Goal: Task Accomplishment & Management: Use online tool/utility

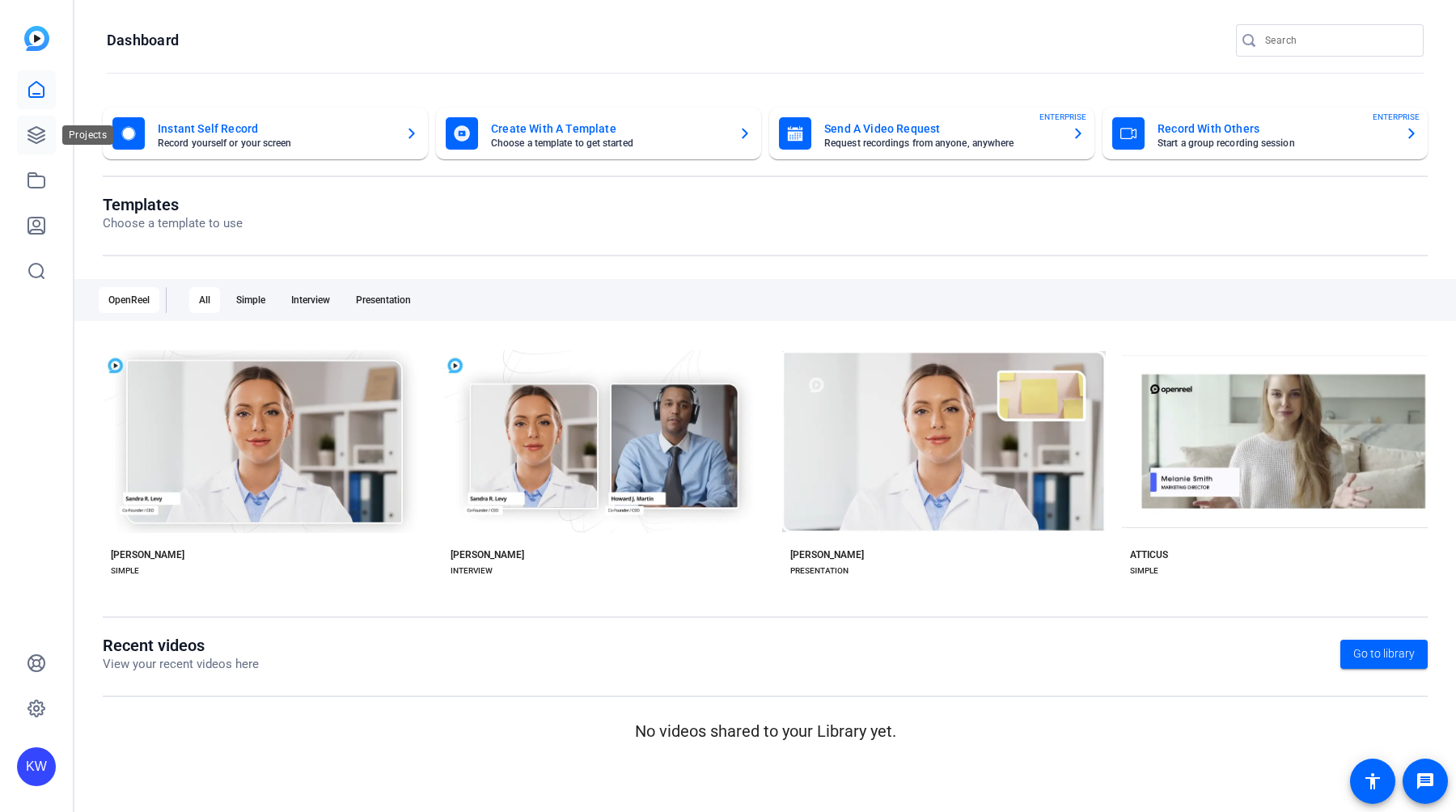
click at [23, 124] on link at bounding box center [36, 135] width 39 height 39
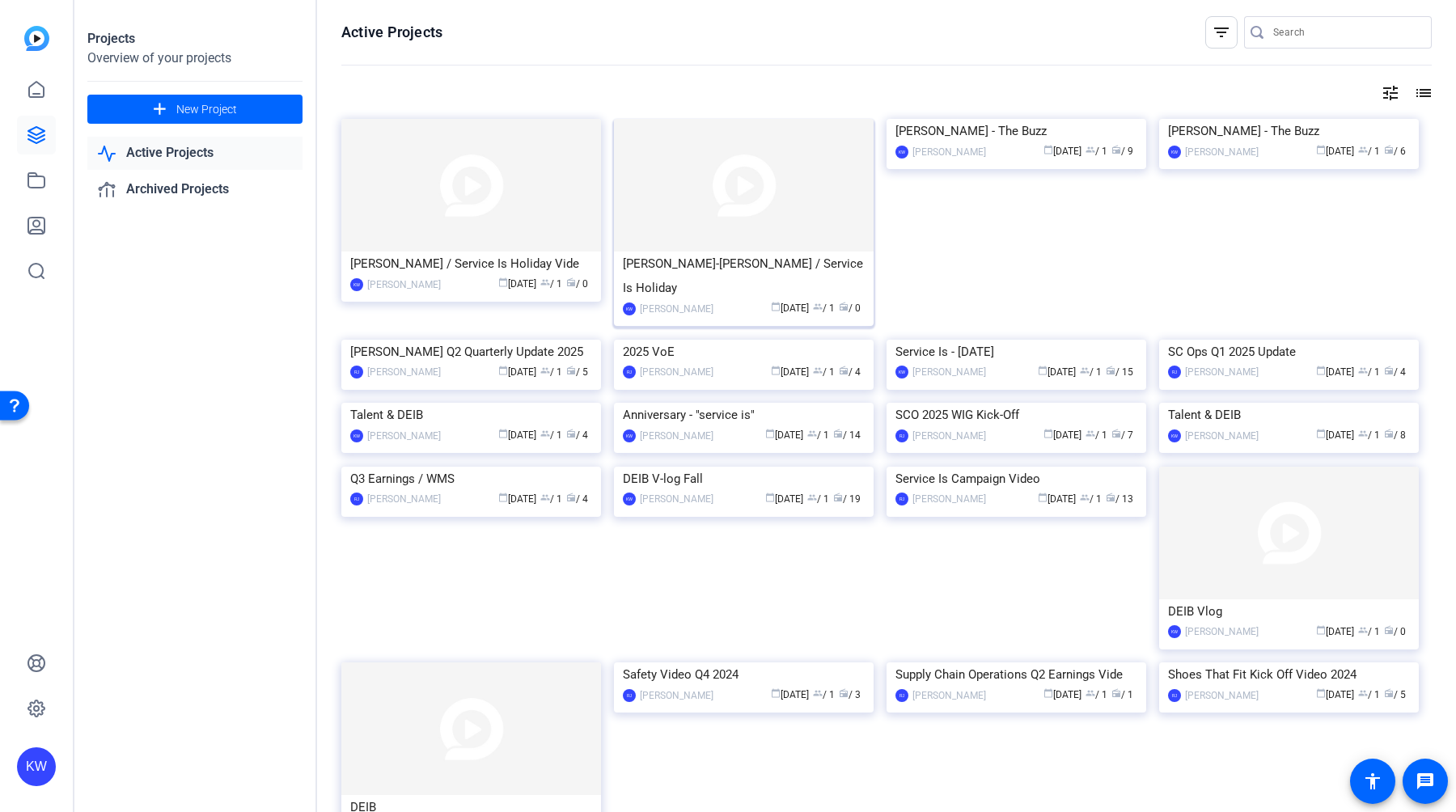
click at [770, 172] on img at bounding box center [744, 185] width 259 height 133
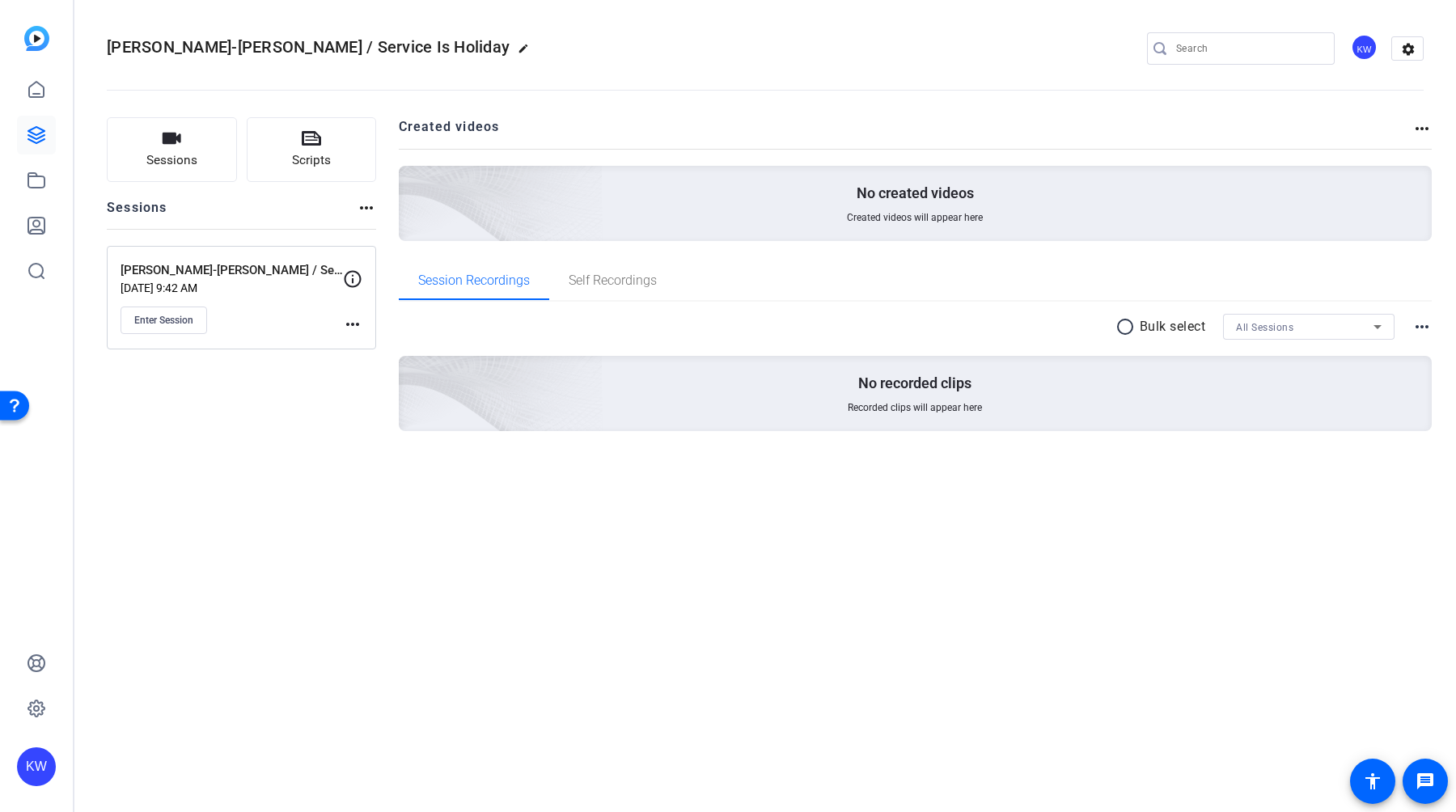
click at [243, 283] on p "Sep 10, 2025 @ 9:42 AM" at bounding box center [231, 288] width 222 height 13
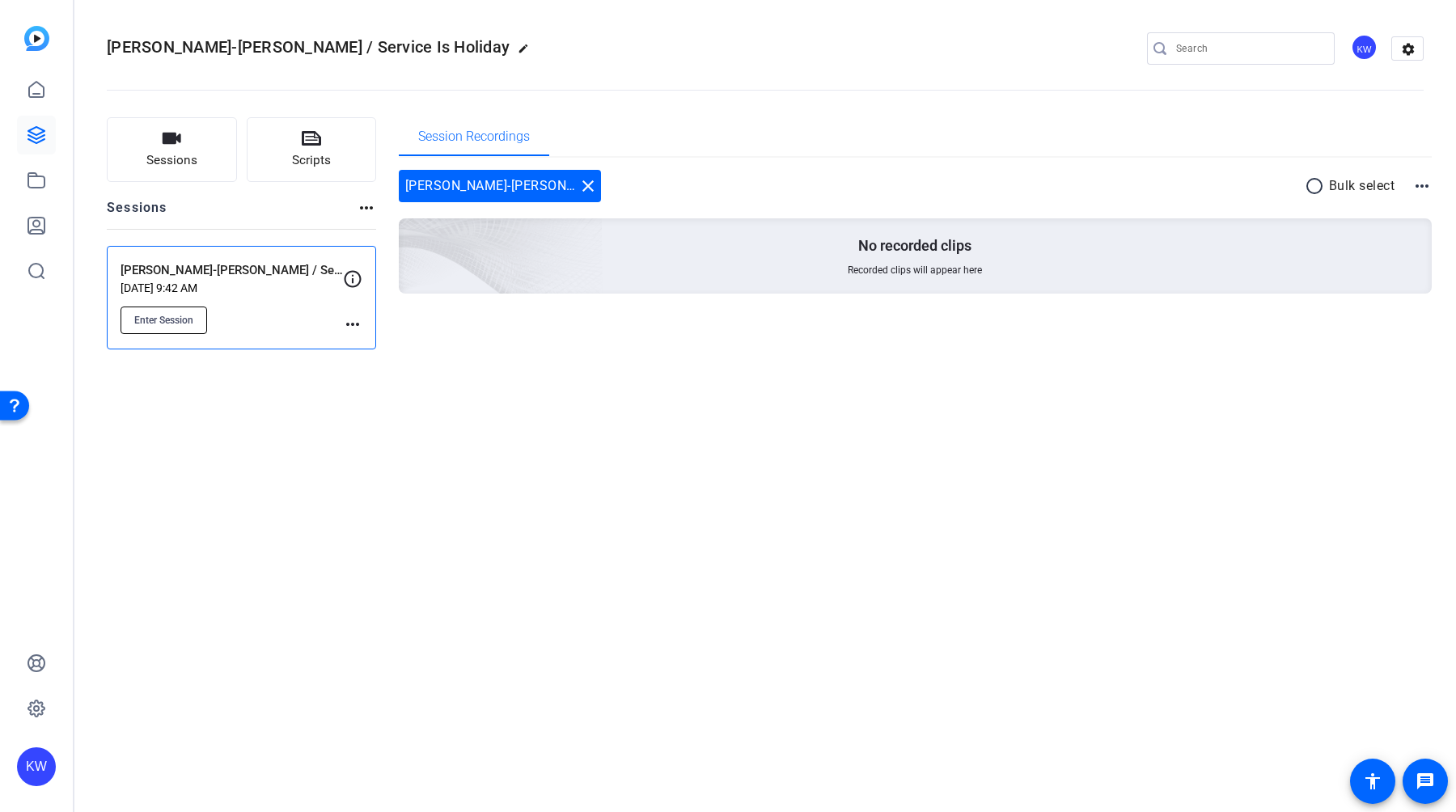
click at [192, 321] on span "Enter Session" at bounding box center [163, 320] width 59 height 13
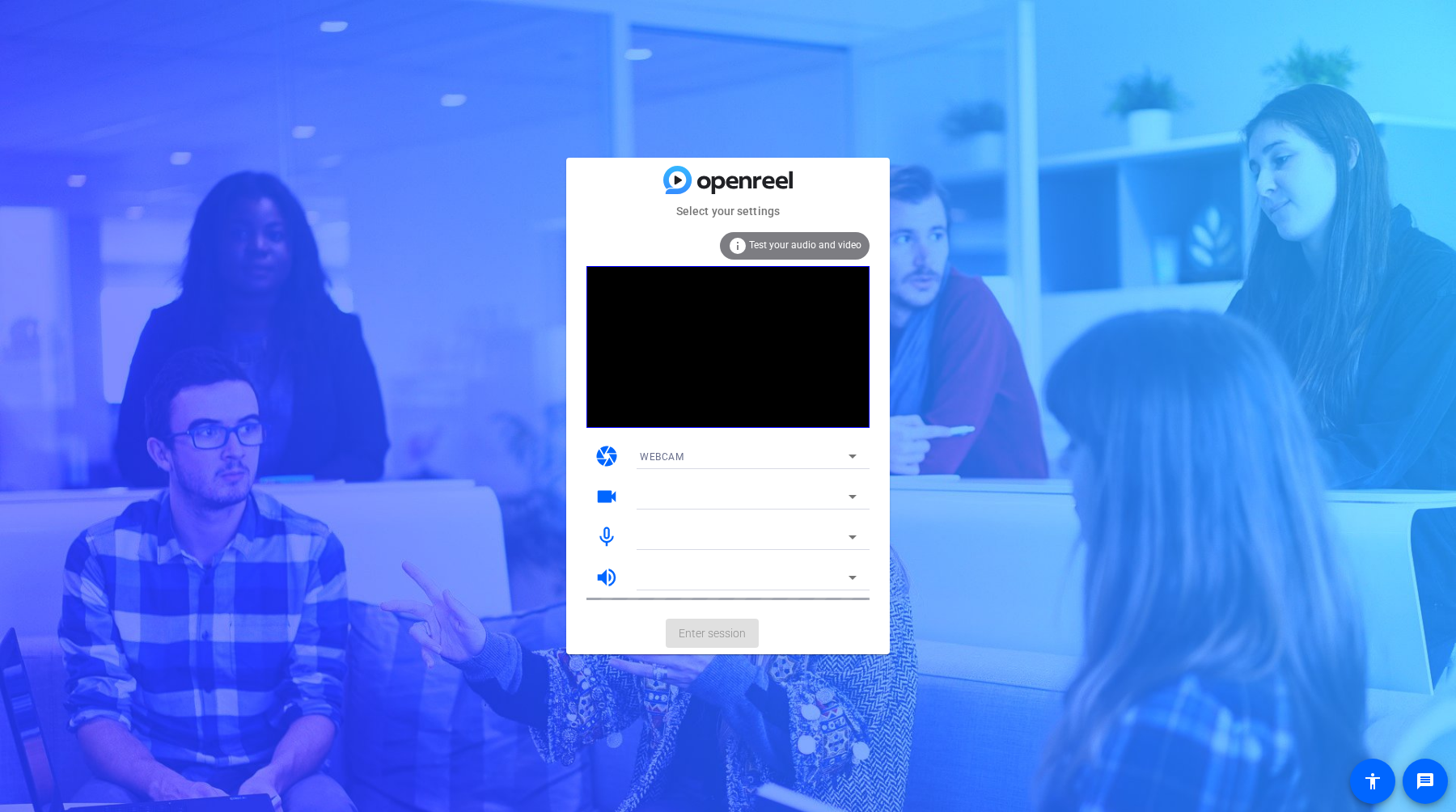
click at [852, 497] on mat-form-field at bounding box center [749, 497] width 243 height 26
click at [847, 483] on div at bounding box center [749, 478] width 243 height 18
click at [847, 488] on mat-form-field "FaceTime HD Camera (3A71:F4B5)" at bounding box center [749, 497] width 243 height 26
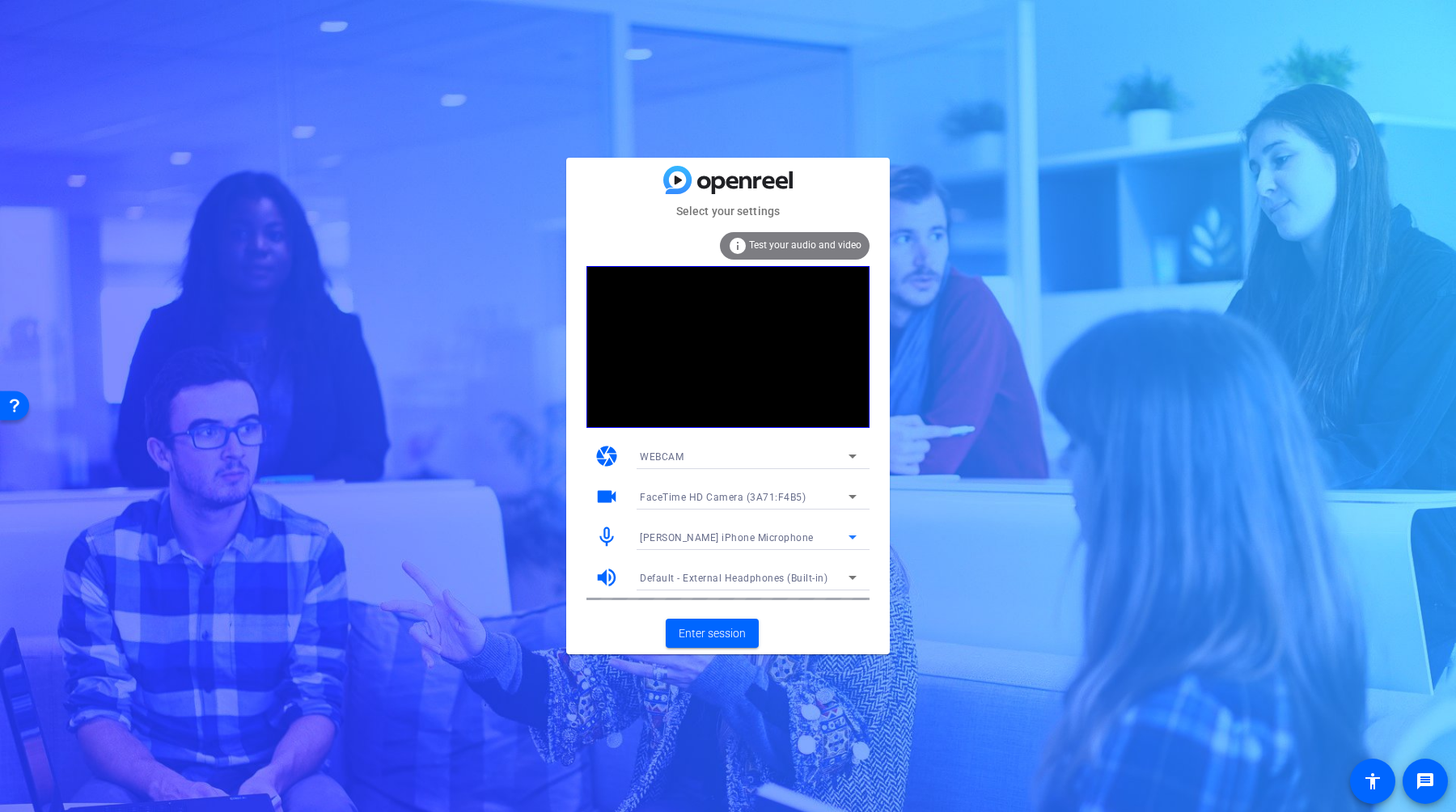
click at [850, 539] on icon at bounding box center [852, 537] width 20 height 20
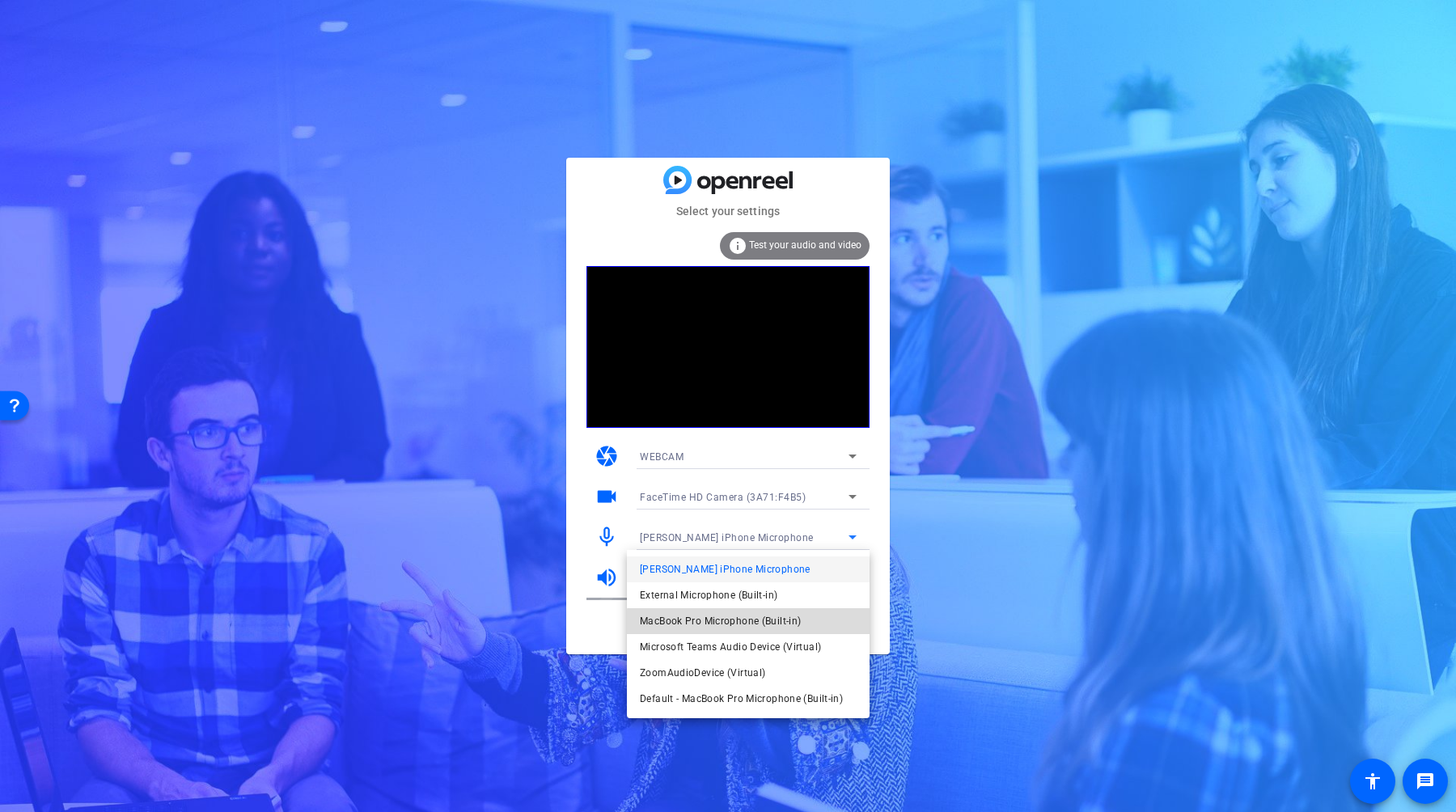
click at [811, 628] on mat-option "MacBook Pro Microphone (Built-in)" at bounding box center [749, 622] width 243 height 26
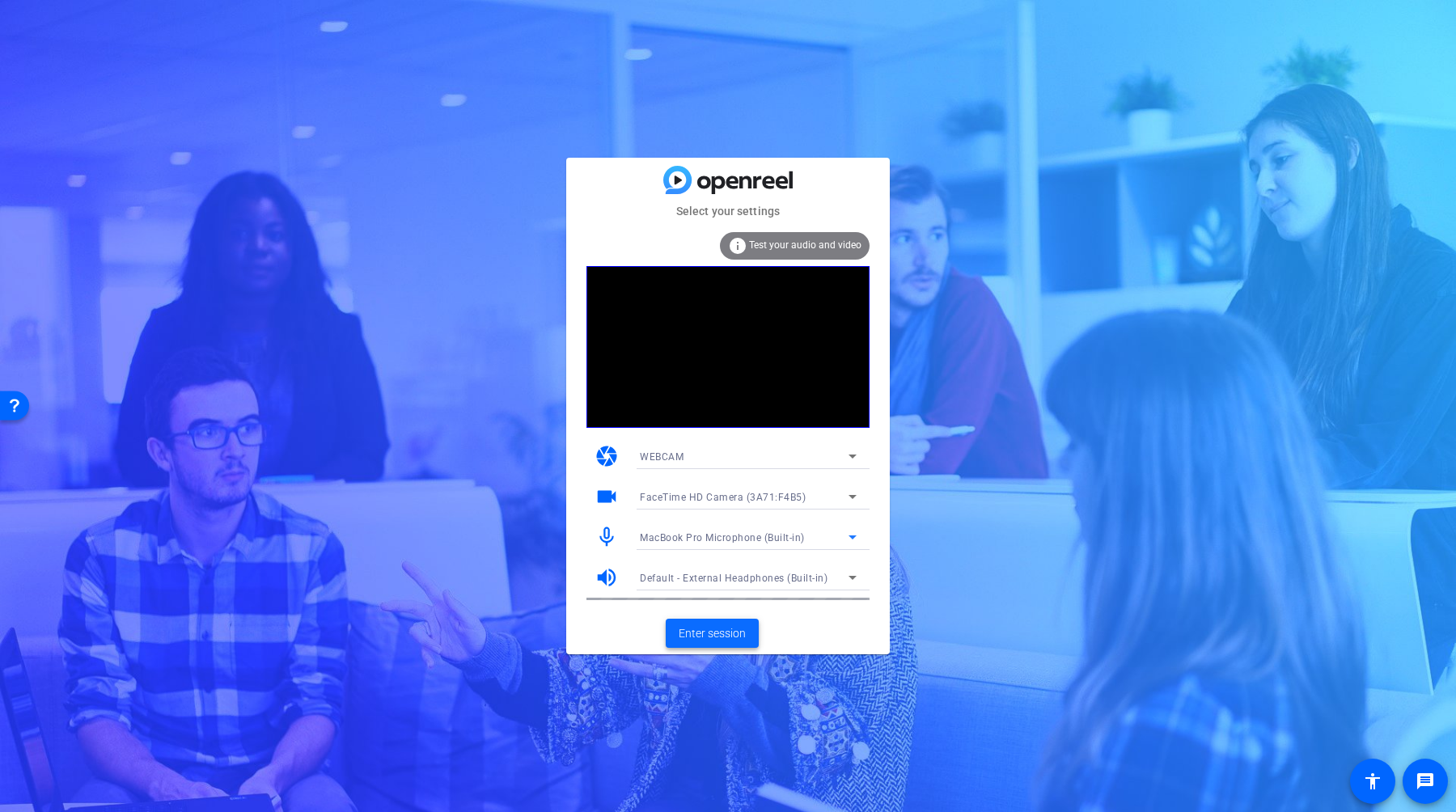
click at [732, 629] on span "Enter session" at bounding box center [712, 634] width 67 height 17
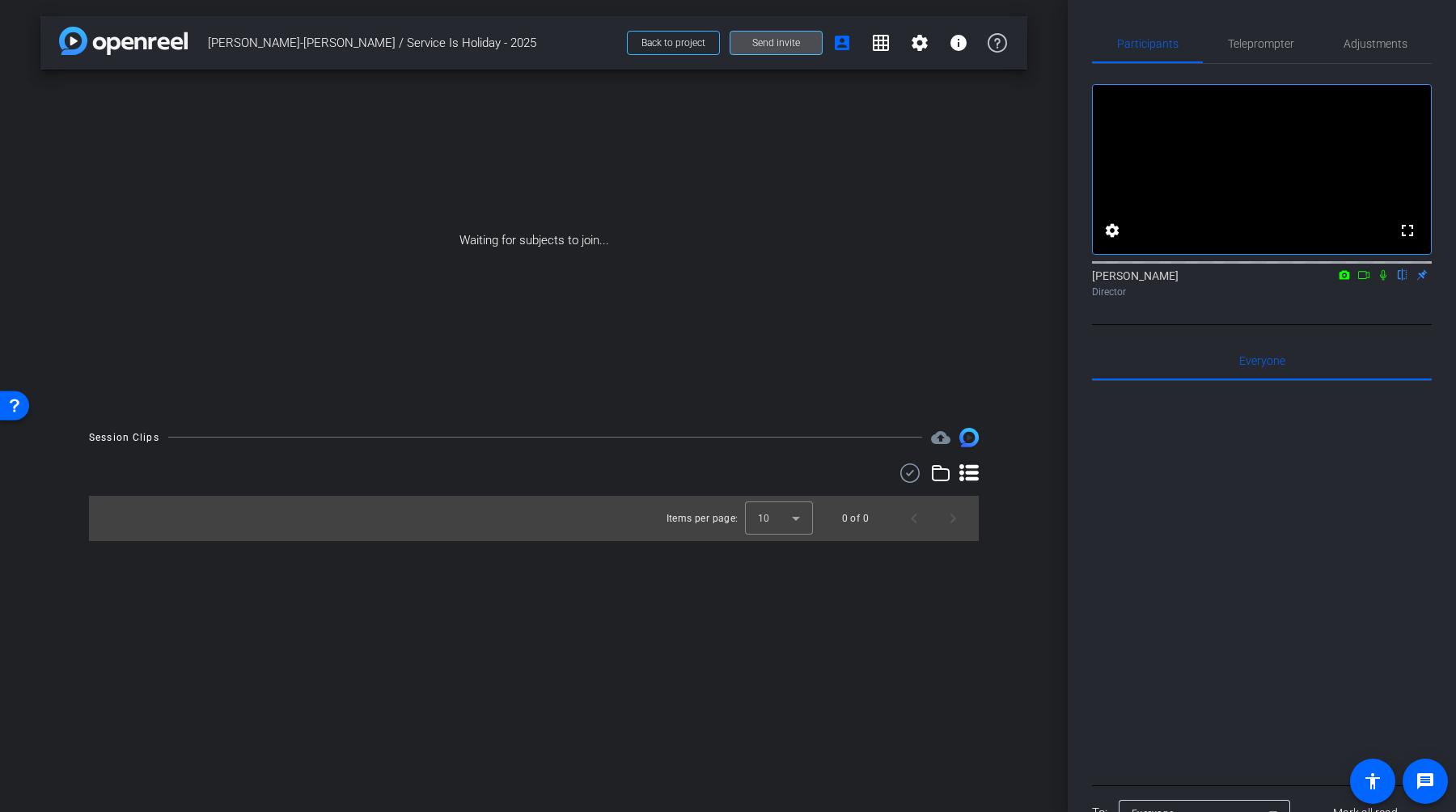
click at [754, 51] on span at bounding box center [777, 43] width 91 height 39
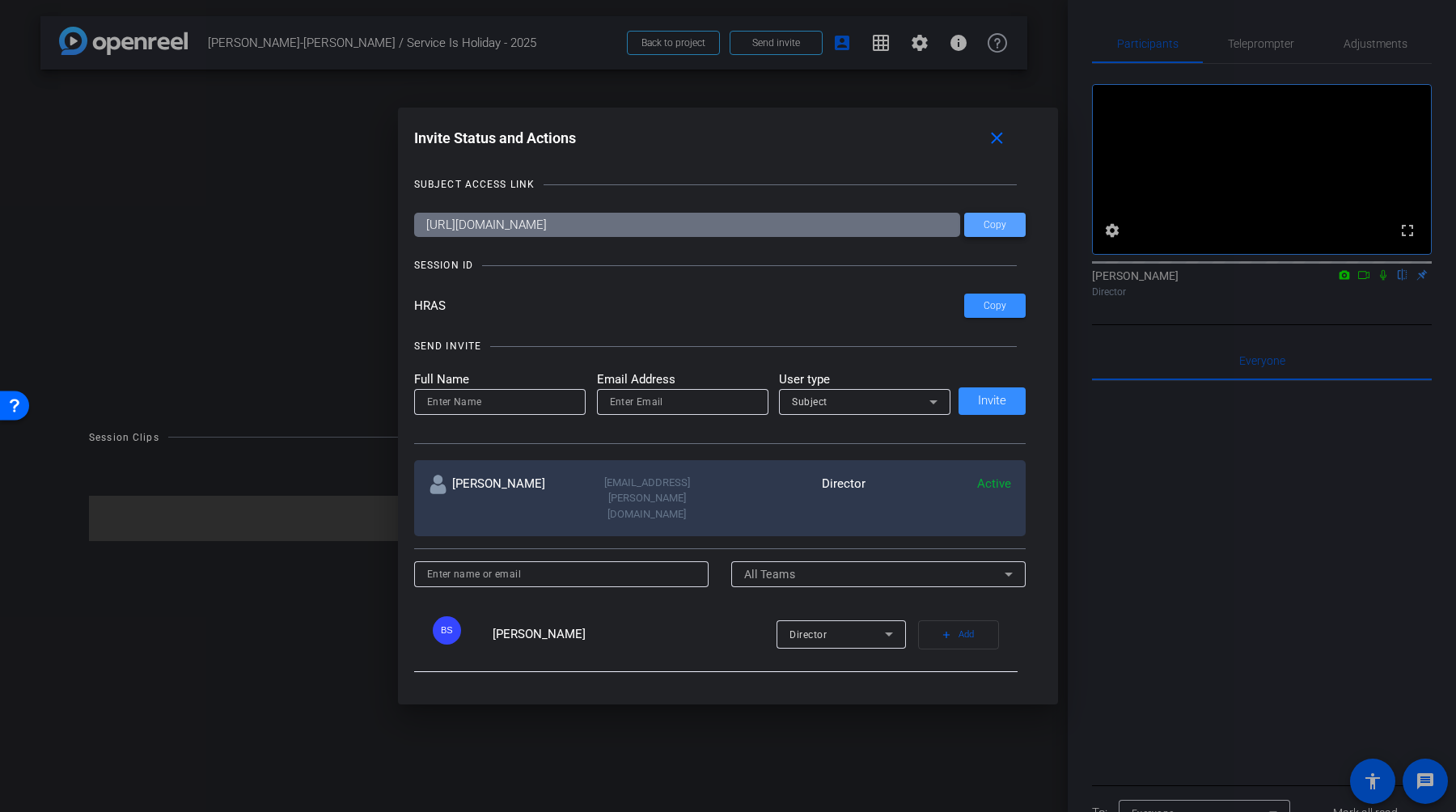
click at [1002, 222] on span "Copy" at bounding box center [995, 225] width 22 height 12
drag, startPoint x: 469, startPoint y: 302, endPoint x: 411, endPoint y: 310, distance: 58.5
click at [411, 310] on div "Invite Status and Actions close SUBJECT ACCESS LINK [URL][DOMAIN_NAME] Copy SES…" at bounding box center [728, 406] width 661 height 597
click at [1006, 140] on mat-icon "close" at bounding box center [998, 139] width 21 height 21
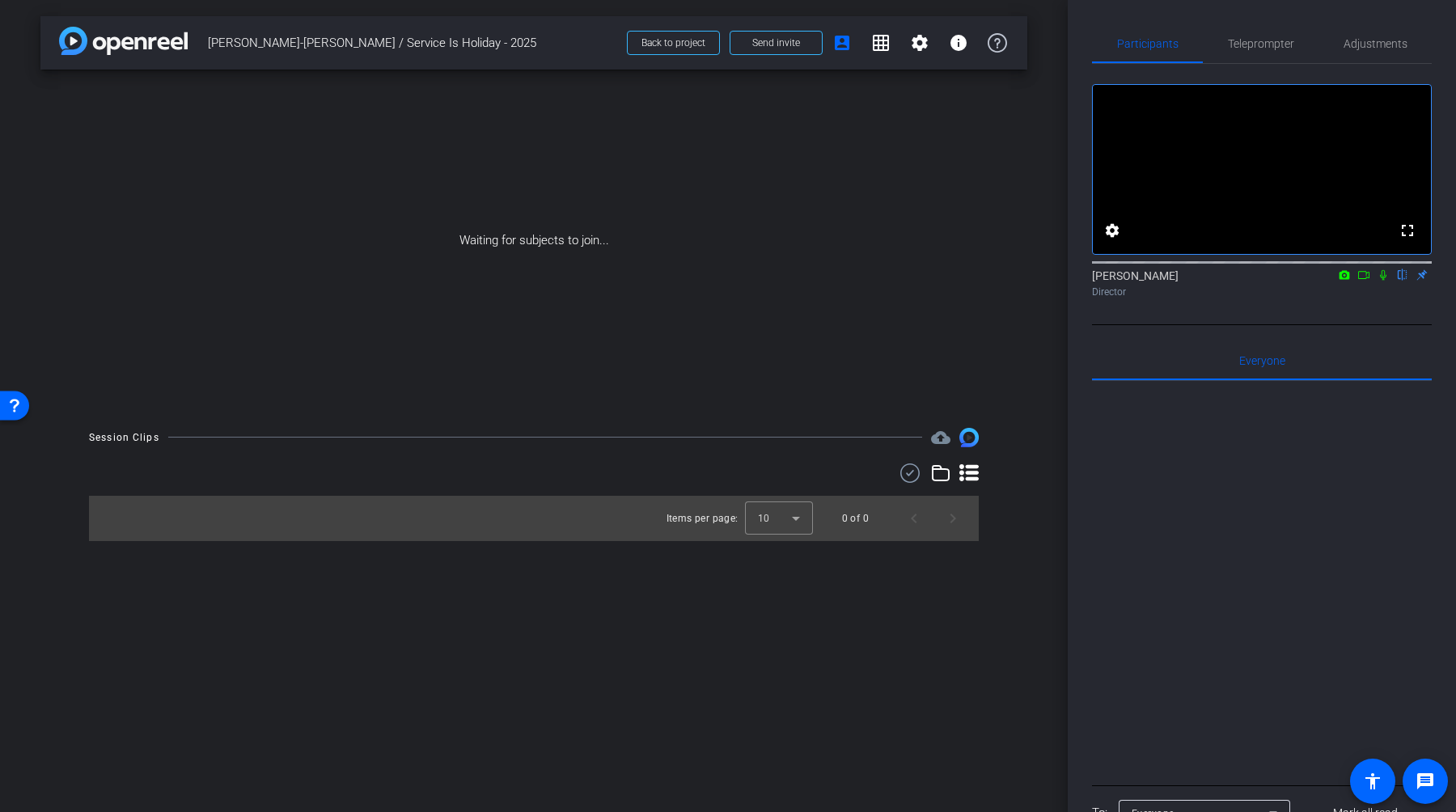
click at [1407, 282] on mat-icon "flip" at bounding box center [1403, 274] width 20 height 15
click at [1358, 42] on span "Adjustments" at bounding box center [1376, 44] width 63 height 11
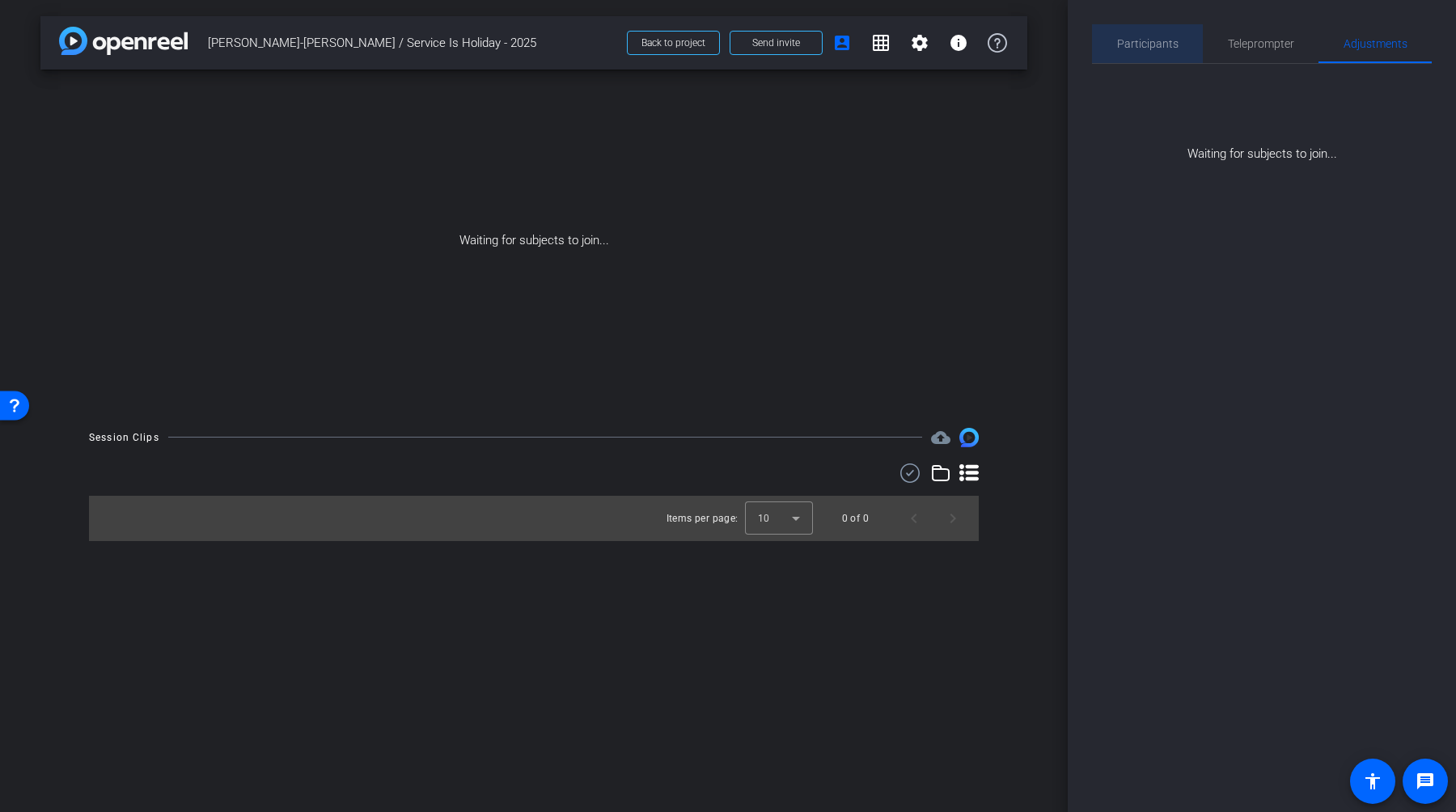
click at [1155, 26] on span "Participants" at bounding box center [1148, 44] width 62 height 39
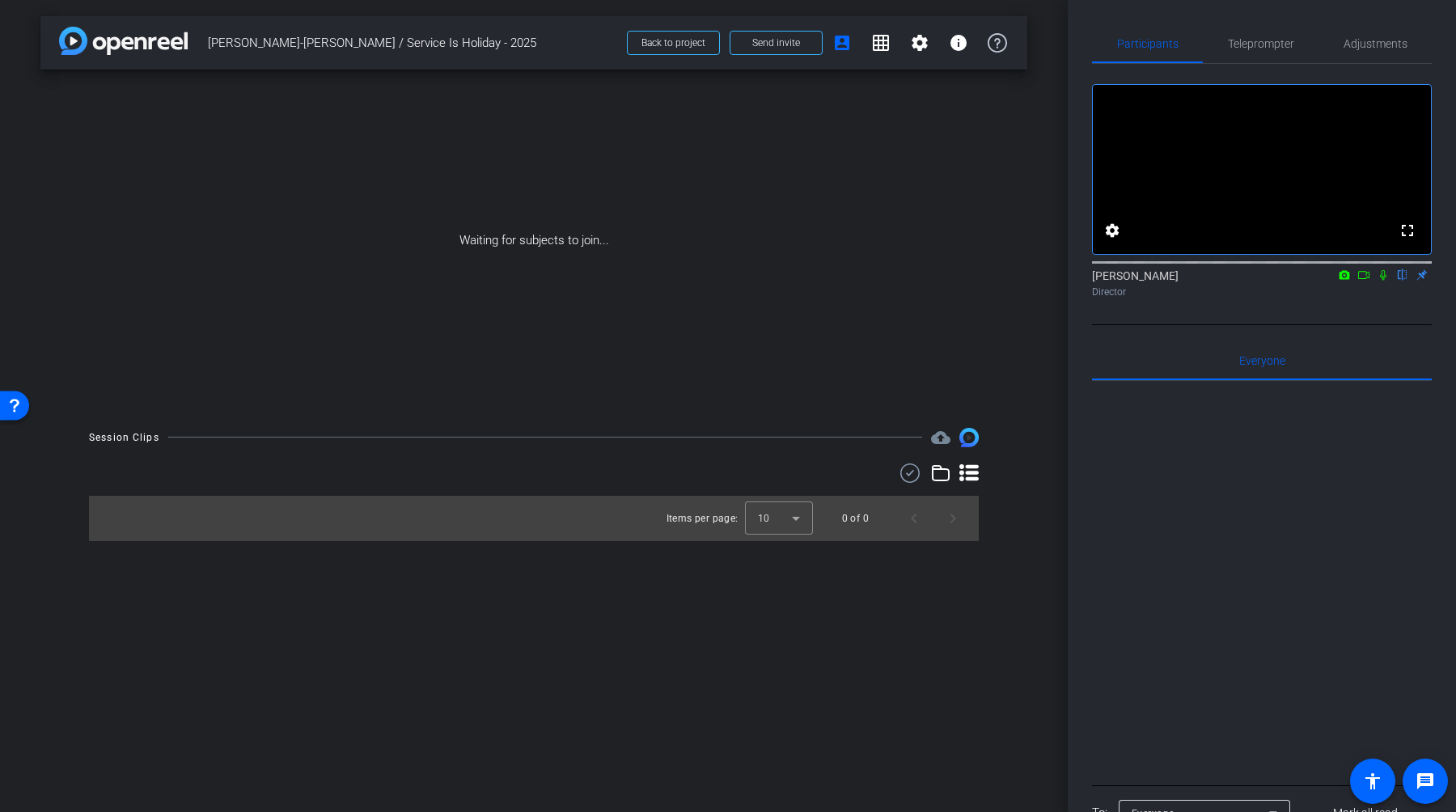
click at [1110, 300] on div "[PERSON_NAME] flip Director" at bounding box center [1262, 284] width 340 height 32
click at [1155, 300] on div "Director" at bounding box center [1262, 292] width 340 height 15
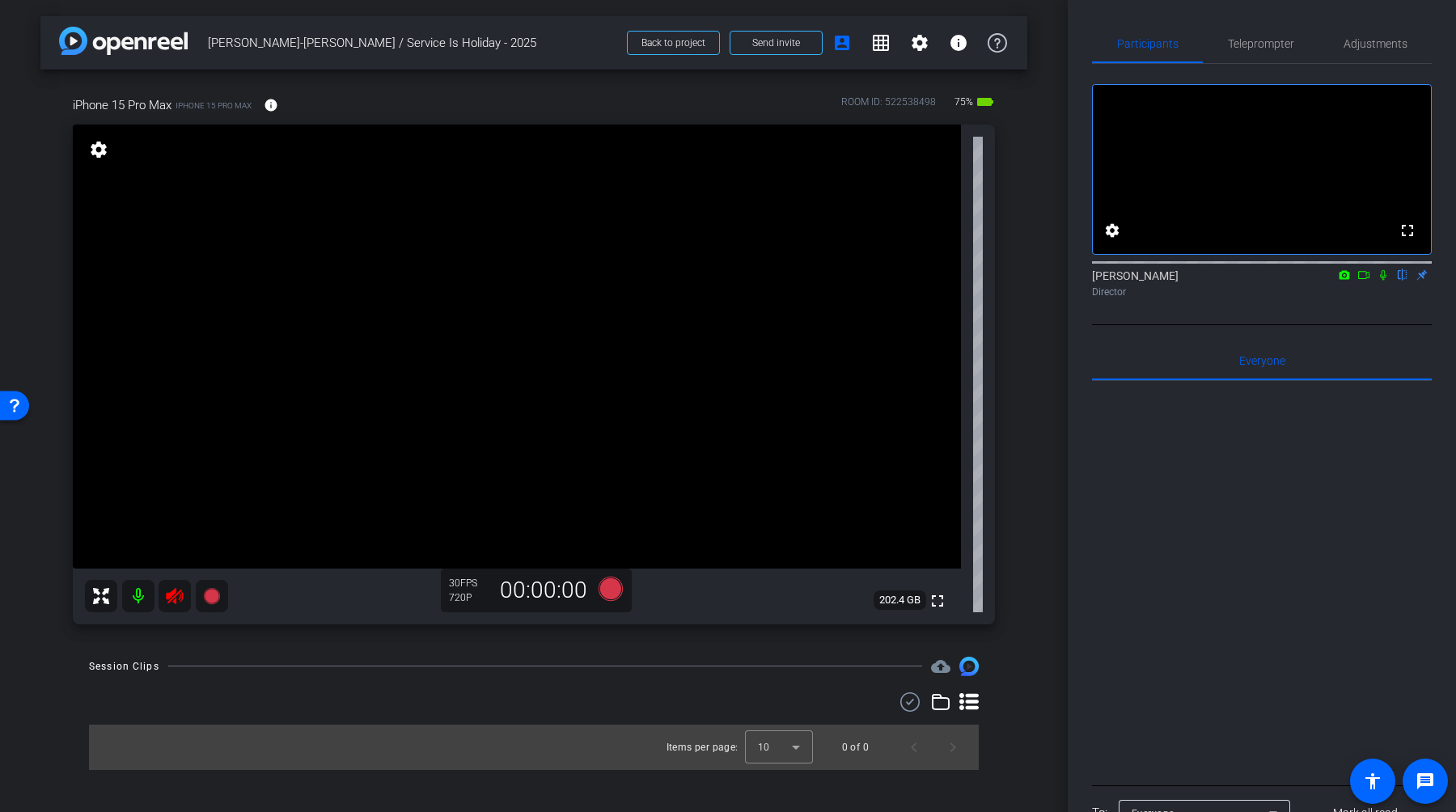
click at [175, 590] on icon at bounding box center [175, 595] width 17 height 16
click at [1356, 38] on span "Adjustments" at bounding box center [1376, 44] width 63 height 11
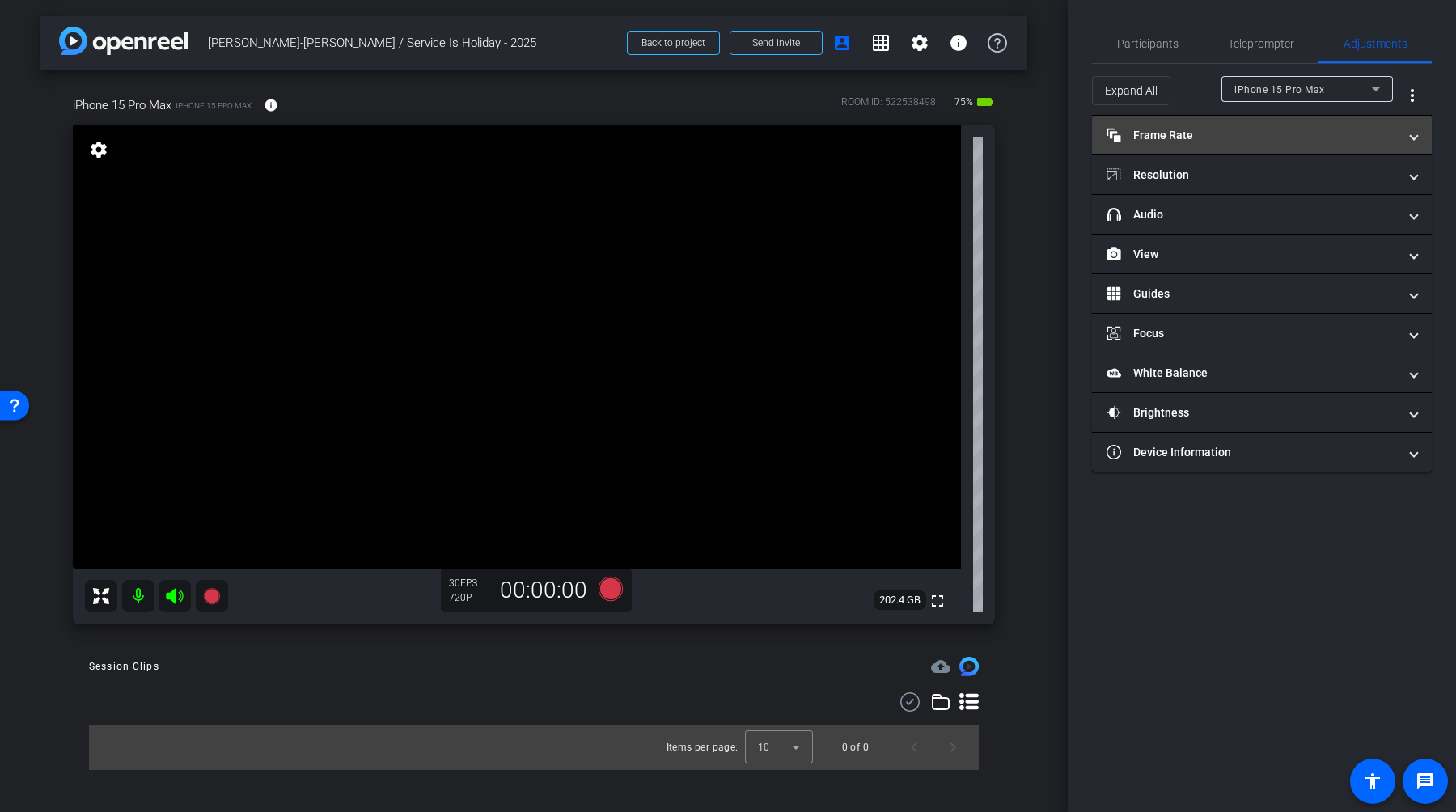
click at [1419, 126] on mat-expansion-panel-header "Frame Rate Frame Rate" at bounding box center [1262, 135] width 340 height 39
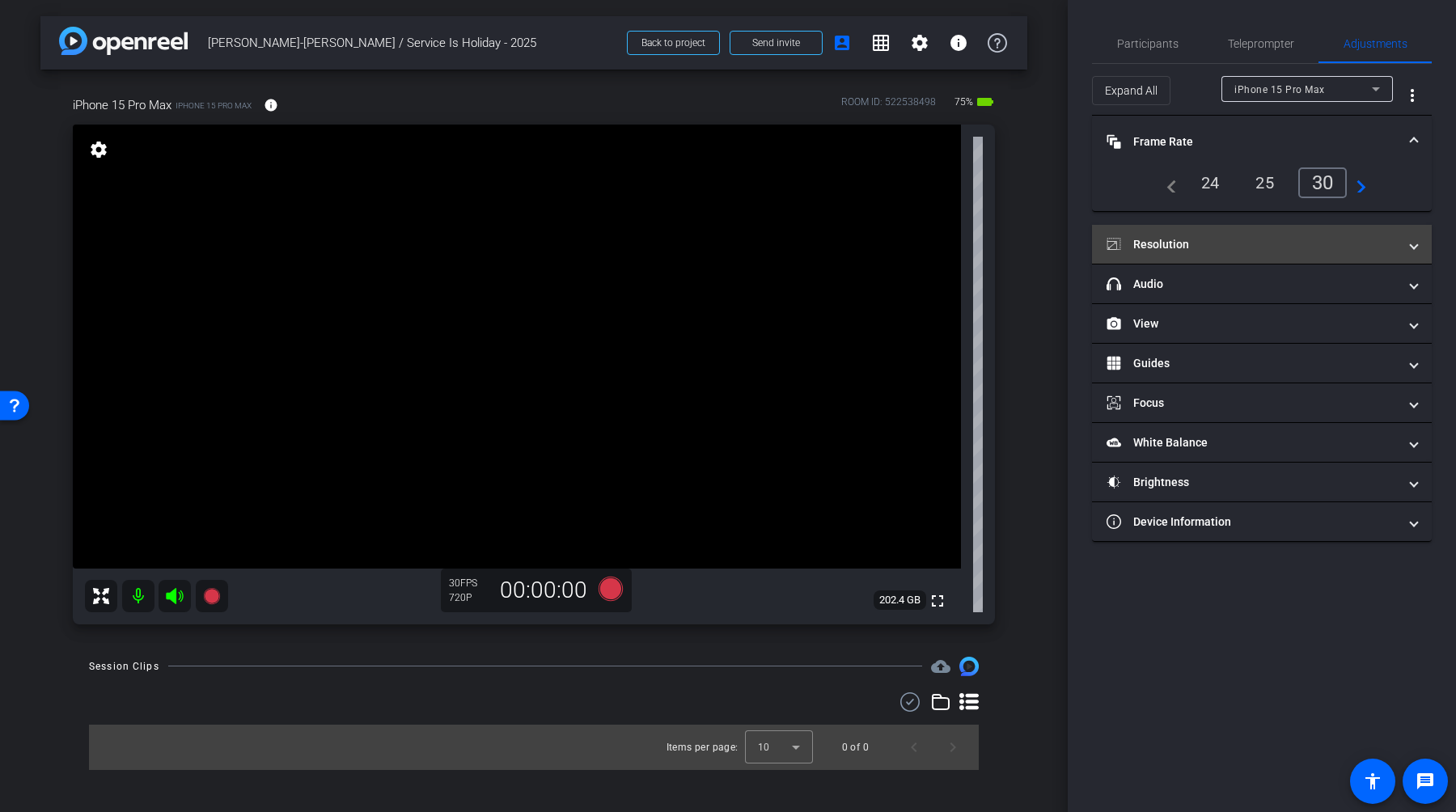
click at [1412, 246] on span at bounding box center [1414, 245] width 7 height 17
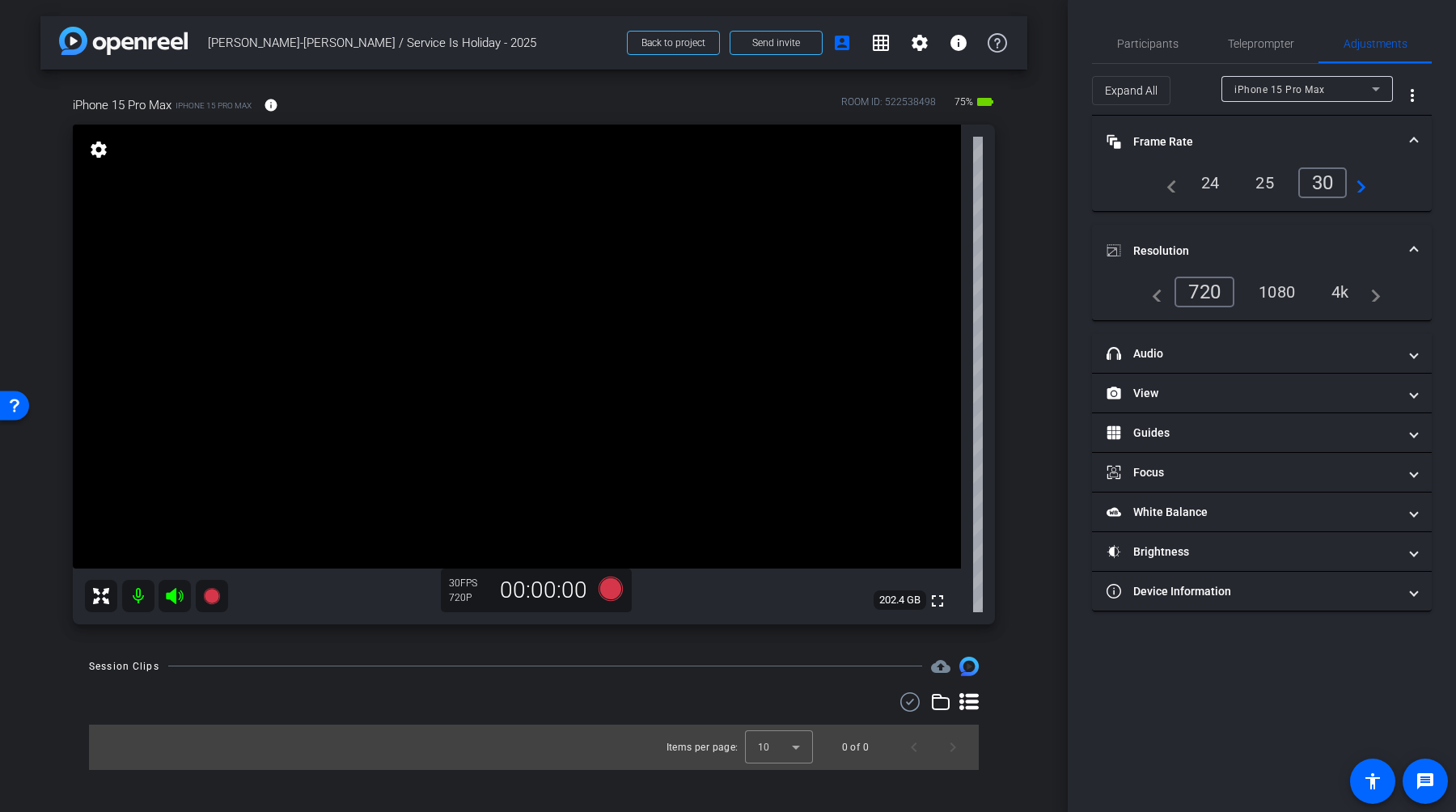
click at [1334, 290] on div "4k" at bounding box center [1340, 291] width 42 height 27
click at [1342, 286] on div "4k" at bounding box center [1337, 291] width 49 height 31
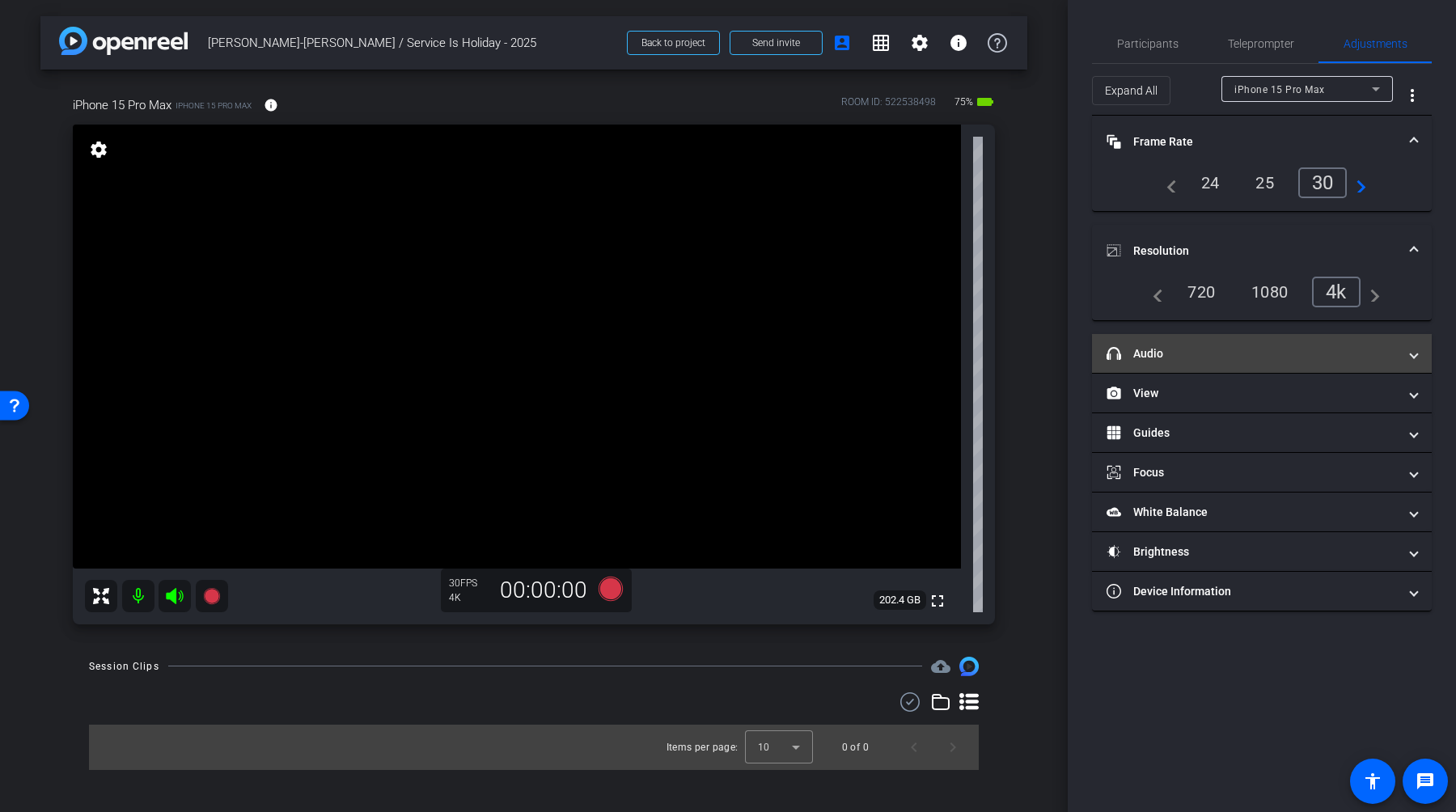
click at [1411, 352] on span at bounding box center [1414, 354] width 7 height 17
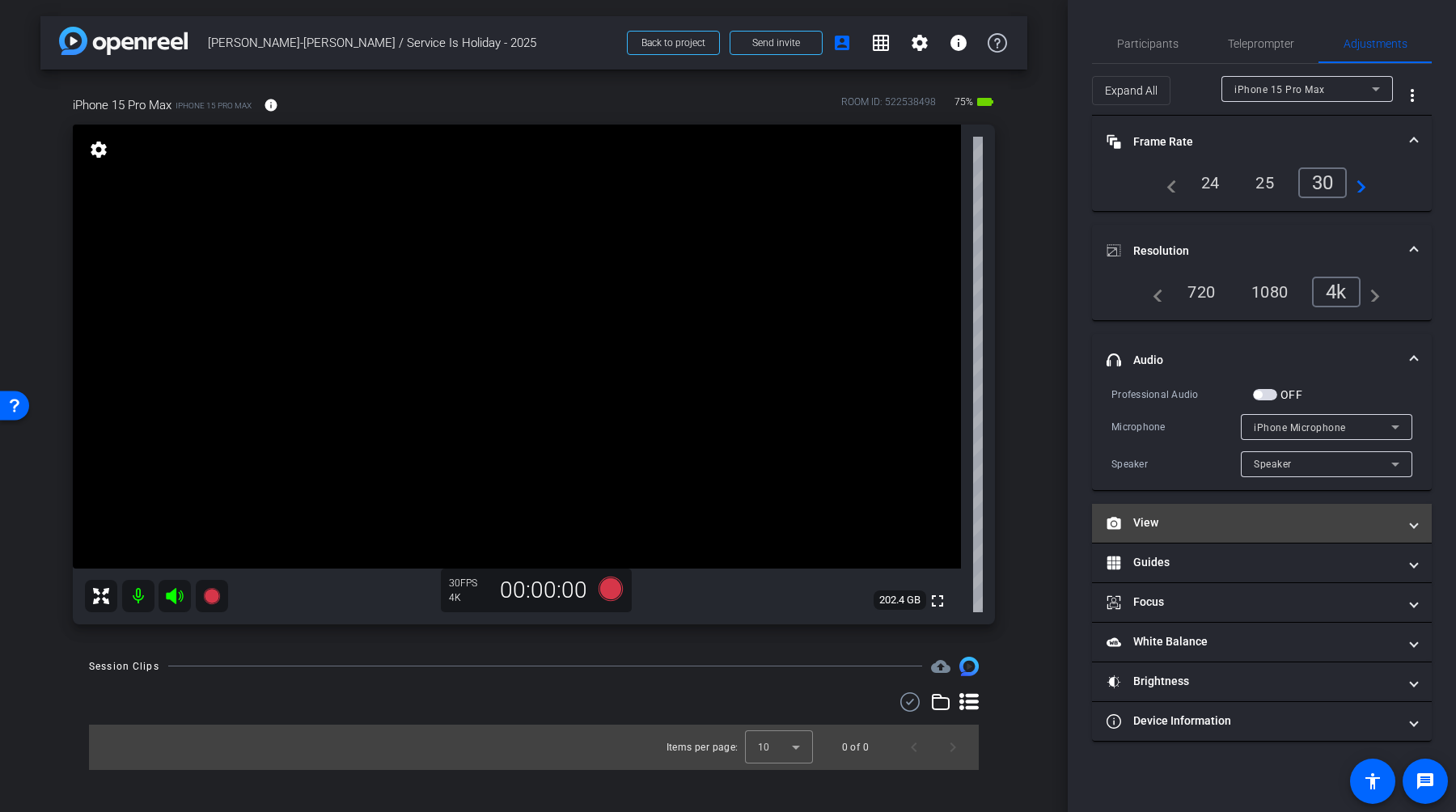
click at [1412, 515] on span at bounding box center [1414, 523] width 7 height 17
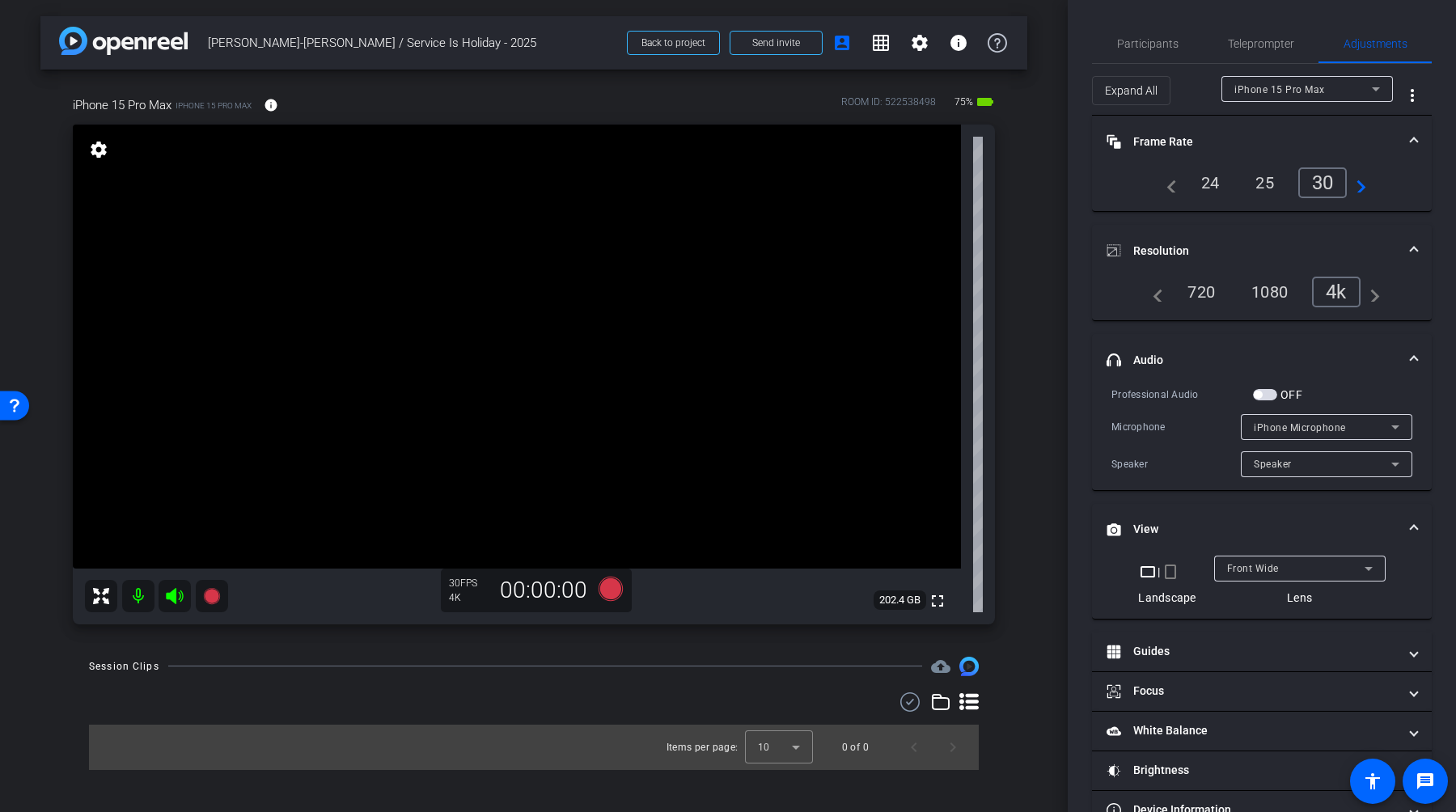
scroll to position [42, 0]
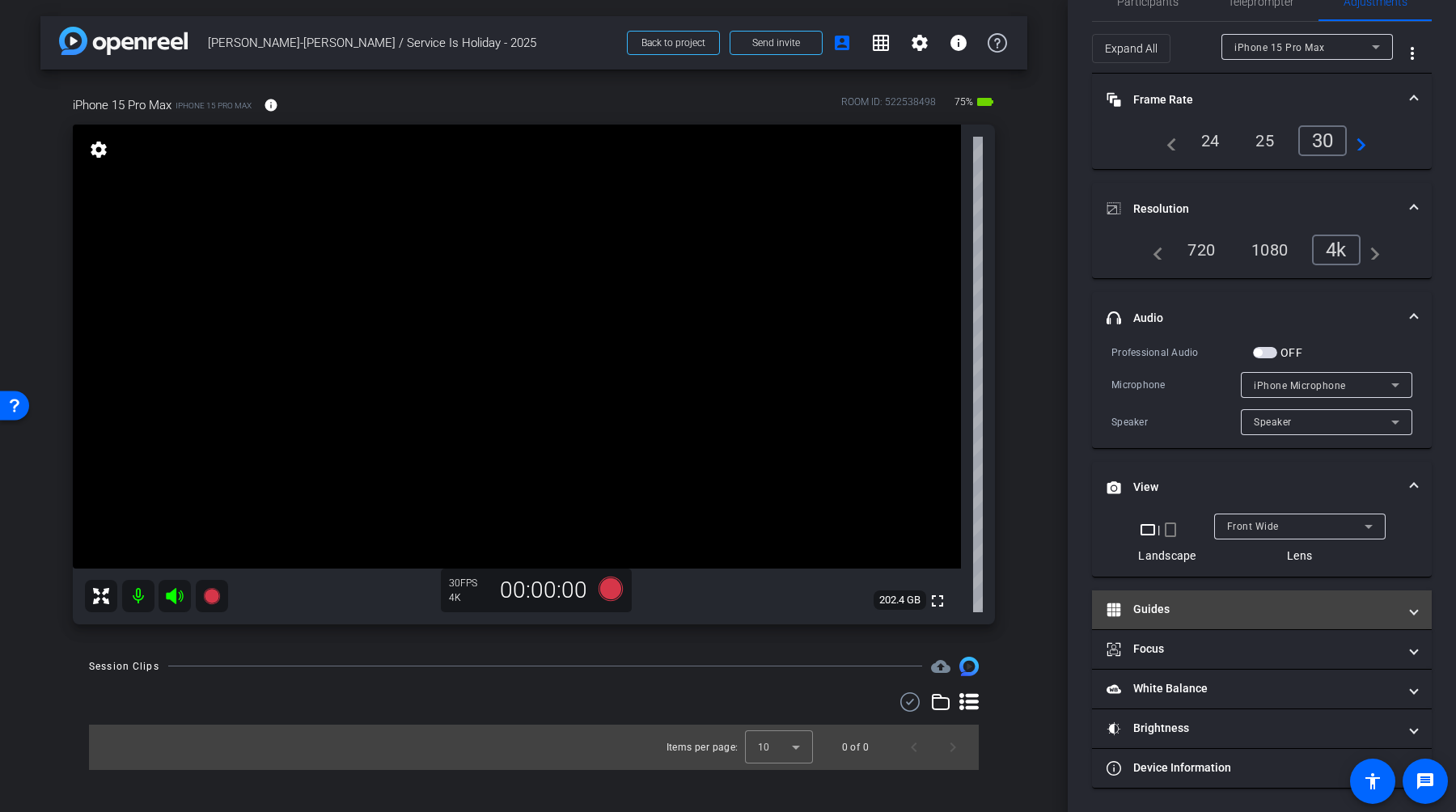
click at [1412, 606] on span at bounding box center [1414, 609] width 7 height 17
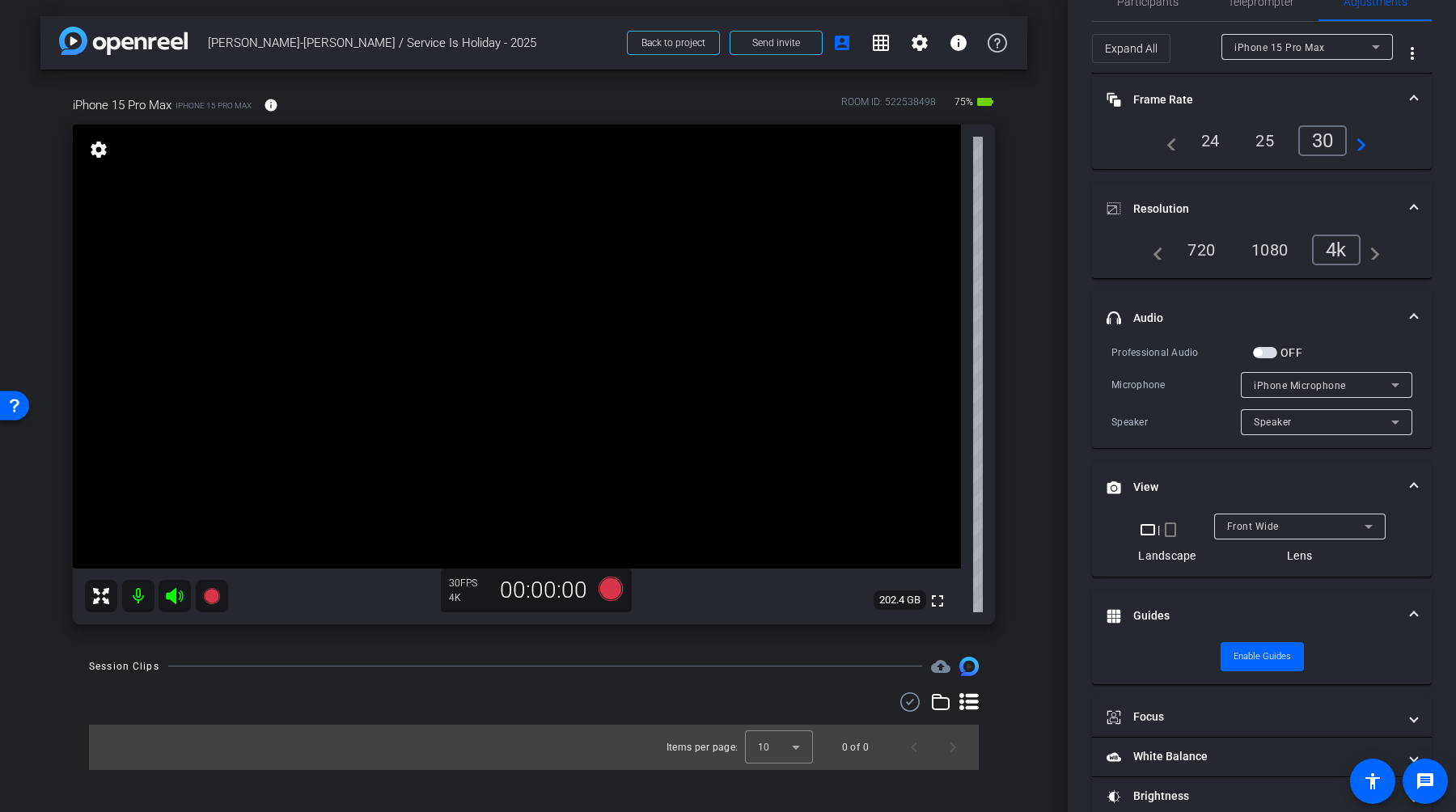
scroll to position [110, 0]
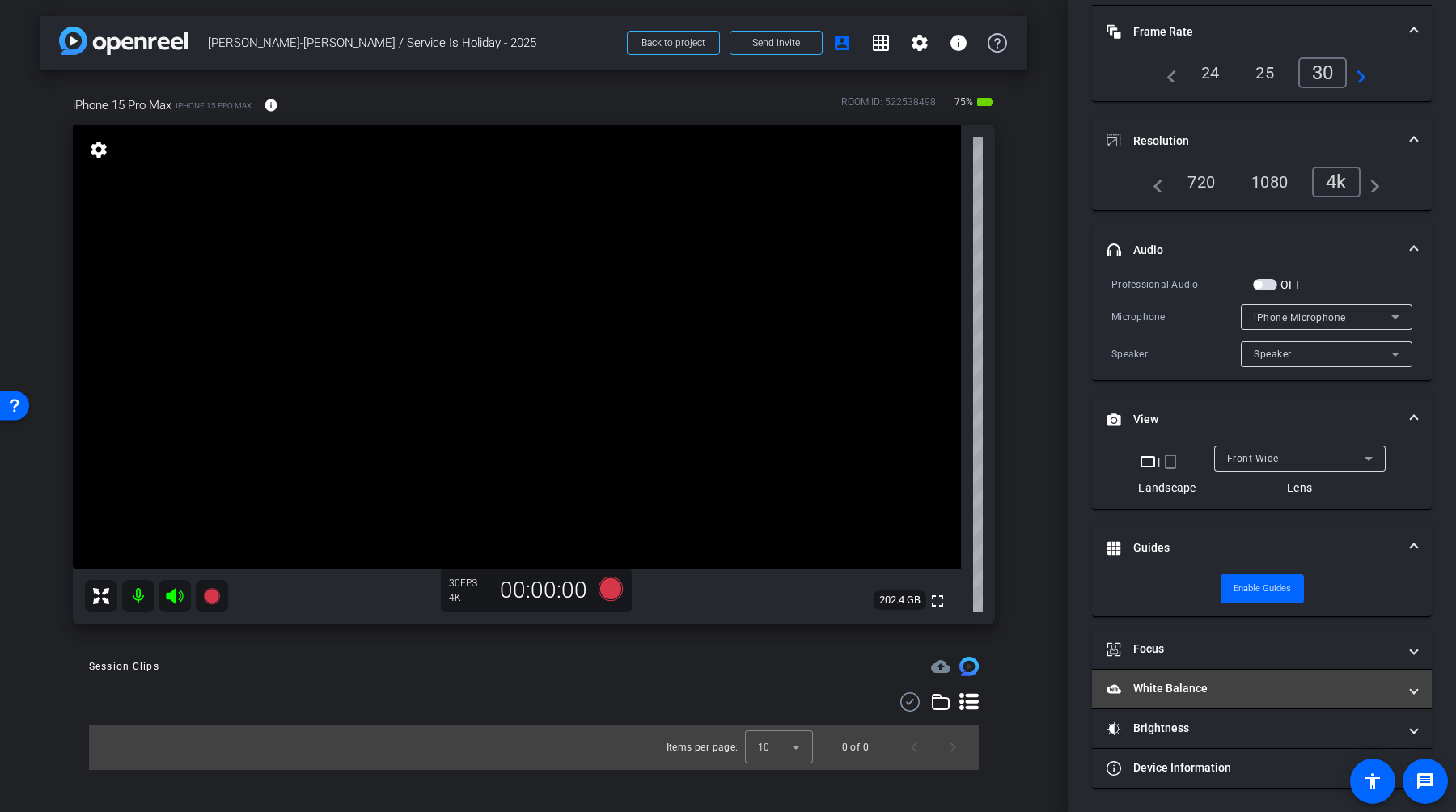
click at [1400, 683] on span "White Balance White Balance" at bounding box center [1259, 689] width 304 height 17
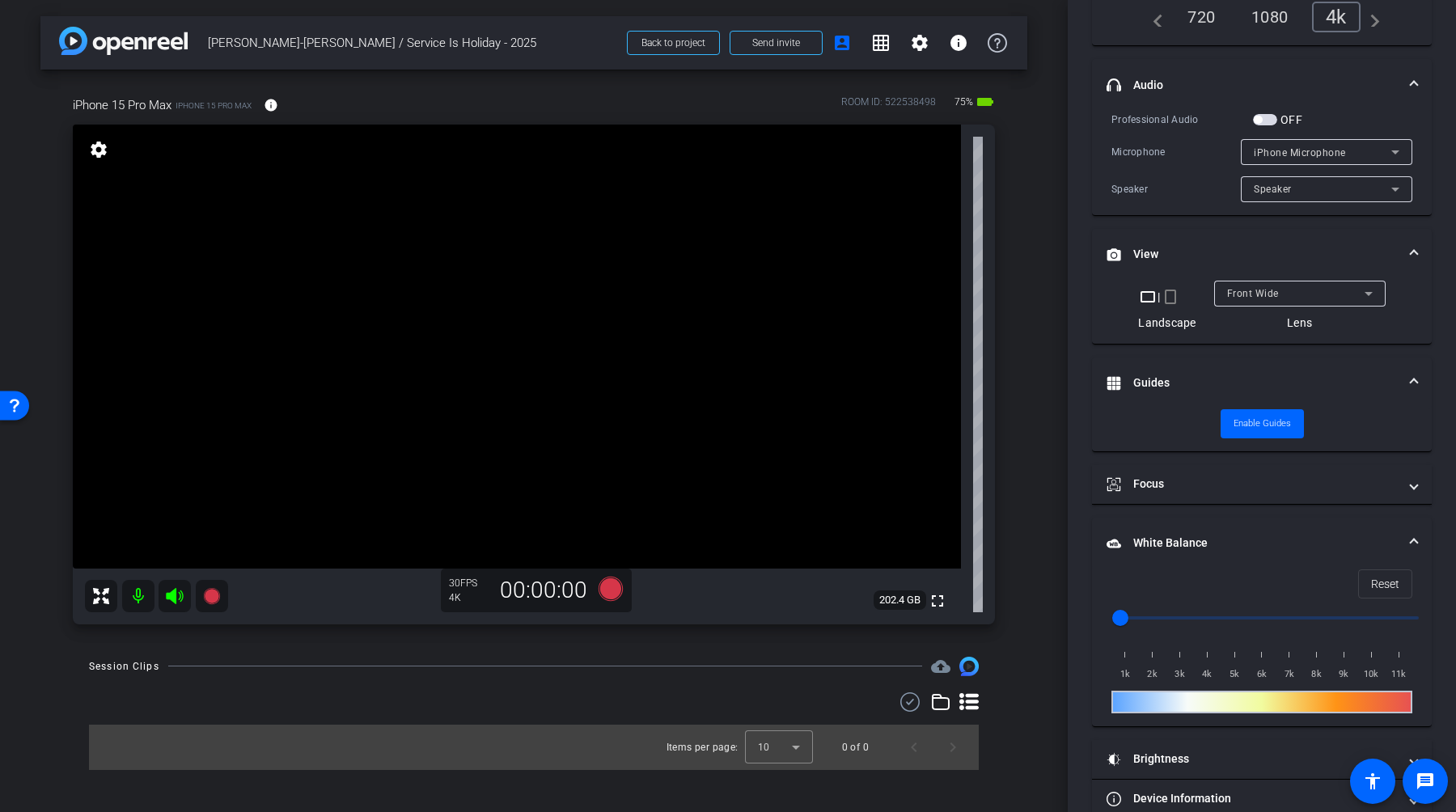
scroll to position [306, 0]
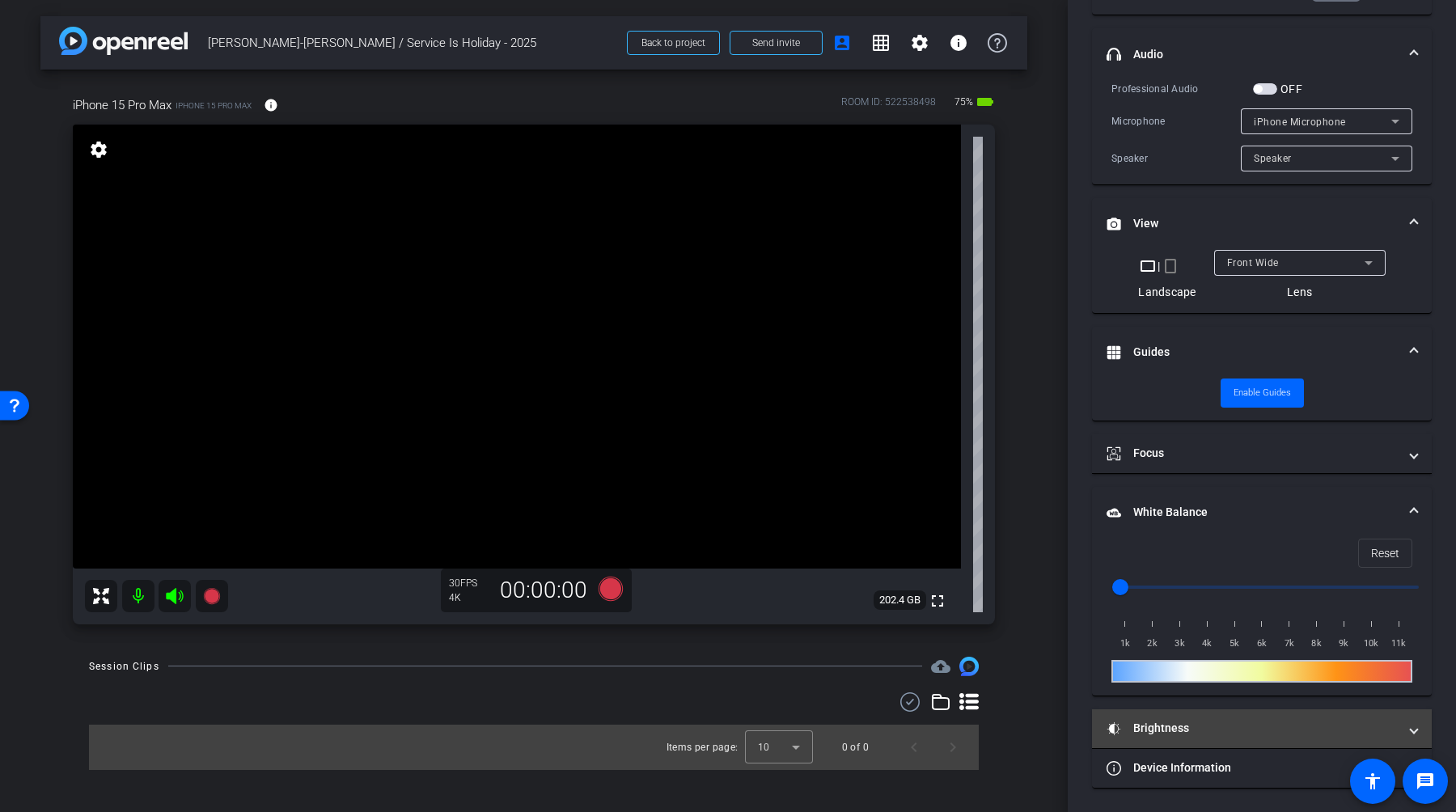
click at [1404, 721] on span "Brightness" at bounding box center [1259, 728] width 304 height 17
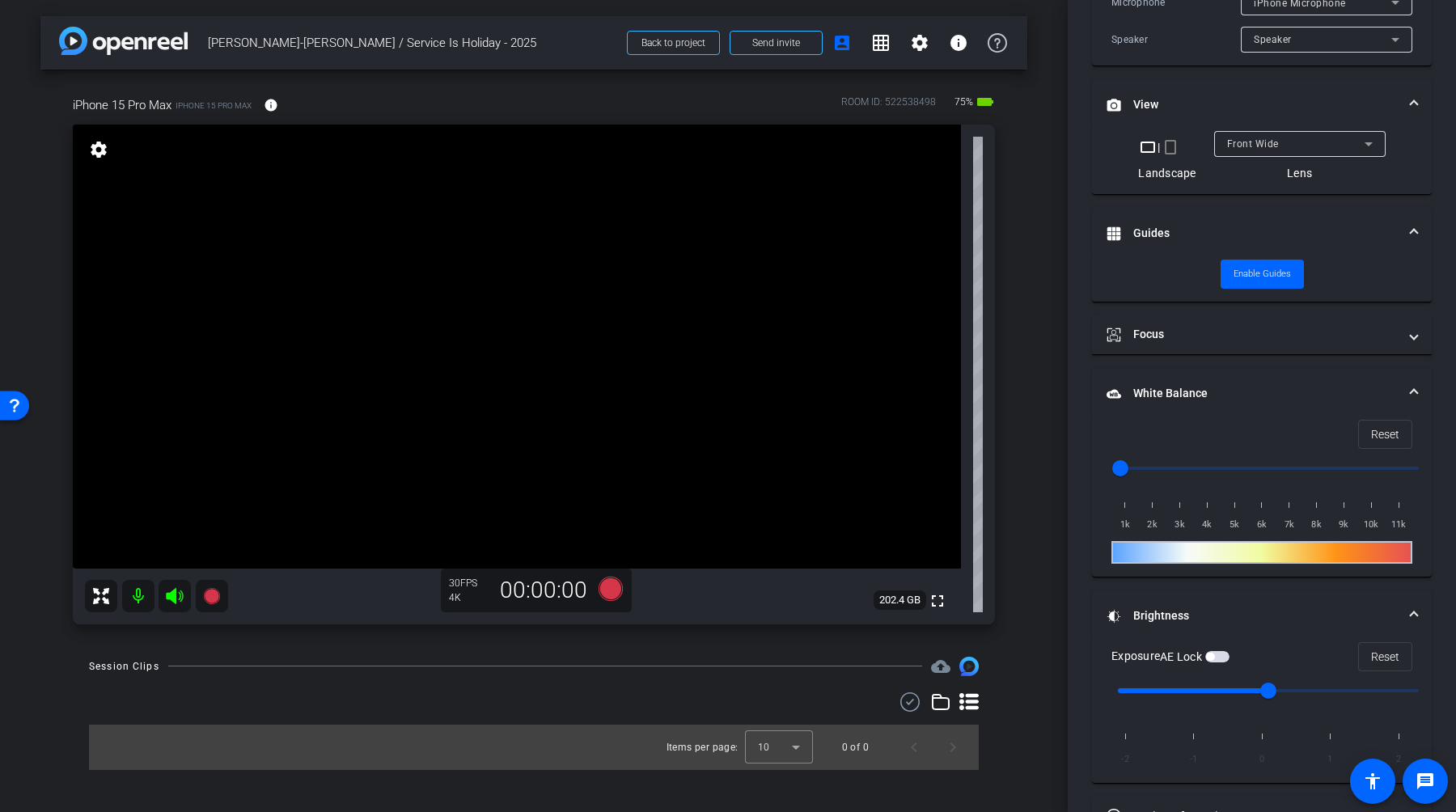
scroll to position [427, 0]
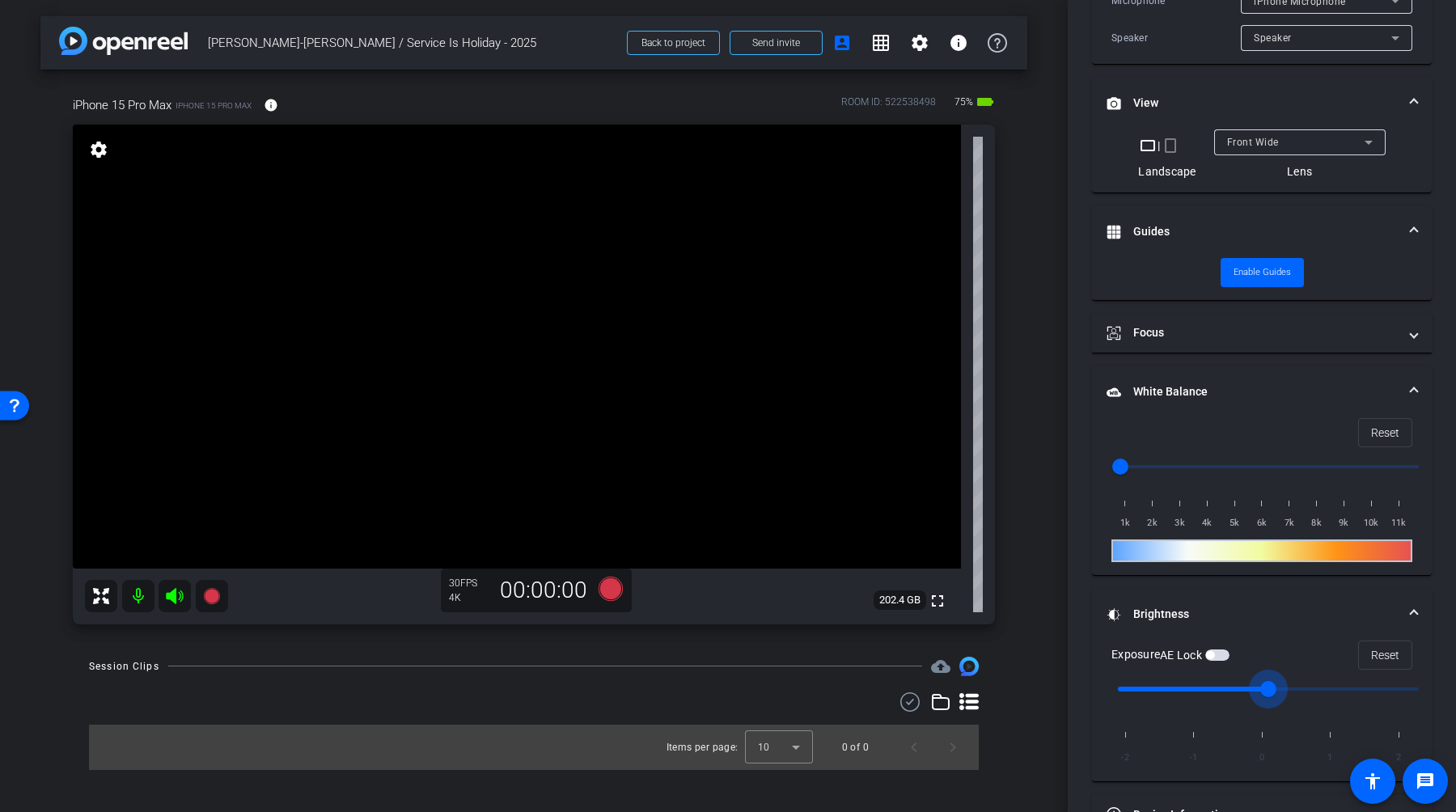
drag, startPoint x: 1276, startPoint y: 689, endPoint x: 1295, endPoint y: 688, distance: 19.0
click at [1295, 688] on input "range" at bounding box center [1268, 689] width 335 height 35
drag, startPoint x: 1269, startPoint y: 685, endPoint x: 1288, endPoint y: 685, distance: 19.0
click at [1288, 685] on input "range" at bounding box center [1268, 689] width 335 height 35
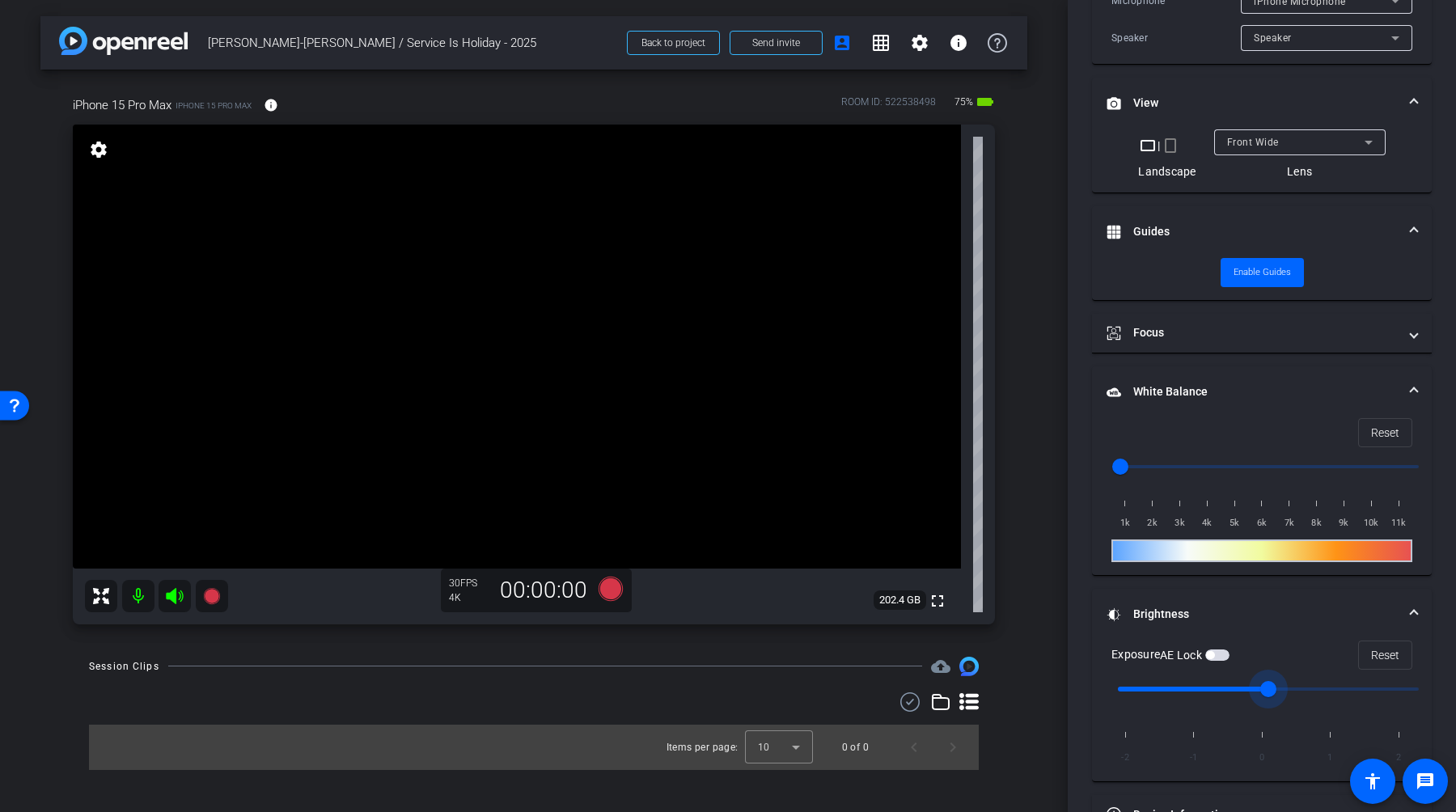
click at [1305, 685] on input "range" at bounding box center [1268, 689] width 335 height 35
click at [1217, 659] on span "button" at bounding box center [1218, 655] width 24 height 11
click at [1325, 695] on input "range" at bounding box center [1268, 689] width 335 height 35
click at [1289, 693] on input "range" at bounding box center [1268, 689] width 335 height 35
click at [1315, 690] on input "range" at bounding box center [1268, 689] width 335 height 35
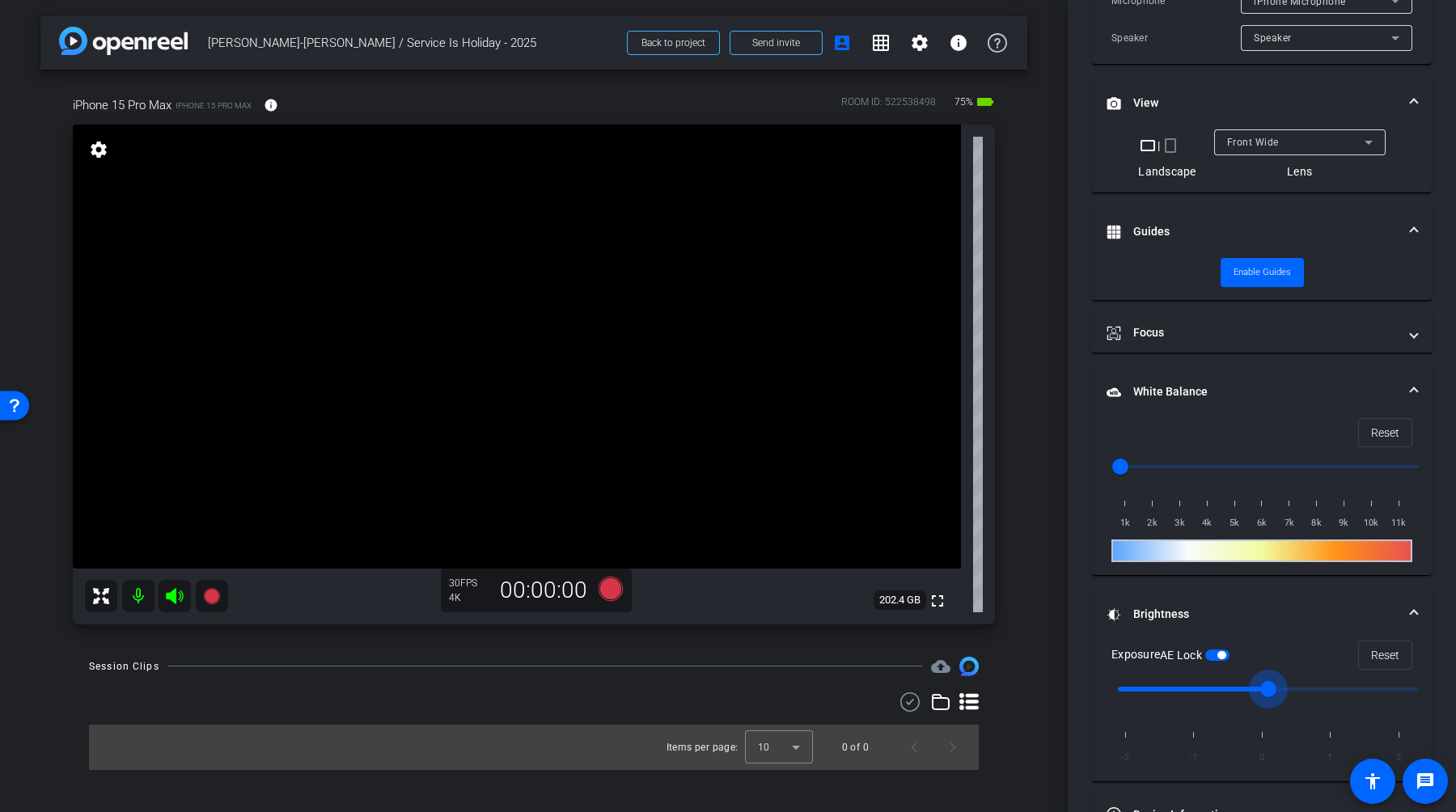
click at [1261, 679] on input "range" at bounding box center [1268, 689] width 335 height 35
click at [1228, 691] on input "range" at bounding box center [1268, 689] width 335 height 35
click at [1254, 689] on input "range" at bounding box center [1268, 689] width 335 height 35
click at [1241, 689] on input "range" at bounding box center [1268, 689] width 335 height 35
click at [1221, 690] on input "range" at bounding box center [1268, 689] width 335 height 35
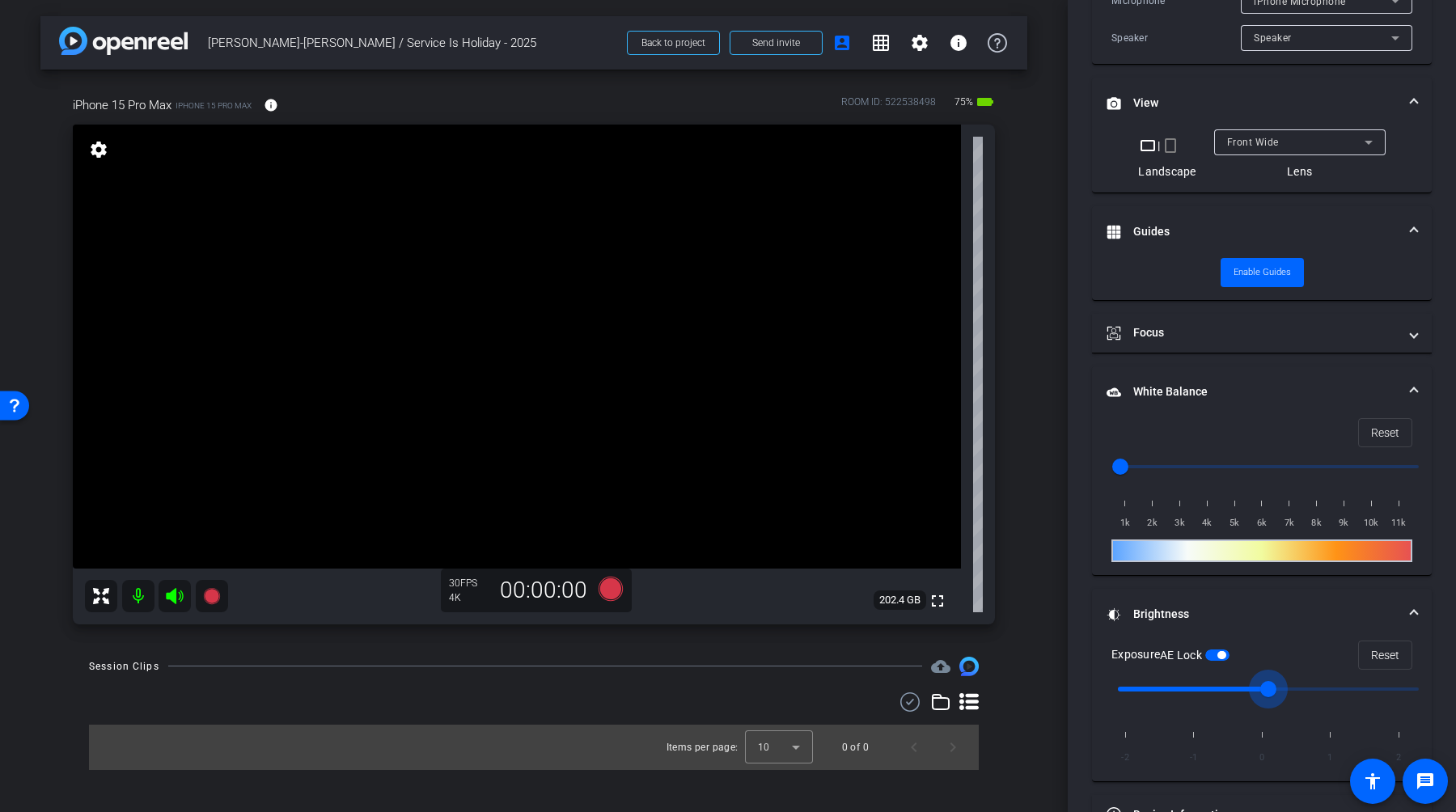
type input "0"
click at [1259, 685] on input "range" at bounding box center [1268, 689] width 335 height 35
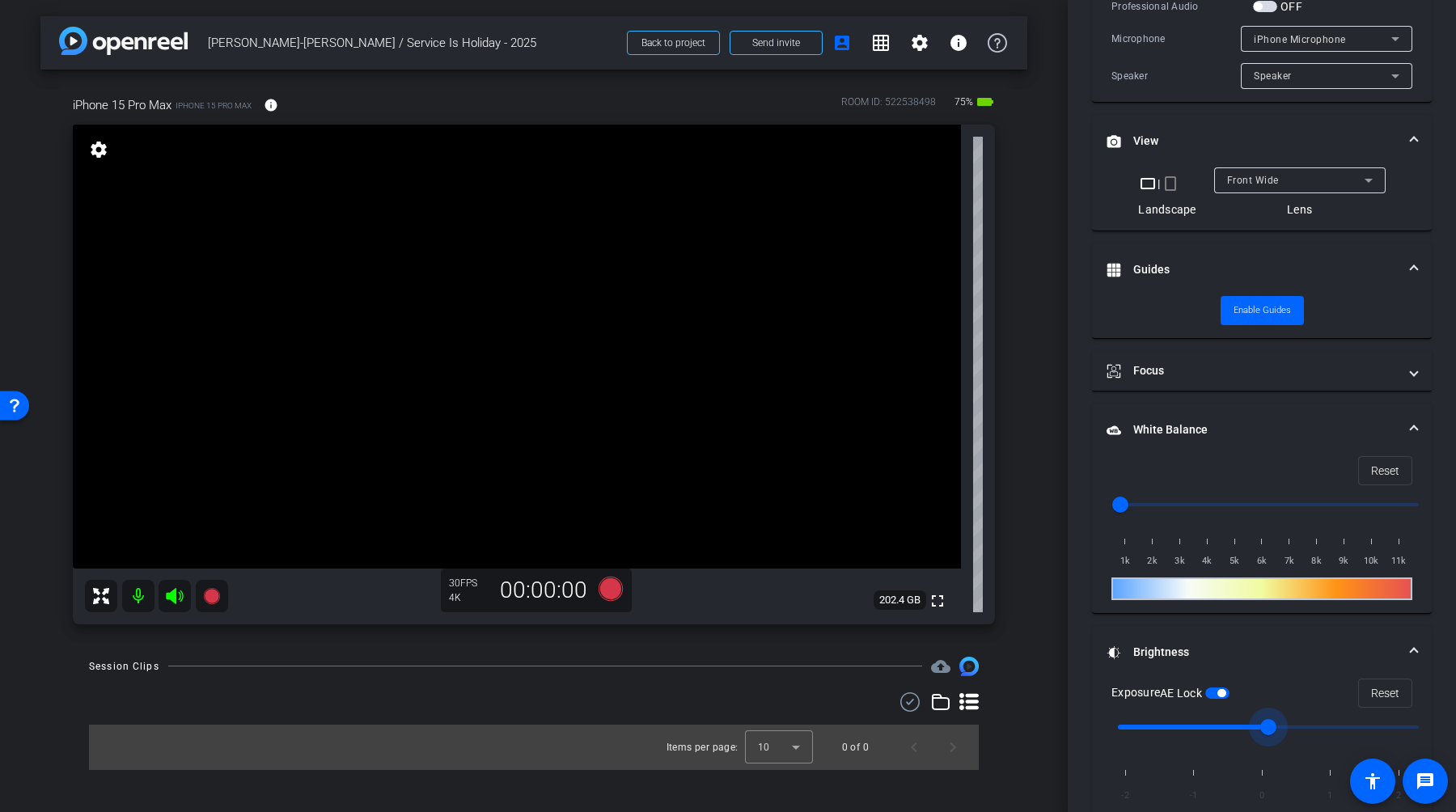
scroll to position [386, 0]
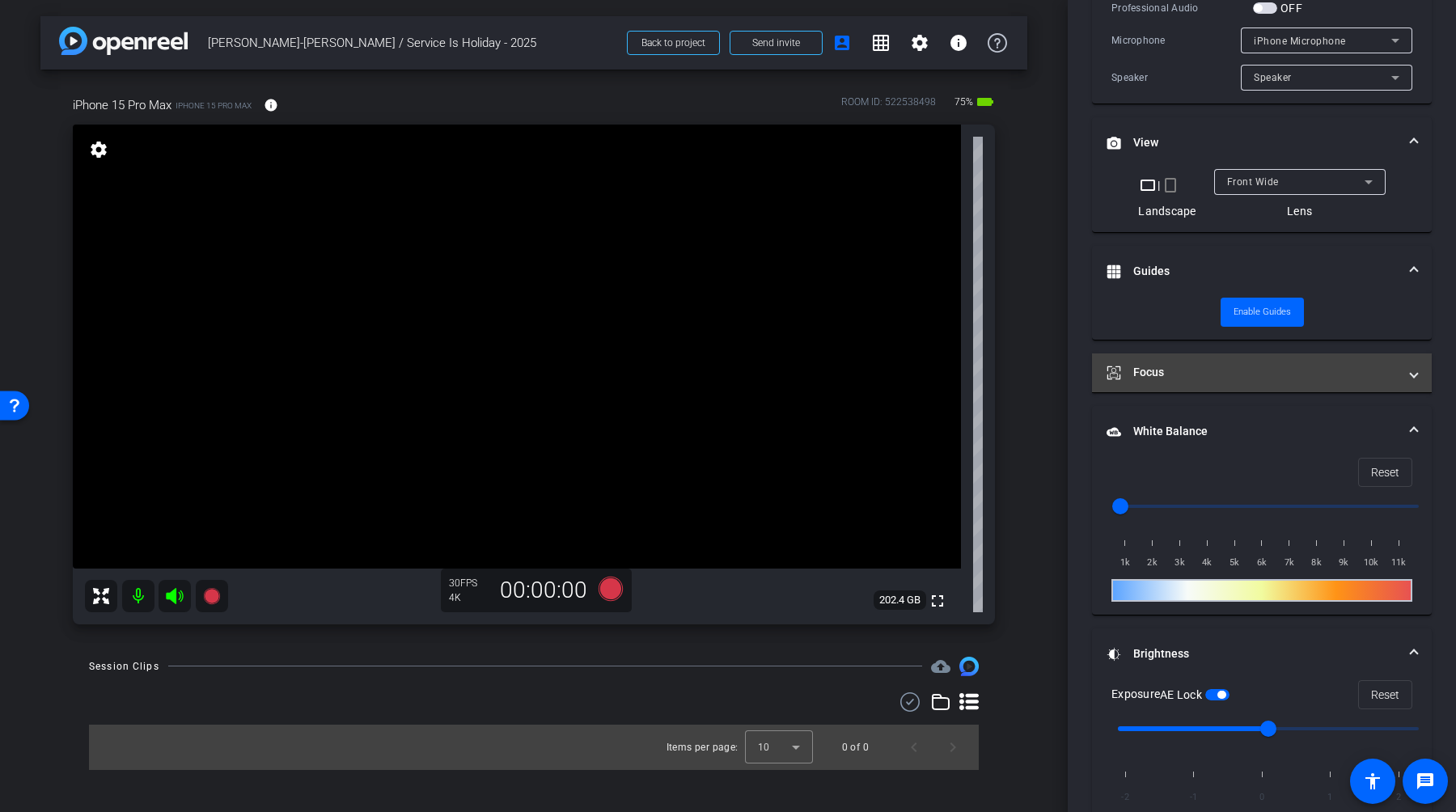
click at [1420, 381] on mat-expansion-panel-header "Focus" at bounding box center [1262, 373] width 340 height 39
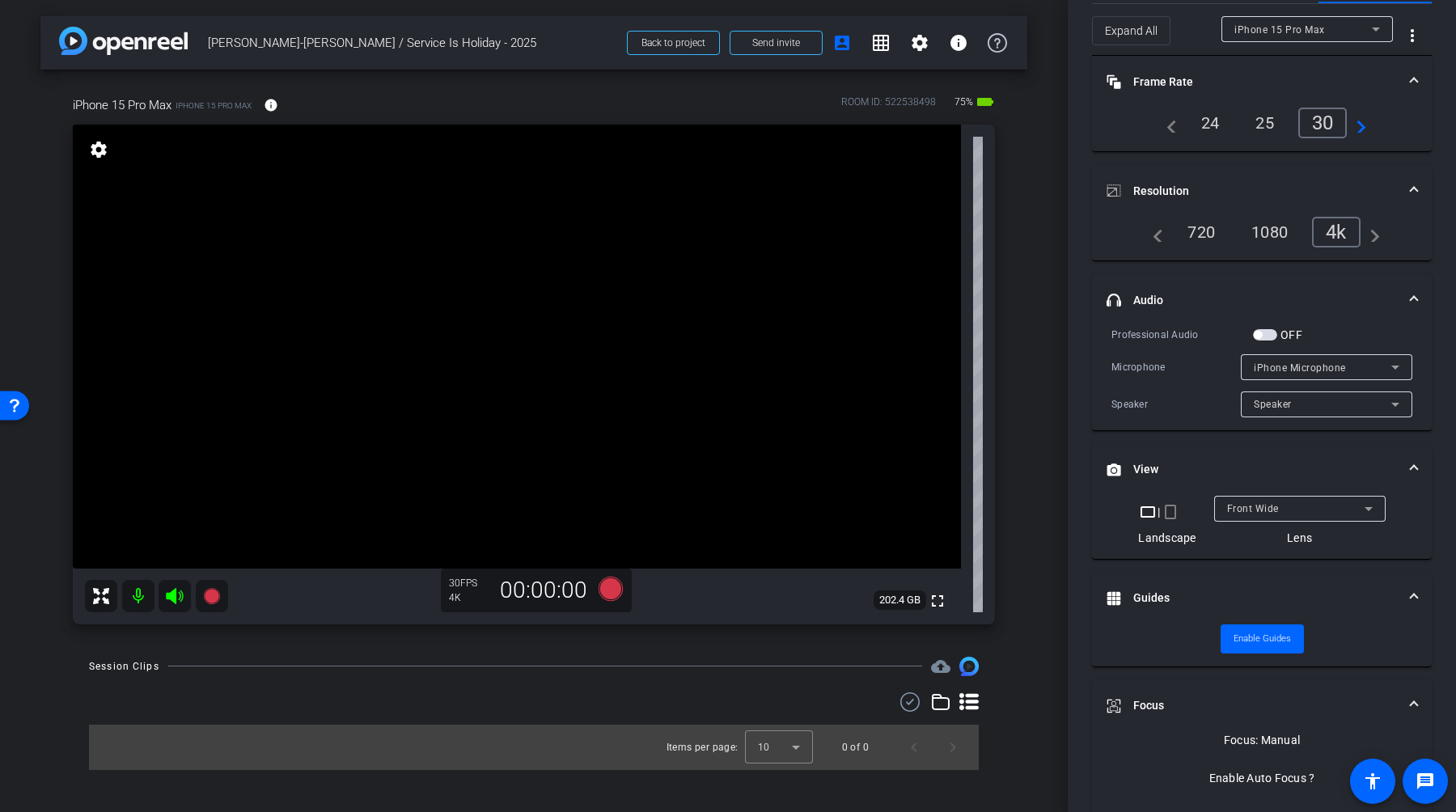
scroll to position [0, 0]
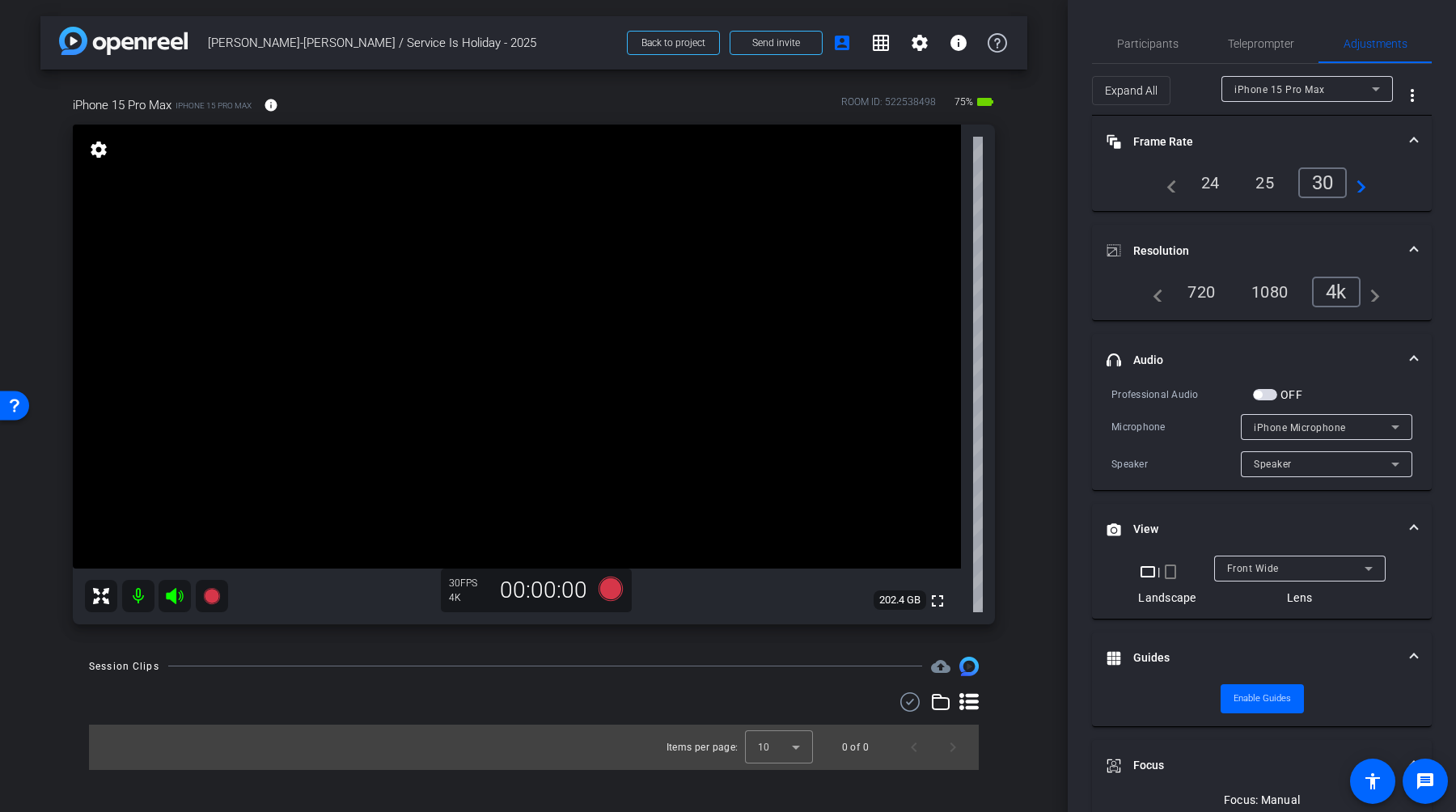
click at [175, 595] on icon at bounding box center [175, 595] width 17 height 16
click at [211, 595] on icon at bounding box center [211, 595] width 16 height 16
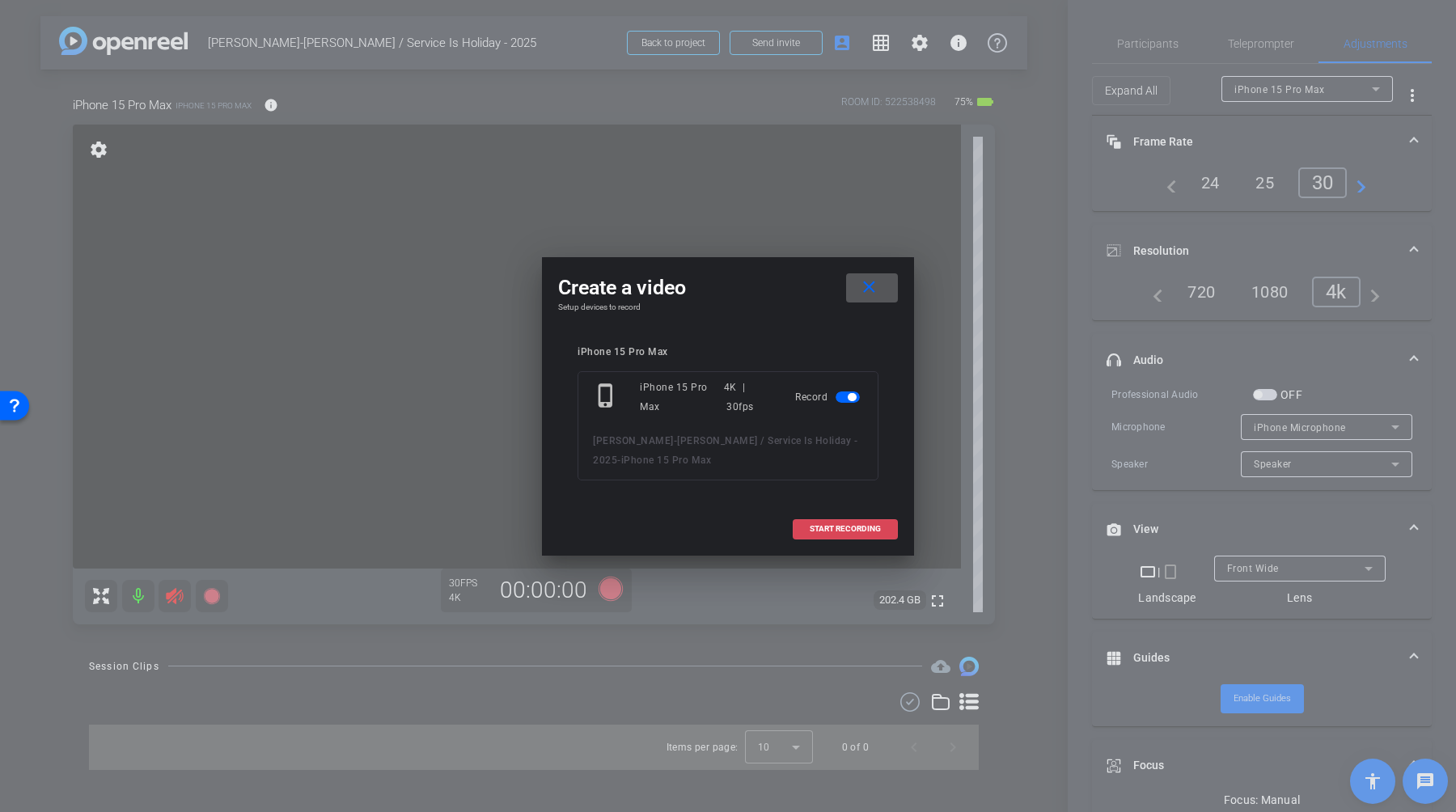
click at [828, 527] on span "START RECORDING" at bounding box center [846, 529] width 71 height 8
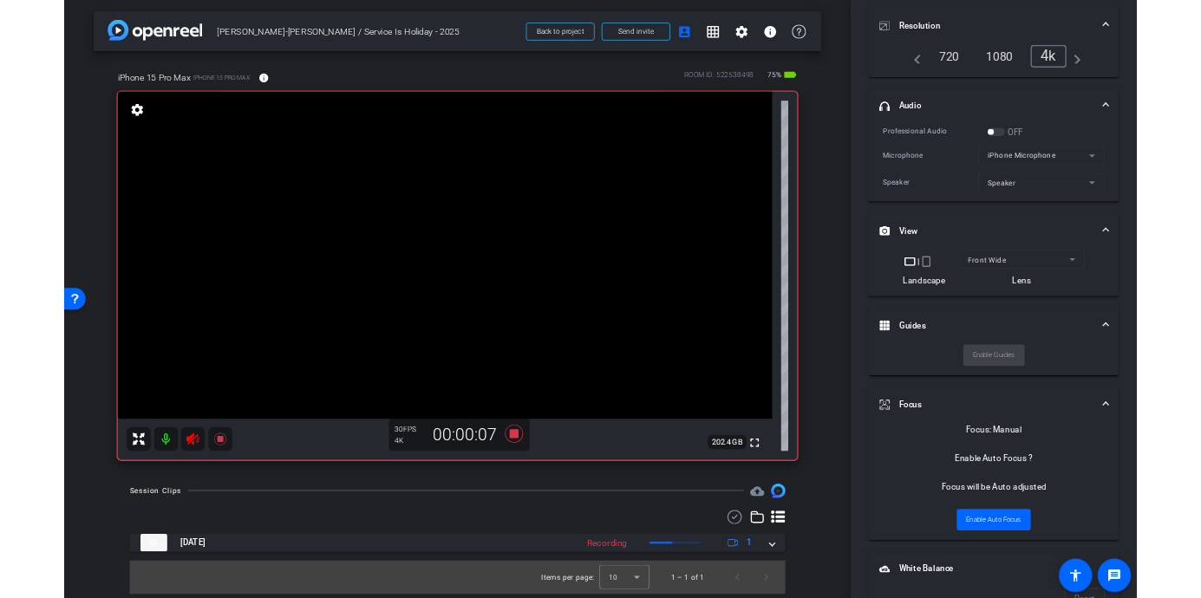
scroll to position [244, 0]
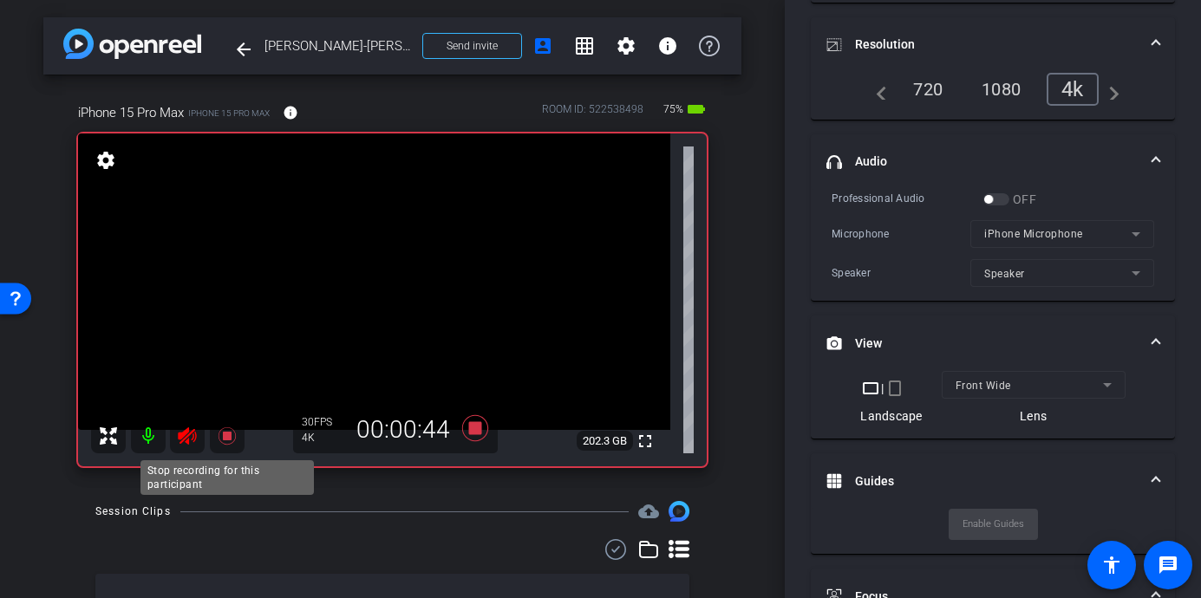
click at [223, 434] on icon at bounding box center [226, 435] width 17 height 17
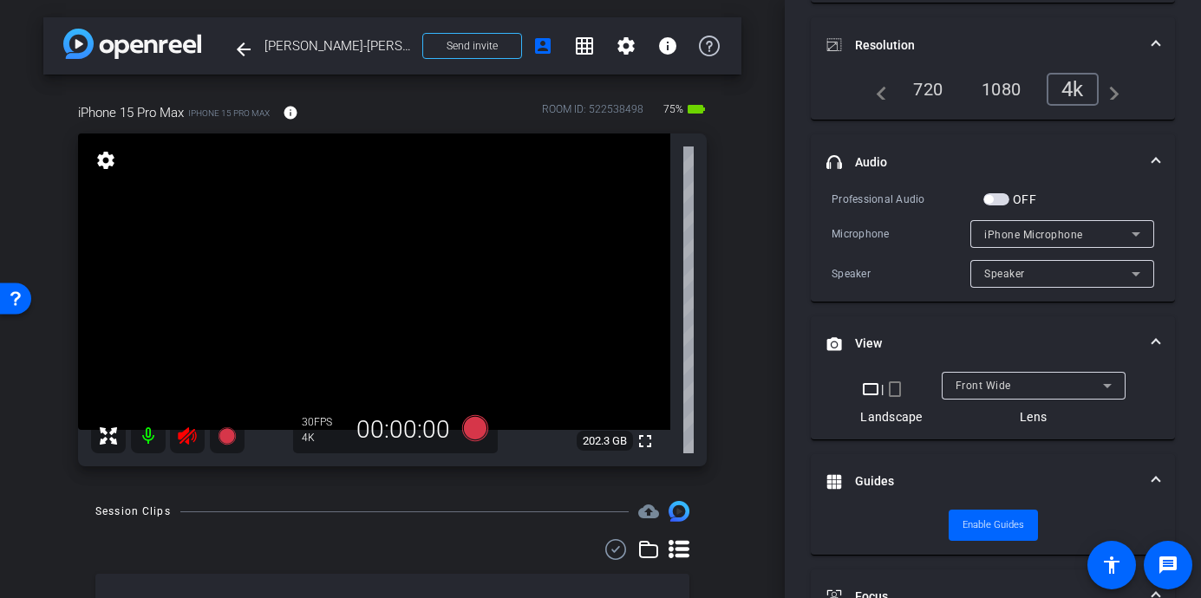
click at [192, 439] on icon at bounding box center [187, 436] width 21 height 21
click at [186, 439] on icon at bounding box center [187, 435] width 18 height 17
click at [225, 442] on icon at bounding box center [226, 435] width 17 height 17
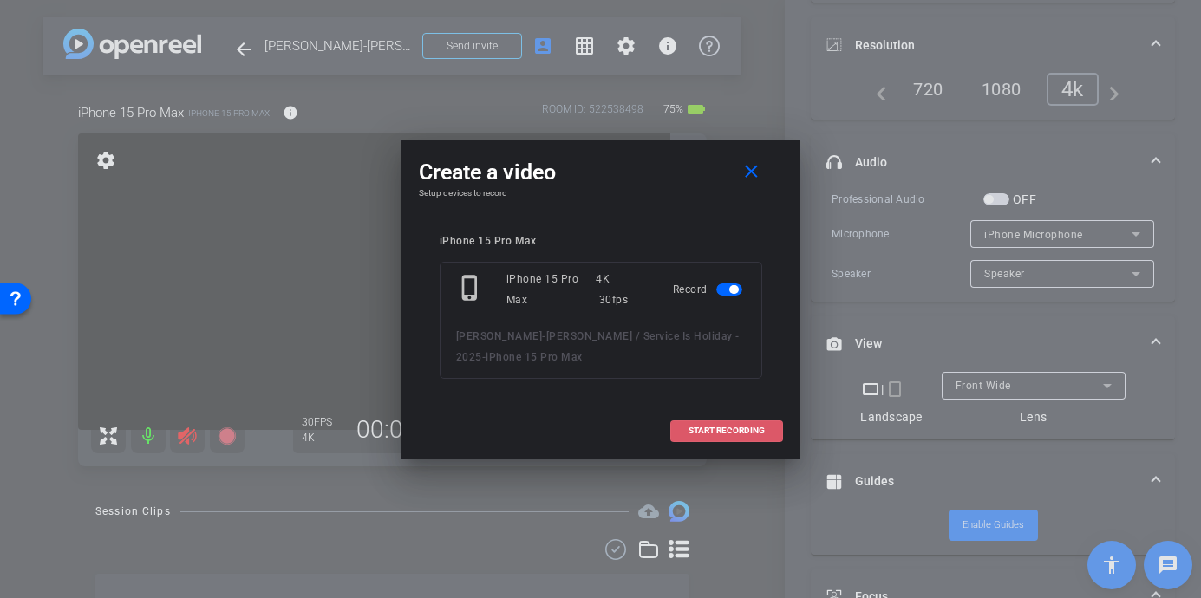
click at [713, 432] on span "START RECORDING" at bounding box center [726, 430] width 76 height 9
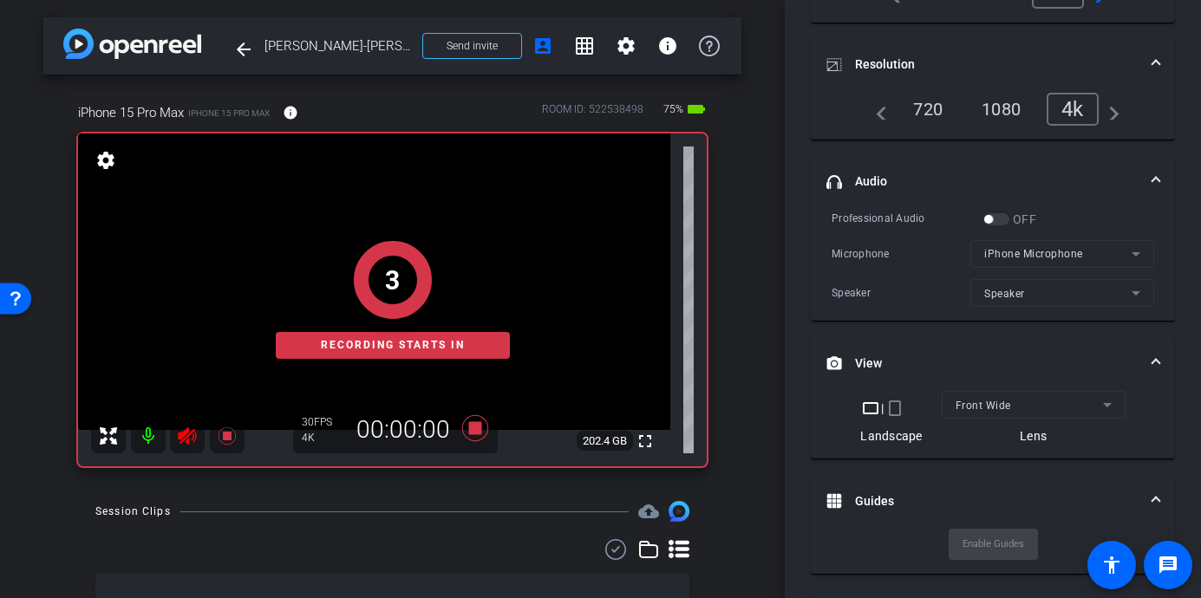
scroll to position [244, 0]
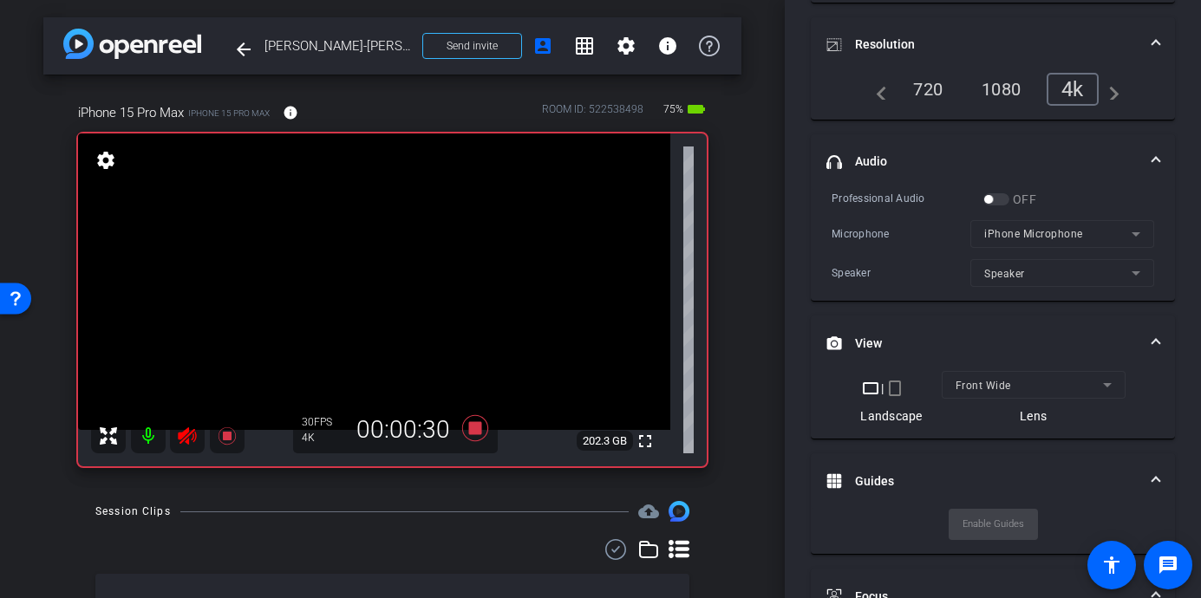
click at [179, 426] on icon at bounding box center [187, 436] width 21 height 21
click at [179, 427] on icon at bounding box center [187, 436] width 21 height 21
click at [218, 432] on icon at bounding box center [227, 436] width 21 height 21
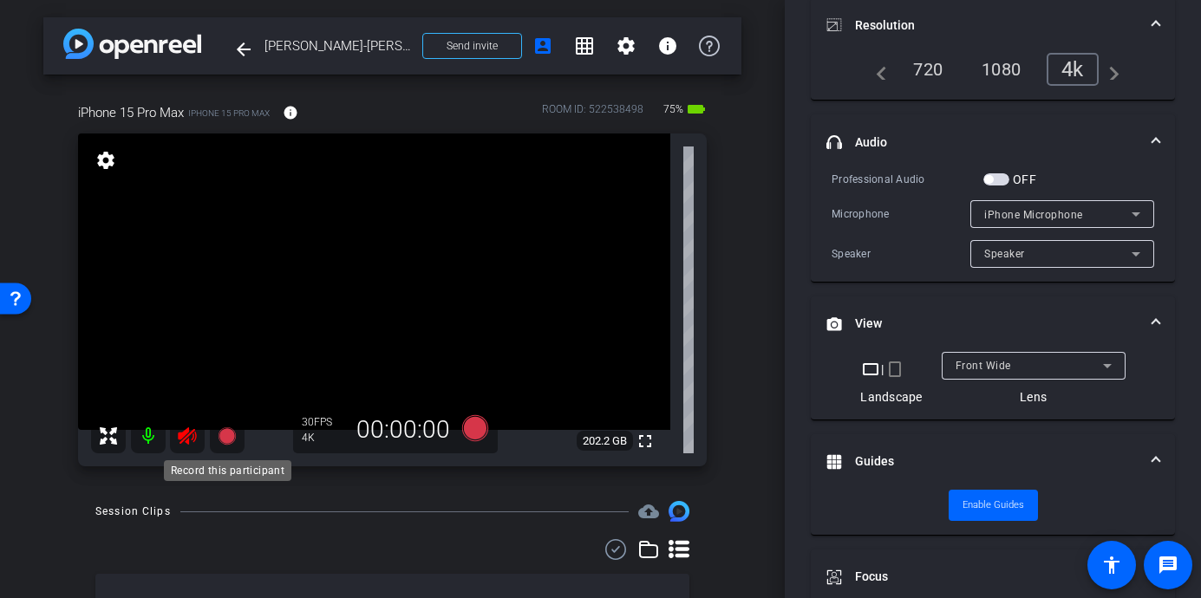
scroll to position [224, 0]
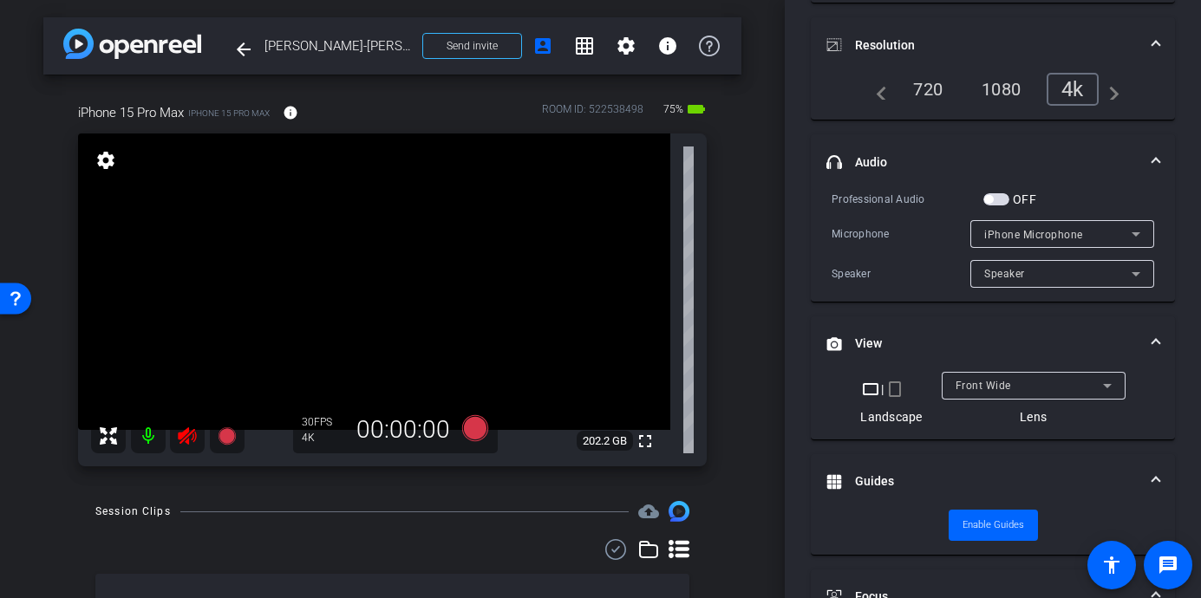
click at [186, 430] on icon at bounding box center [187, 435] width 18 height 17
click at [185, 432] on icon at bounding box center [187, 435] width 18 height 17
click at [175, 434] on mat-icon at bounding box center [187, 436] width 35 height 35
click at [188, 433] on icon at bounding box center [187, 435] width 18 height 17
click at [221, 435] on icon at bounding box center [226, 435] width 17 height 17
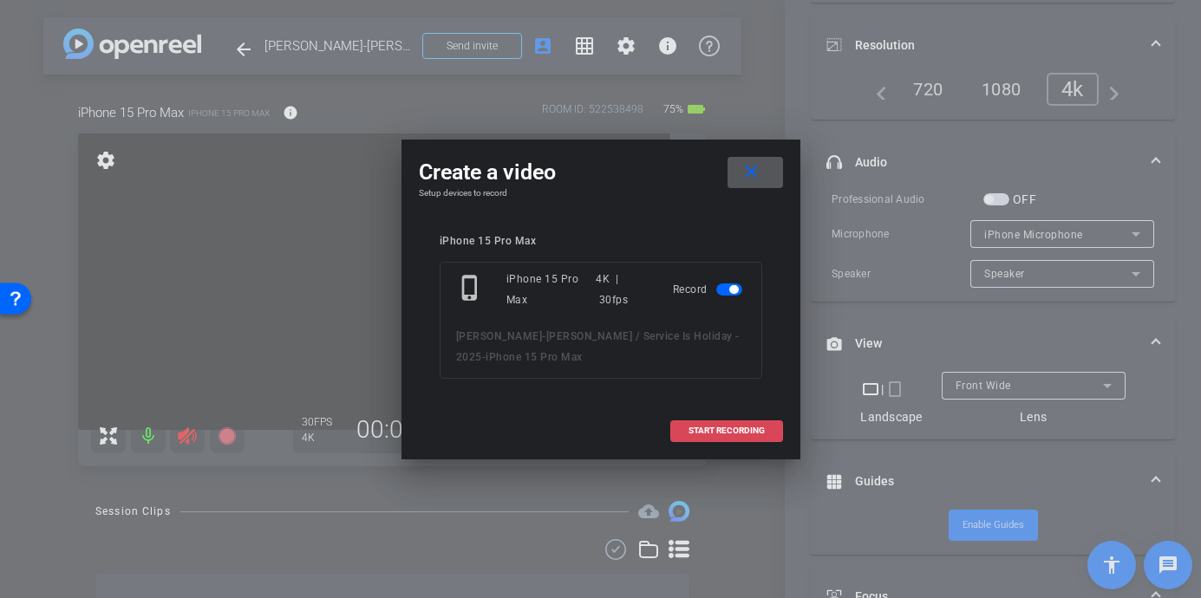
click at [715, 434] on span "START RECORDING" at bounding box center [726, 430] width 76 height 9
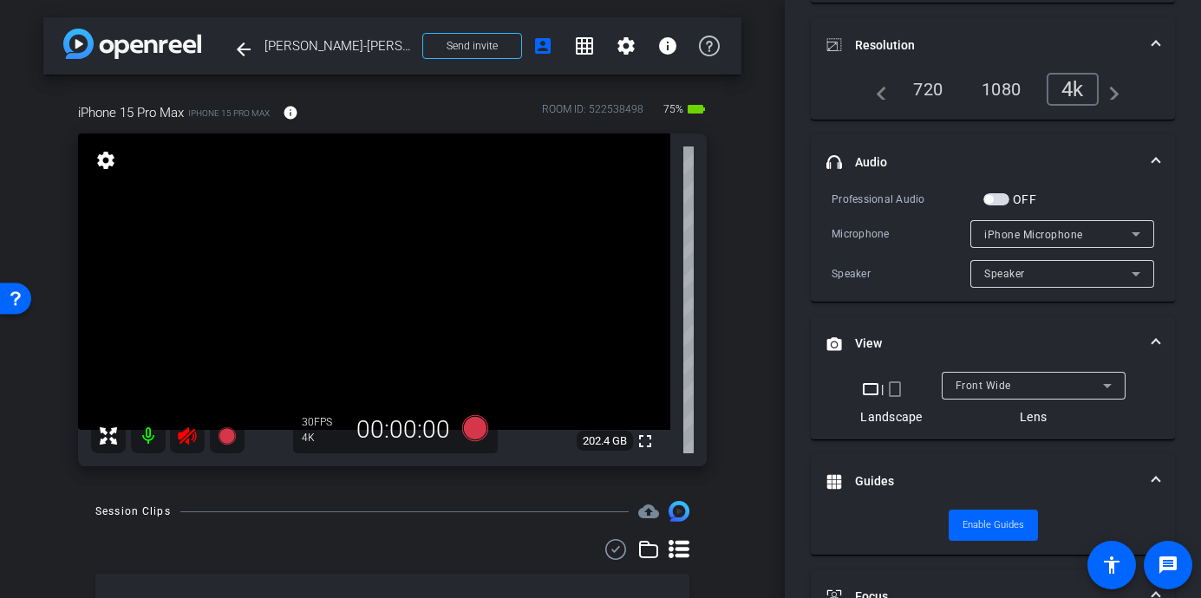
scroll to position [244, 0]
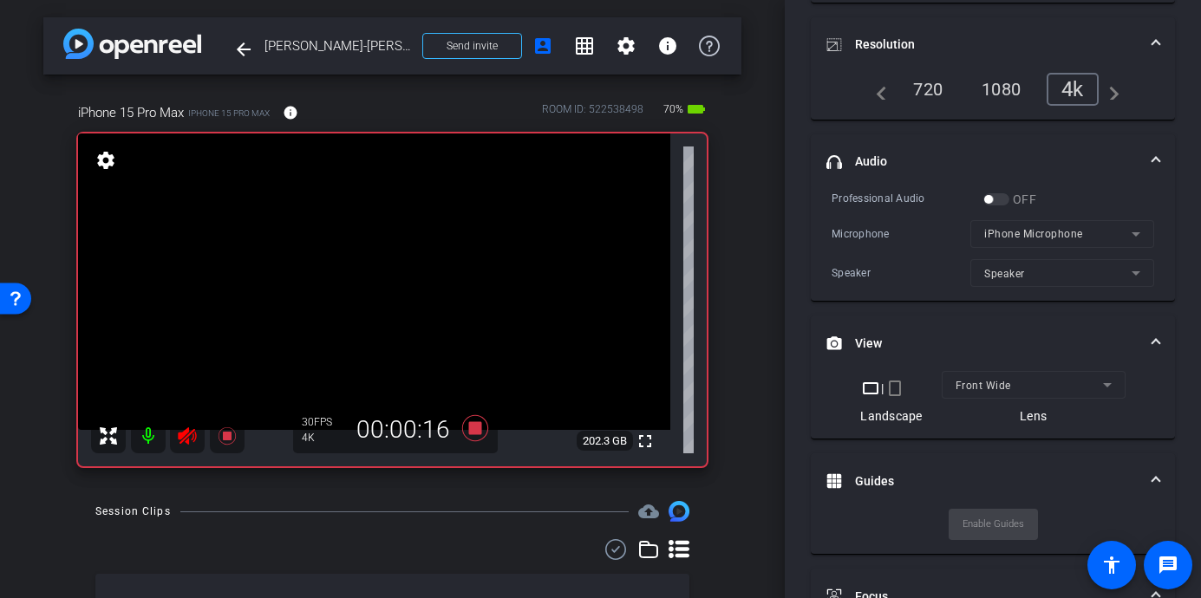
click at [188, 430] on icon at bounding box center [187, 435] width 18 height 17
click at [188, 426] on icon at bounding box center [187, 436] width 21 height 21
click at [225, 426] on icon at bounding box center [227, 436] width 21 height 21
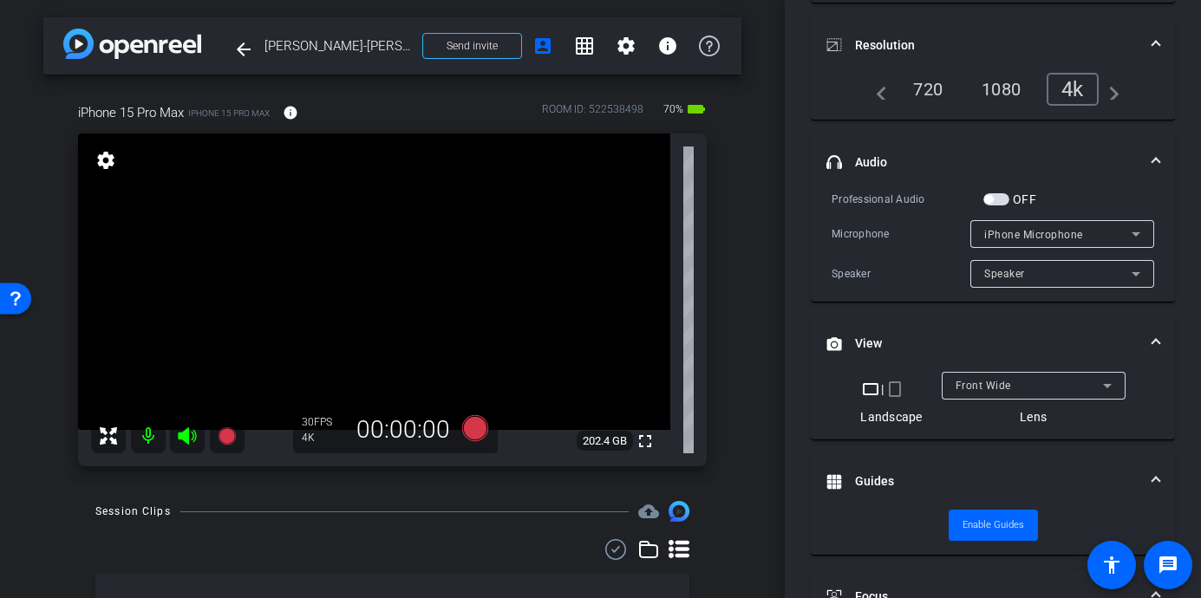
click at [172, 430] on mat-icon at bounding box center [187, 436] width 35 height 35
click at [225, 439] on icon at bounding box center [226, 435] width 17 height 17
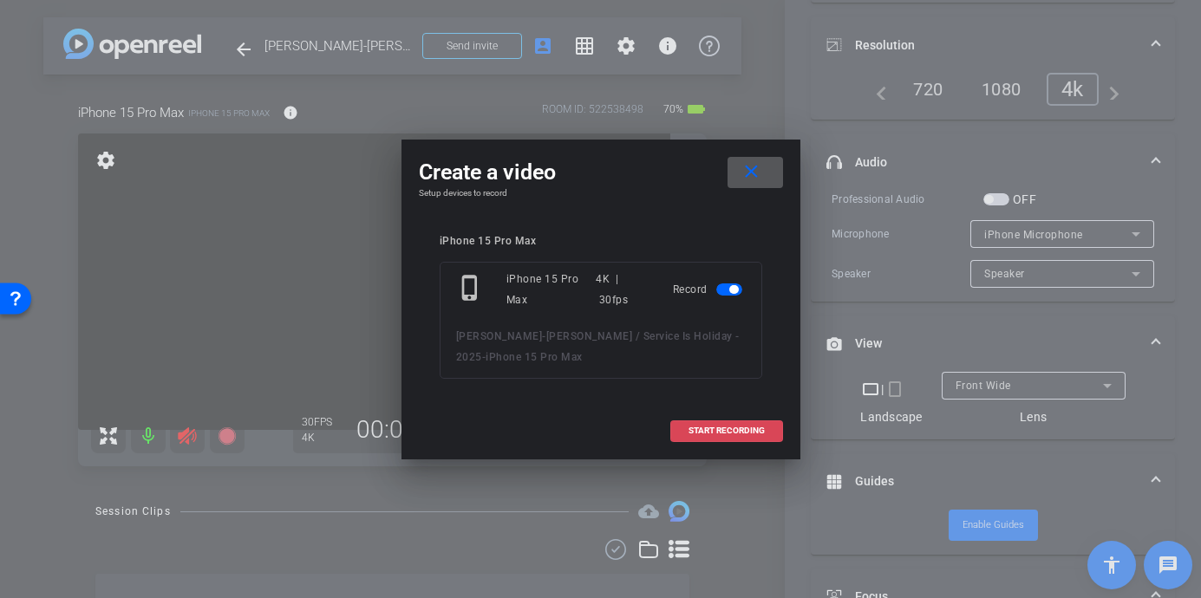
click at [757, 438] on span at bounding box center [726, 431] width 111 height 42
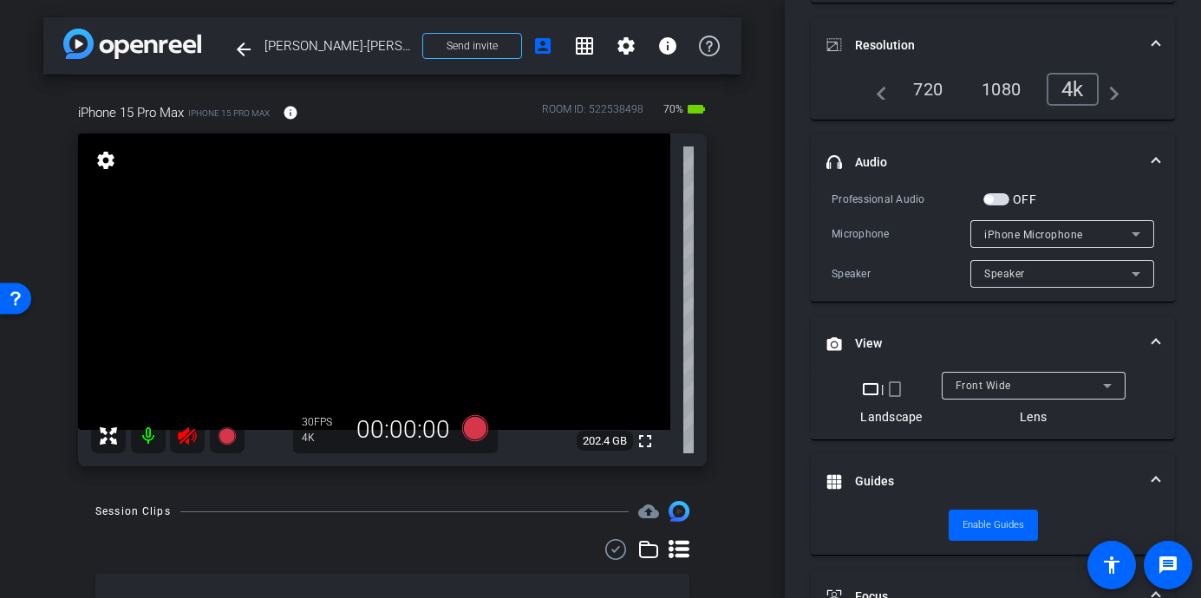
scroll to position [244, 0]
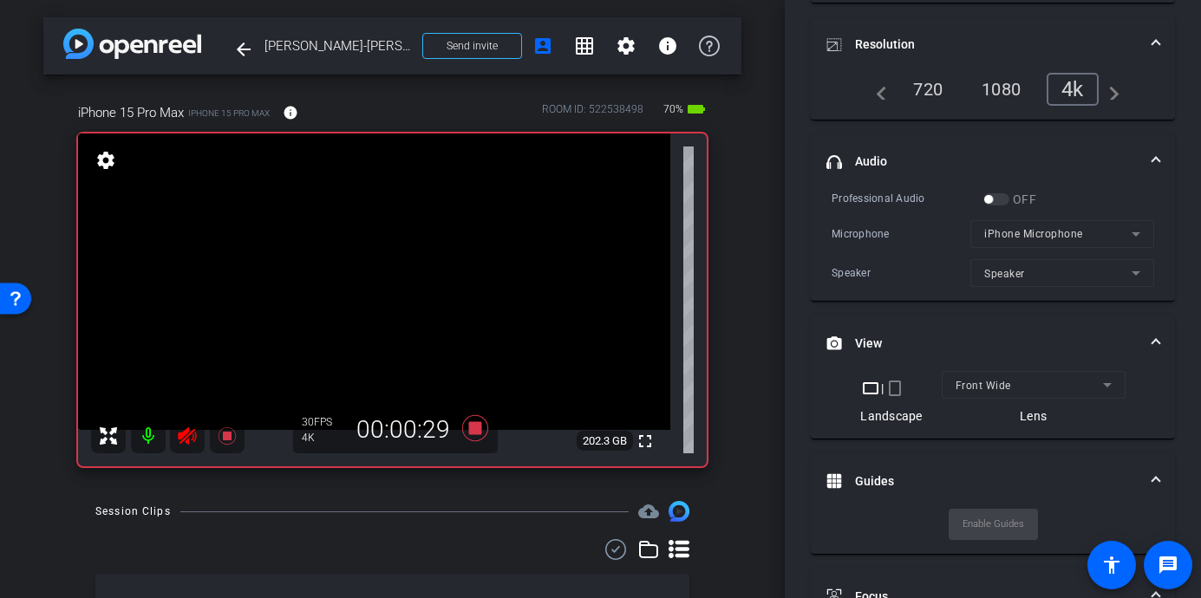
click at [181, 438] on icon at bounding box center [187, 435] width 18 height 17
click at [225, 439] on icon at bounding box center [226, 435] width 17 height 17
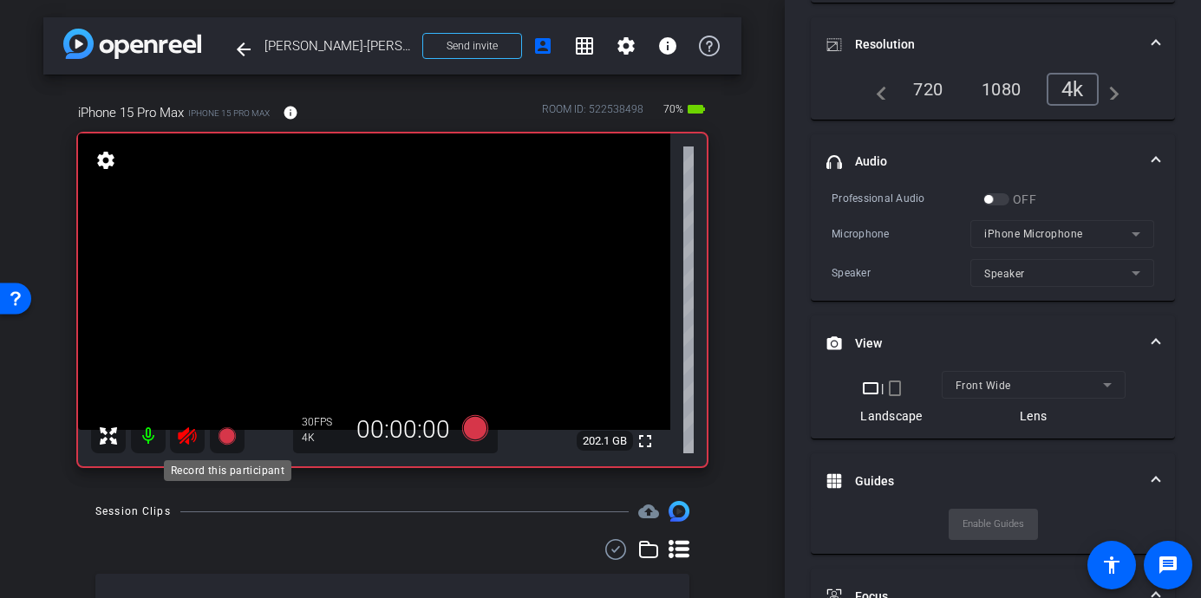
scroll to position [224, 0]
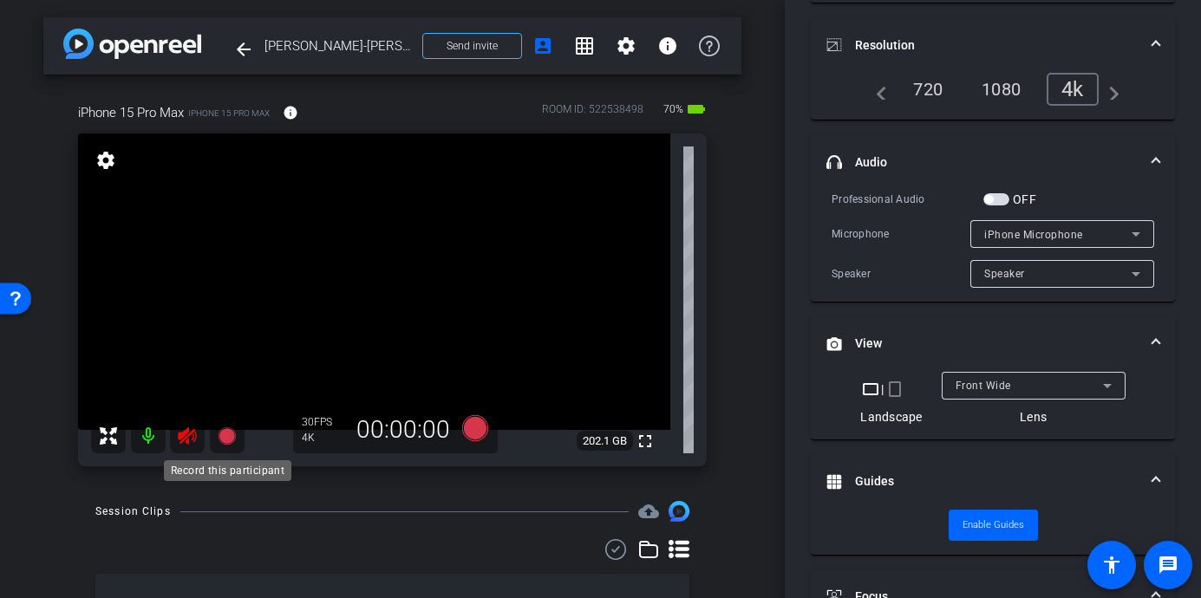
click at [225, 439] on icon at bounding box center [226, 435] width 17 height 17
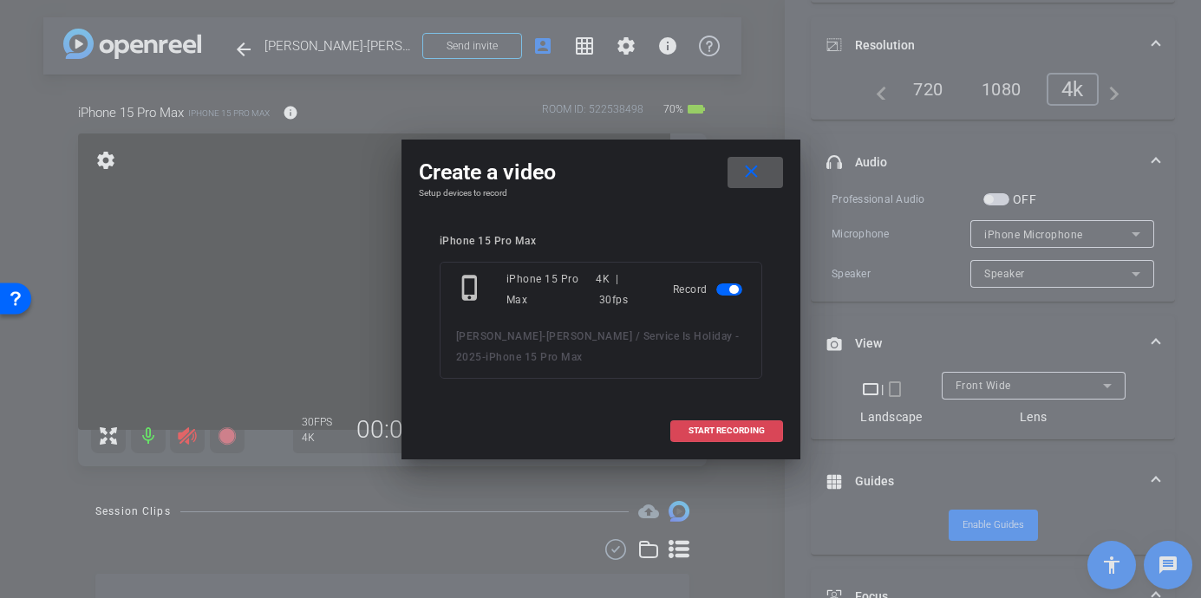
click at [776, 428] on span at bounding box center [726, 431] width 111 height 42
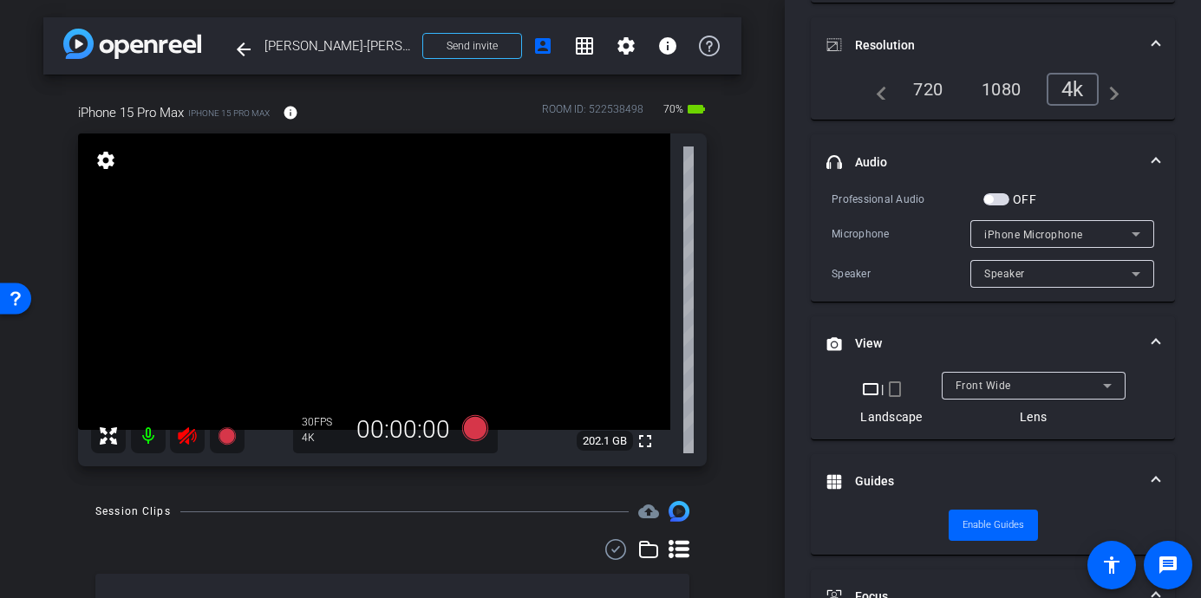
scroll to position [244, 0]
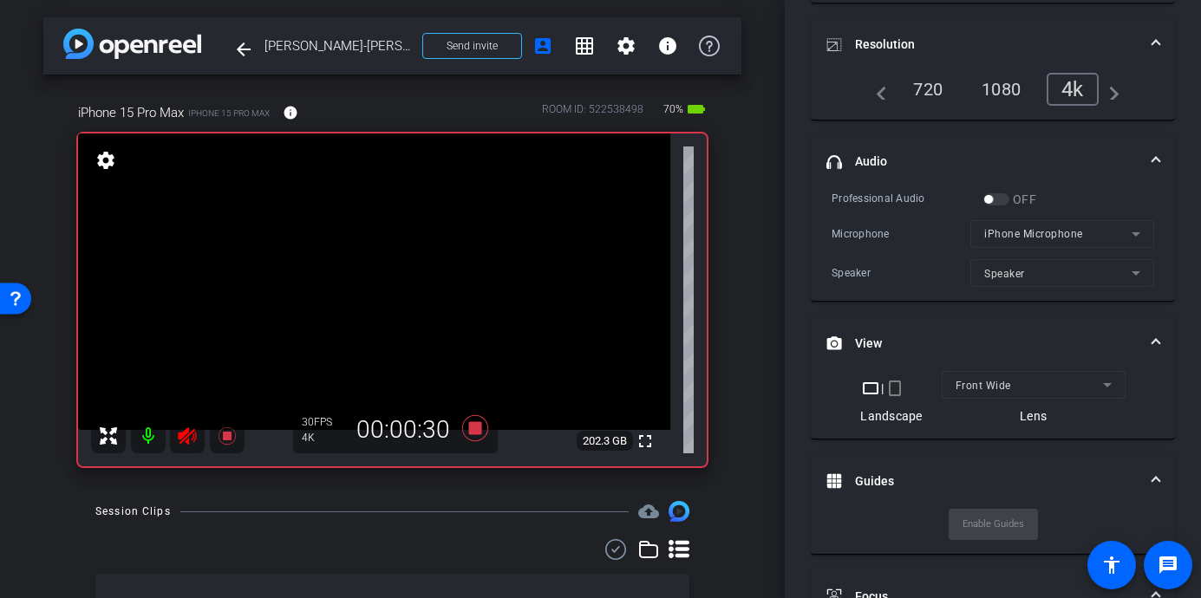
click at [222, 417] on video at bounding box center [374, 281] width 592 height 296
click at [222, 422] on div at bounding box center [221, 416] width 43 height 43
click at [222, 435] on div at bounding box center [221, 416] width 43 height 43
click at [180, 436] on icon at bounding box center [187, 435] width 18 height 17
click at [225, 438] on icon at bounding box center [226, 435] width 17 height 17
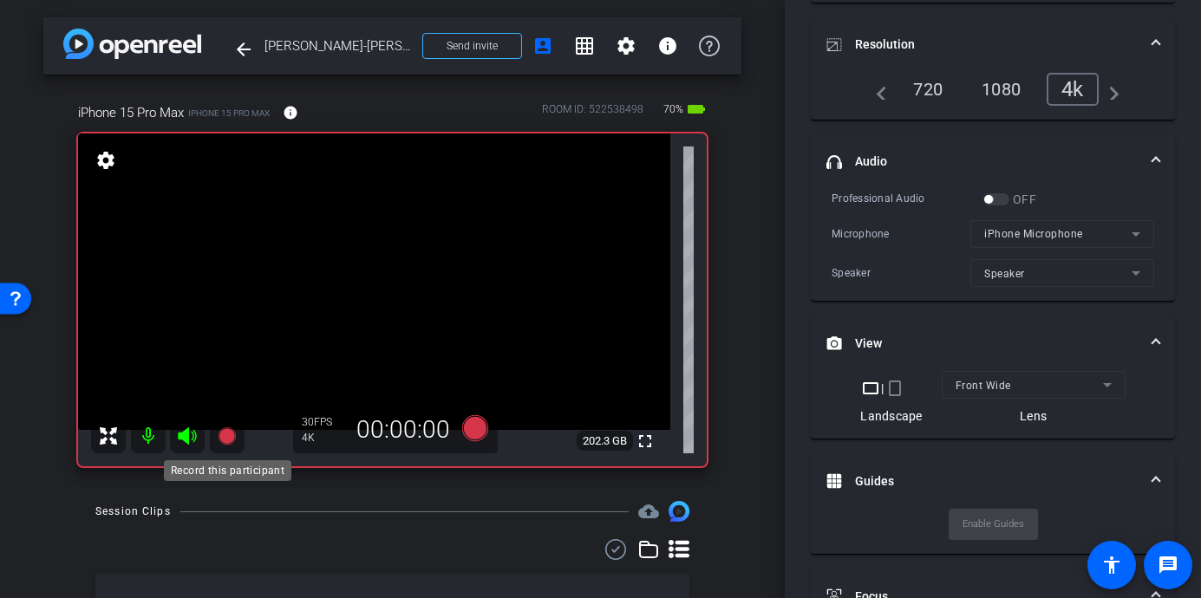
scroll to position [224, 0]
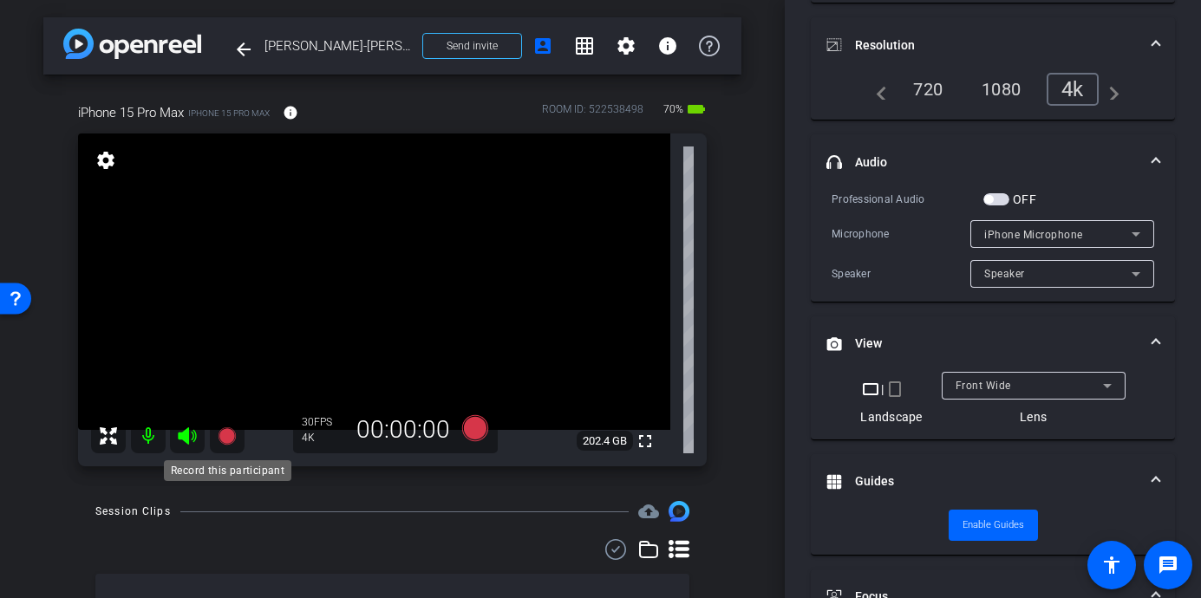
click at [225, 438] on icon at bounding box center [226, 435] width 17 height 17
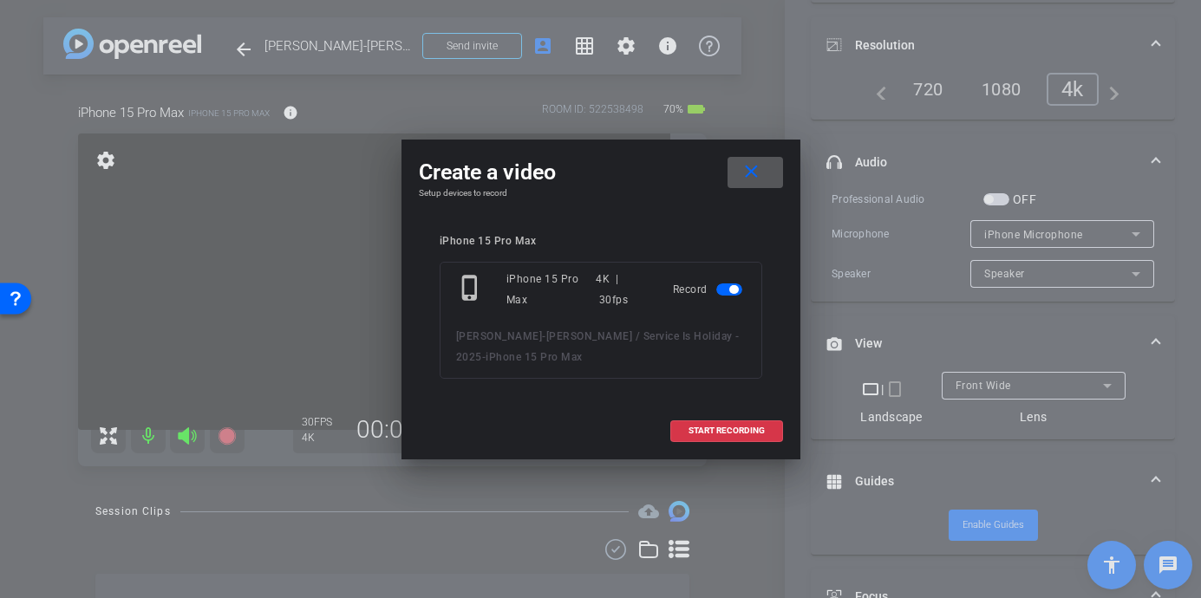
click at [748, 173] on mat-icon "close" at bounding box center [751, 172] width 22 height 22
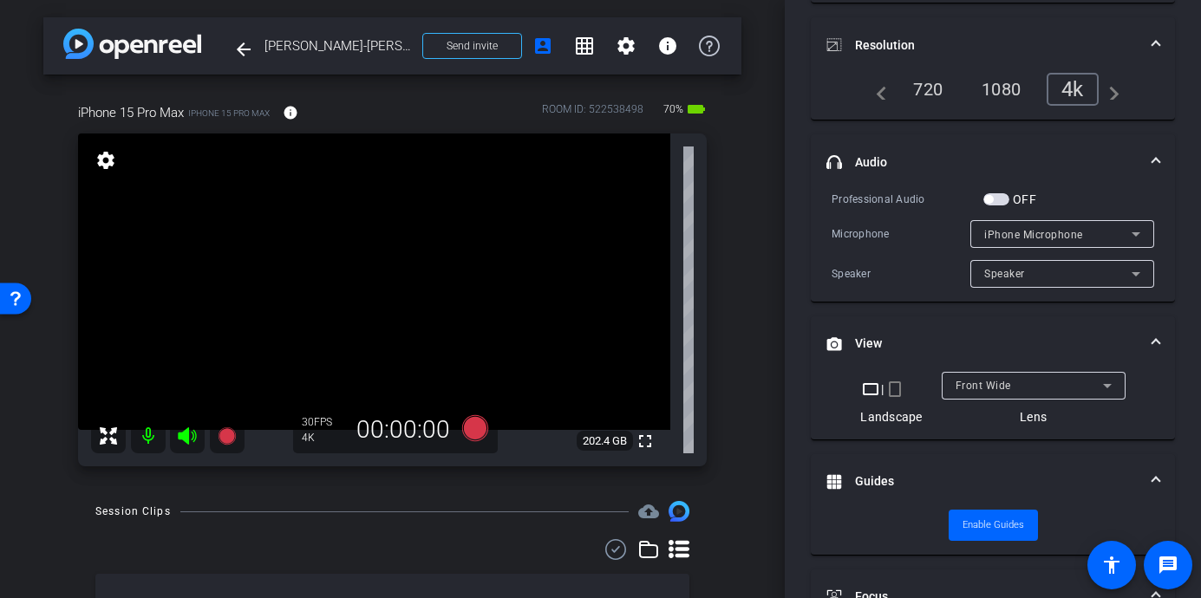
click at [191, 431] on icon at bounding box center [187, 436] width 21 height 21
click at [221, 434] on icon at bounding box center [226, 435] width 17 height 17
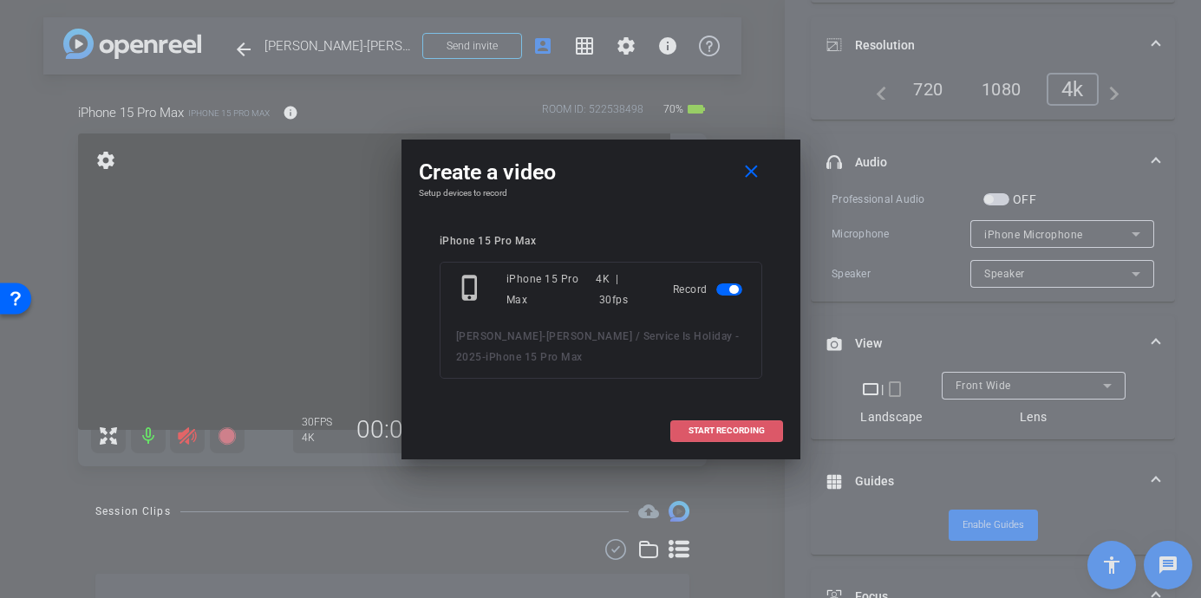
click at [738, 428] on span "START RECORDING" at bounding box center [726, 430] width 76 height 9
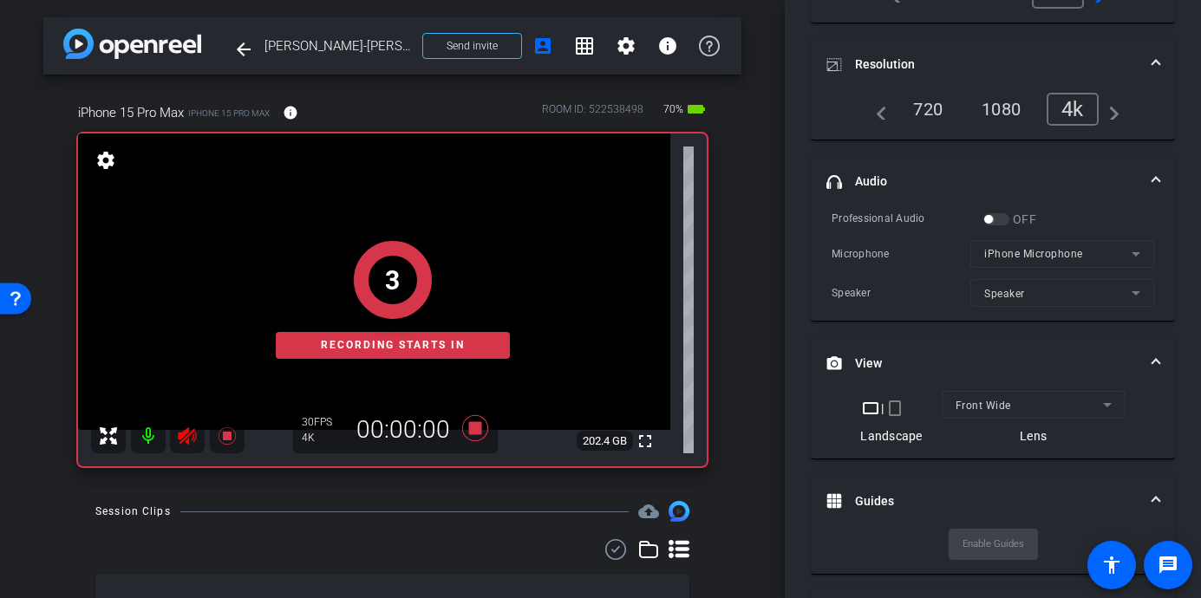
scroll to position [244, 0]
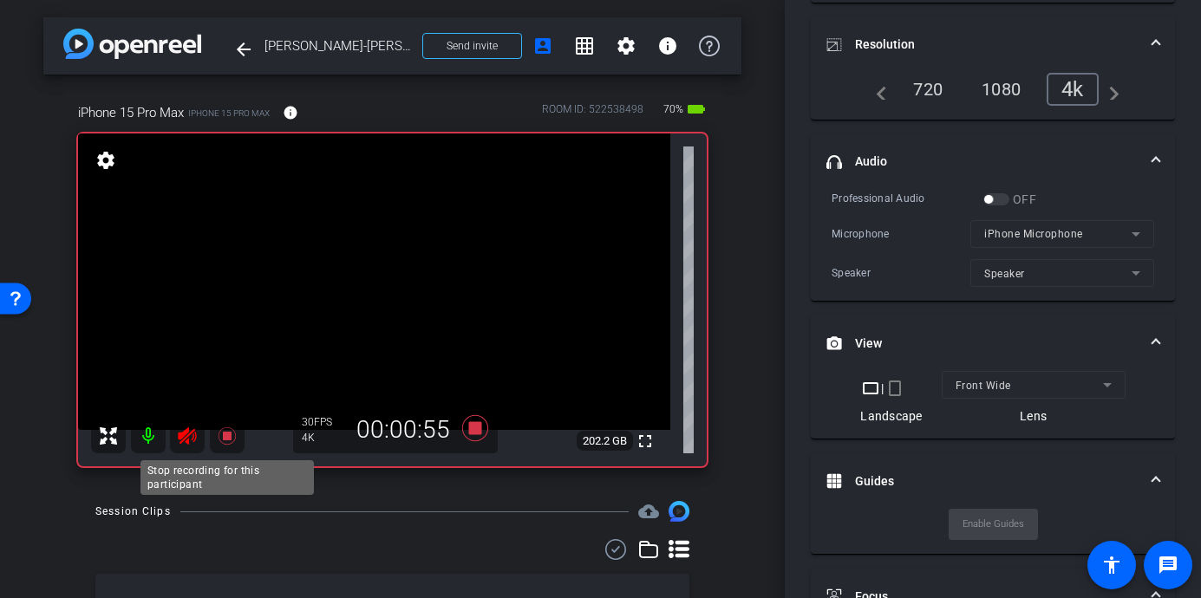
click at [231, 433] on icon at bounding box center [227, 436] width 21 height 21
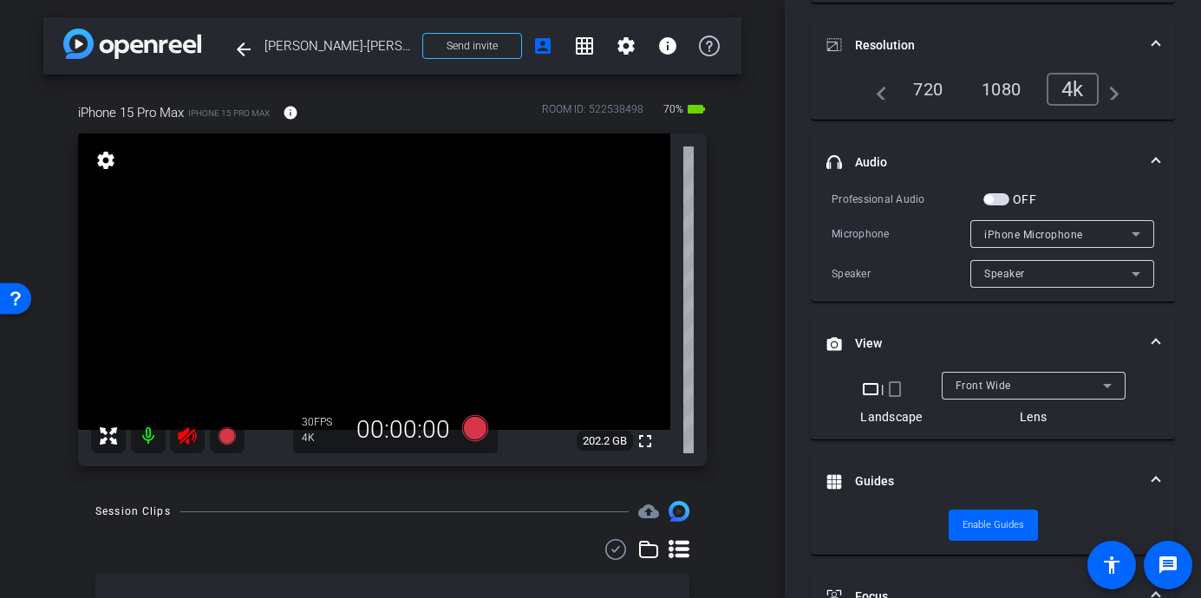
click at [185, 433] on icon at bounding box center [187, 435] width 18 height 17
click at [186, 433] on icon at bounding box center [187, 435] width 18 height 17
click at [224, 433] on icon at bounding box center [226, 435] width 17 height 17
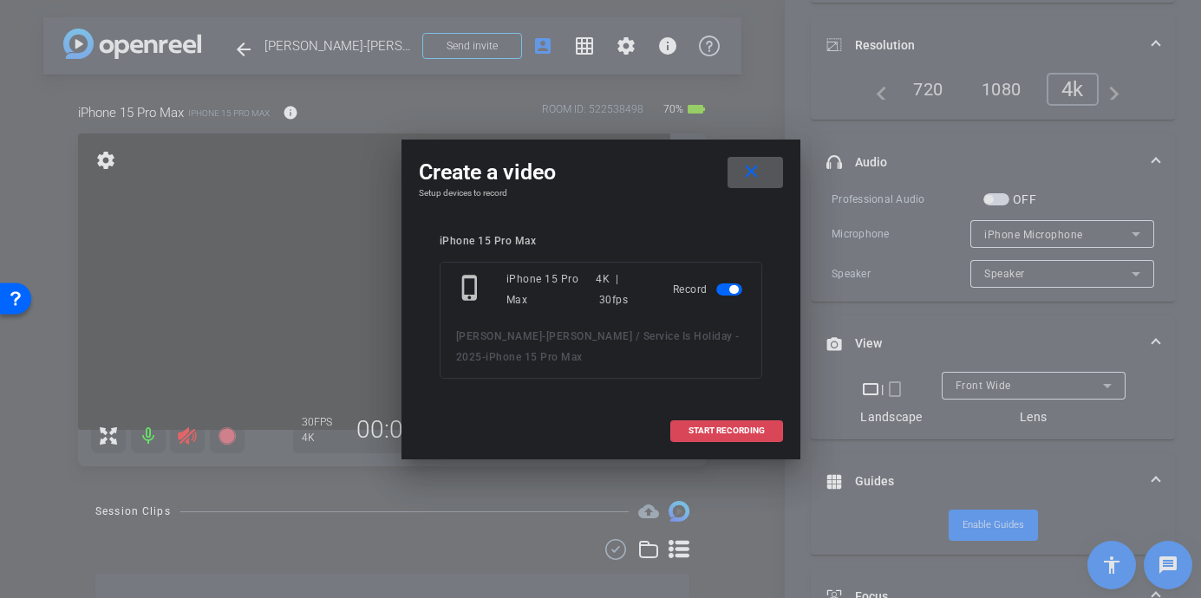
click at [726, 428] on span "START RECORDING" at bounding box center [726, 430] width 76 height 9
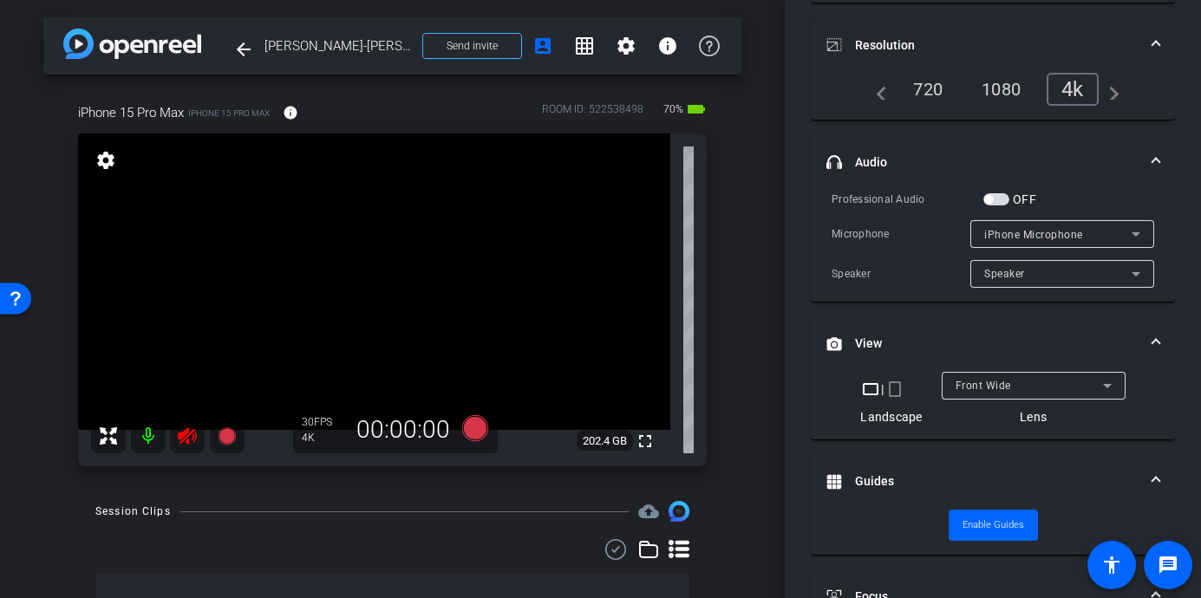
scroll to position [244, 0]
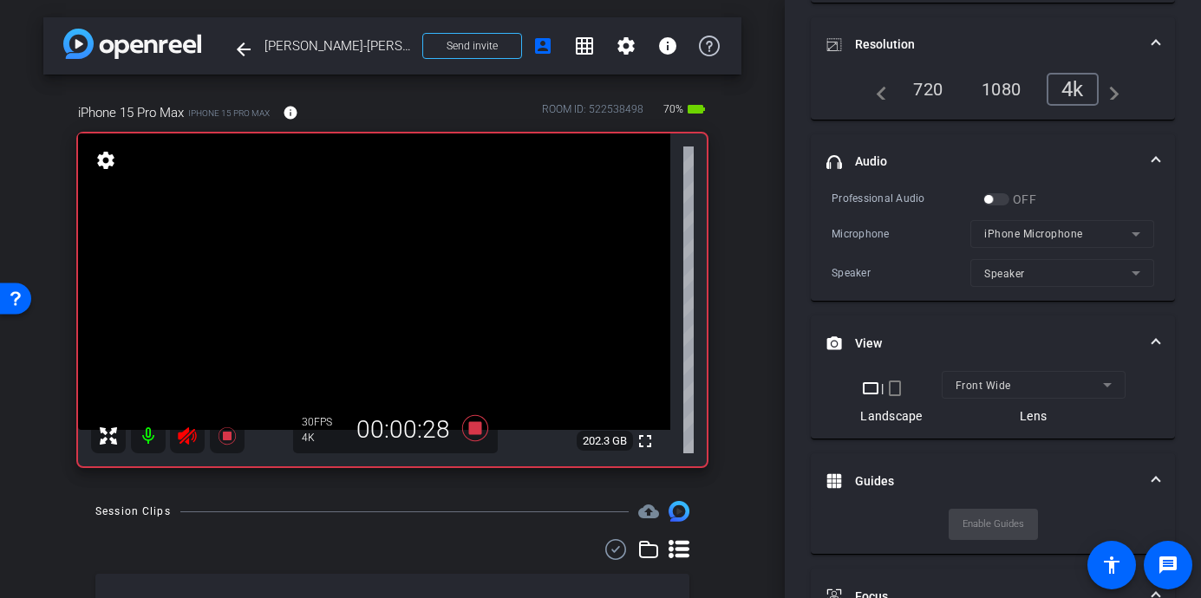
click at [198, 432] on mat-icon at bounding box center [187, 436] width 35 height 35
click at [229, 420] on mat-icon at bounding box center [227, 436] width 35 height 35
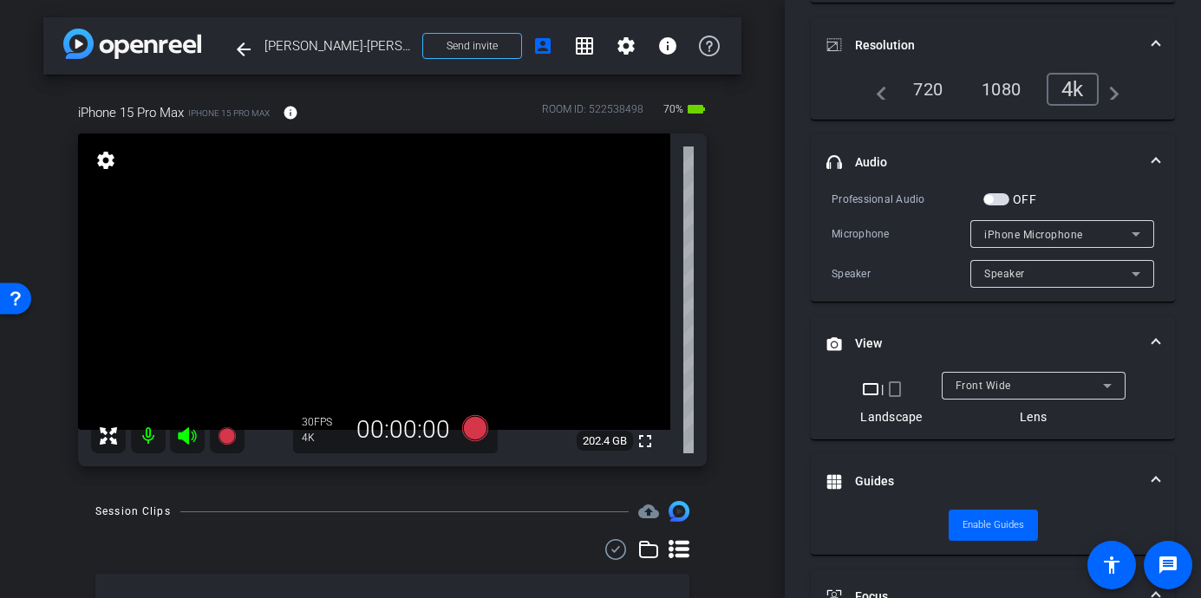
click at [197, 433] on icon at bounding box center [187, 436] width 21 height 21
click at [220, 439] on icon at bounding box center [226, 435] width 17 height 17
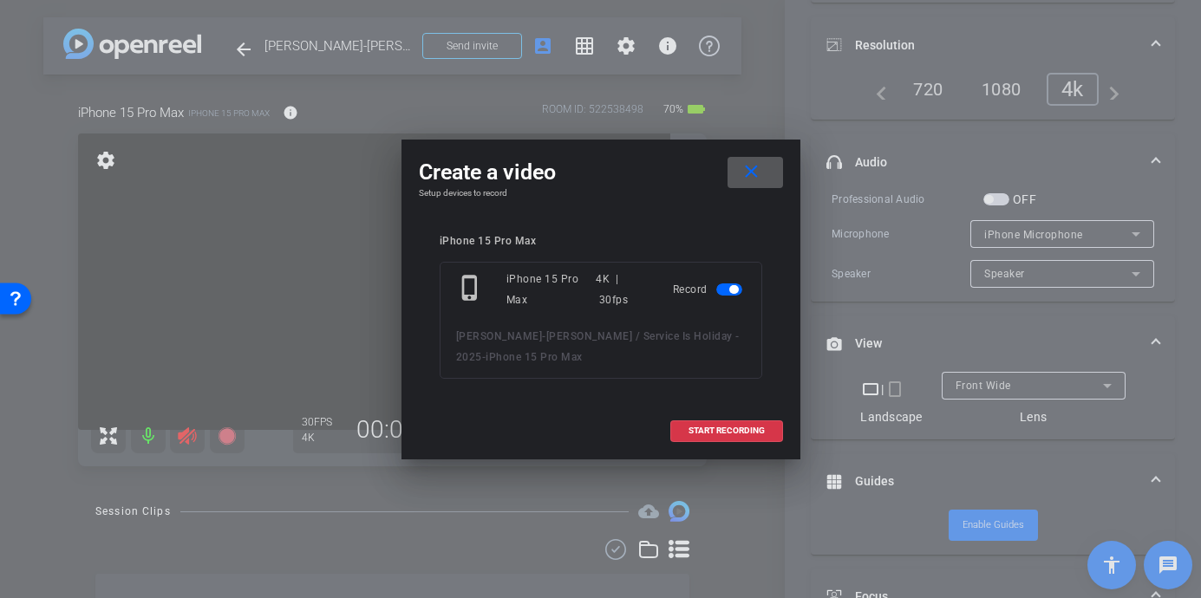
click at [727, 157] on button "close" at bounding box center [754, 172] width 55 height 31
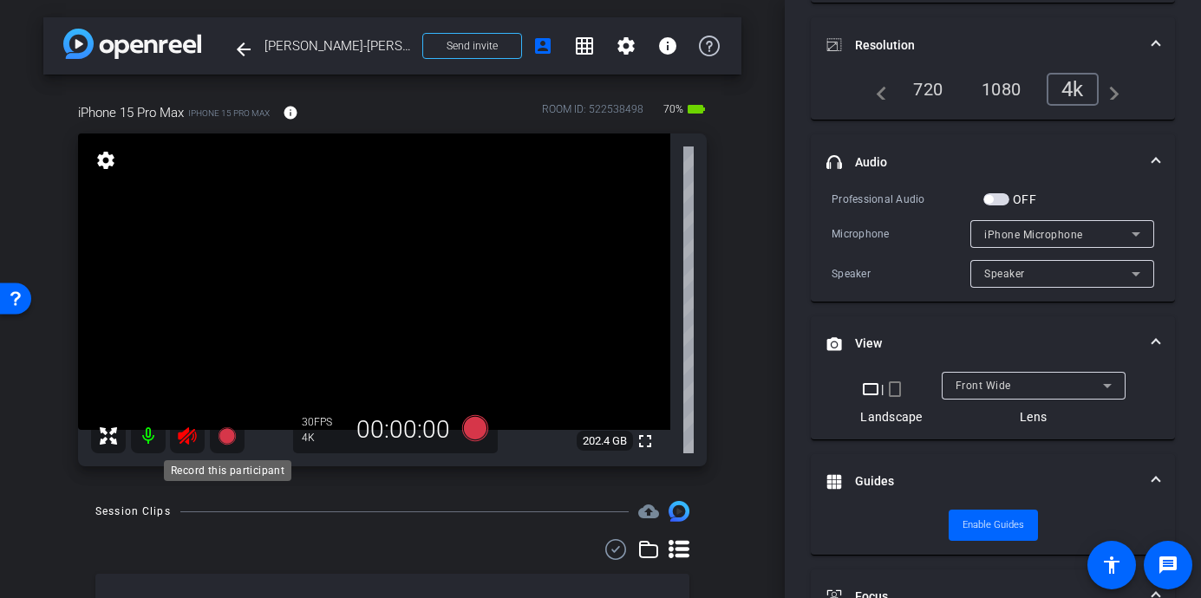
click at [220, 439] on icon at bounding box center [226, 435] width 17 height 17
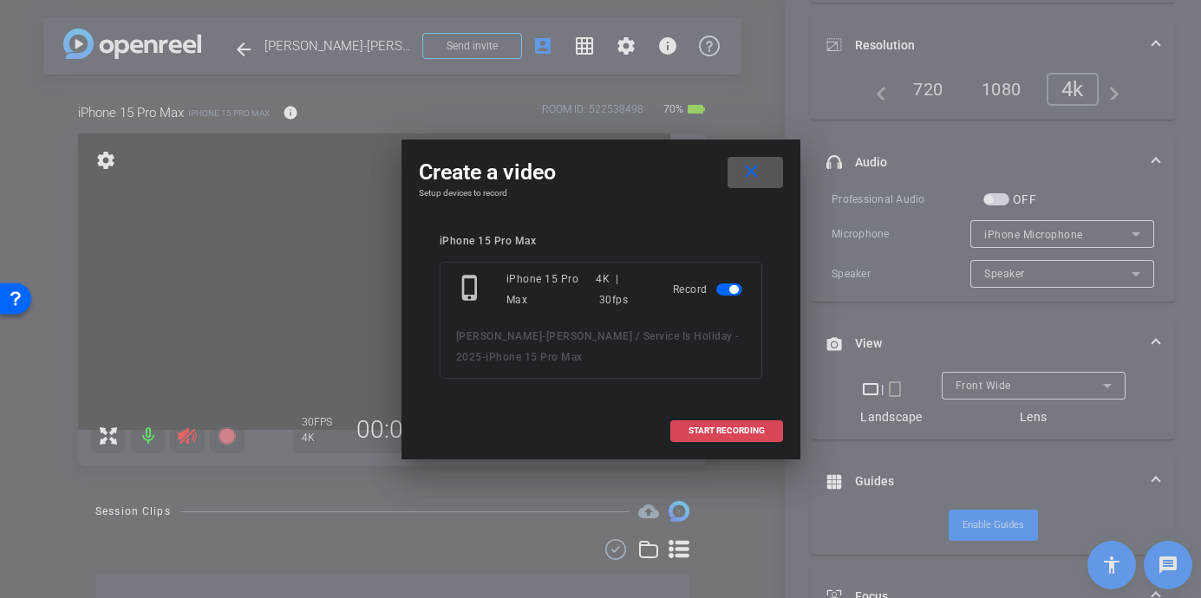
click at [727, 426] on span "START RECORDING" at bounding box center [726, 430] width 76 height 9
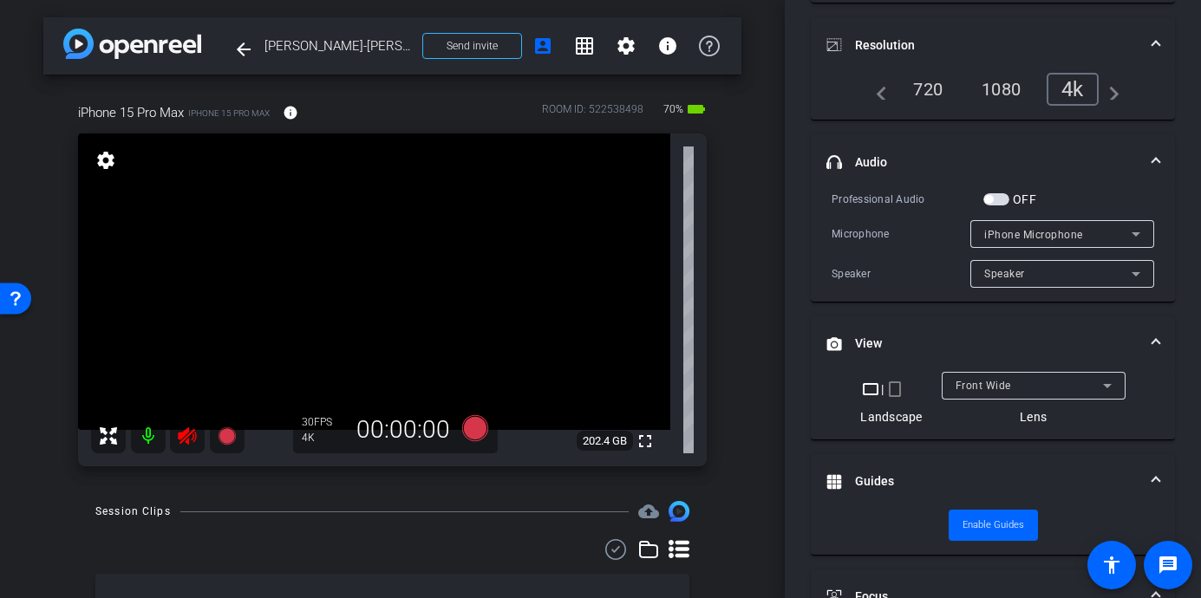
scroll to position [244, 0]
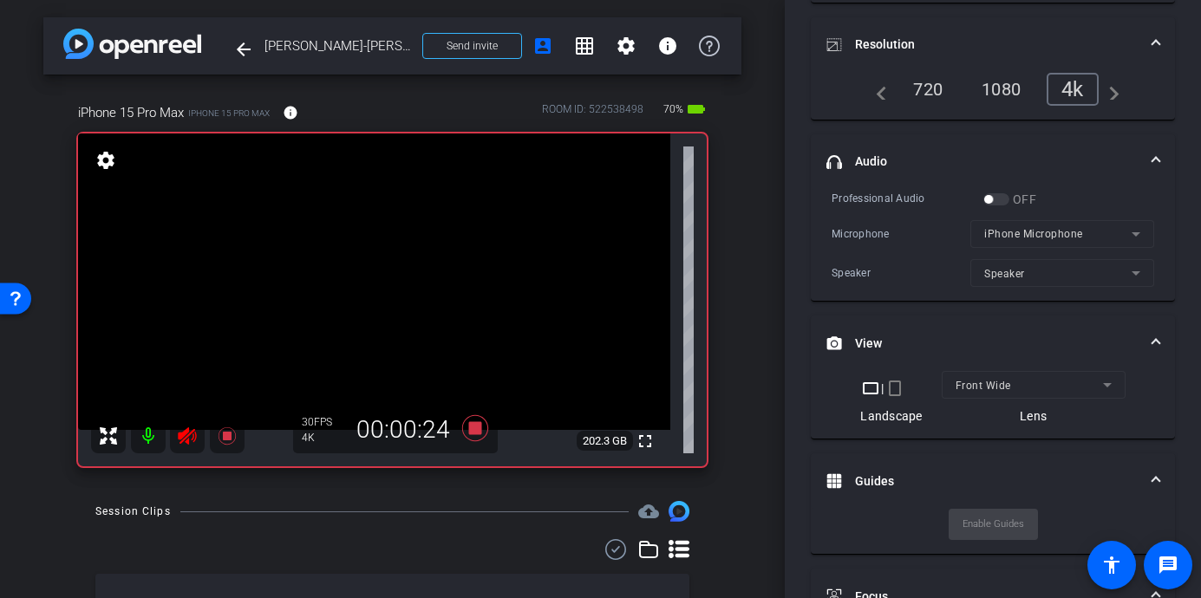
click at [190, 433] on icon at bounding box center [187, 435] width 18 height 17
click at [190, 433] on icon at bounding box center [187, 436] width 21 height 21
click at [190, 433] on icon at bounding box center [187, 435] width 18 height 17
click at [190, 433] on icon at bounding box center [187, 436] width 21 height 21
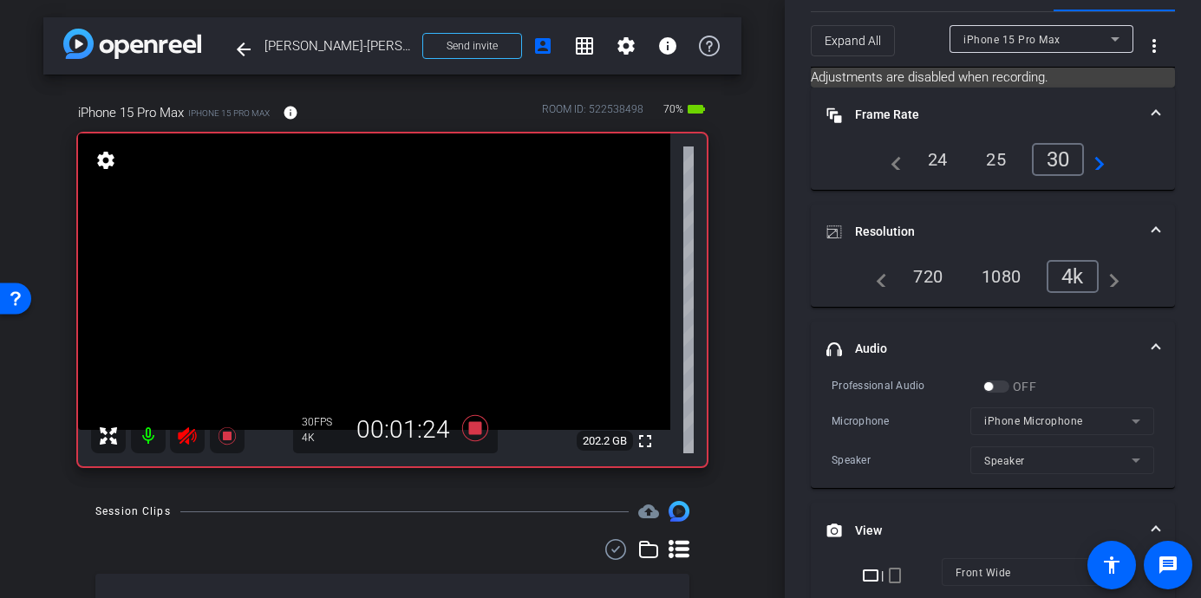
scroll to position [0, 0]
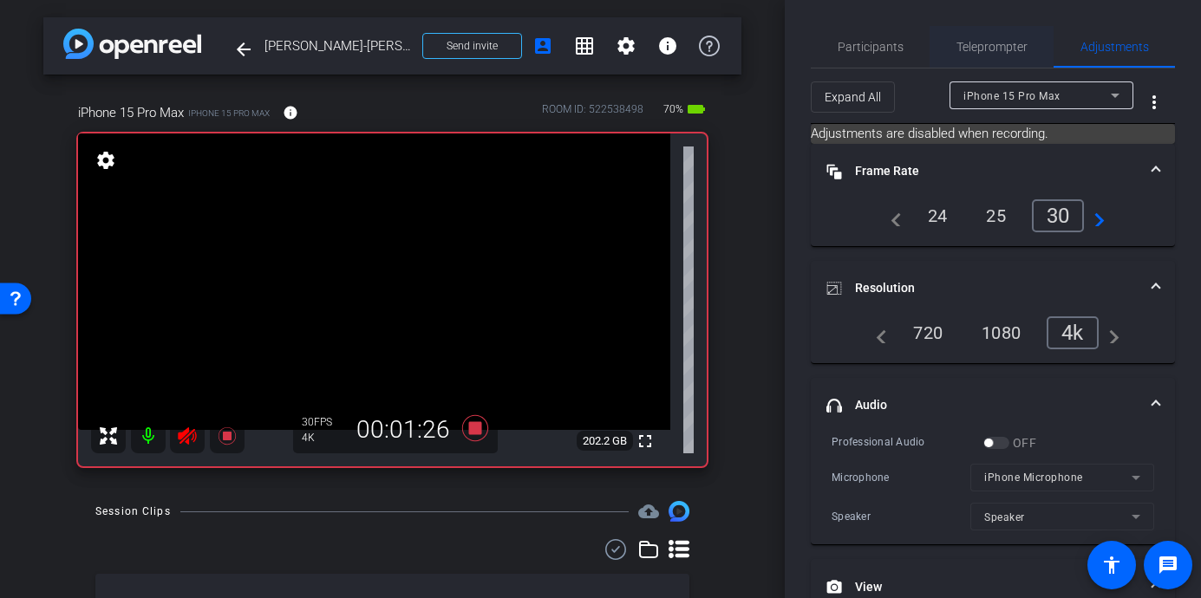
click at [990, 42] on span "Teleprompter" at bounding box center [991, 47] width 71 height 12
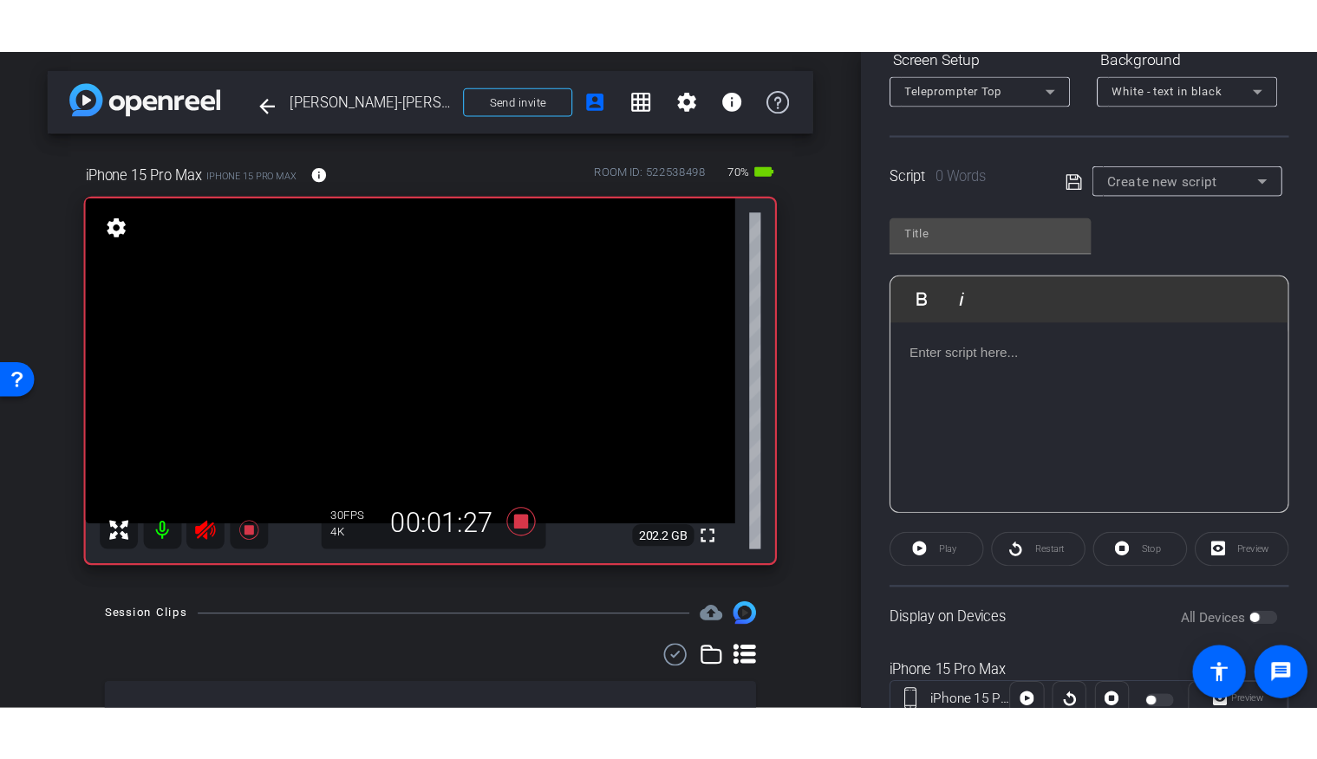
scroll to position [349, 0]
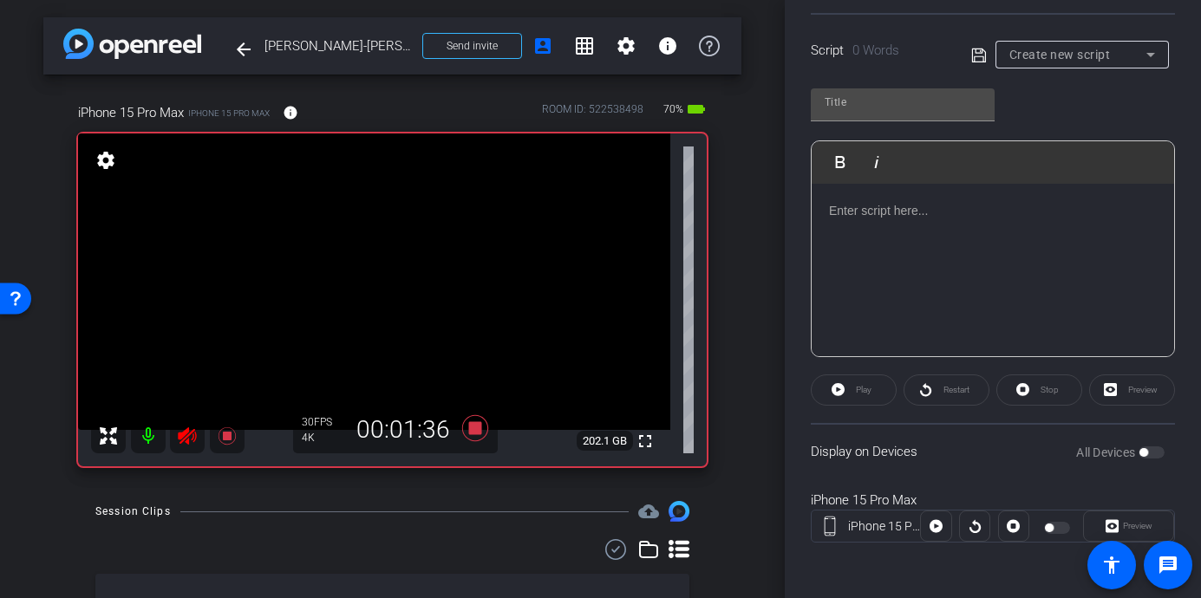
click at [913, 236] on div at bounding box center [992, 270] width 362 height 173
click at [193, 428] on icon at bounding box center [187, 436] width 21 height 21
click at [227, 433] on icon at bounding box center [226, 435] width 17 height 17
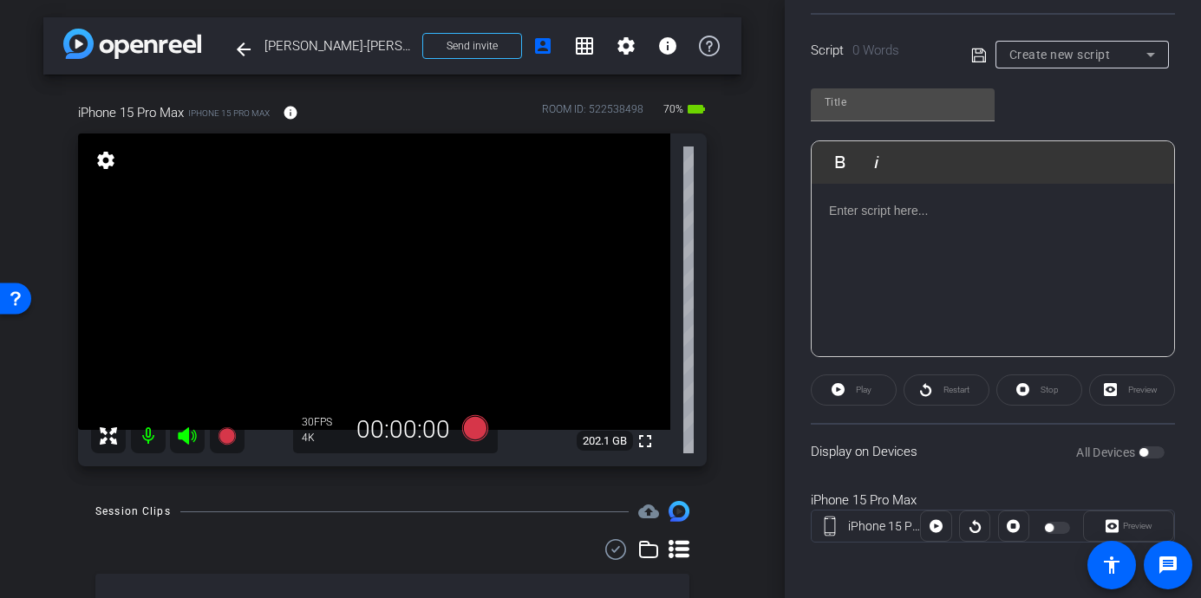
click at [869, 247] on div at bounding box center [992, 270] width 362 height 173
click at [879, 233] on div at bounding box center [992, 270] width 362 height 173
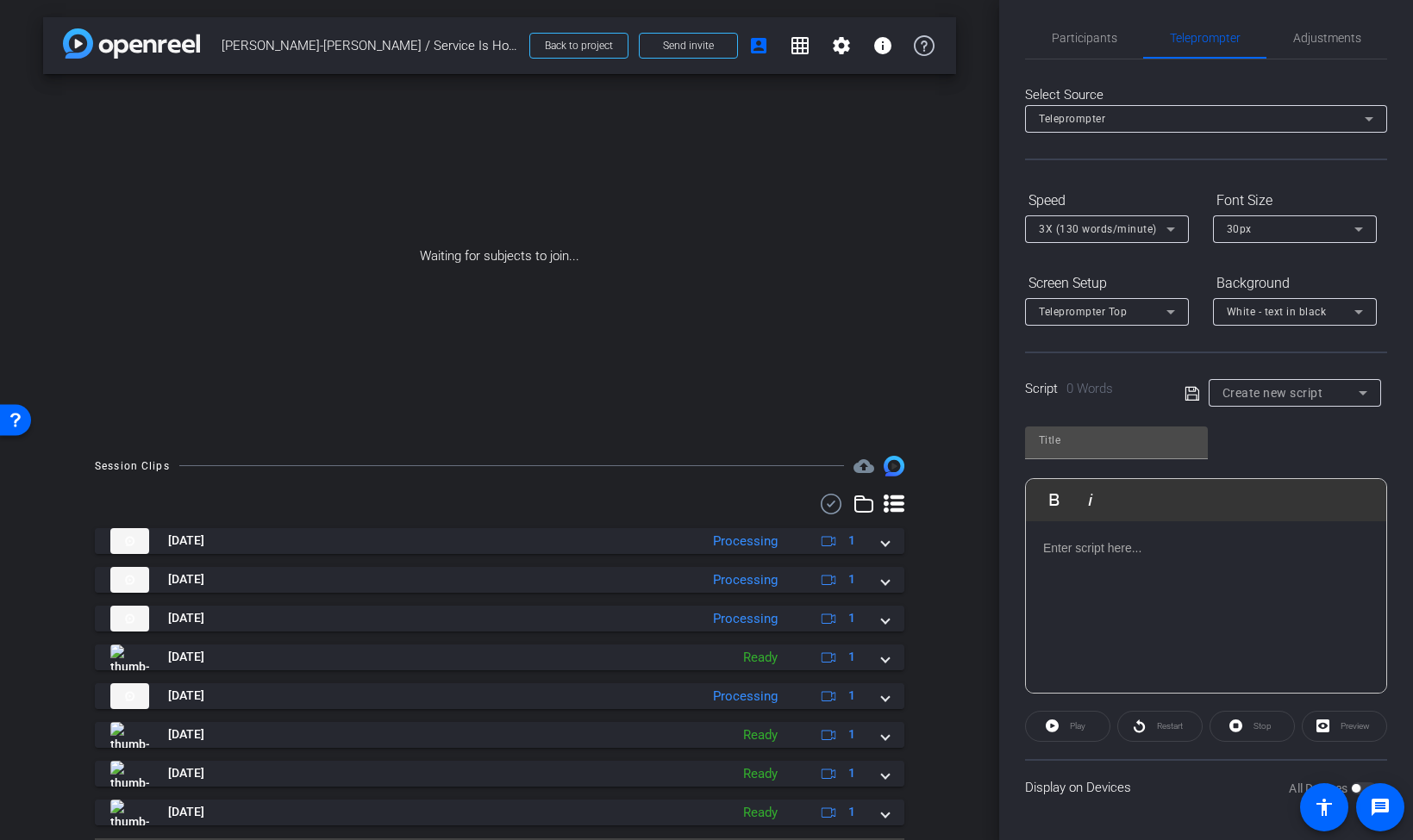
scroll to position [9, 0]
click at [1124, 565] on div at bounding box center [1206, 606] width 360 height 172
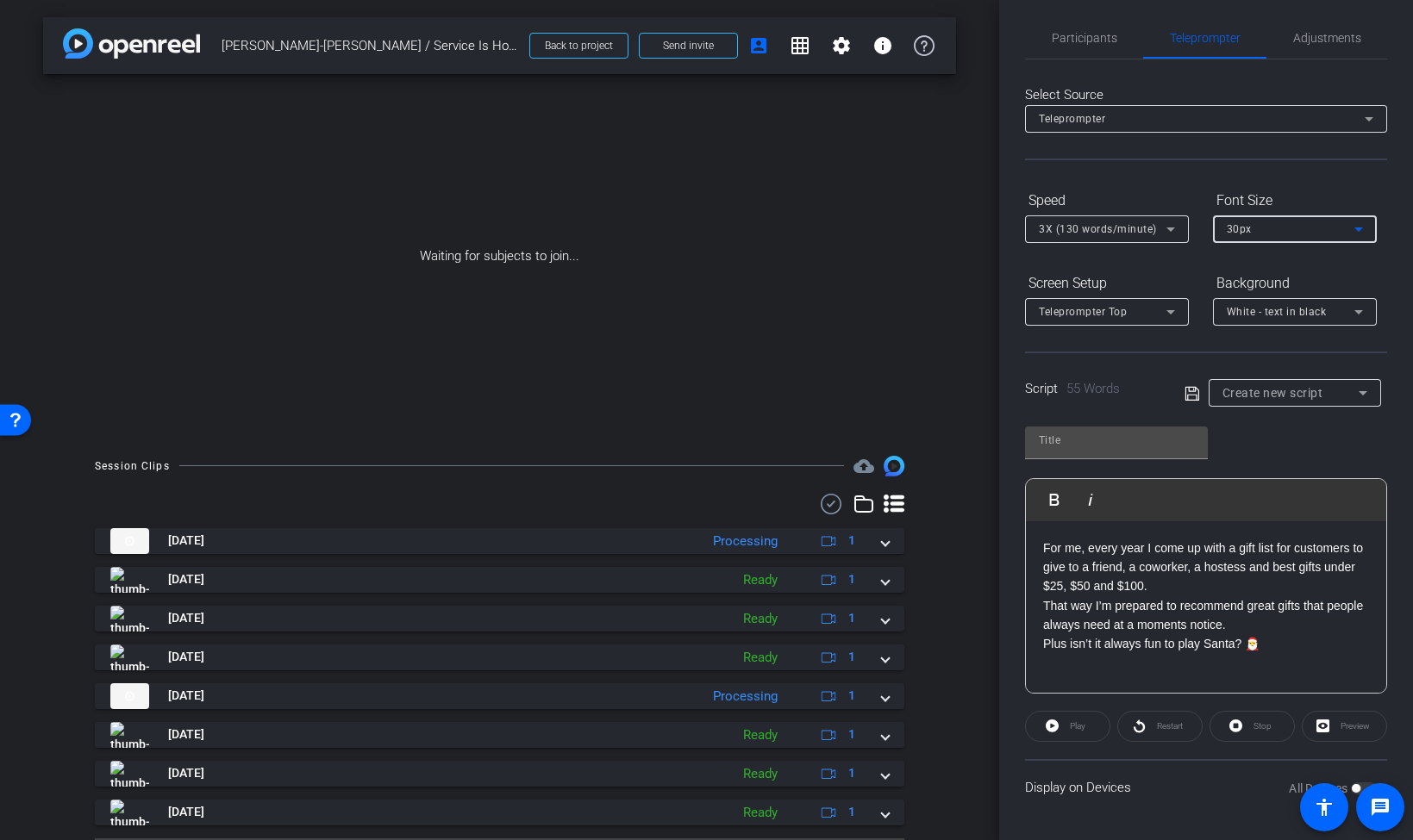
click at [1362, 234] on icon at bounding box center [1358, 229] width 21 height 21
click at [1309, 305] on mat-option "40px" at bounding box center [1295, 319] width 164 height 28
type input "Default title 3192"
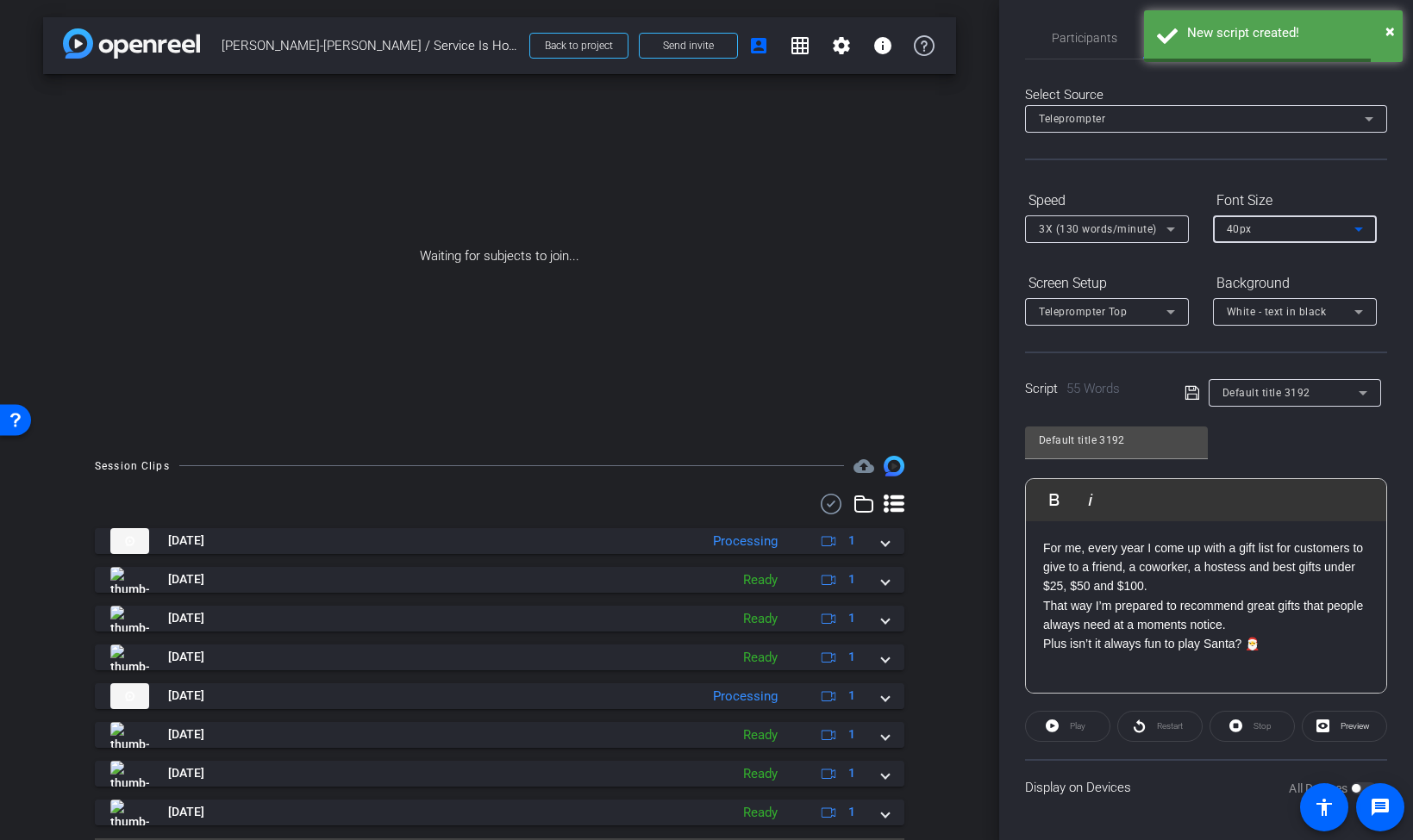
click at [1362, 230] on icon at bounding box center [1358, 229] width 21 height 21
click at [1323, 277] on mat-option "30px" at bounding box center [1295, 291] width 164 height 28
click at [1192, 261] on form "Speed 3X (130 words/minute) Font Size 30px Screen Setup Teleprompter Top Backgr…" at bounding box center [1206, 255] width 362 height 139
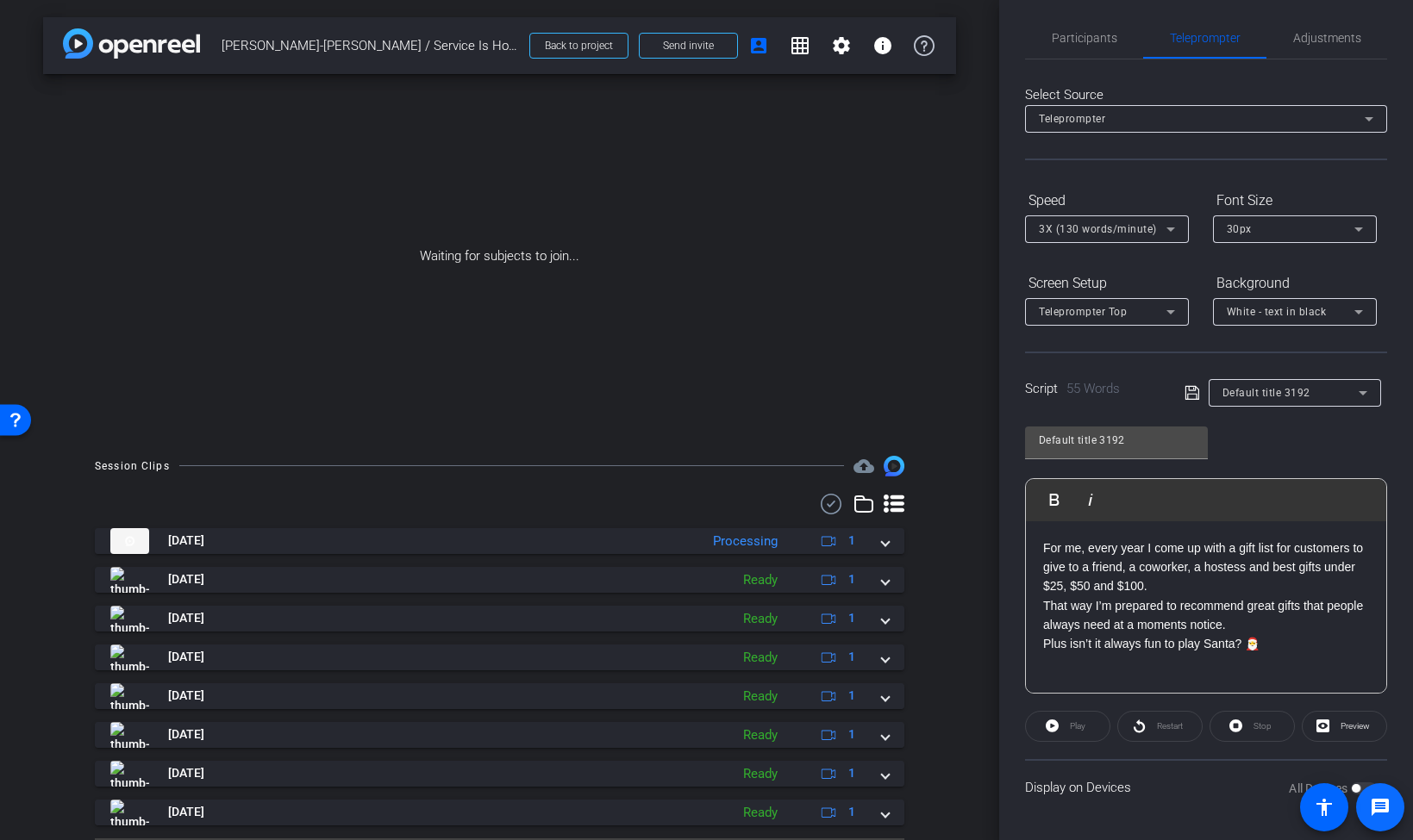
click at [1361, 793] on span at bounding box center [1380, 807] width 42 height 42
click at [1361, 783] on span at bounding box center [1380, 807] width 49 height 49
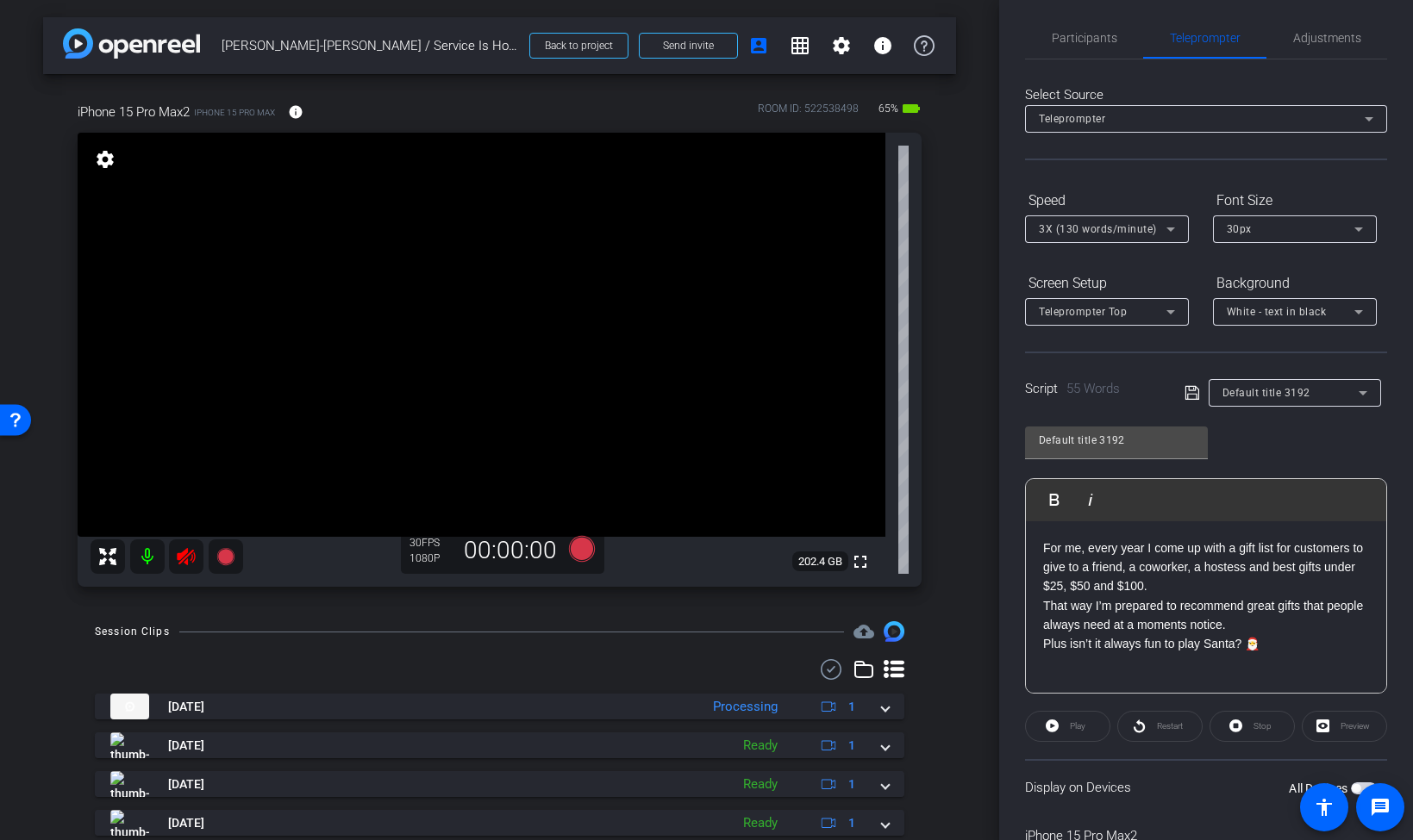
click at [1355, 787] on span "button" at bounding box center [1355, 788] width 9 height 9
click at [182, 550] on icon at bounding box center [186, 557] width 21 height 21
click at [1063, 717] on span at bounding box center [1068, 727] width 84 height 42
click at [1063, 717] on span "Pause" at bounding box center [1076, 727] width 28 height 24
click at [1111, 51] on span "Participants" at bounding box center [1085, 38] width 66 height 42
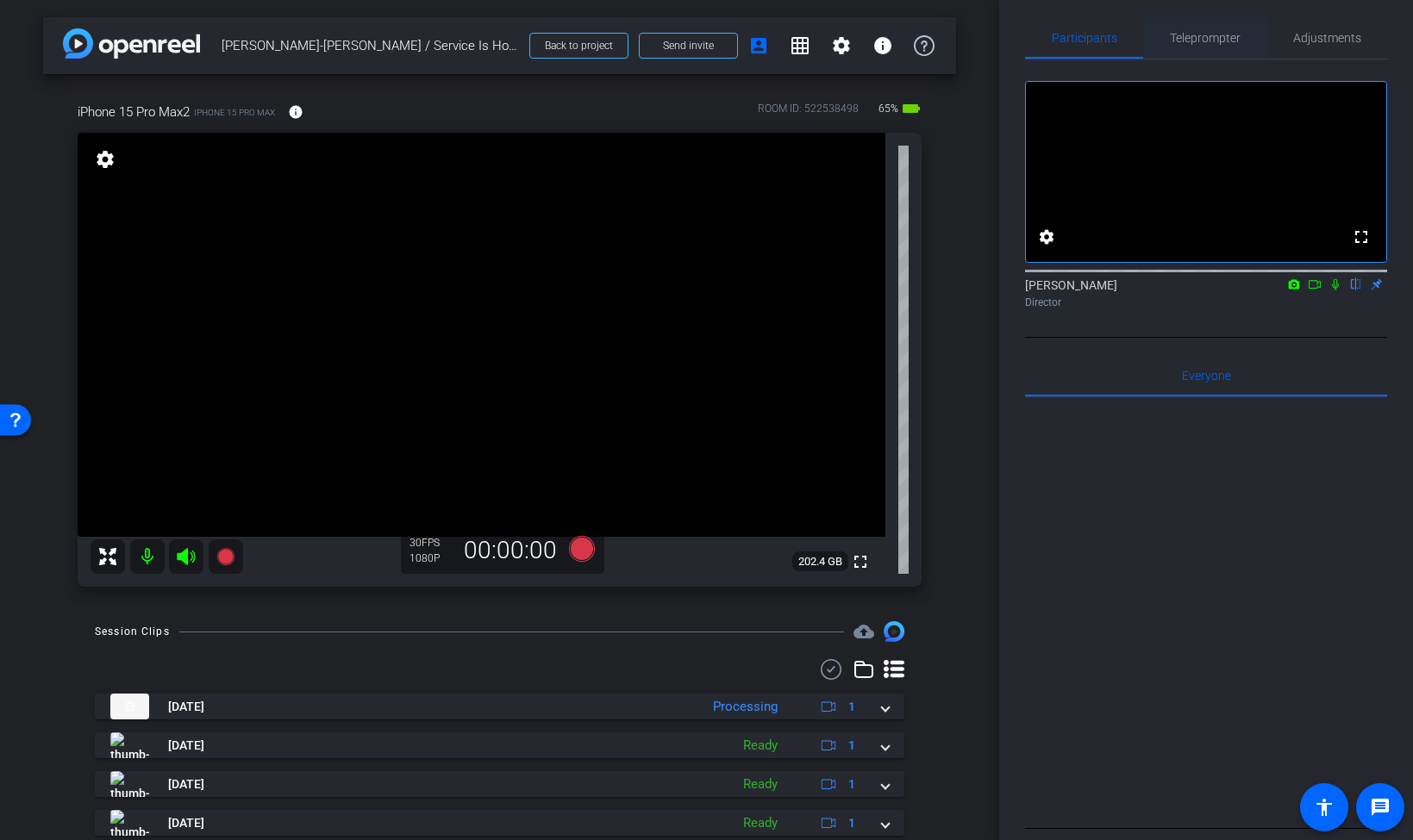
click at [1176, 43] on span "Teleprompter" at bounding box center [1204, 38] width 71 height 12
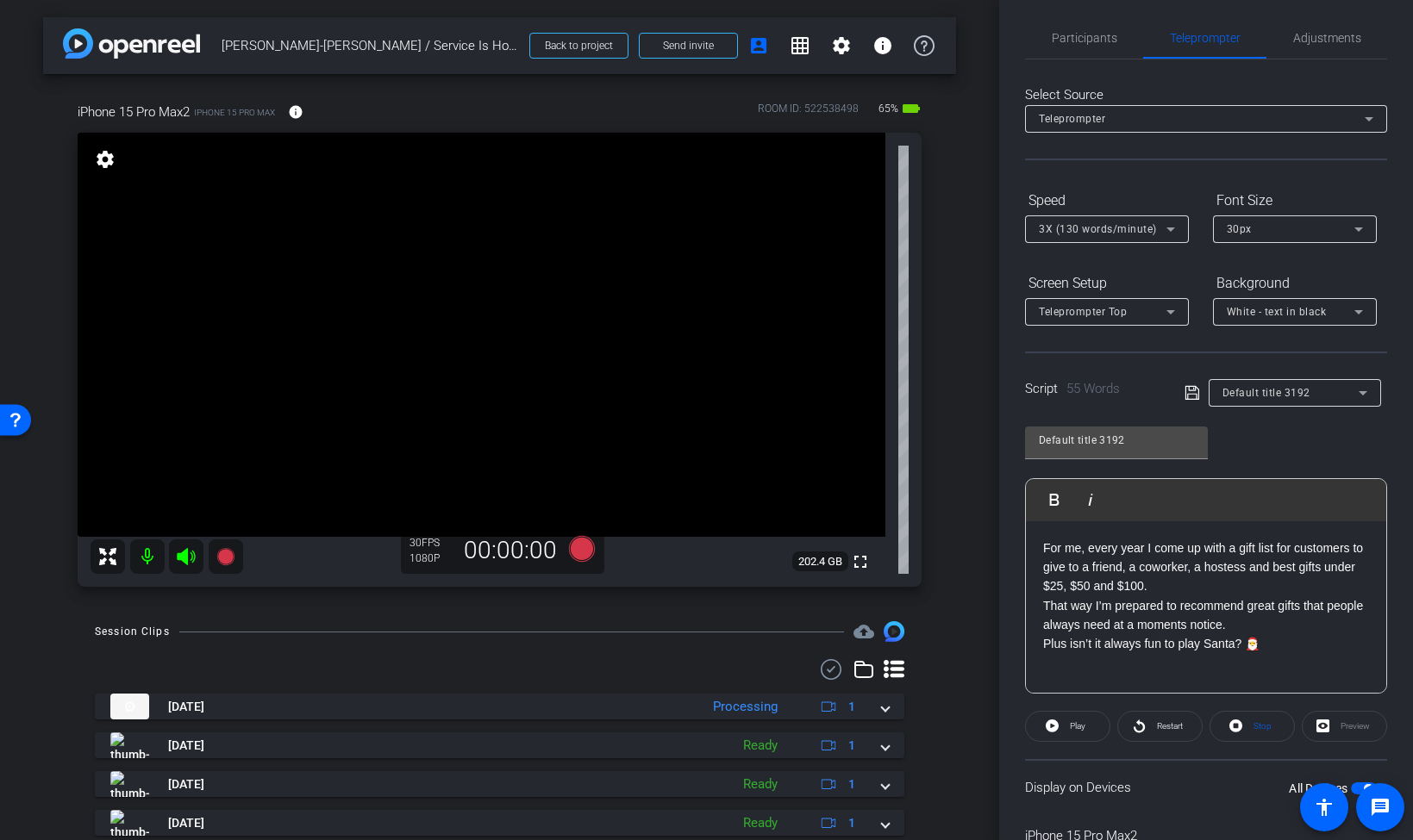
click at [1353, 392] on icon at bounding box center [1362, 393] width 21 height 21
click at [1362, 359] on div at bounding box center [706, 420] width 1413 height 840
click at [1354, 711] on div "Preview" at bounding box center [1344, 726] width 86 height 31
click at [1336, 732] on div "Preview" at bounding box center [1344, 726] width 86 height 31
click at [1330, 728] on div "Preview" at bounding box center [1344, 726] width 86 height 31
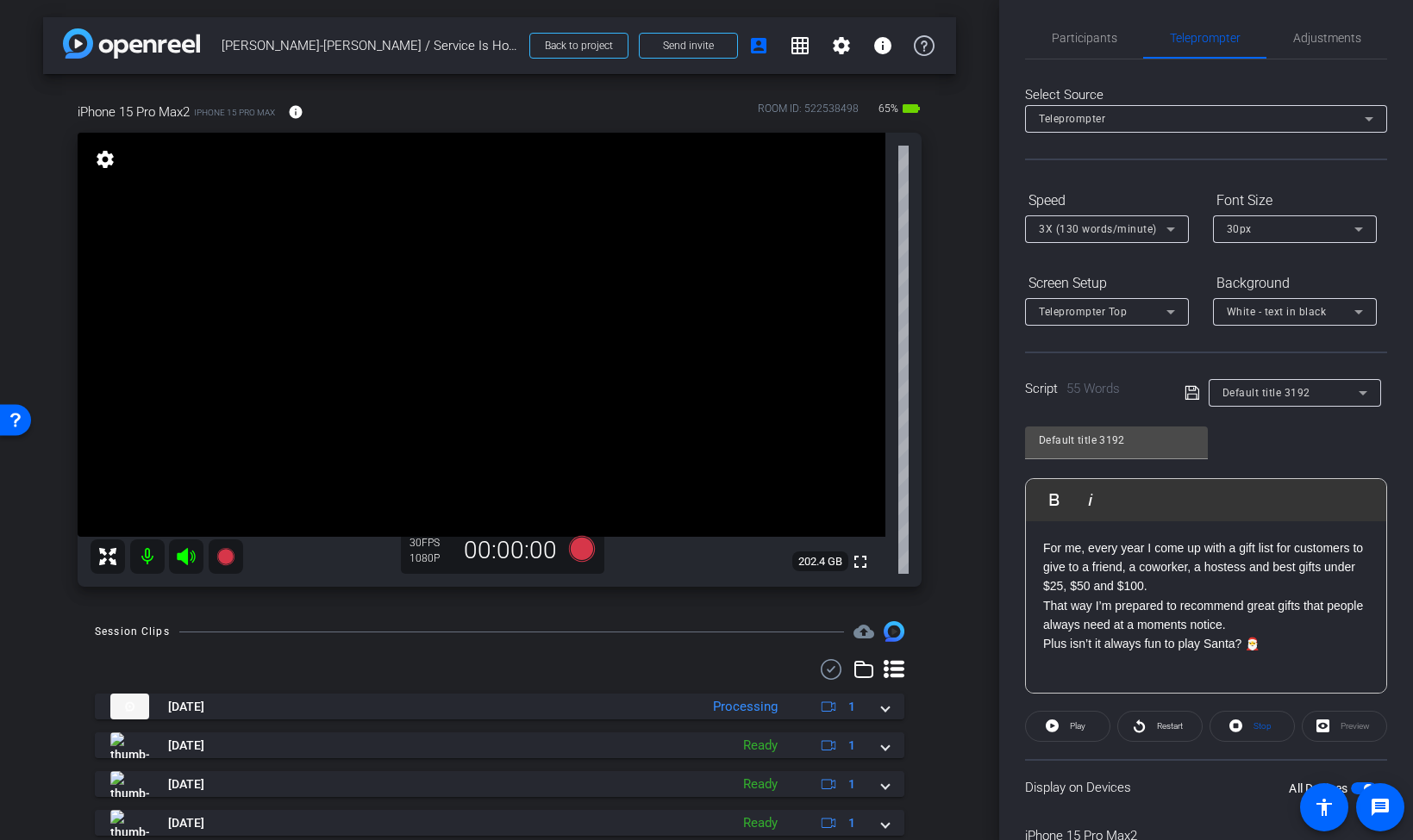
click at [1318, 726] on div "Preview" at bounding box center [1344, 726] width 86 height 31
click at [1262, 725] on span "Stop" at bounding box center [1262, 727] width 18 height 10
click at [1255, 721] on div "Stop" at bounding box center [1252, 726] width 86 height 31
click at [1331, 721] on div "Preview" at bounding box center [1344, 726] width 86 height 31
click at [1325, 721] on div "Preview" at bounding box center [1344, 726] width 86 height 31
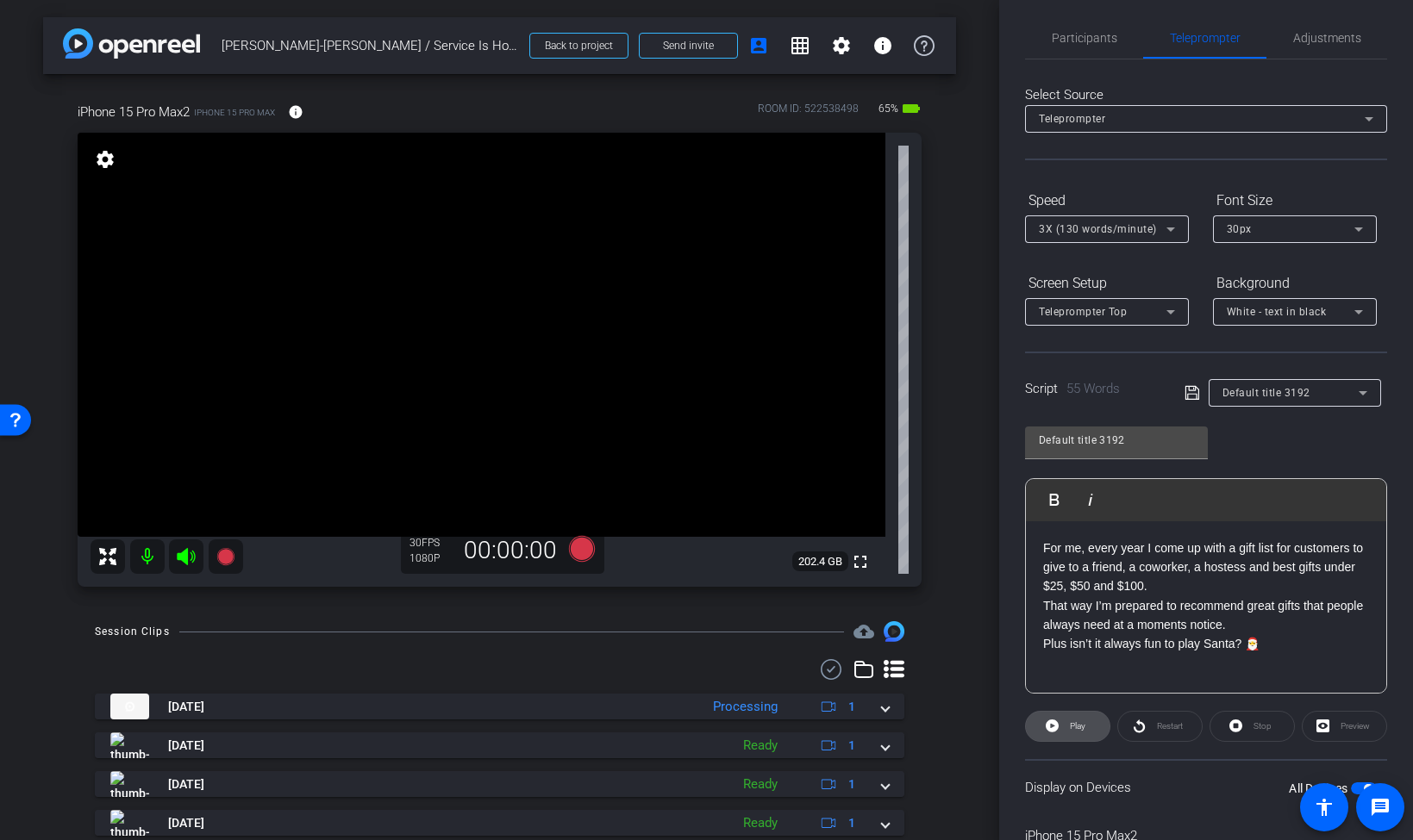
click at [1080, 729] on span "Play" at bounding box center [1078, 727] width 16 height 10
click at [1066, 729] on span "Pause" at bounding box center [1077, 727] width 23 height 10
click at [191, 547] on icon at bounding box center [186, 557] width 21 height 21
click at [224, 556] on icon at bounding box center [225, 556] width 17 height 17
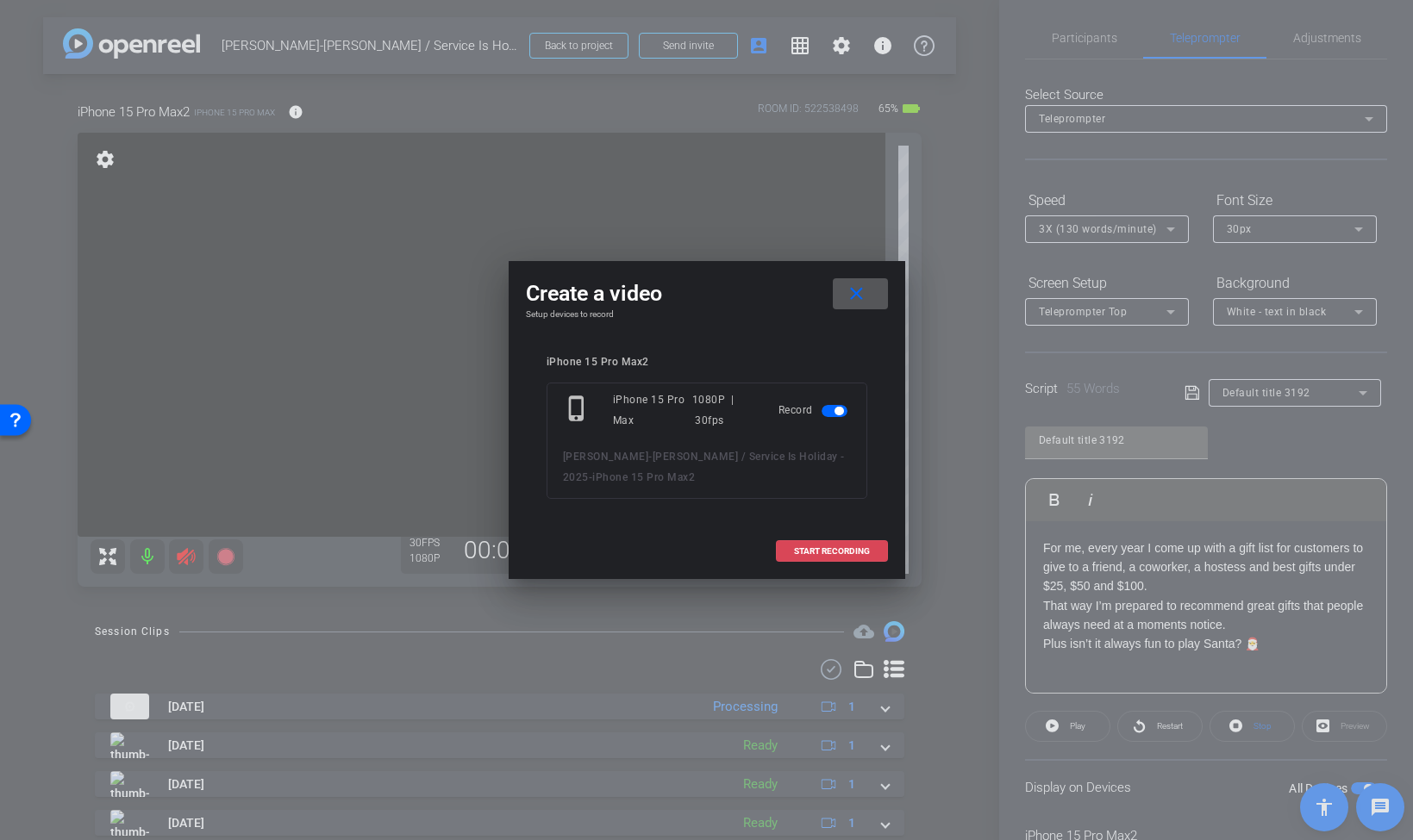
click at [853, 545] on span at bounding box center [831, 552] width 110 height 42
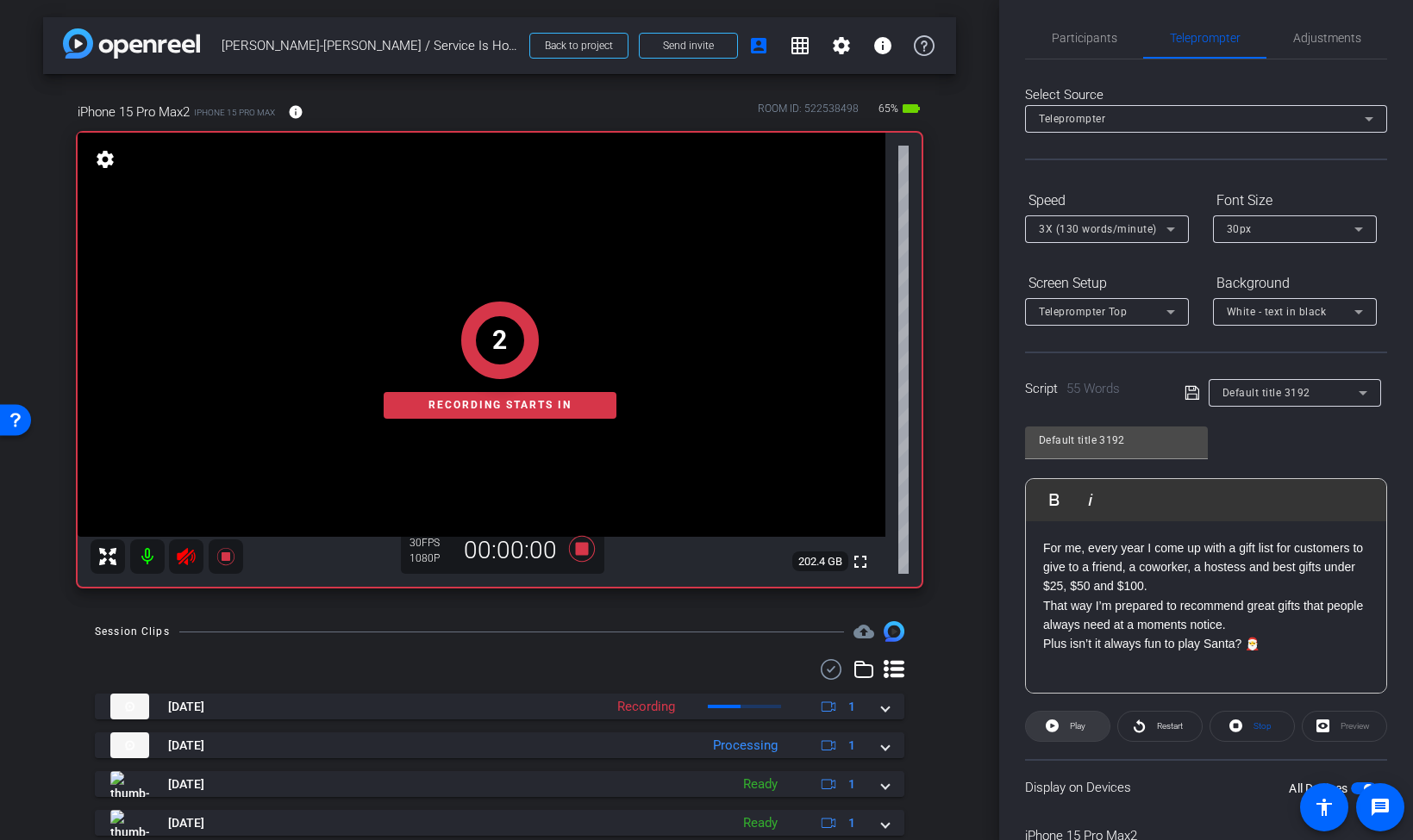
click at [1076, 720] on span "Play" at bounding box center [1075, 727] width 20 height 24
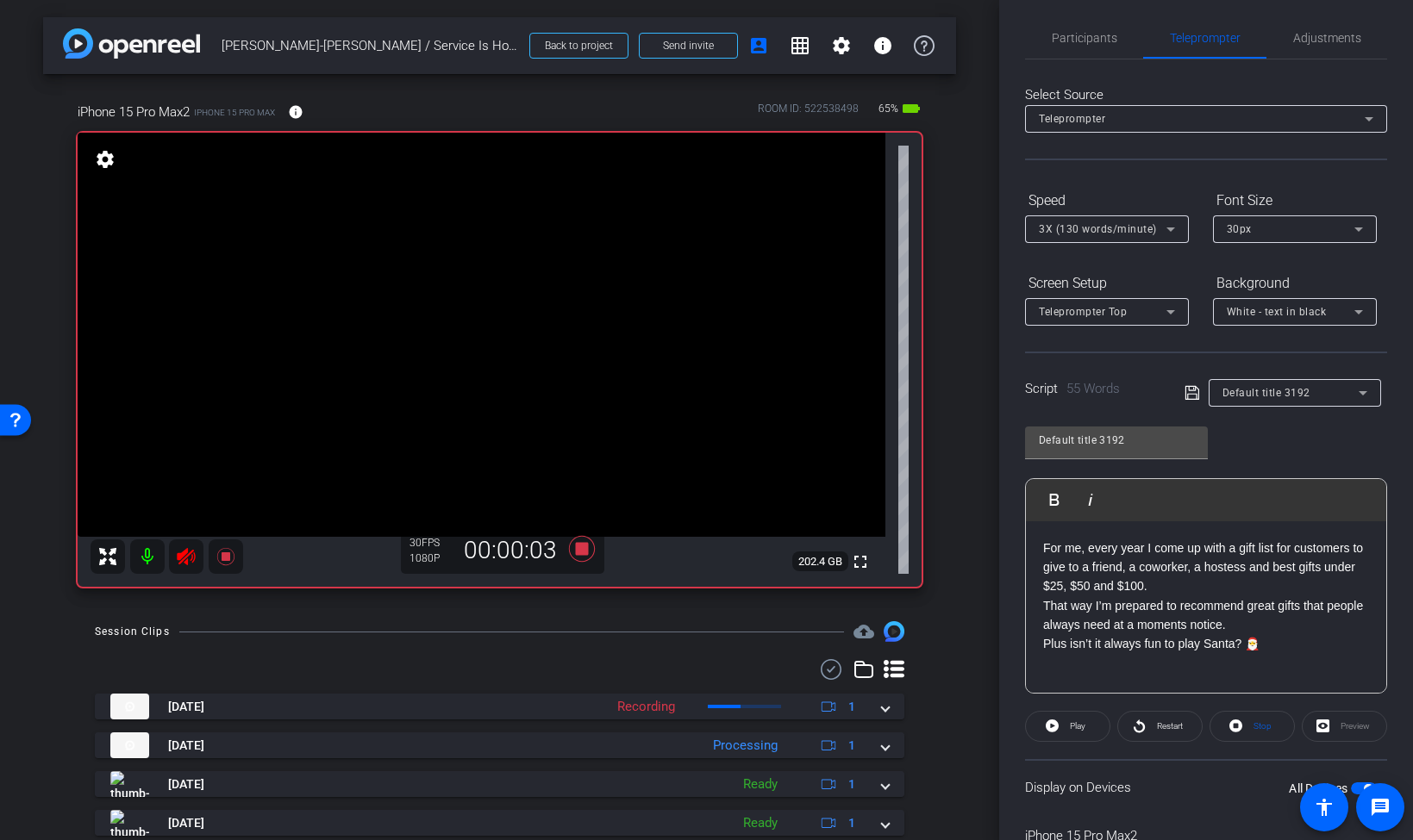
click at [1076, 720] on span "Play" at bounding box center [1075, 727] width 20 height 24
click at [1325, 40] on span "Adjustments" at bounding box center [1326, 38] width 68 height 12
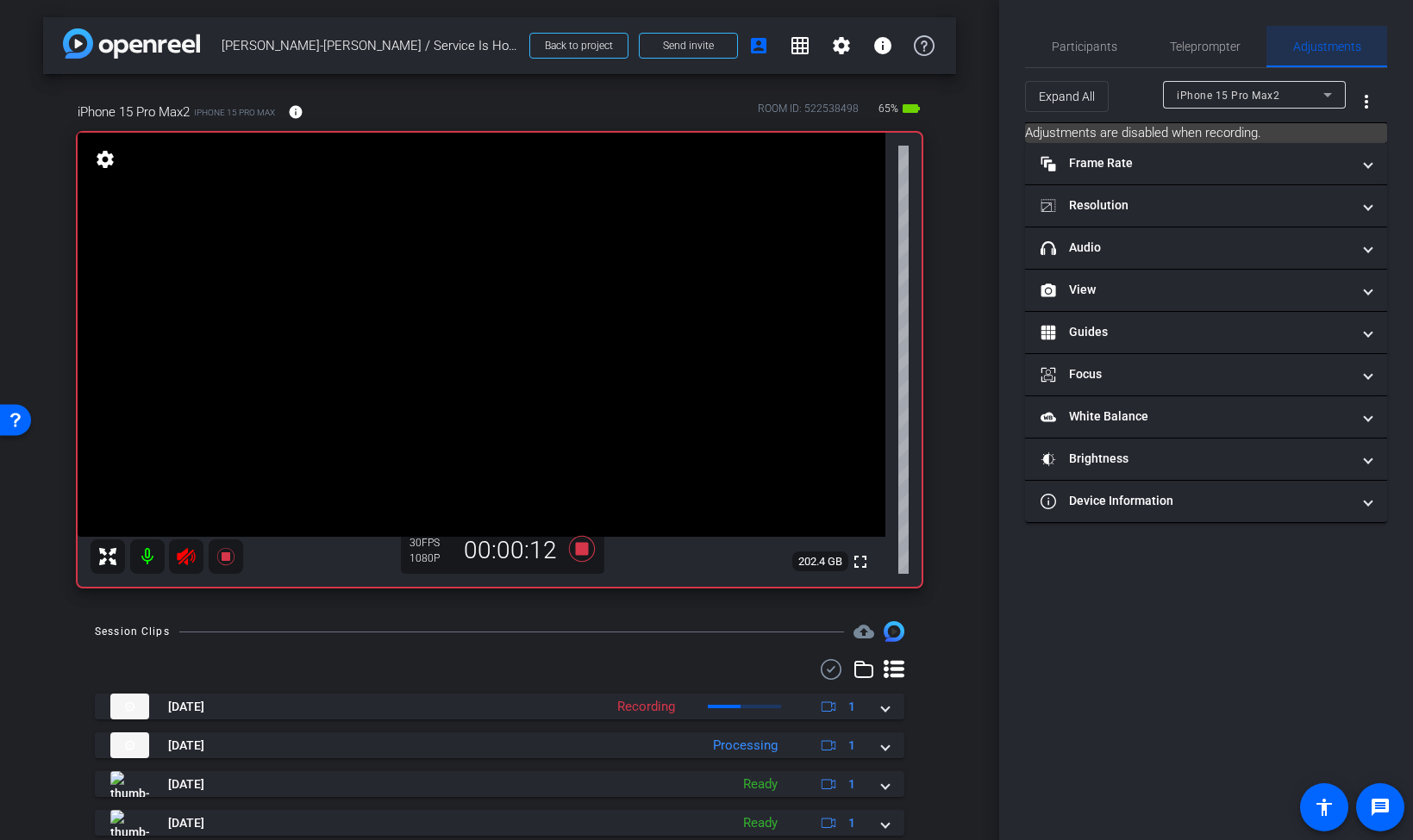
scroll to position [0, 0]
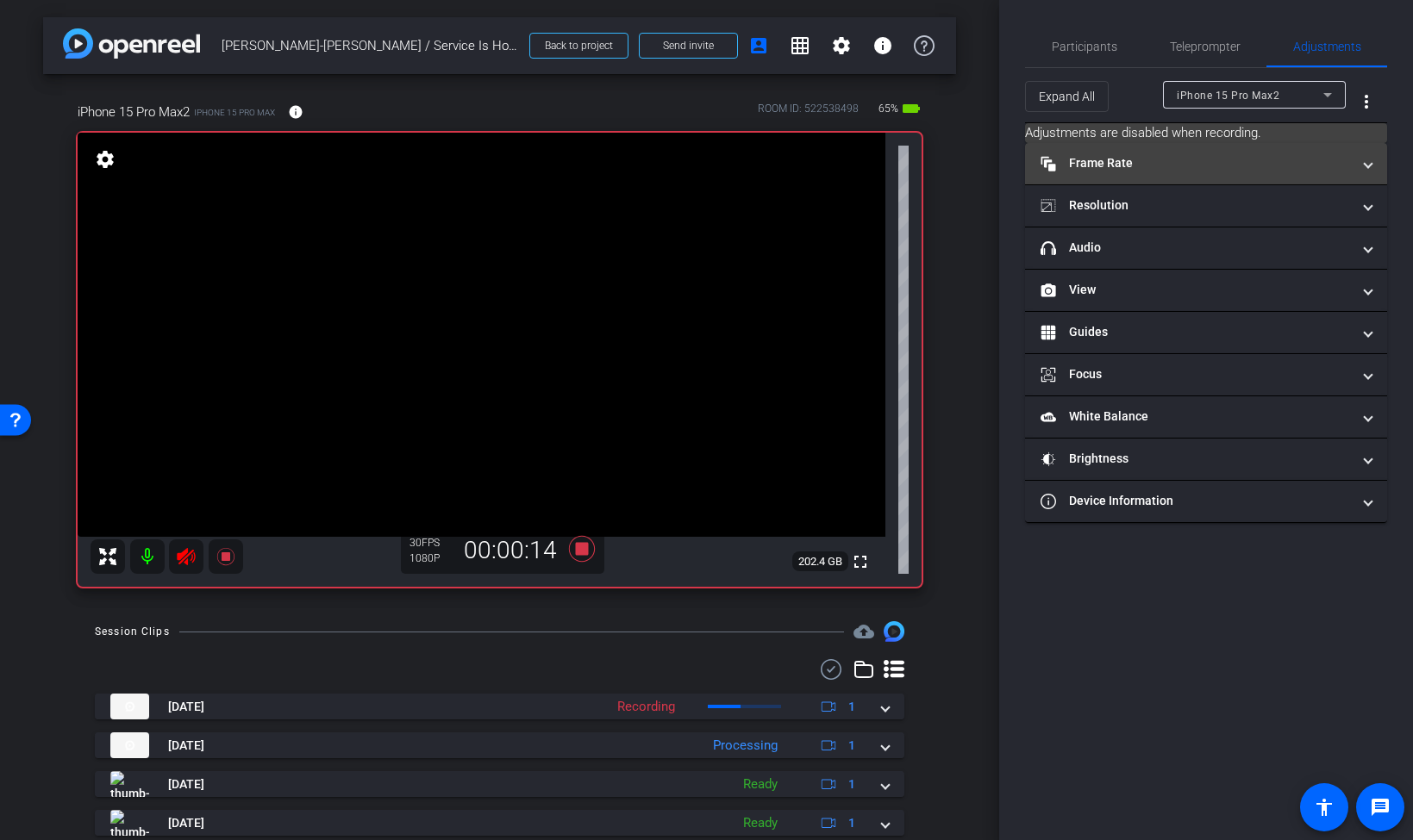
click at [1365, 169] on span at bounding box center [1367, 163] width 7 height 18
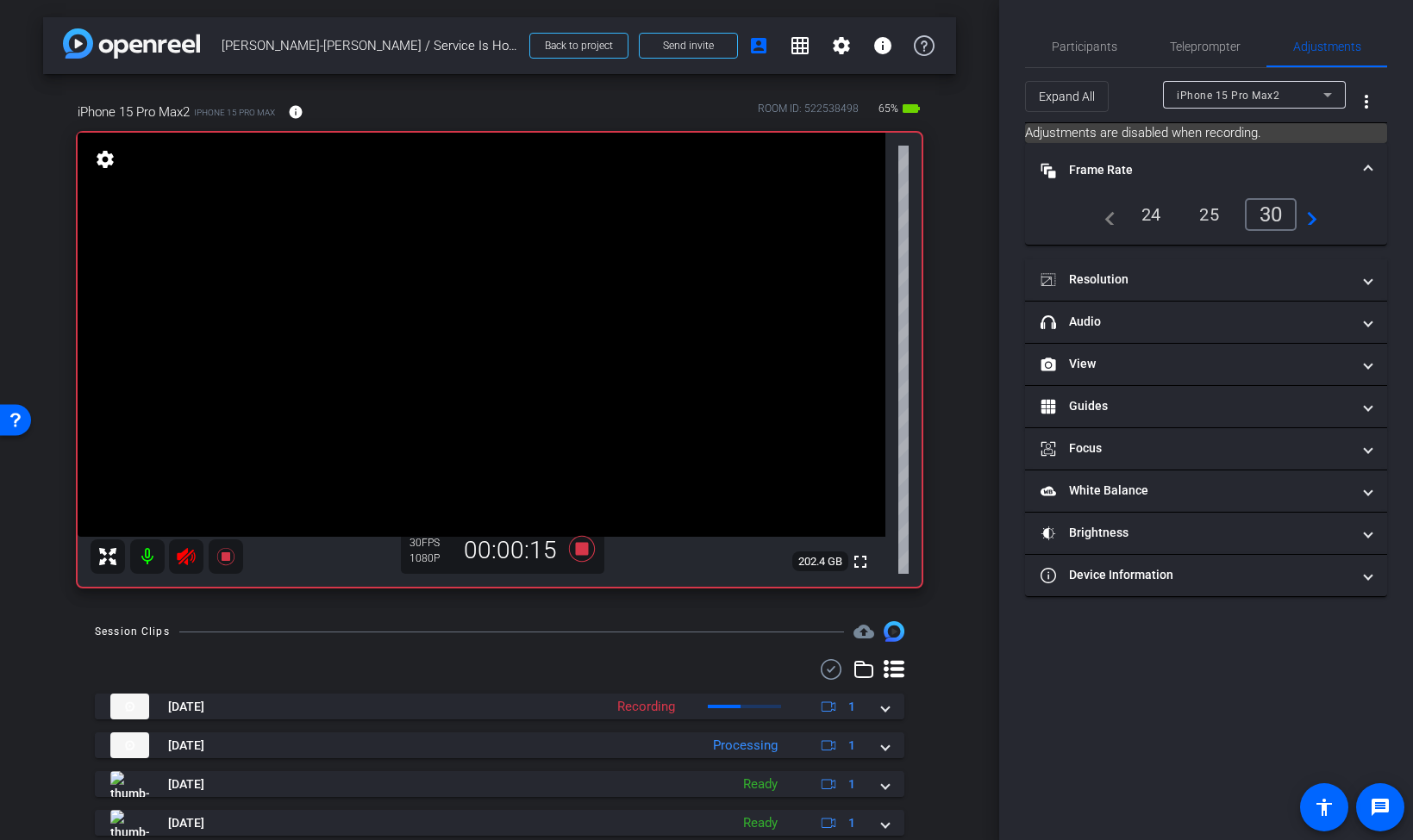
click at [1365, 169] on span at bounding box center [1367, 170] width 7 height 18
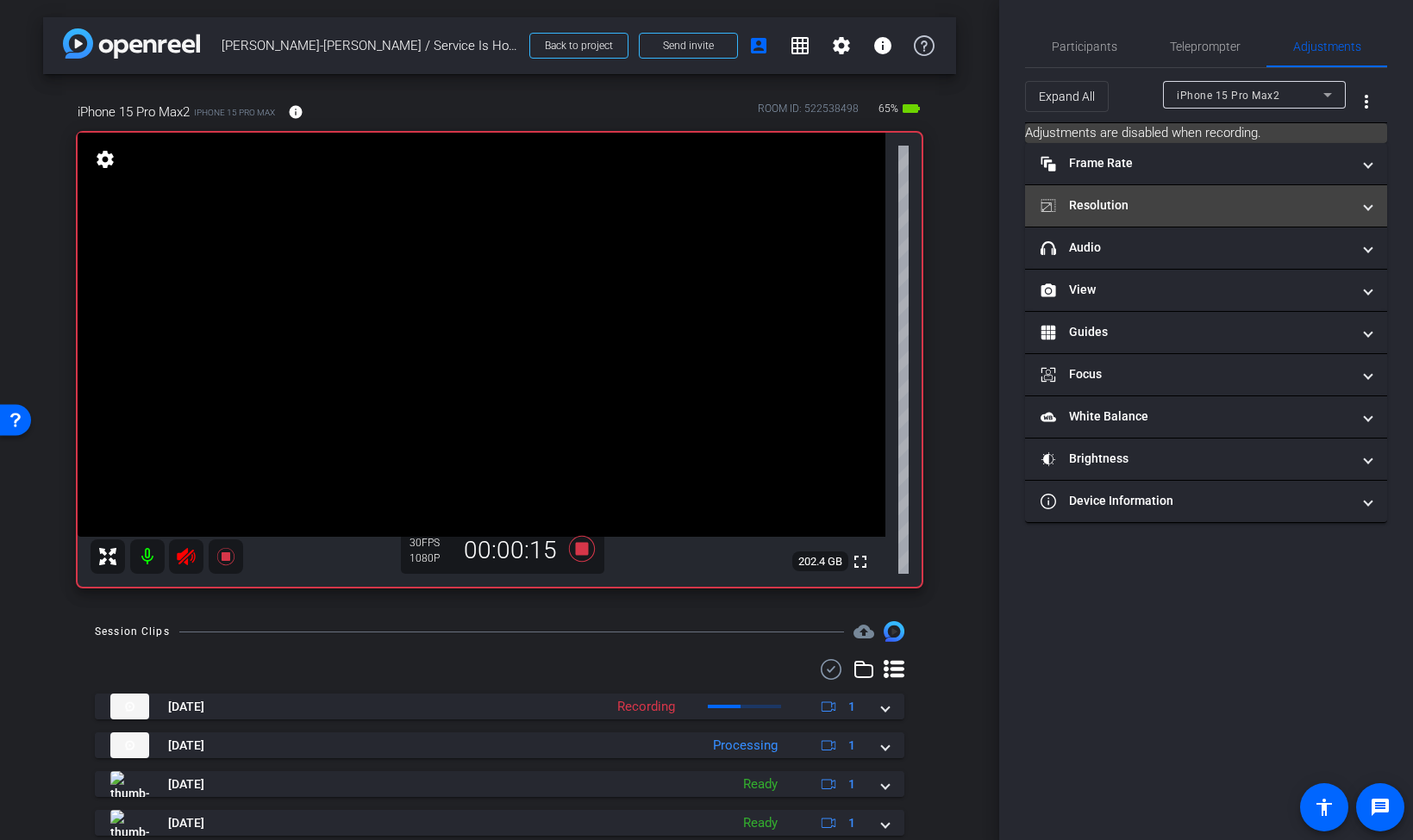
click at [1376, 211] on mat-expansion-panel-header "Resolution" at bounding box center [1206, 206] width 362 height 42
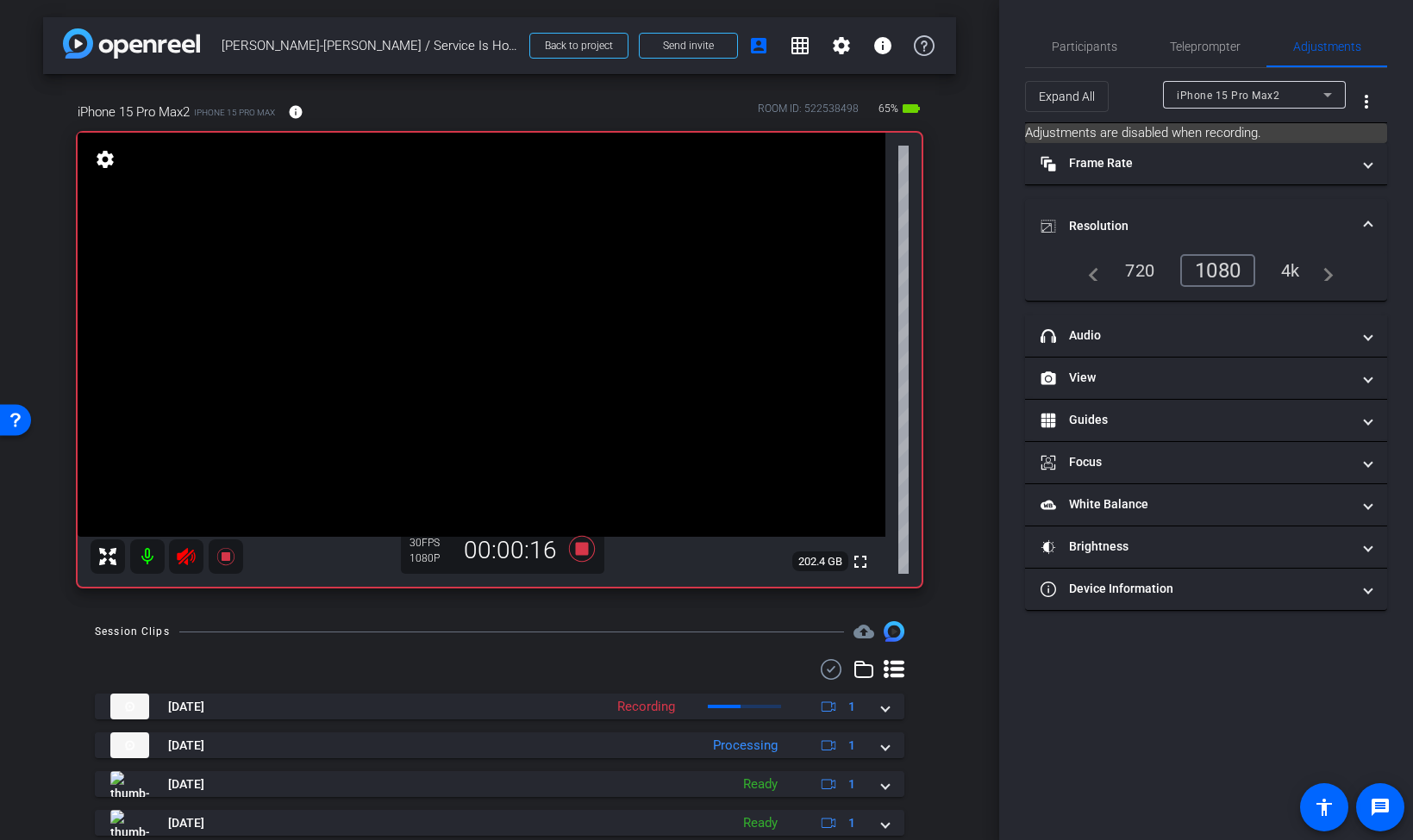
click at [1376, 211] on mat-expansion-panel-header "Resolution" at bounding box center [1206, 226] width 362 height 55
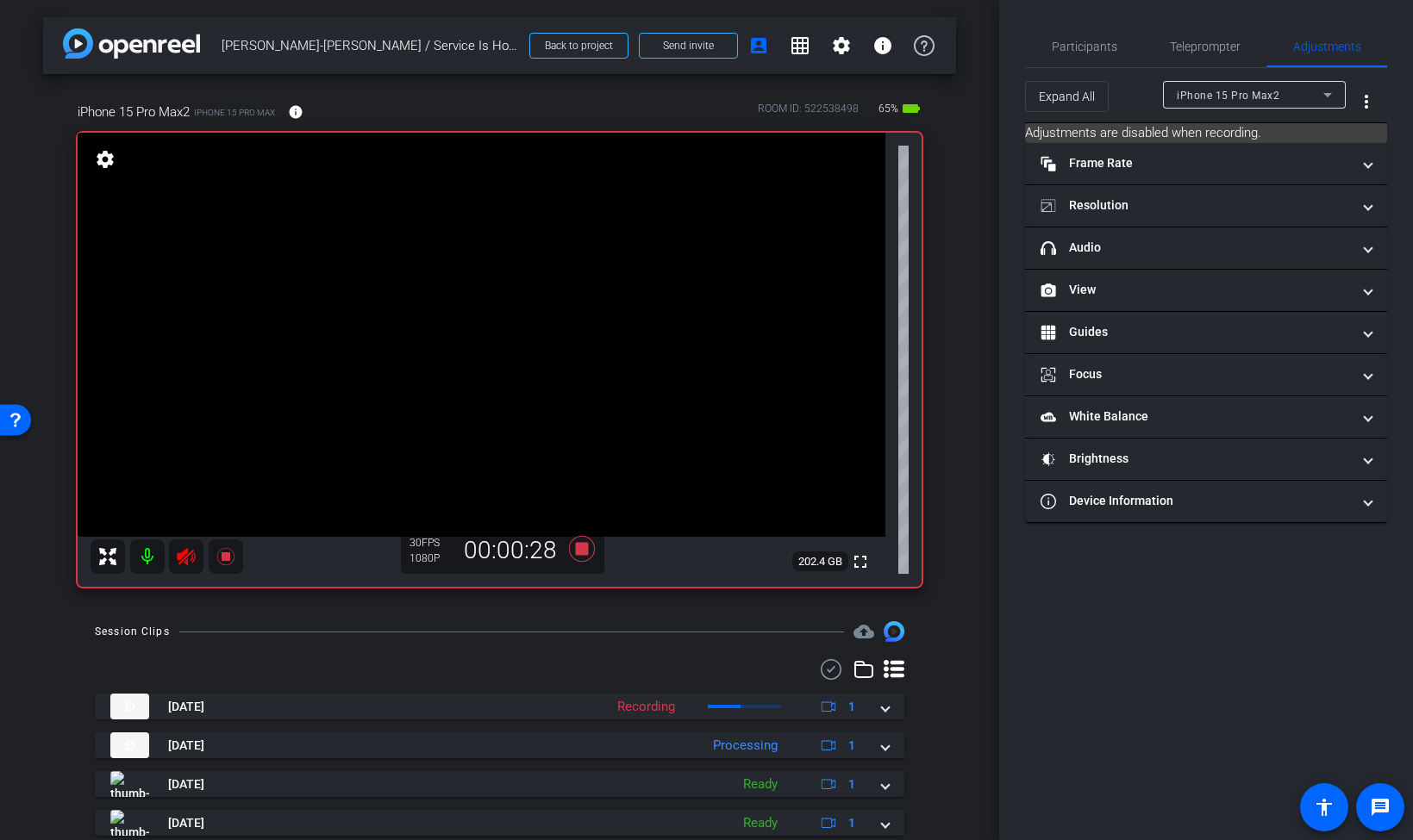
click at [189, 547] on icon at bounding box center [186, 557] width 21 height 21
click at [225, 551] on icon at bounding box center [226, 557] width 21 height 21
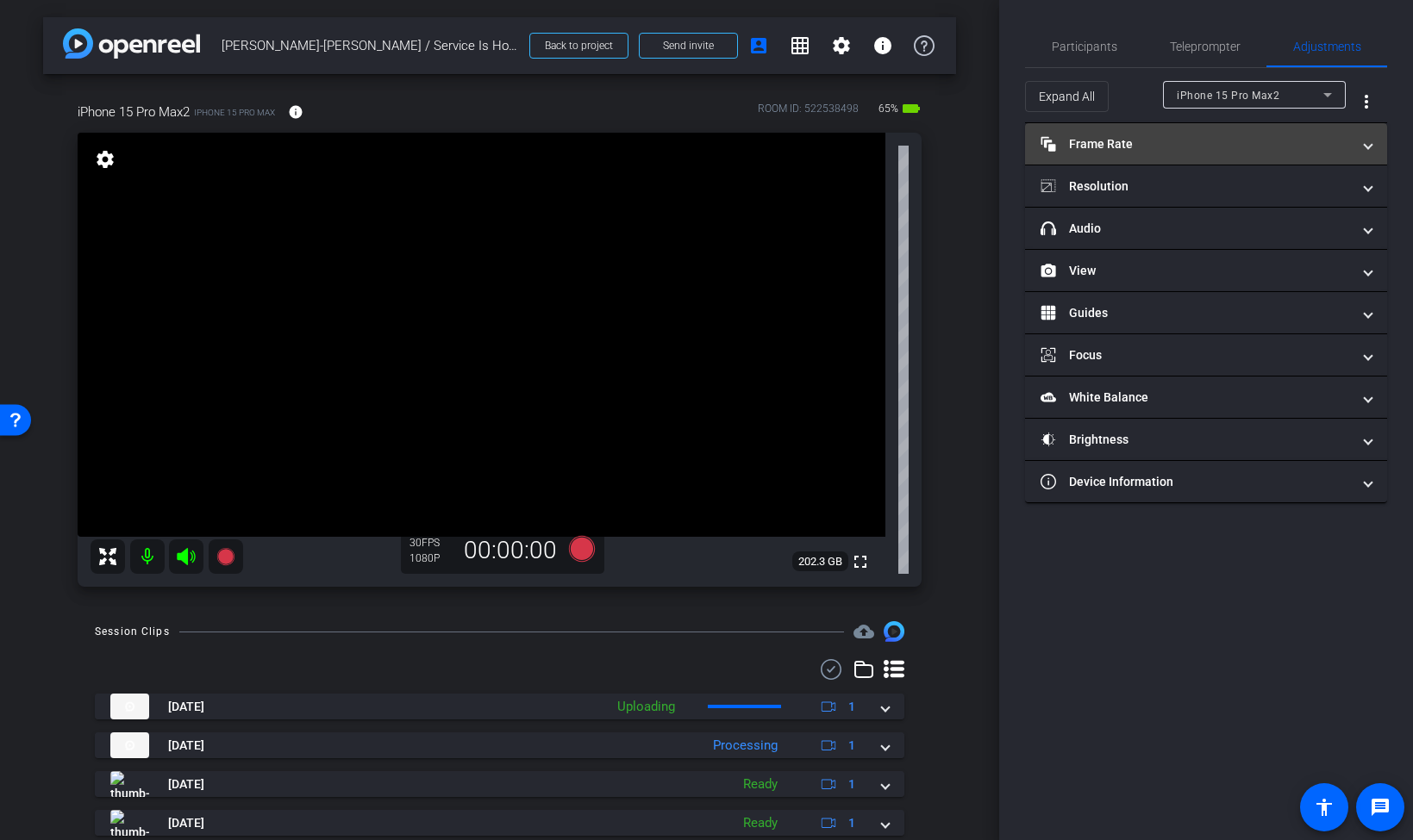
click at [1367, 147] on span at bounding box center [1367, 144] width 7 height 18
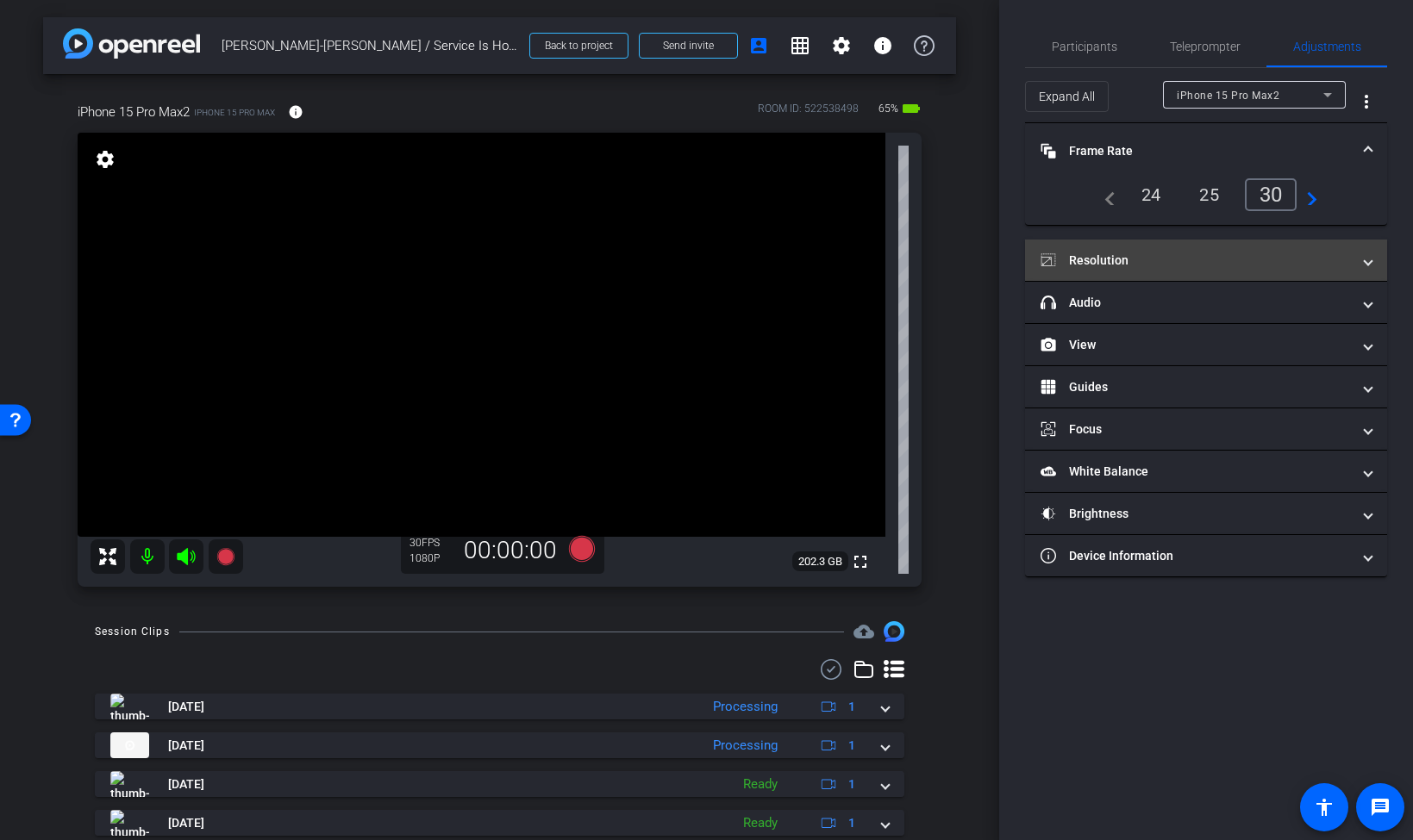
click at [1356, 257] on span "Resolution" at bounding box center [1202, 260] width 324 height 18
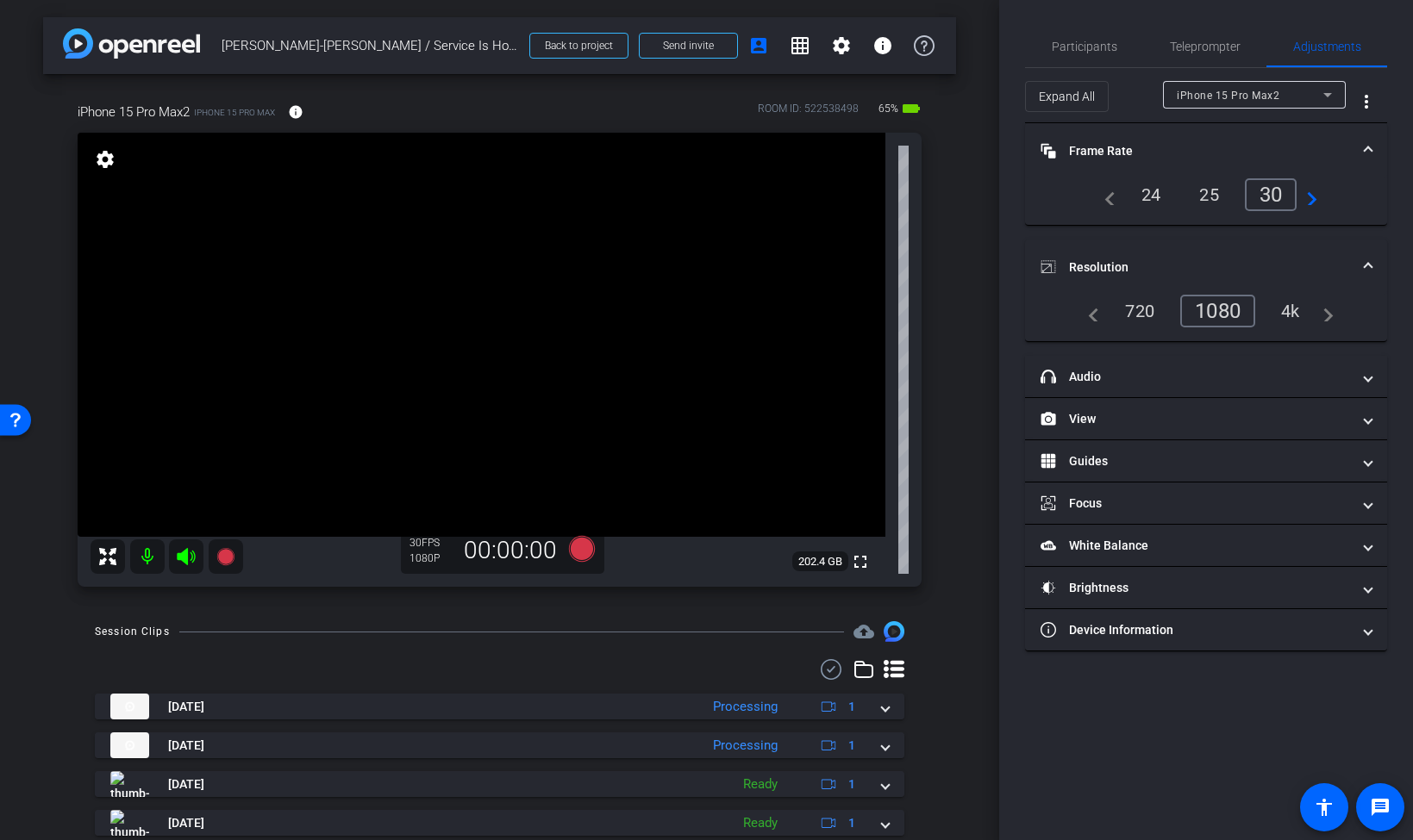
click at [1281, 315] on div "4k" at bounding box center [1290, 310] width 45 height 29
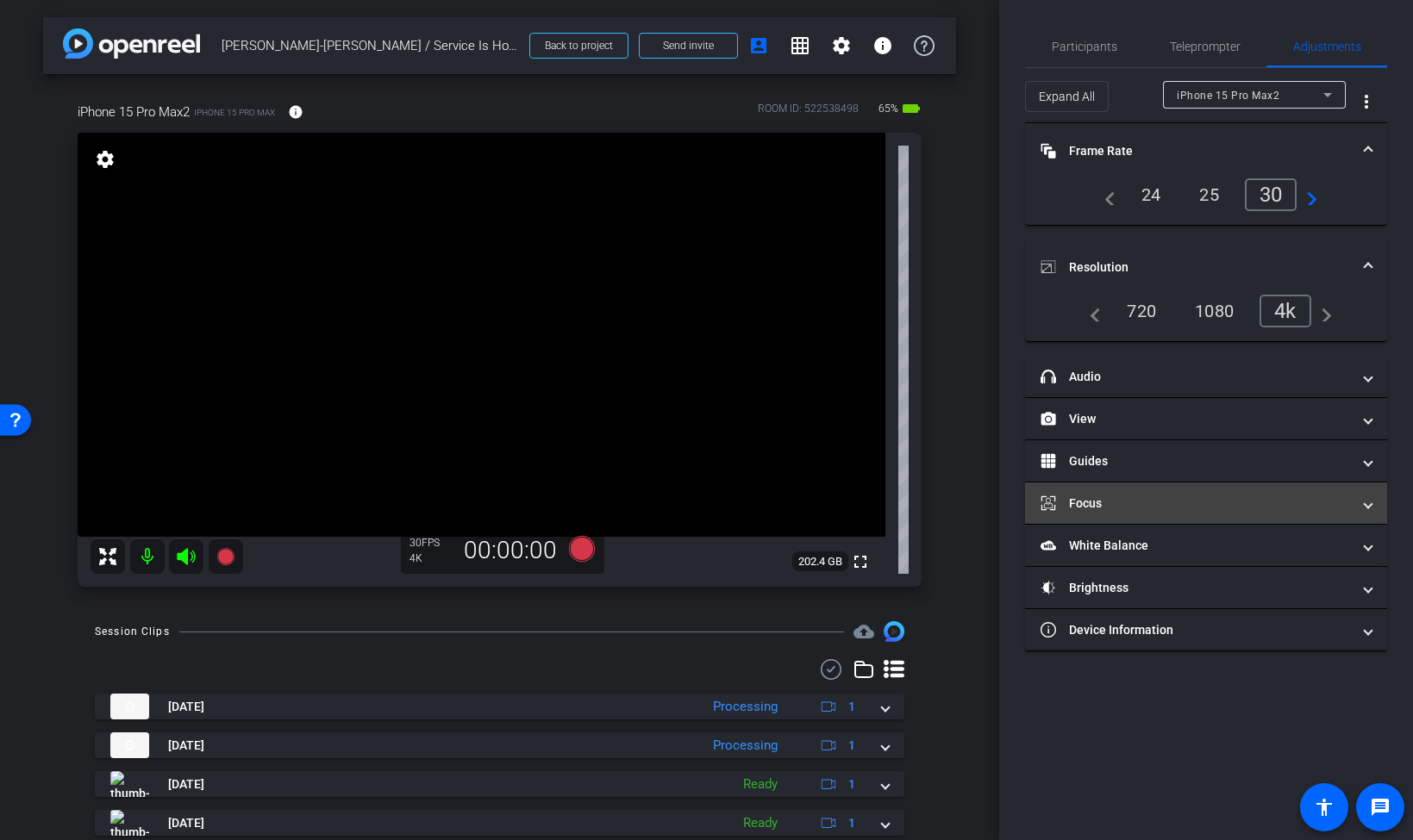
click at [1362, 493] on mat-expansion-panel-header "Focus" at bounding box center [1206, 503] width 362 height 42
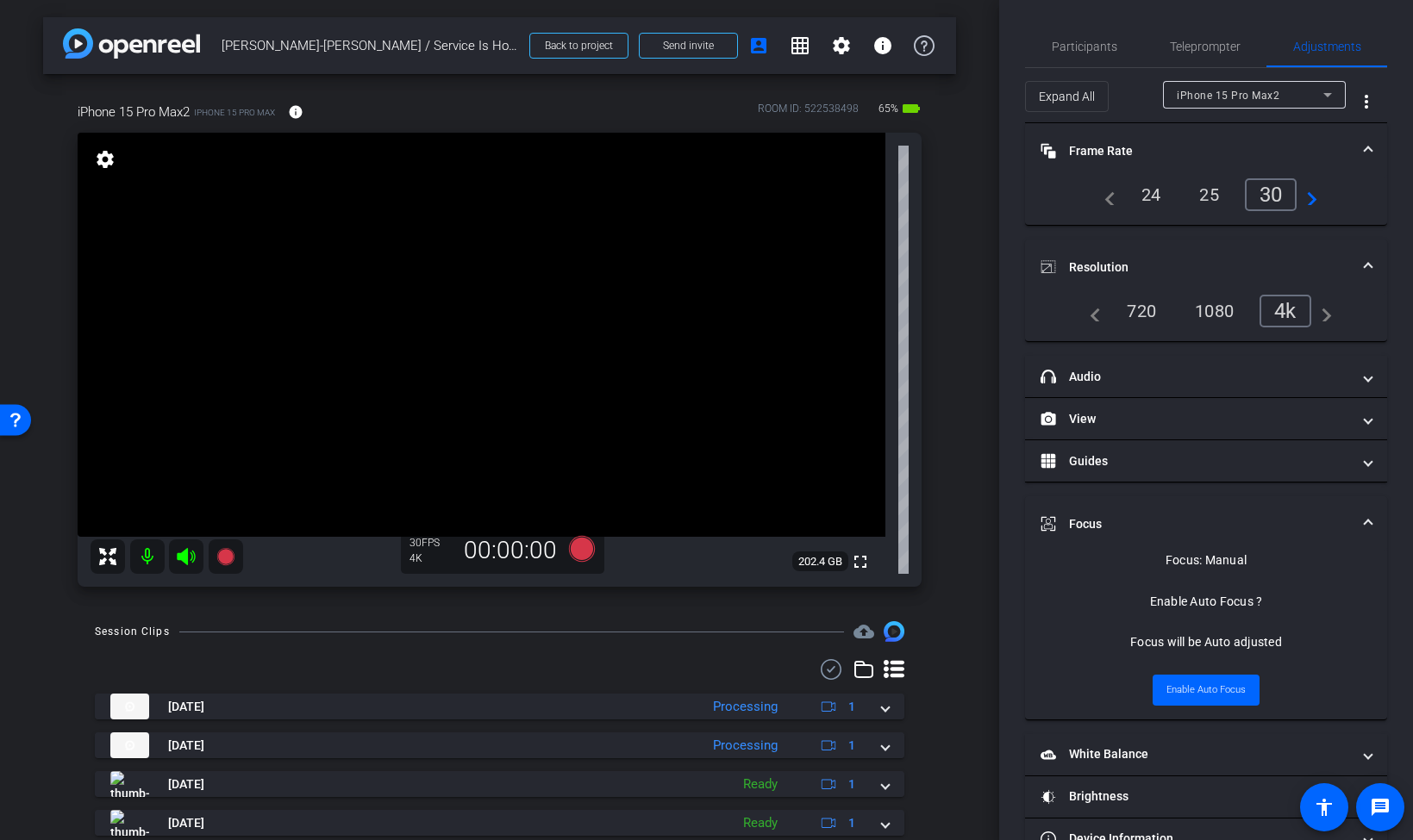
click at [1362, 493] on mat-accordion "Frame Rate Frame Rate navigate_before 24 25 30 navigate_next Resolution navigat…" at bounding box center [1206, 492] width 362 height 738
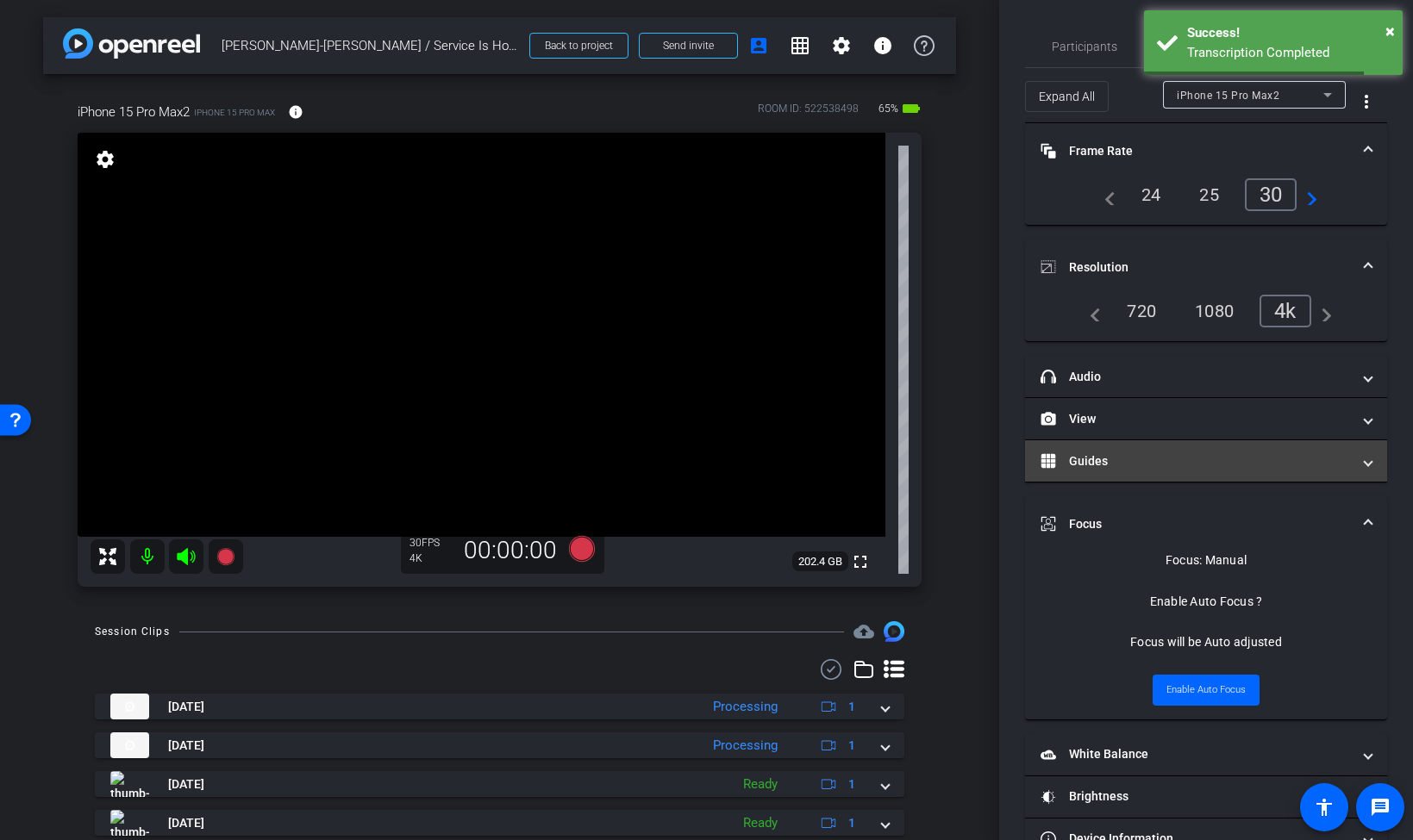
click at [1369, 462] on span at bounding box center [1367, 461] width 7 height 18
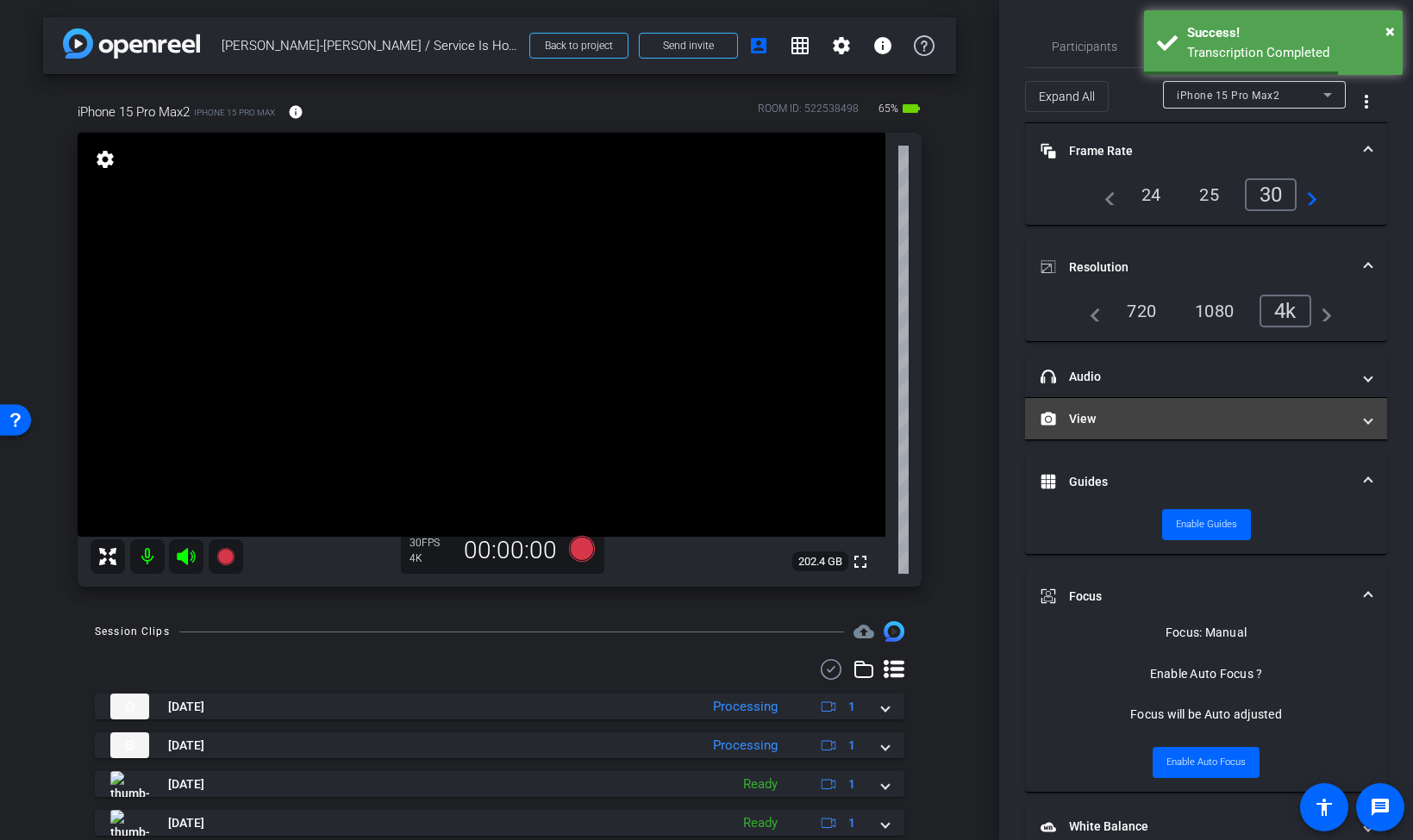
click at [1366, 422] on span at bounding box center [1367, 420] width 7 height 18
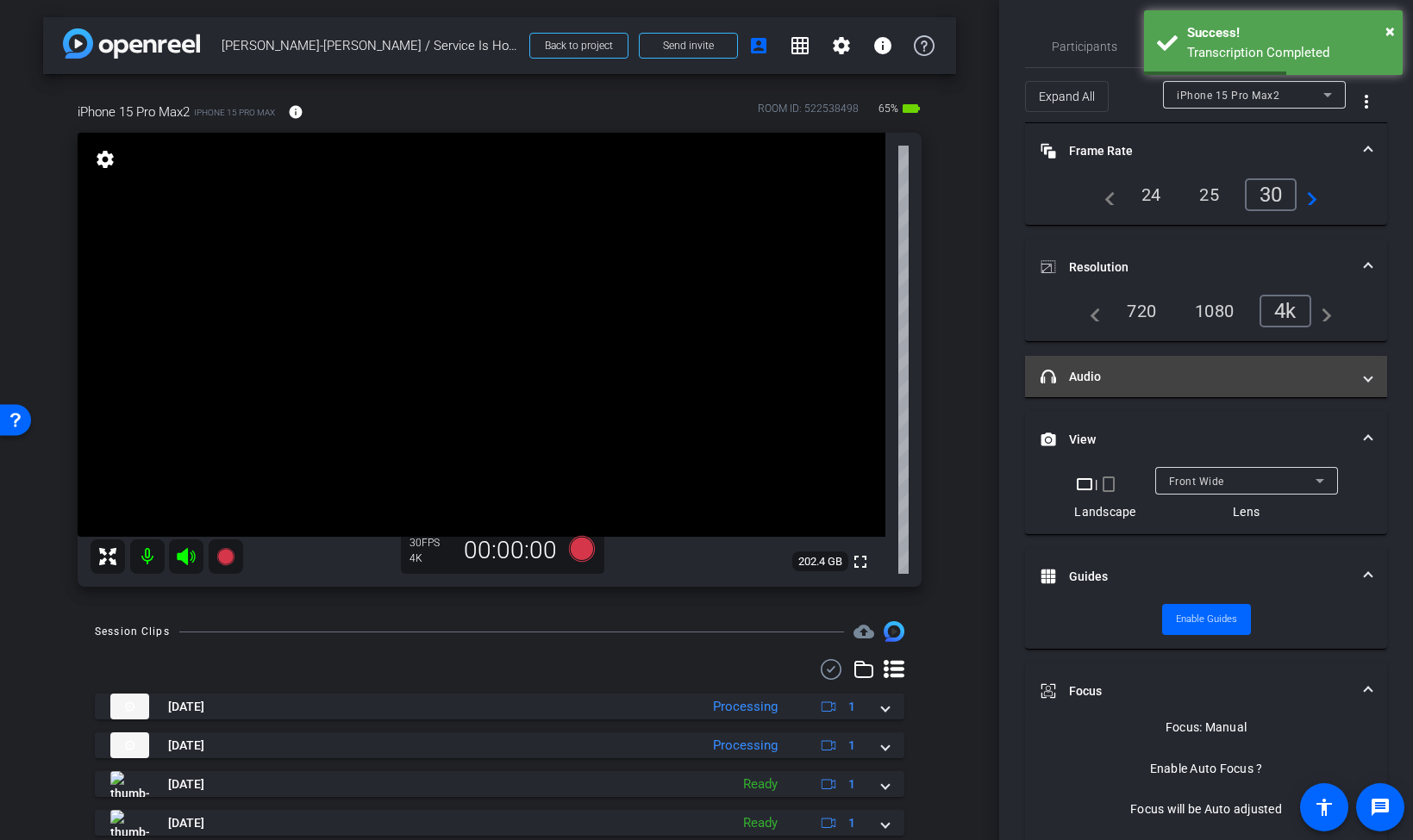
click at [1363, 384] on span "headphone icon Audio" at bounding box center [1202, 377] width 324 height 18
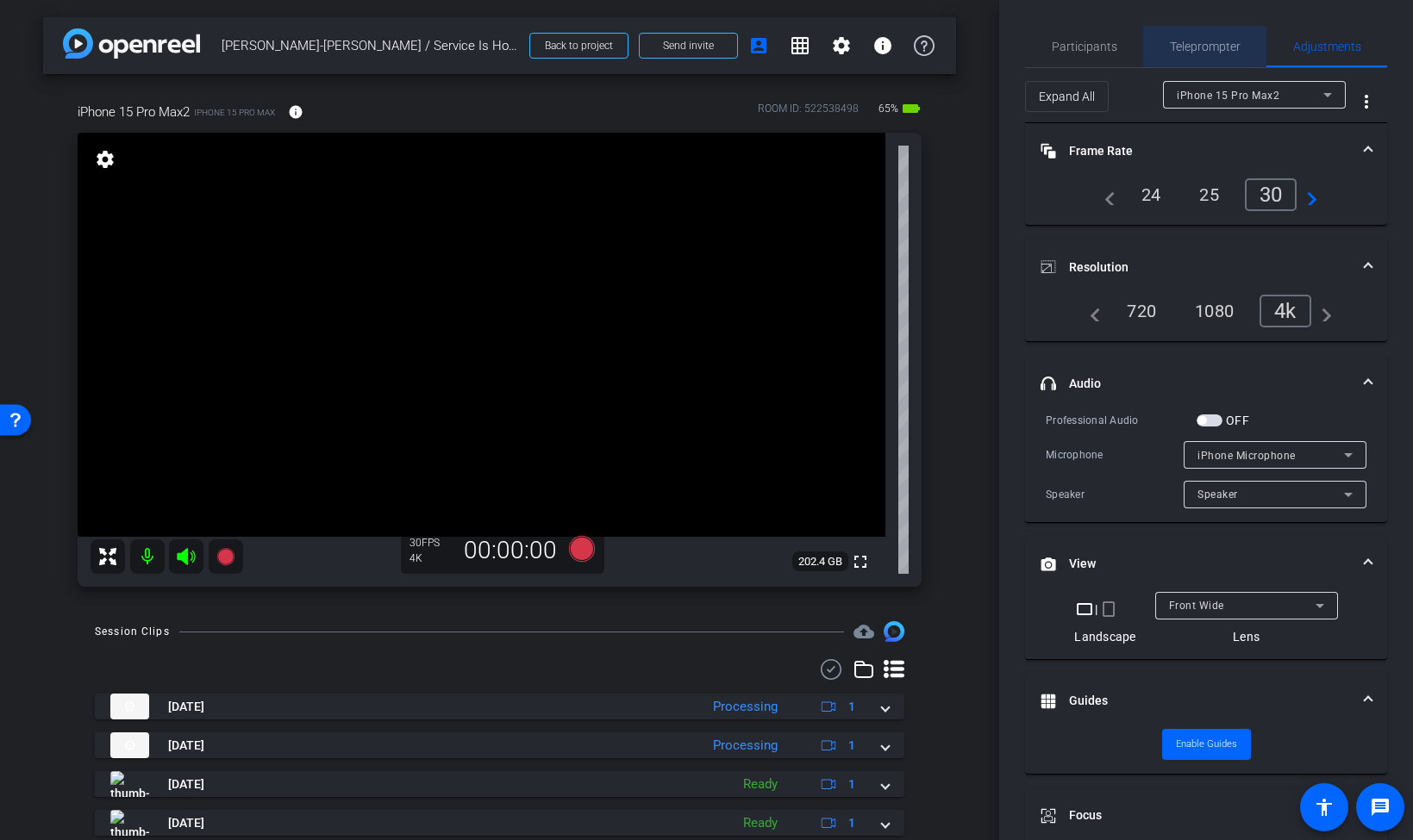
click at [1214, 57] on span "Teleprompter" at bounding box center [1204, 47] width 71 height 42
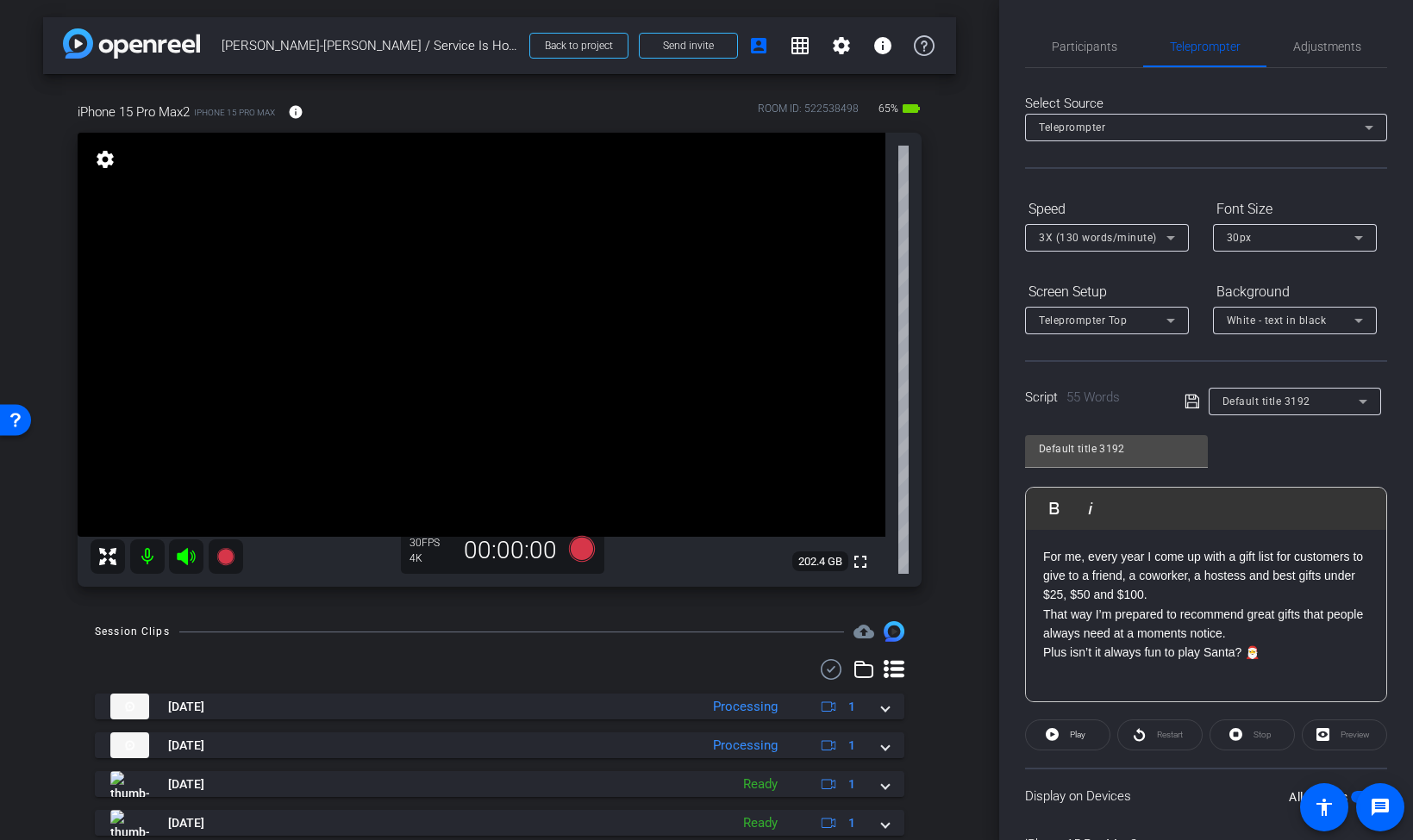
click at [1267, 235] on div "30px" at bounding box center [1291, 238] width 127 height 22
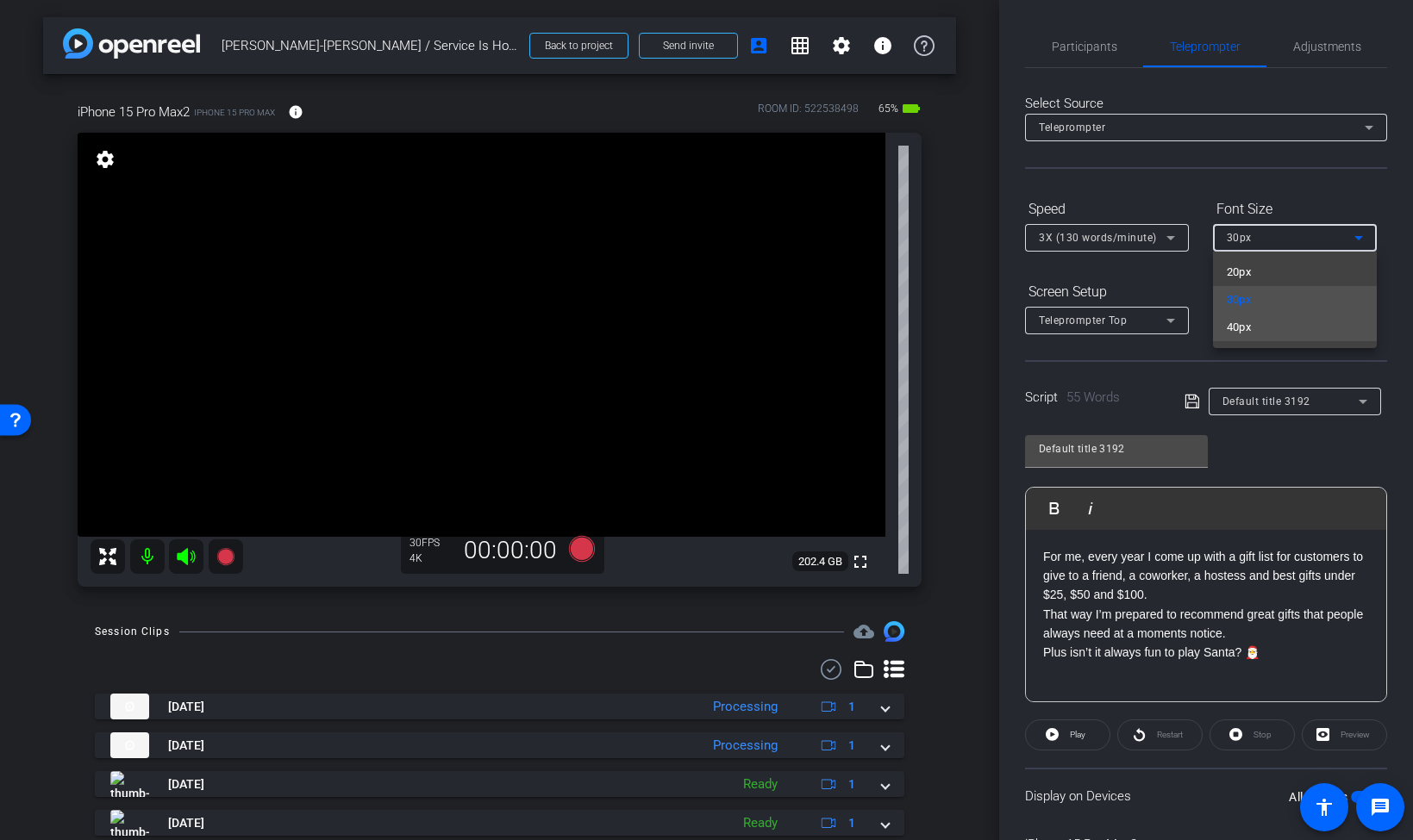
click at [1253, 320] on mat-option "40px" at bounding box center [1295, 328] width 164 height 28
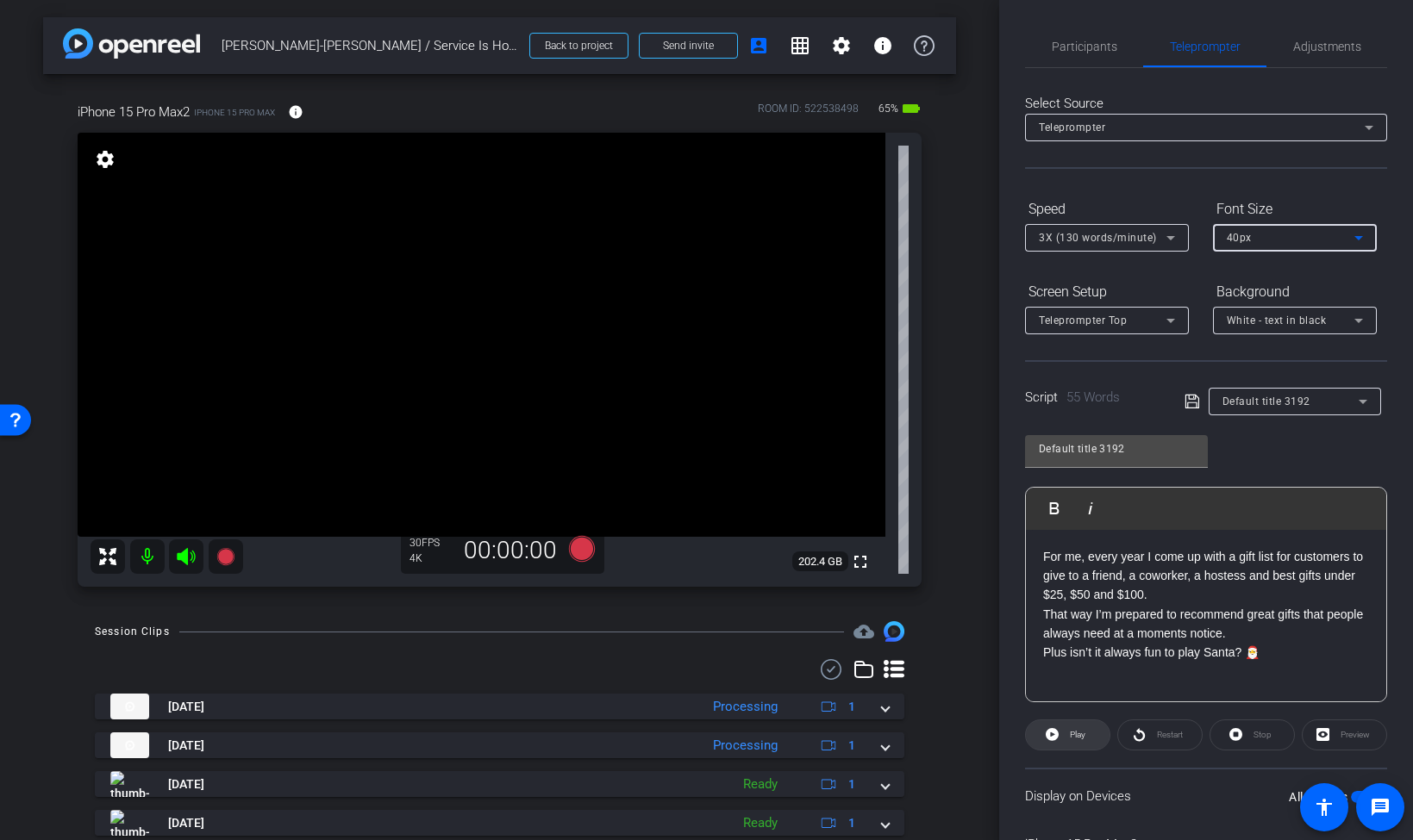
click at [1068, 722] on span at bounding box center [1068, 736] width 84 height 42
click at [1274, 447] on div "Default title 3192 Play Play from this location Play Selected Play and display …" at bounding box center [1206, 563] width 362 height 280
click at [1062, 733] on span "Pause" at bounding box center [1076, 735] width 28 height 24
click at [1175, 736] on span "Restart" at bounding box center [1169, 735] width 26 height 10
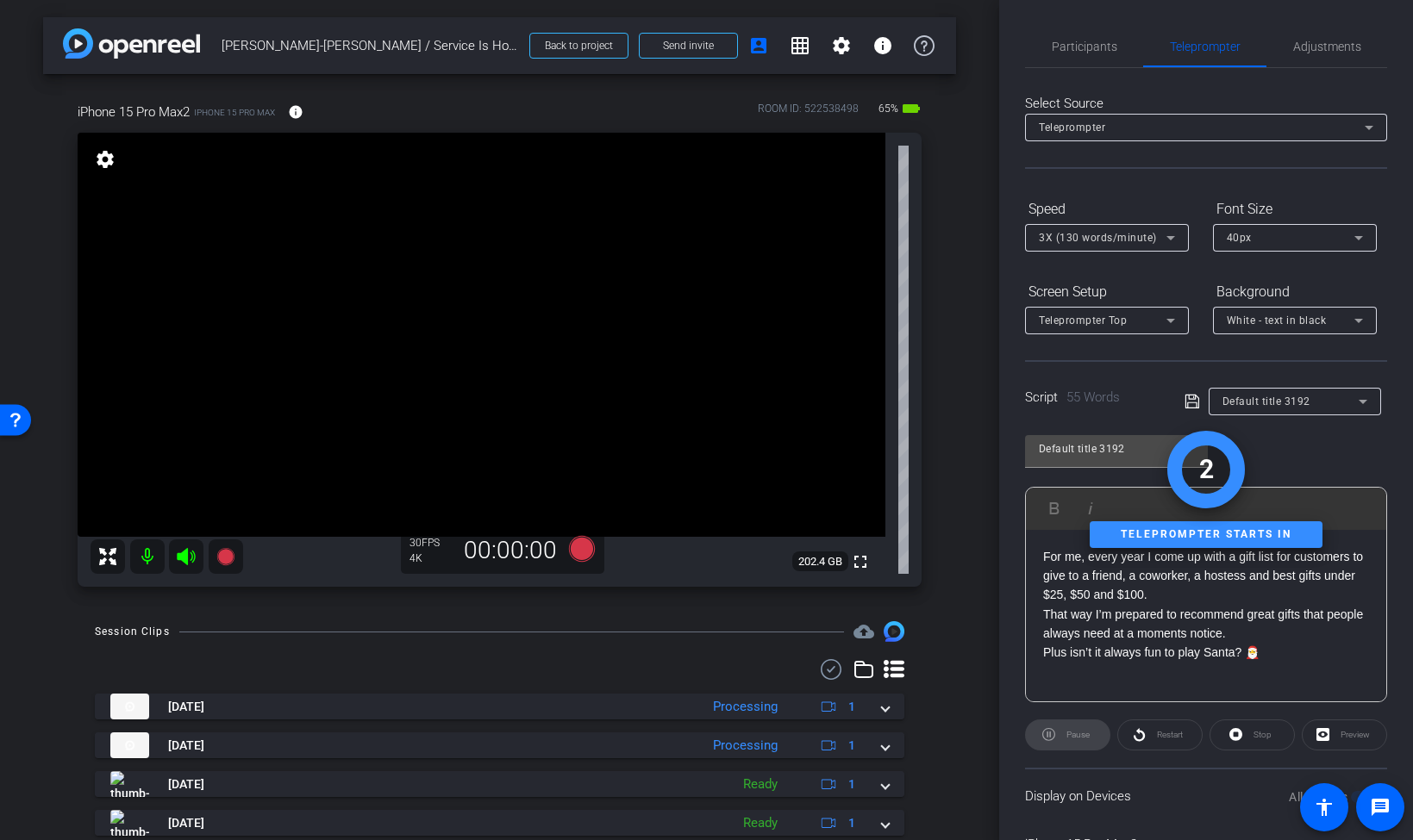
click at [185, 555] on icon at bounding box center [186, 556] width 18 height 17
click at [218, 558] on icon at bounding box center [225, 556] width 17 height 17
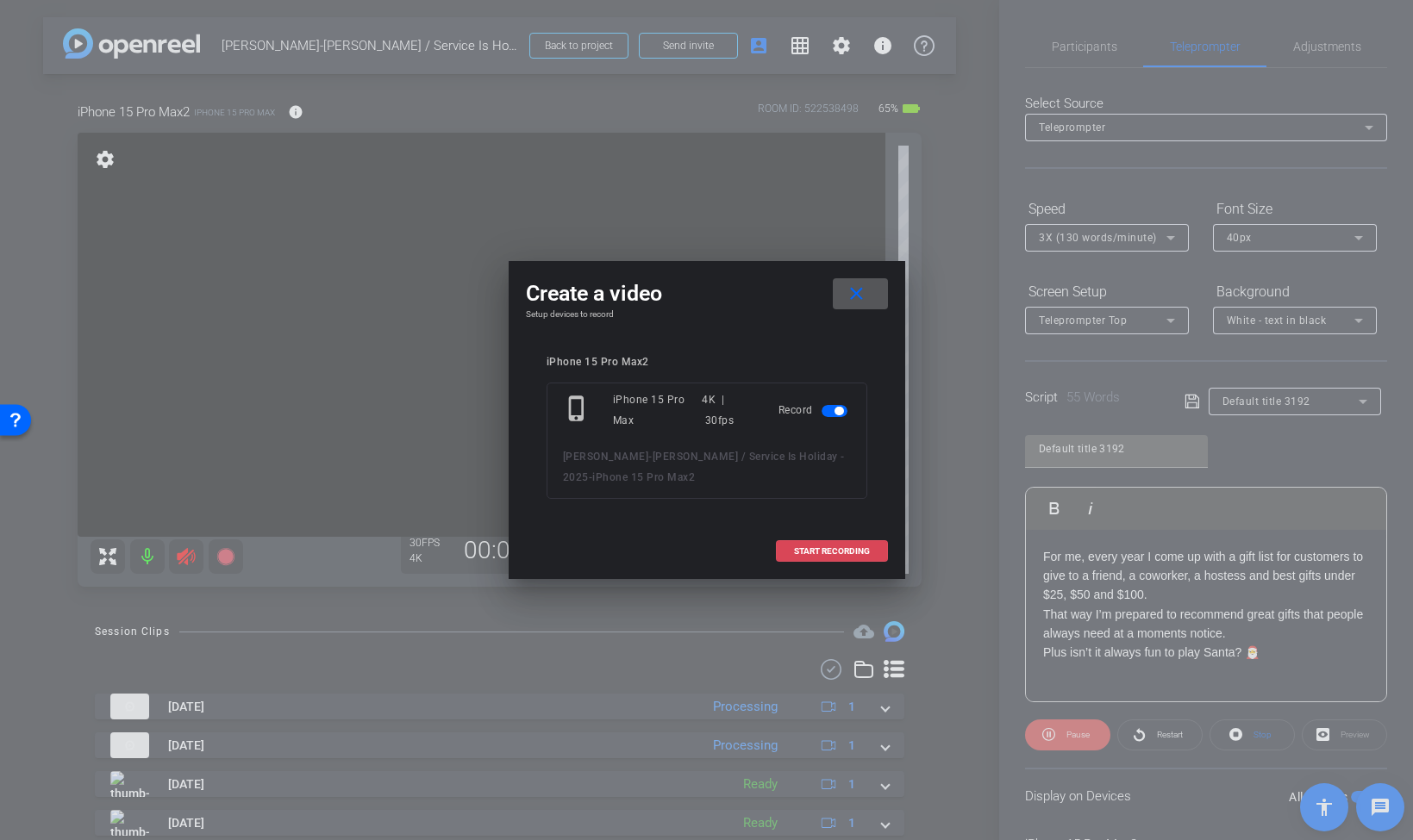
click at [795, 542] on span at bounding box center [831, 552] width 110 height 42
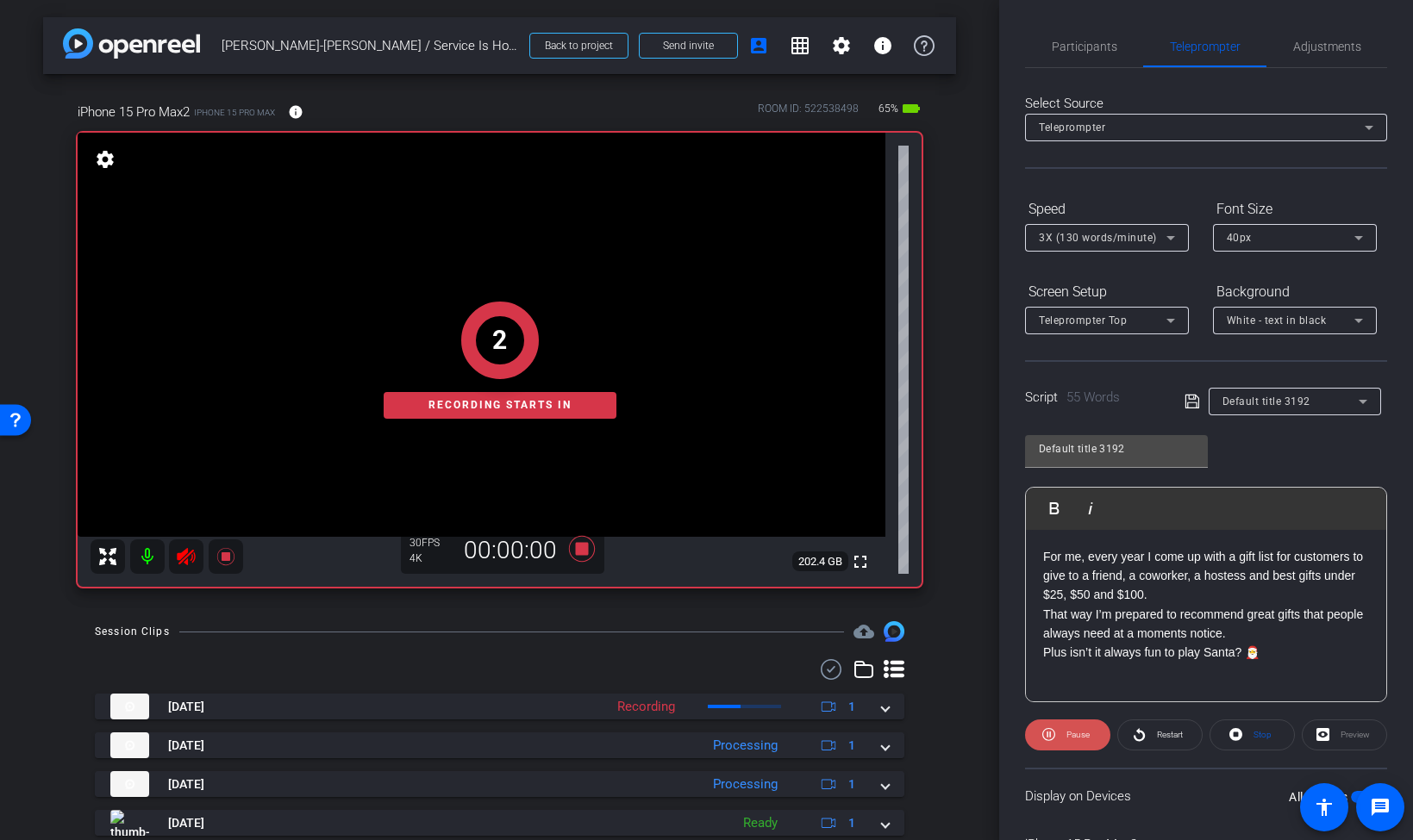
click at [1088, 735] on span "Pause" at bounding box center [1077, 735] width 23 height 10
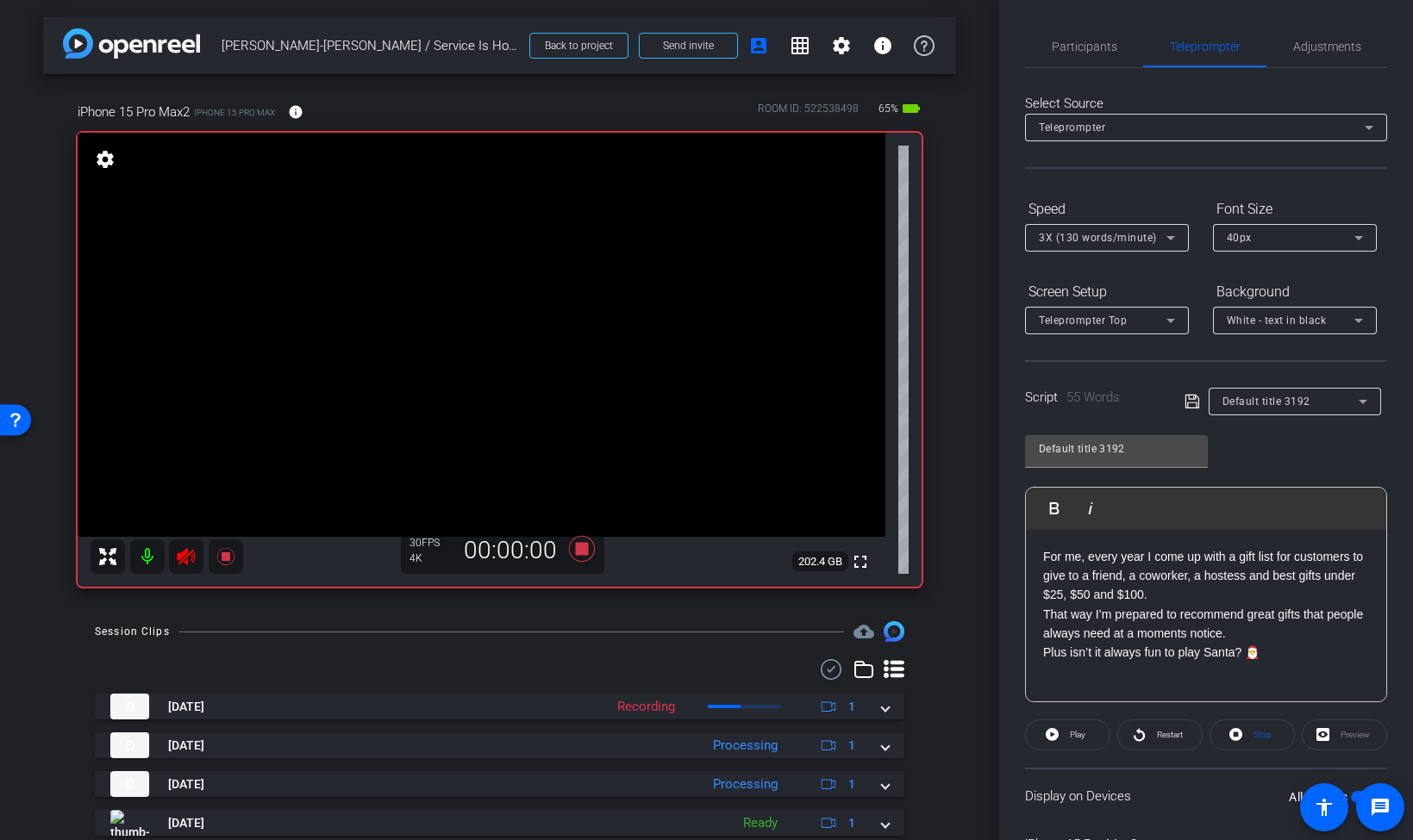
click at [1088, 735] on span at bounding box center [1068, 736] width 84 height 42
click at [1162, 721] on span at bounding box center [1159, 736] width 84 height 42
click at [230, 553] on icon at bounding box center [226, 557] width 21 height 21
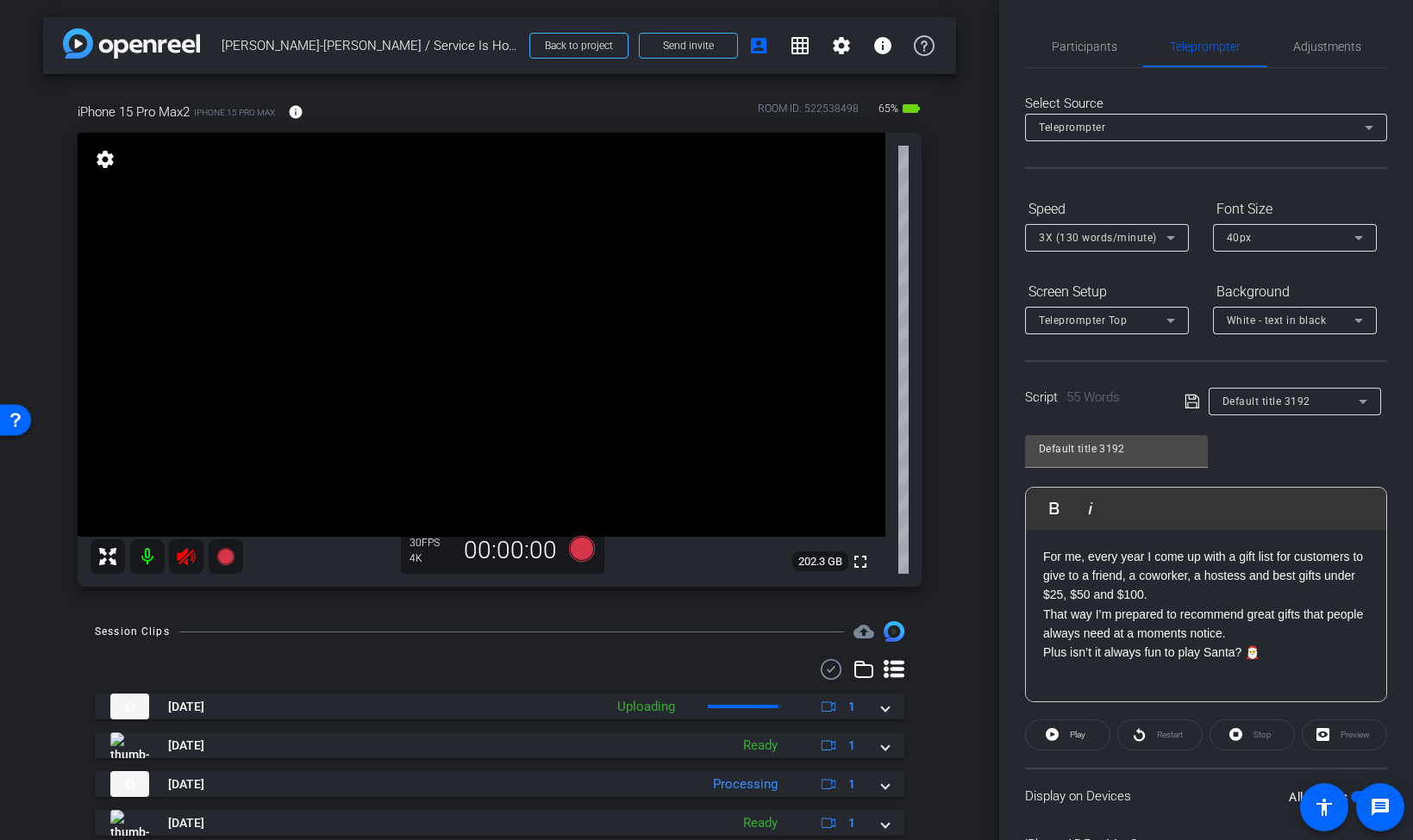
click at [194, 555] on icon at bounding box center [186, 556] width 18 height 17
click at [1267, 739] on div "Stop" at bounding box center [1252, 735] width 86 height 31
click at [1182, 652] on span "For me, every year I come up with a gift list for customers to give to a friend…" at bounding box center [1203, 604] width 320 height 110
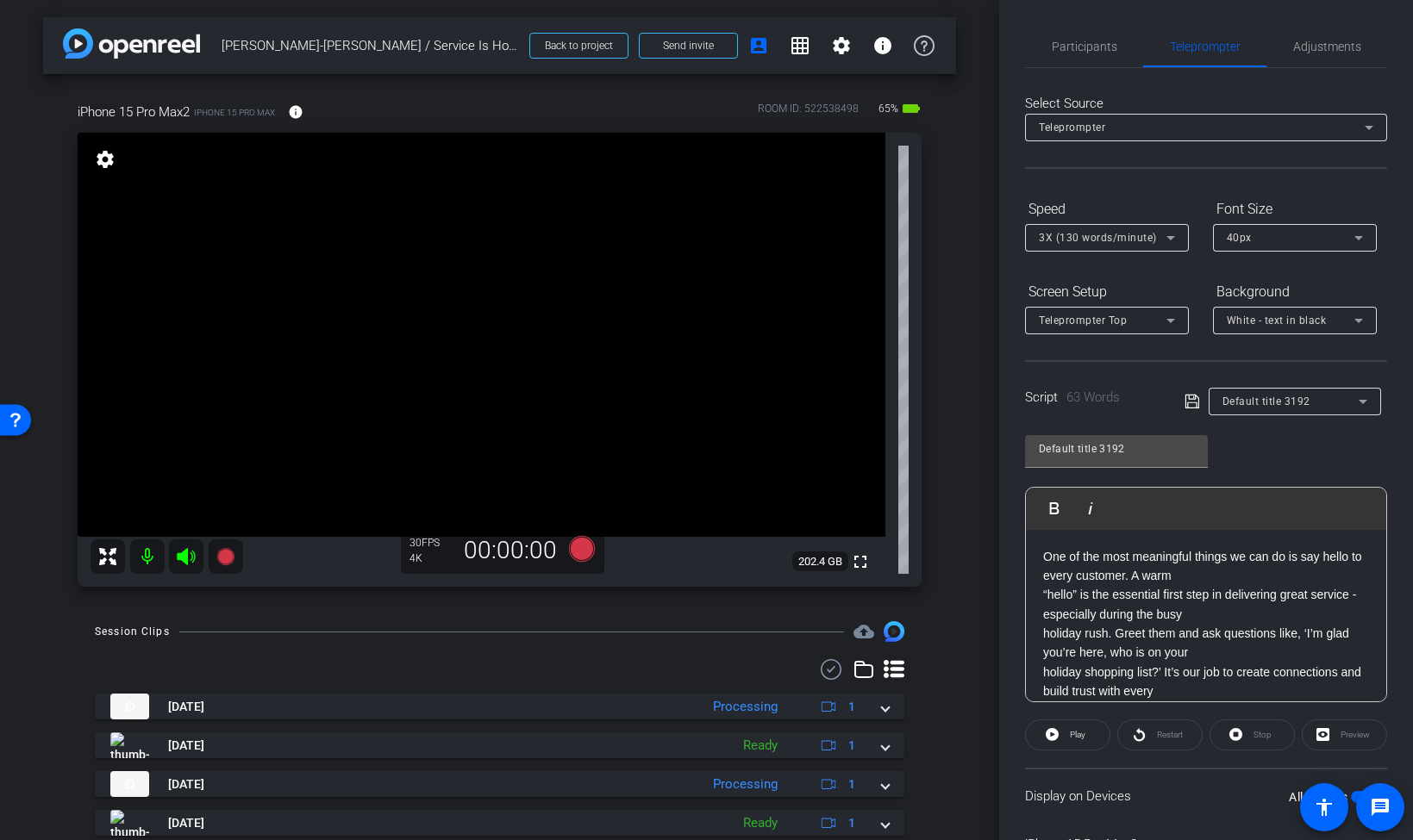
click at [192, 559] on icon at bounding box center [186, 557] width 21 height 21
click at [217, 554] on icon at bounding box center [225, 556] width 17 height 17
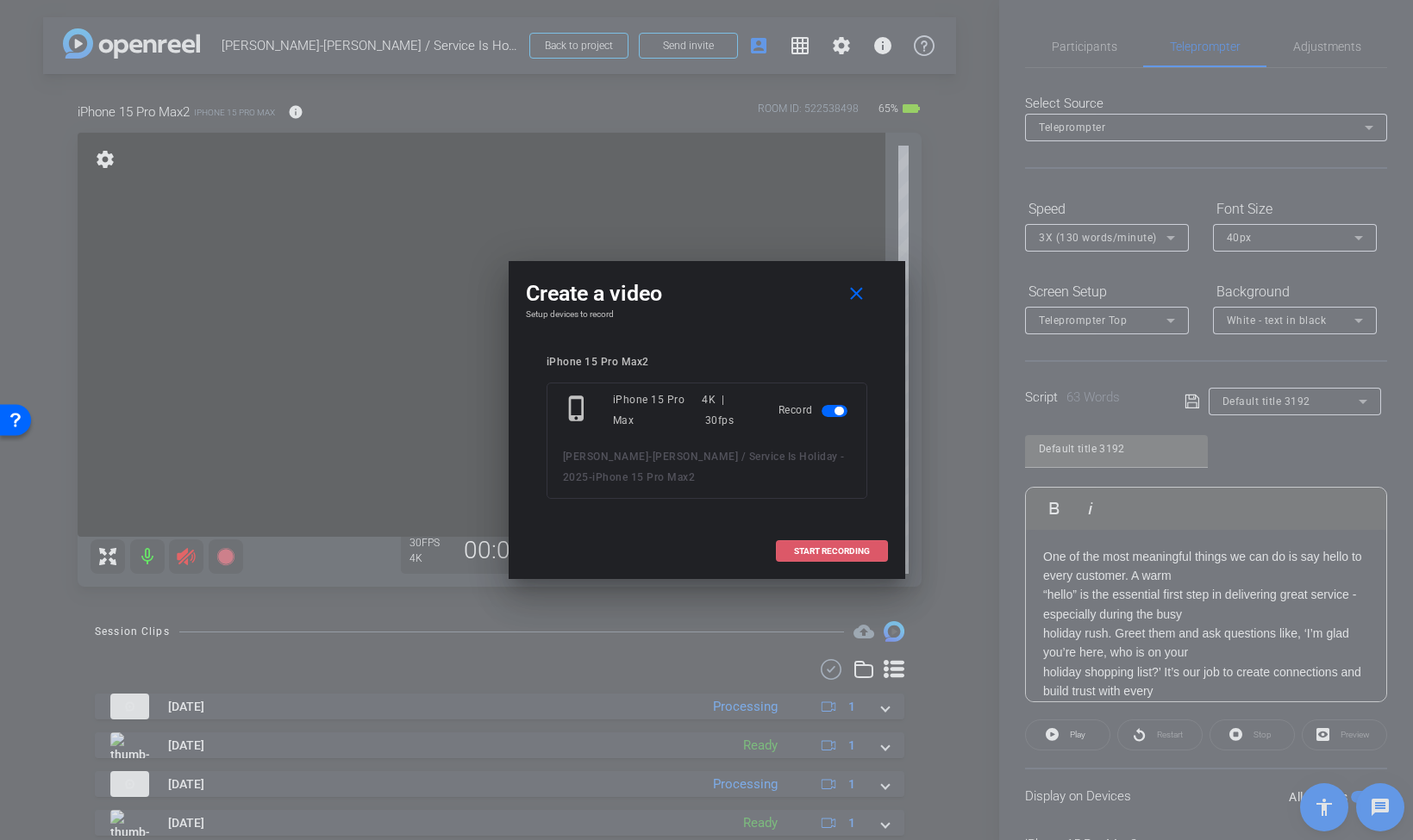
click at [819, 552] on span "START RECORDING" at bounding box center [831, 551] width 76 height 9
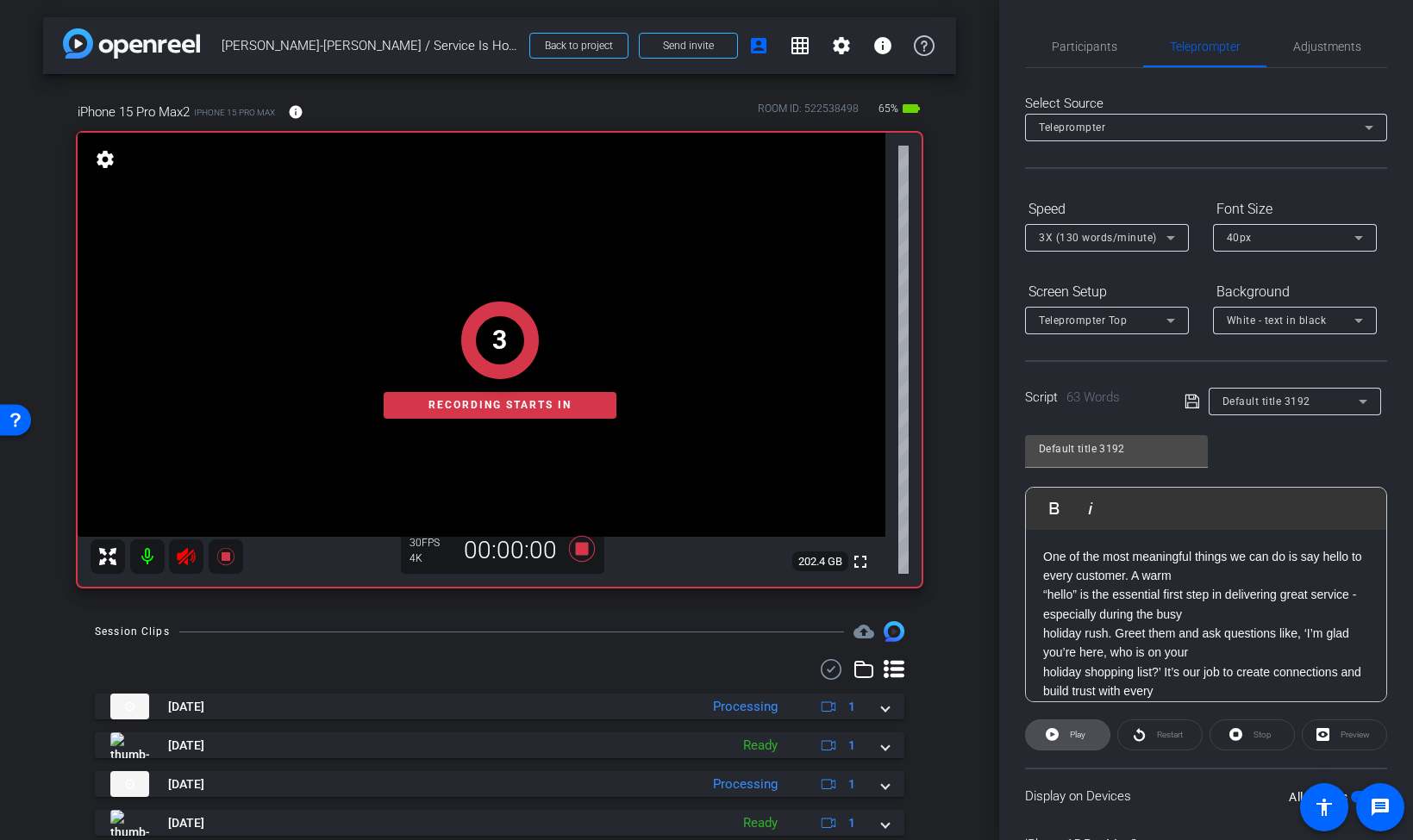
click at [1073, 739] on span "Play" at bounding box center [1078, 735] width 16 height 10
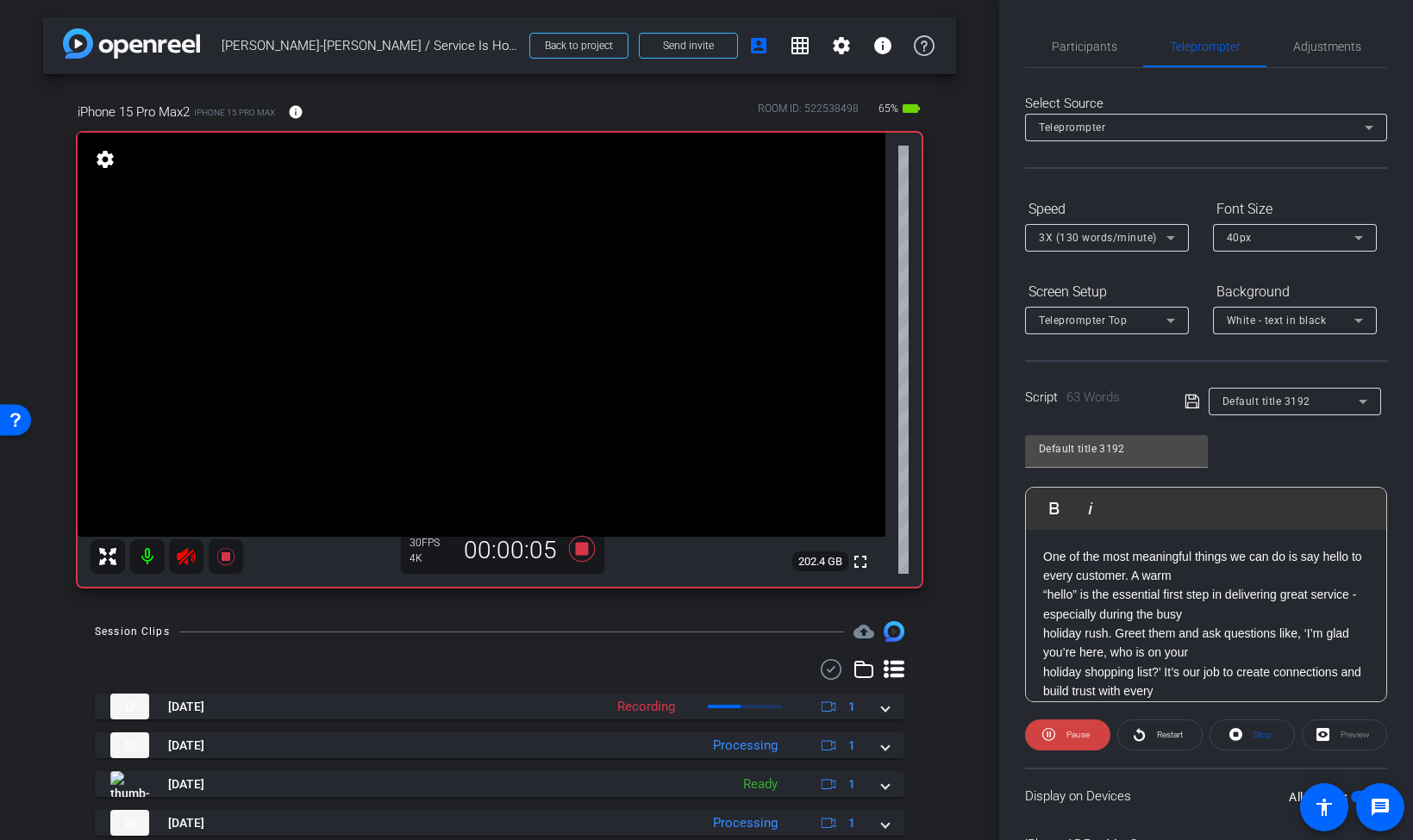
click at [183, 548] on icon at bounding box center [186, 557] width 21 height 21
click at [1059, 735] on span at bounding box center [1068, 736] width 86 height 42
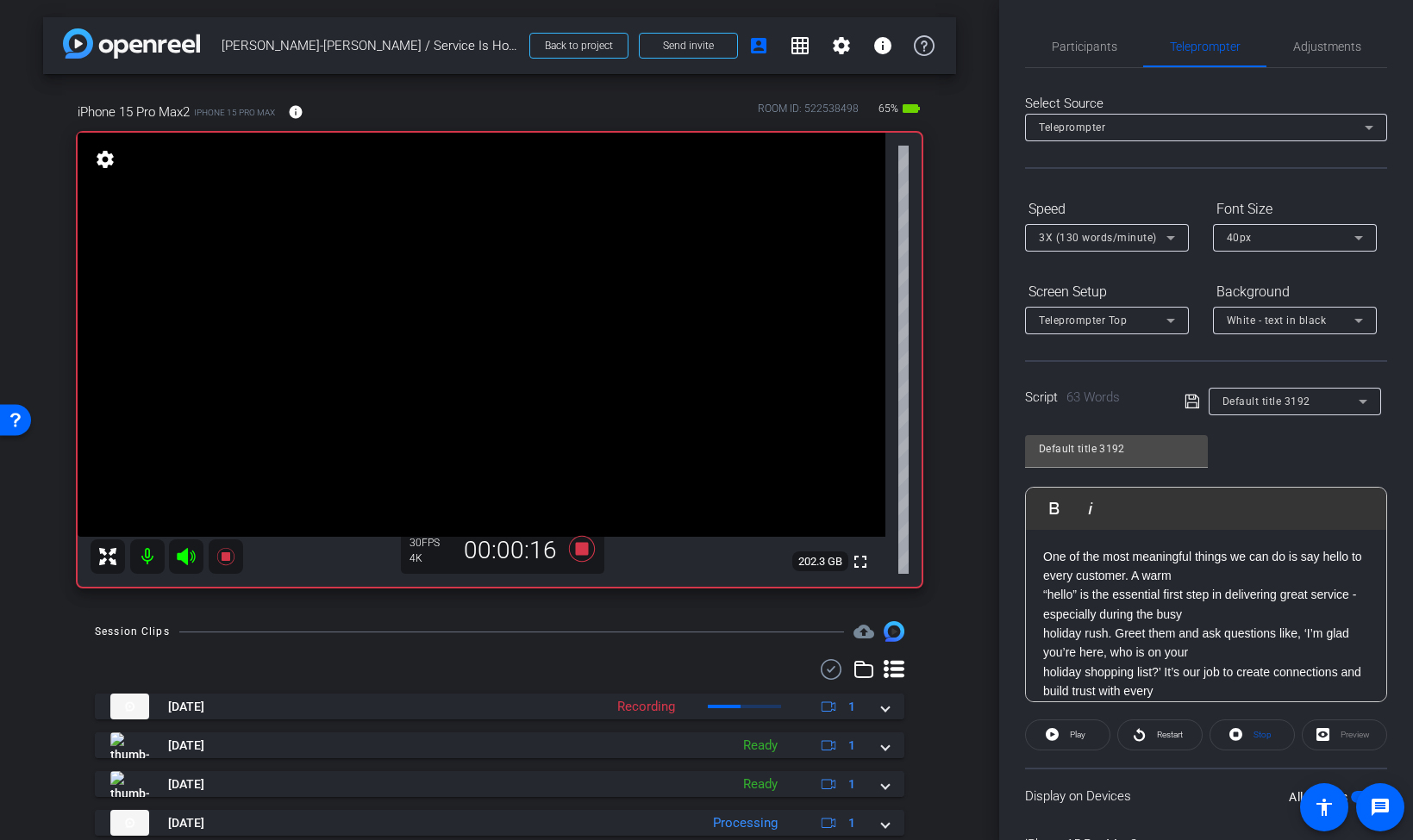
click at [1305, 407] on span "Default title 3192" at bounding box center [1266, 402] width 88 height 12
click at [1285, 432] on span "Create new script" at bounding box center [1267, 435] width 90 height 21
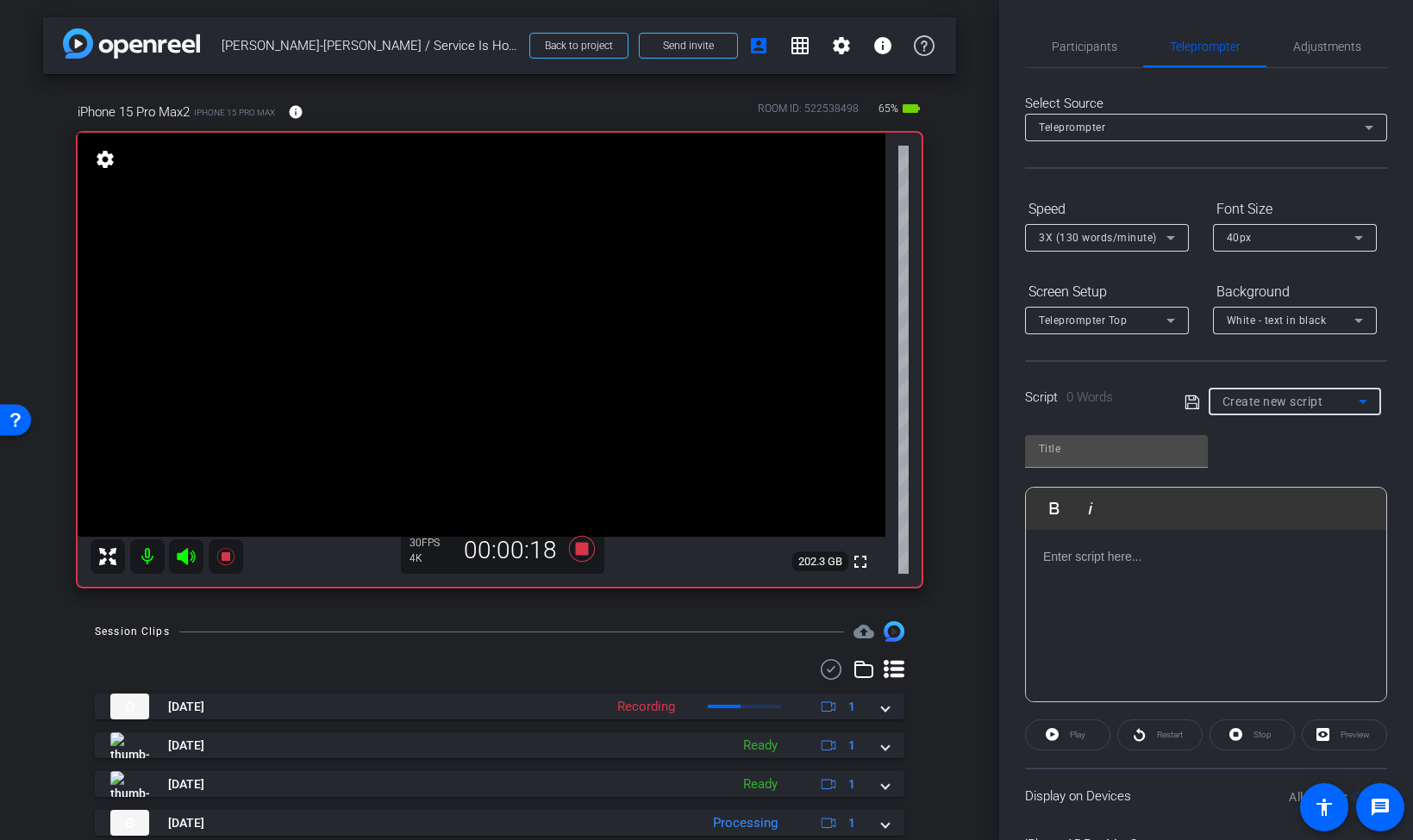
click at [1168, 630] on div at bounding box center [1206, 615] width 360 height 172
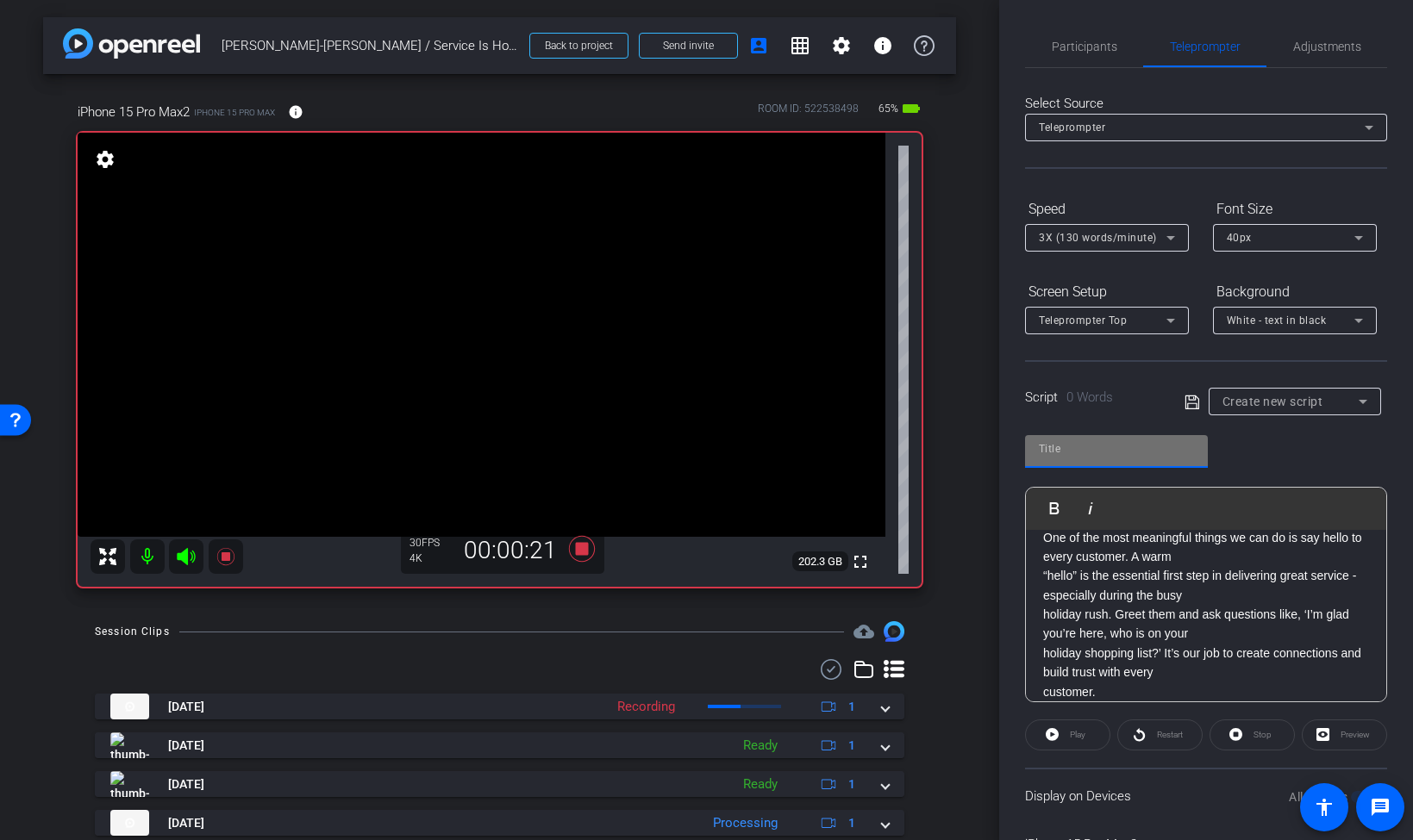
click at [1177, 442] on input "text" at bounding box center [1117, 448] width 155 height 21
type input "Main"
click at [1066, 737] on div "Play" at bounding box center [1068, 735] width 86 height 31
click at [1058, 735] on div "Play" at bounding box center [1068, 735] width 86 height 31
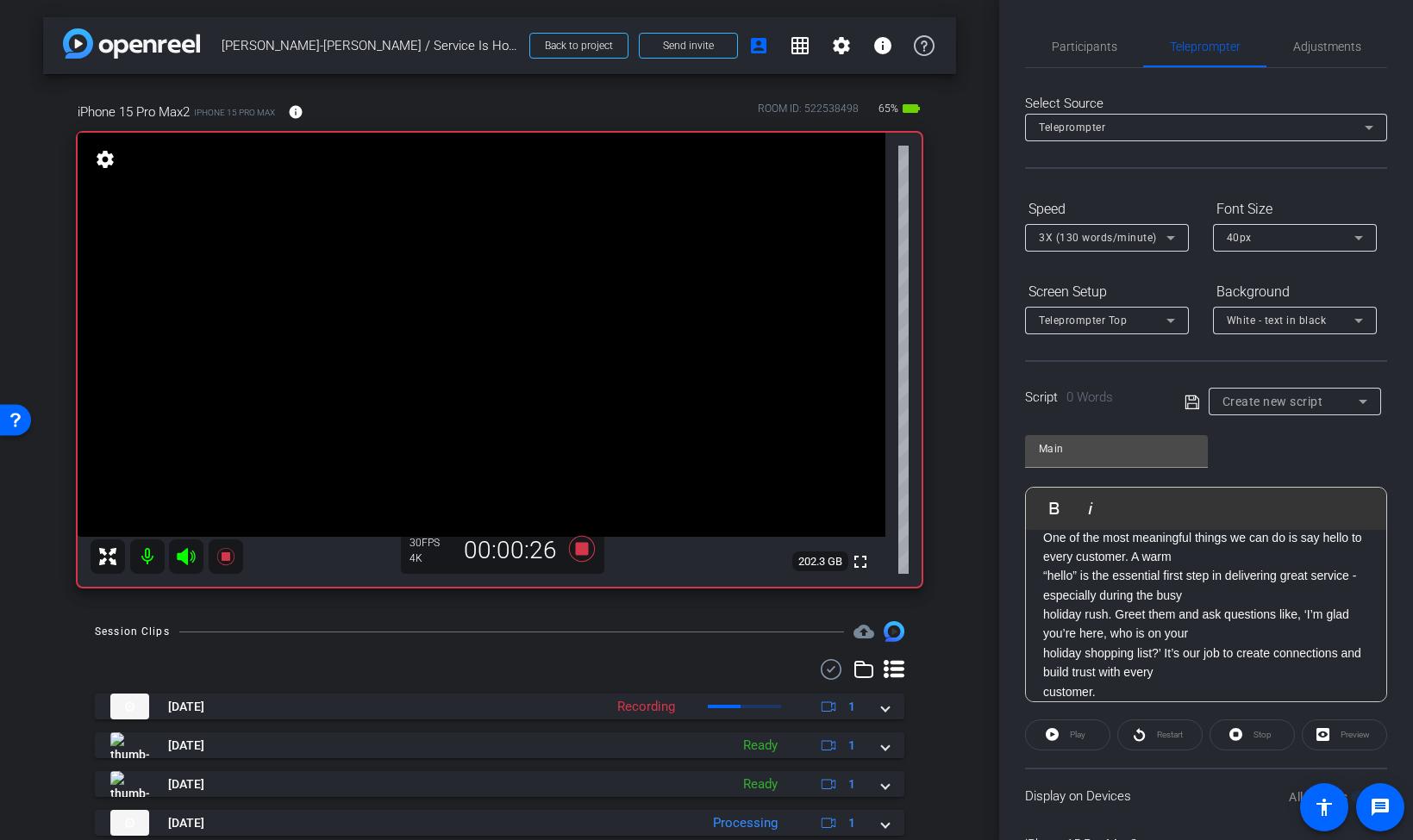
click at [1052, 735] on div "Play" at bounding box center [1068, 735] width 86 height 31
click at [222, 560] on icon at bounding box center [225, 556] width 17 height 17
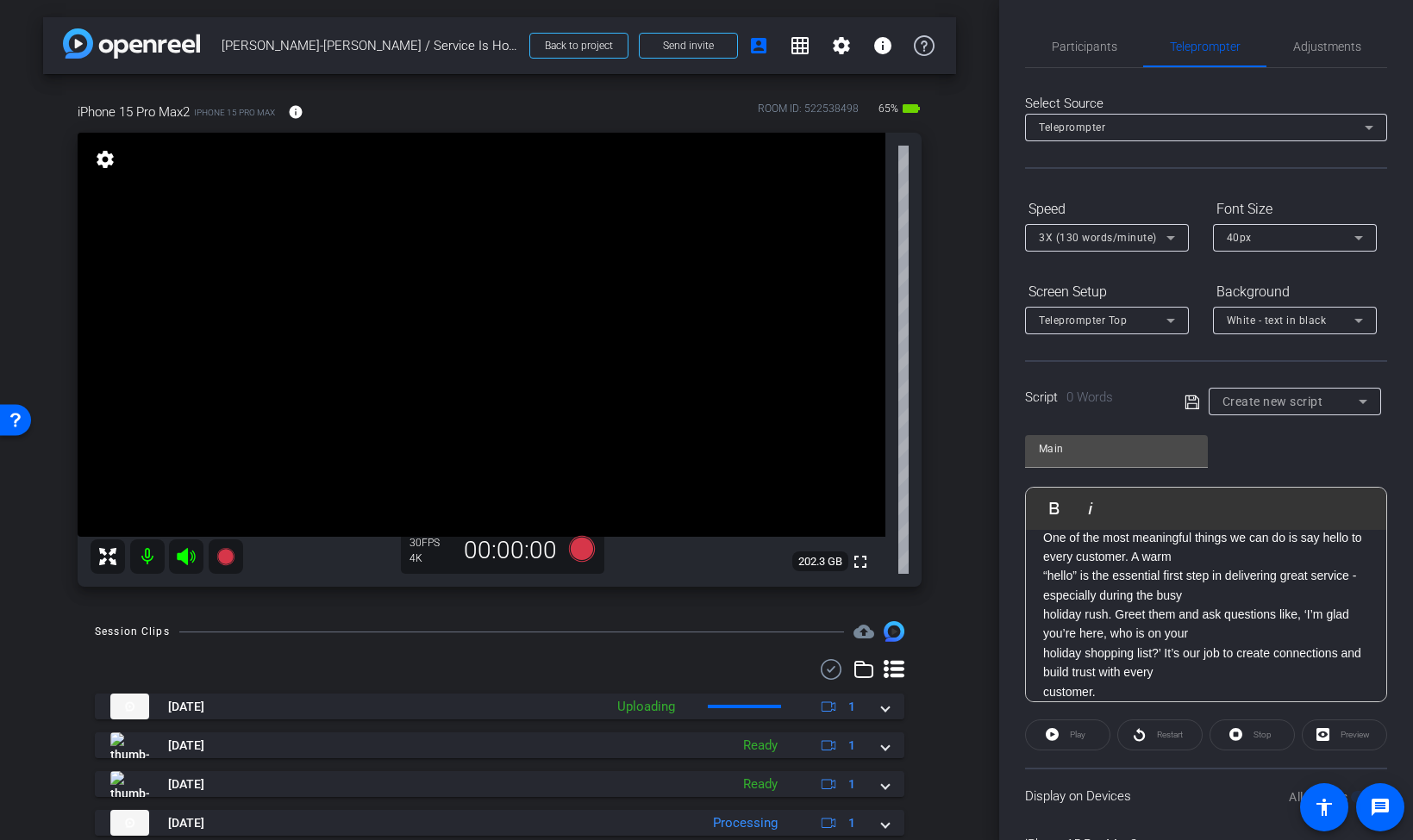
click at [1060, 734] on div "Play" at bounding box center [1068, 735] width 86 height 31
click at [1324, 739] on div "Preview" at bounding box center [1344, 735] width 86 height 31
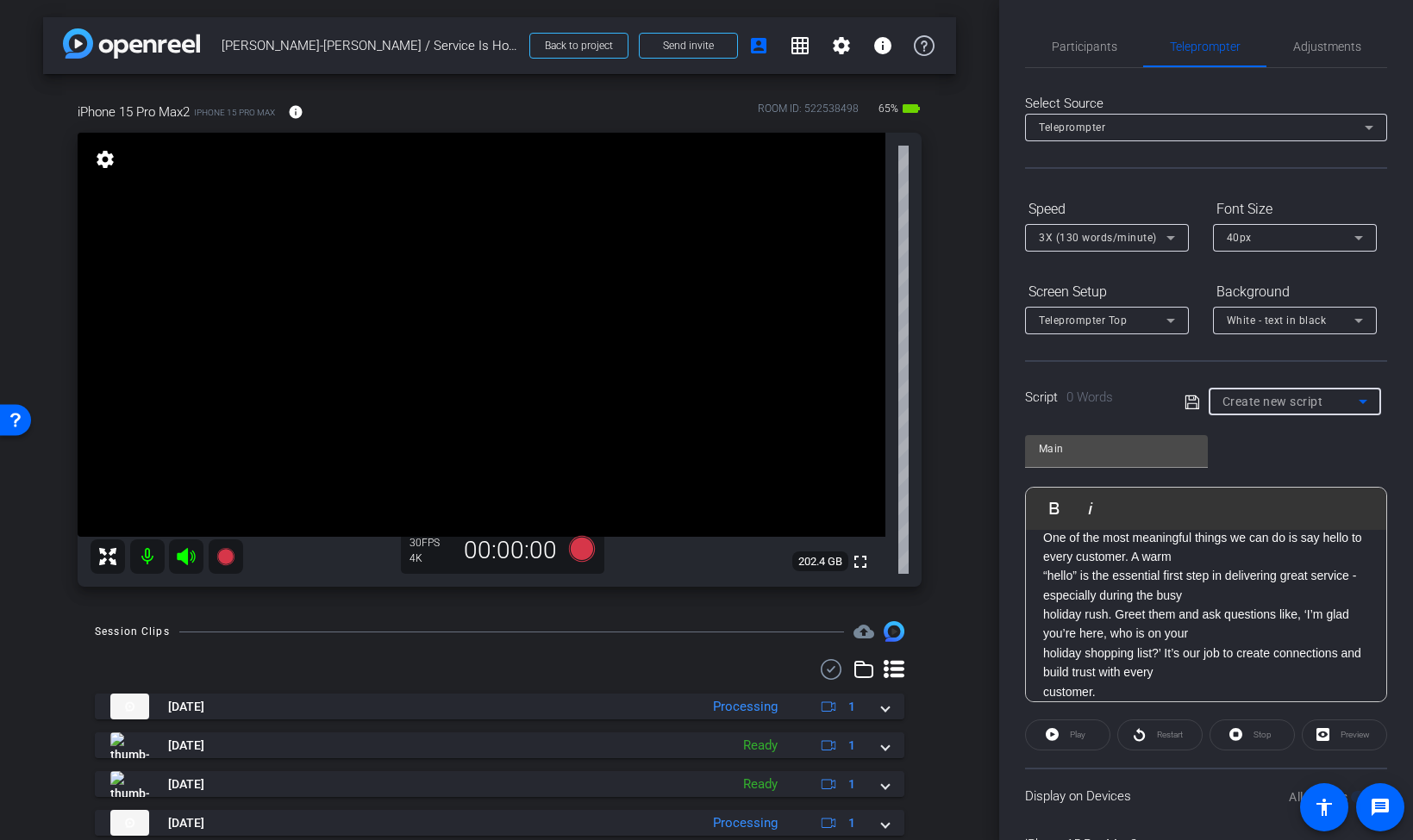
click at [1285, 405] on span "Create new script" at bounding box center [1272, 402] width 100 height 14
click at [1271, 425] on span "Create new script" at bounding box center [1267, 435] width 90 height 21
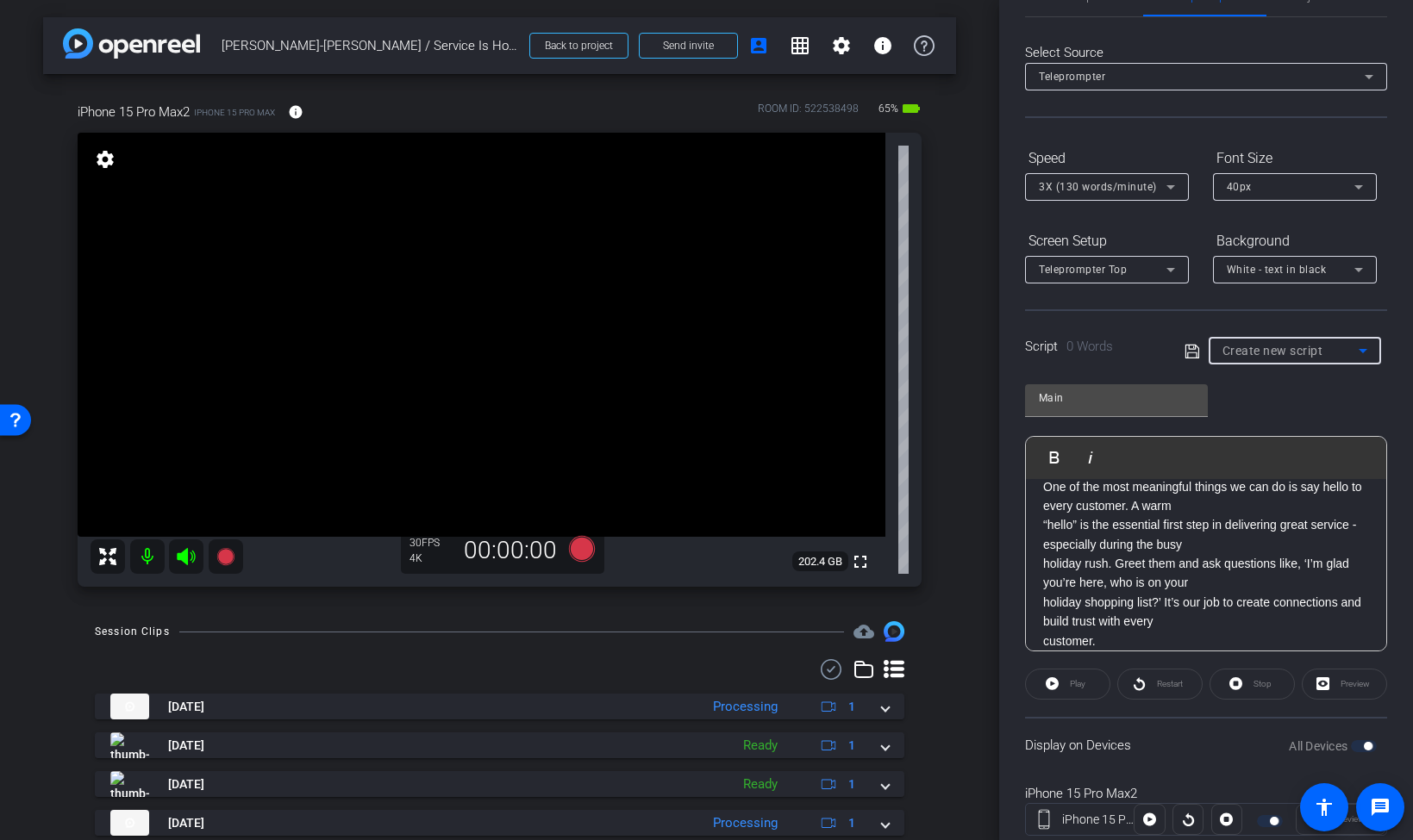
scroll to position [101, 0]
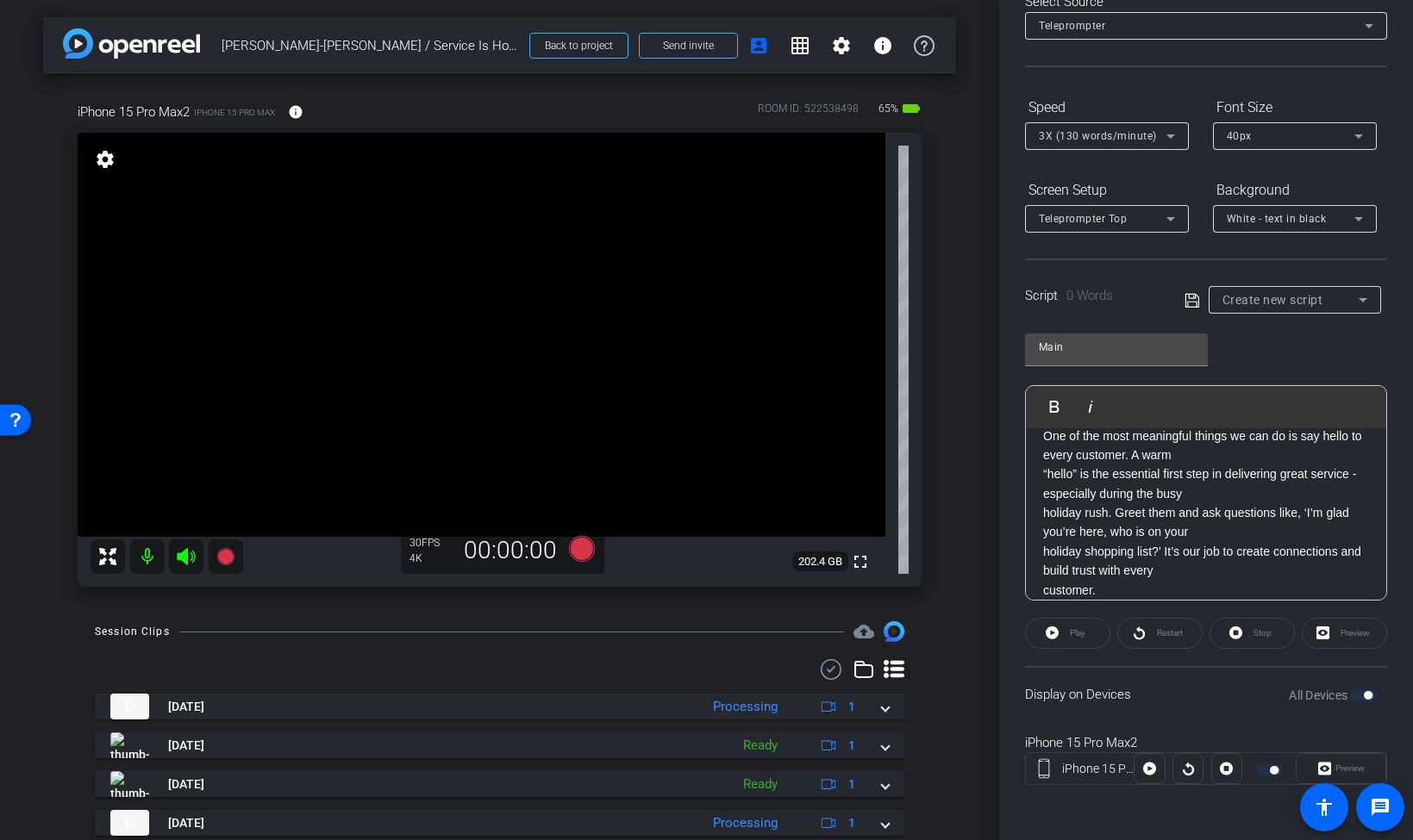
click at [1082, 637] on div "Play" at bounding box center [1068, 633] width 86 height 31
click at [1070, 626] on div "Play" at bounding box center [1068, 633] width 86 height 31
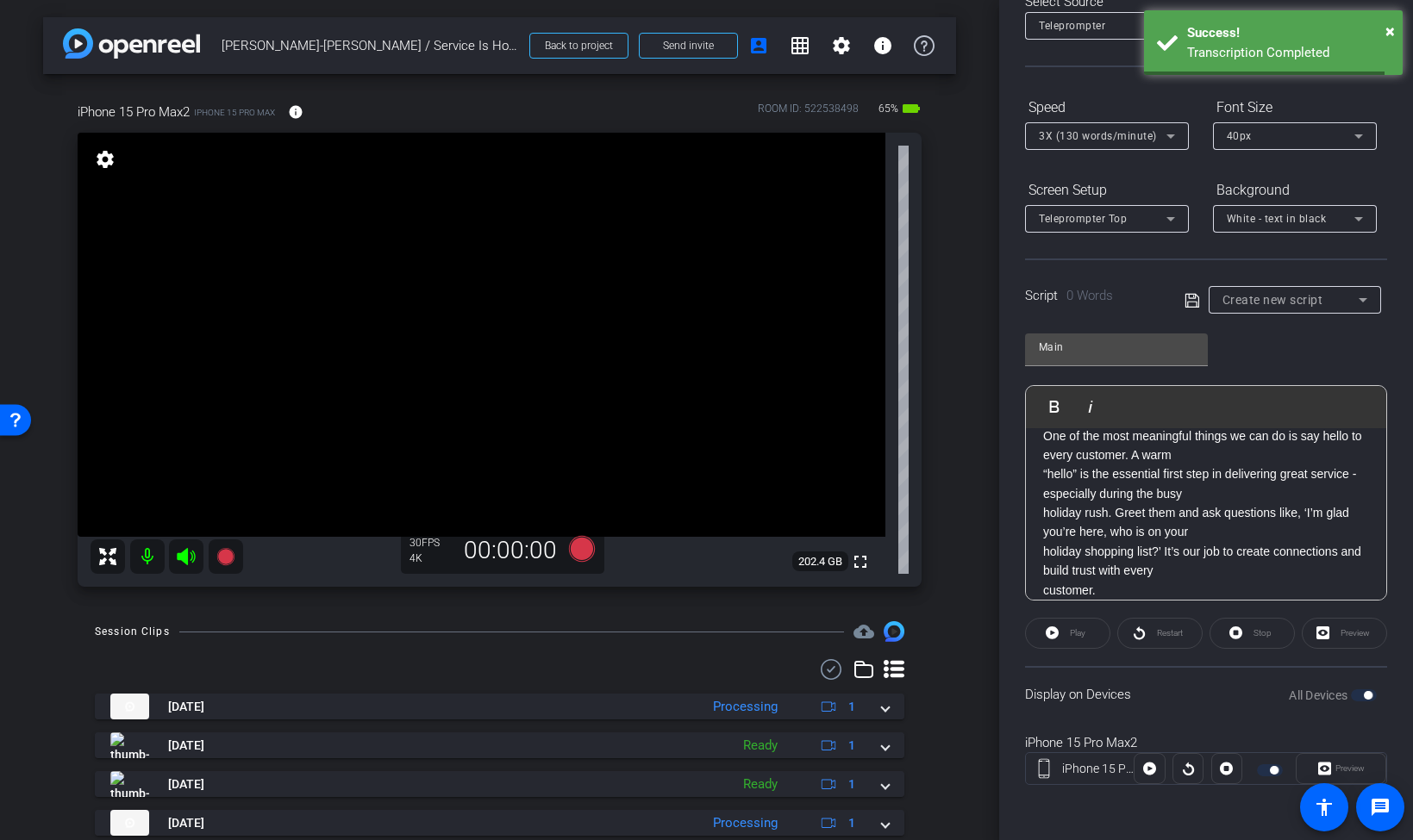
click at [1053, 633] on div "Play" at bounding box center [1068, 633] width 86 height 31
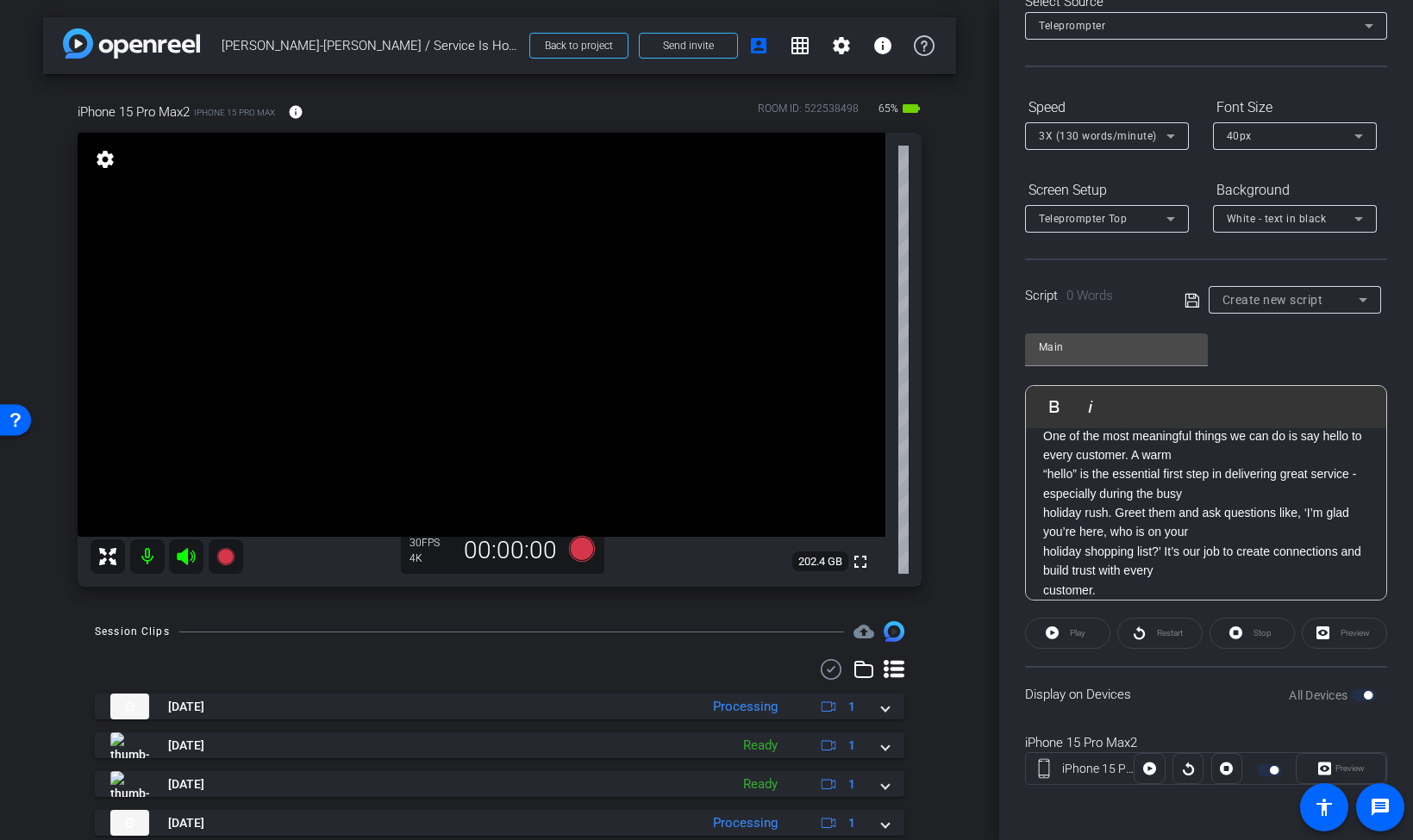
click at [189, 550] on icon at bounding box center [186, 557] width 21 height 21
click at [224, 560] on icon at bounding box center [225, 556] width 17 height 17
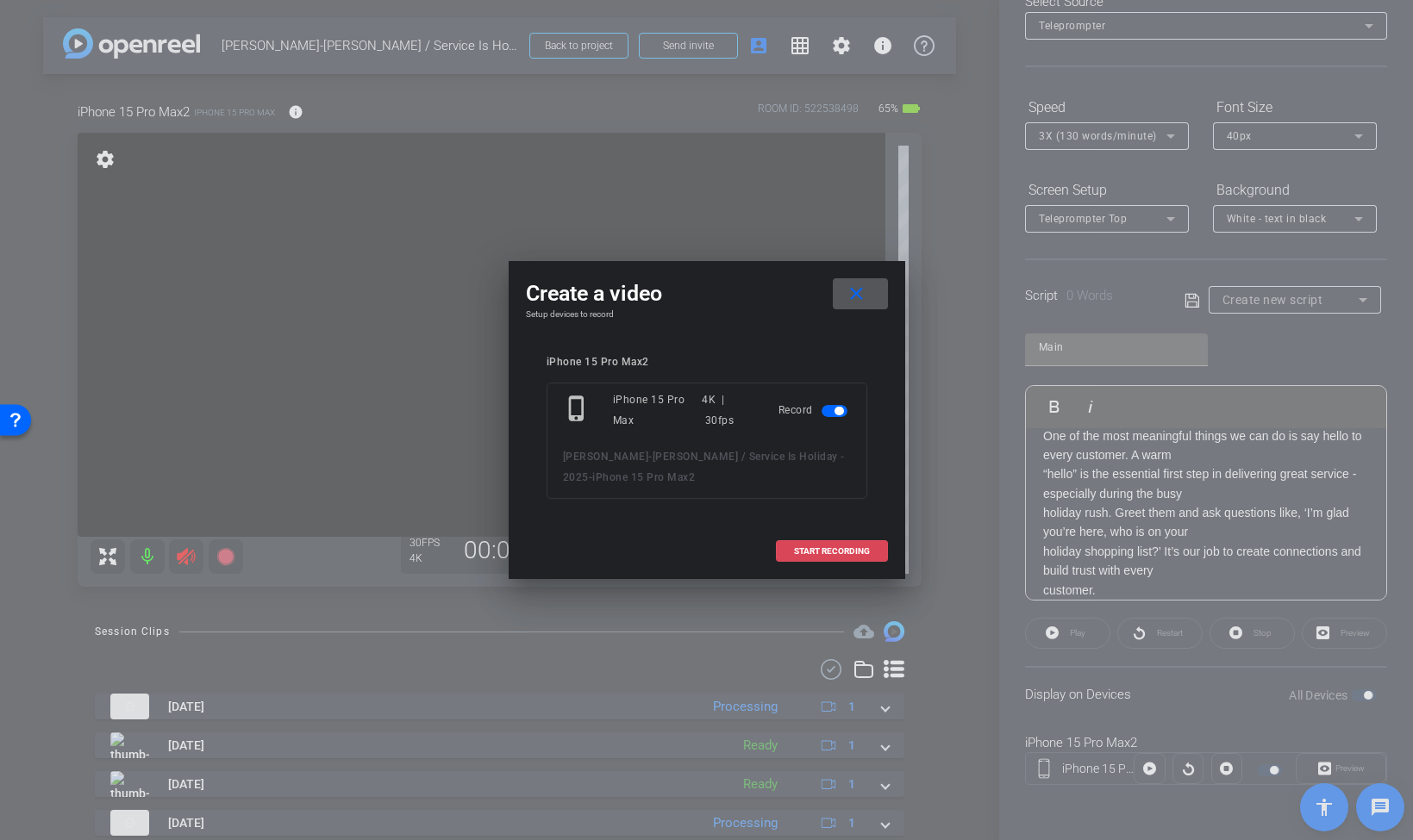
click at [869, 548] on span "START RECORDING" at bounding box center [831, 551] width 76 height 9
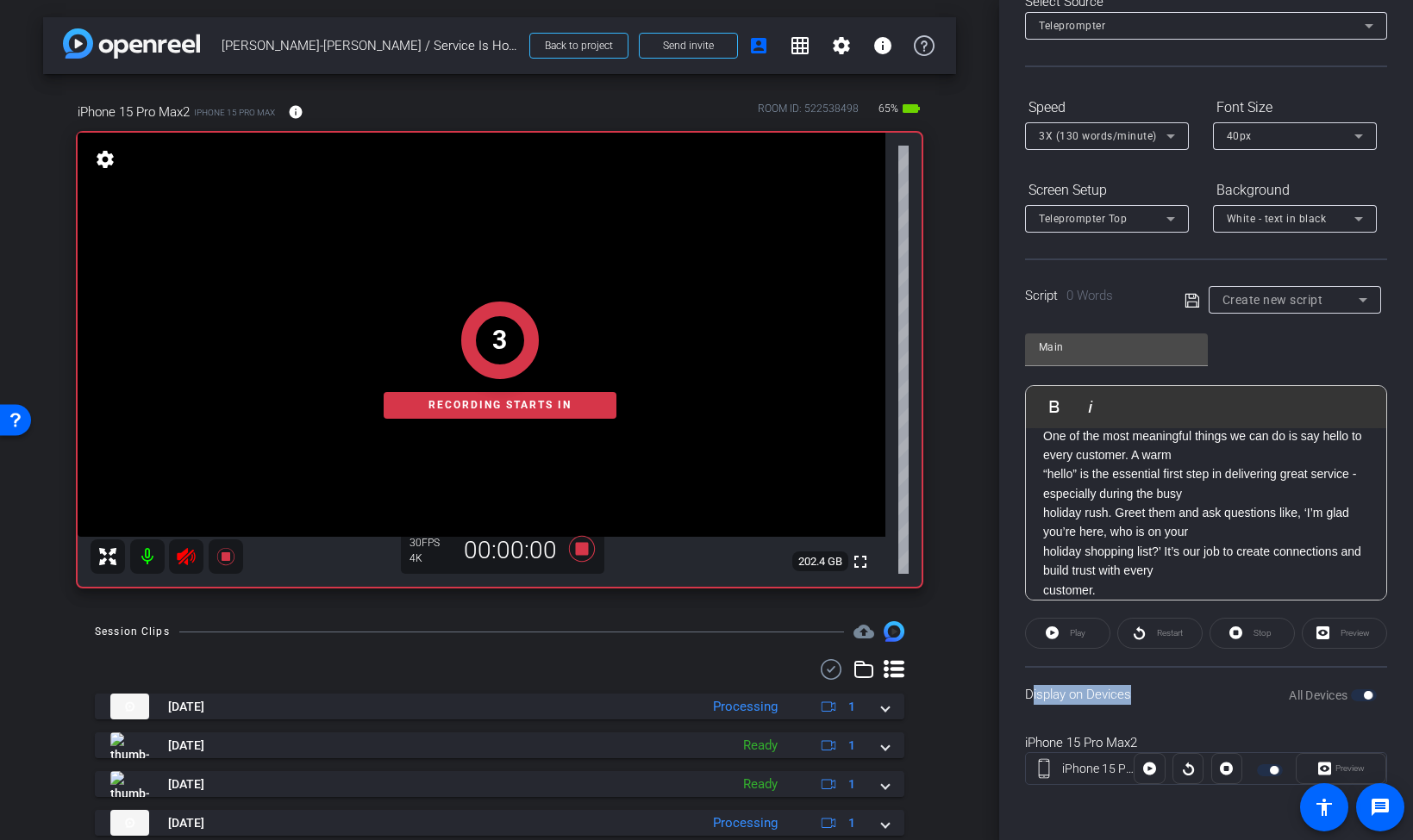
click at [1058, 631] on div "Play" at bounding box center [1068, 633] width 86 height 31
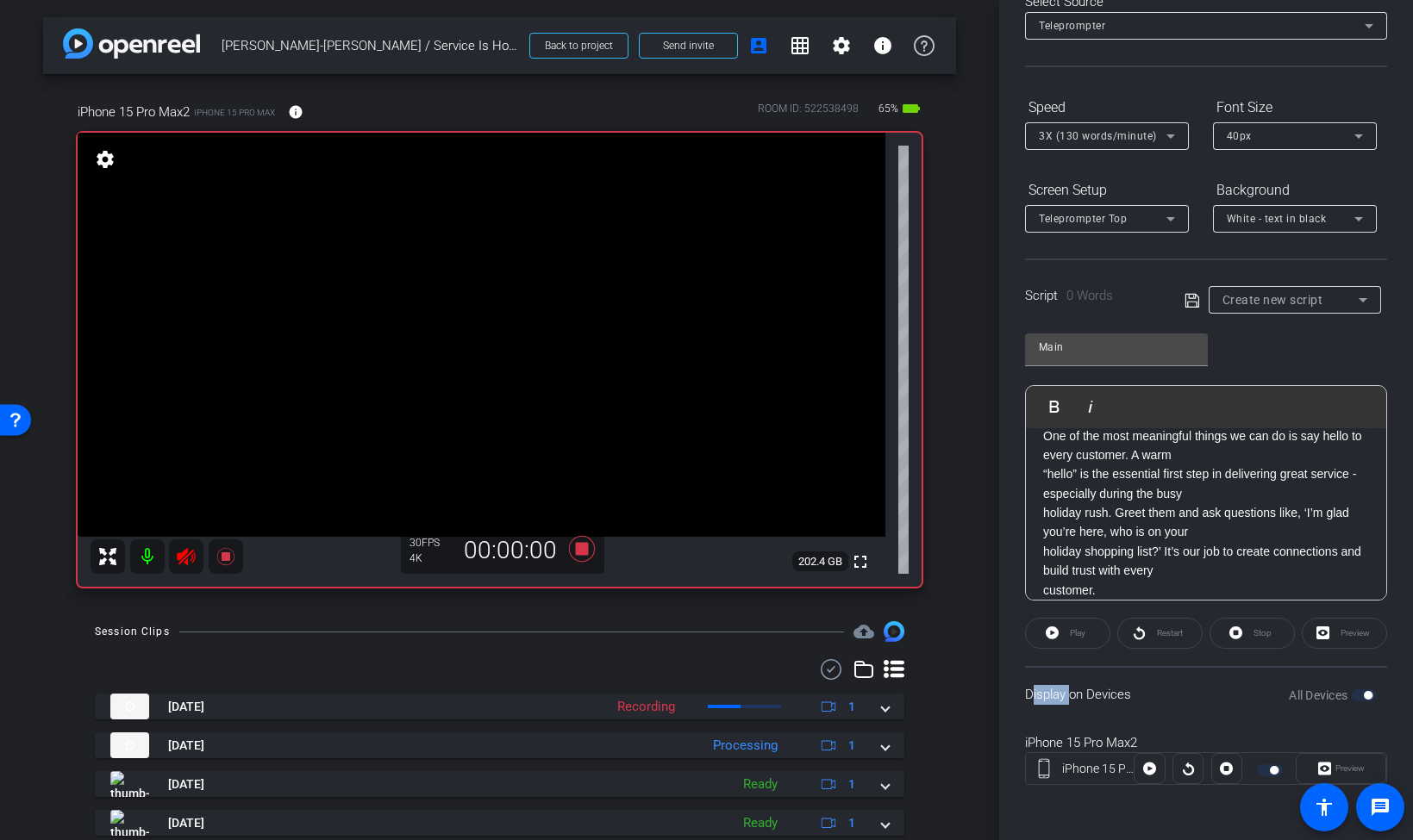
click at [1058, 631] on div "Play" at bounding box center [1068, 633] width 86 height 31
click at [1051, 631] on div "Play" at bounding box center [1068, 633] width 86 height 31
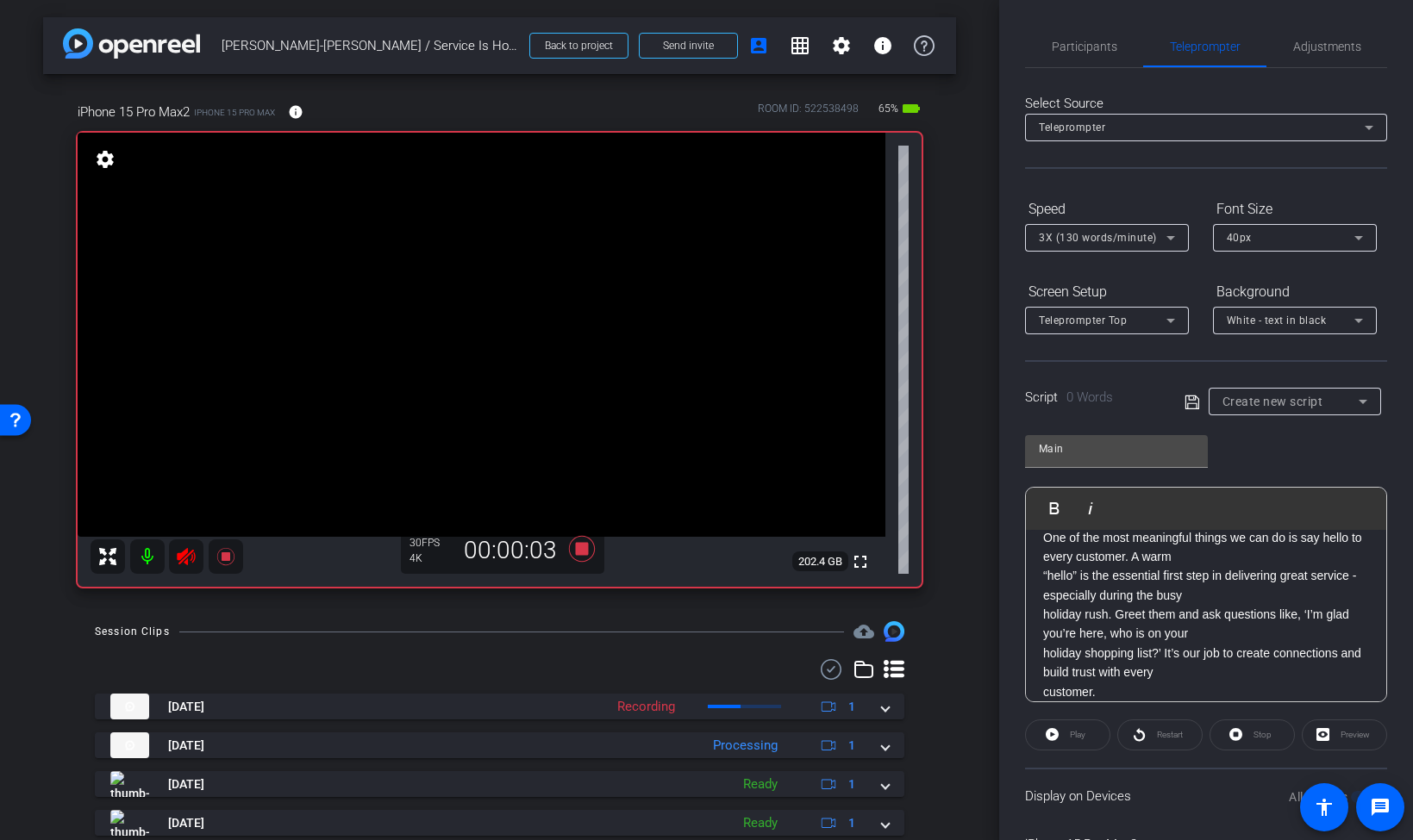
scroll to position [36, 0]
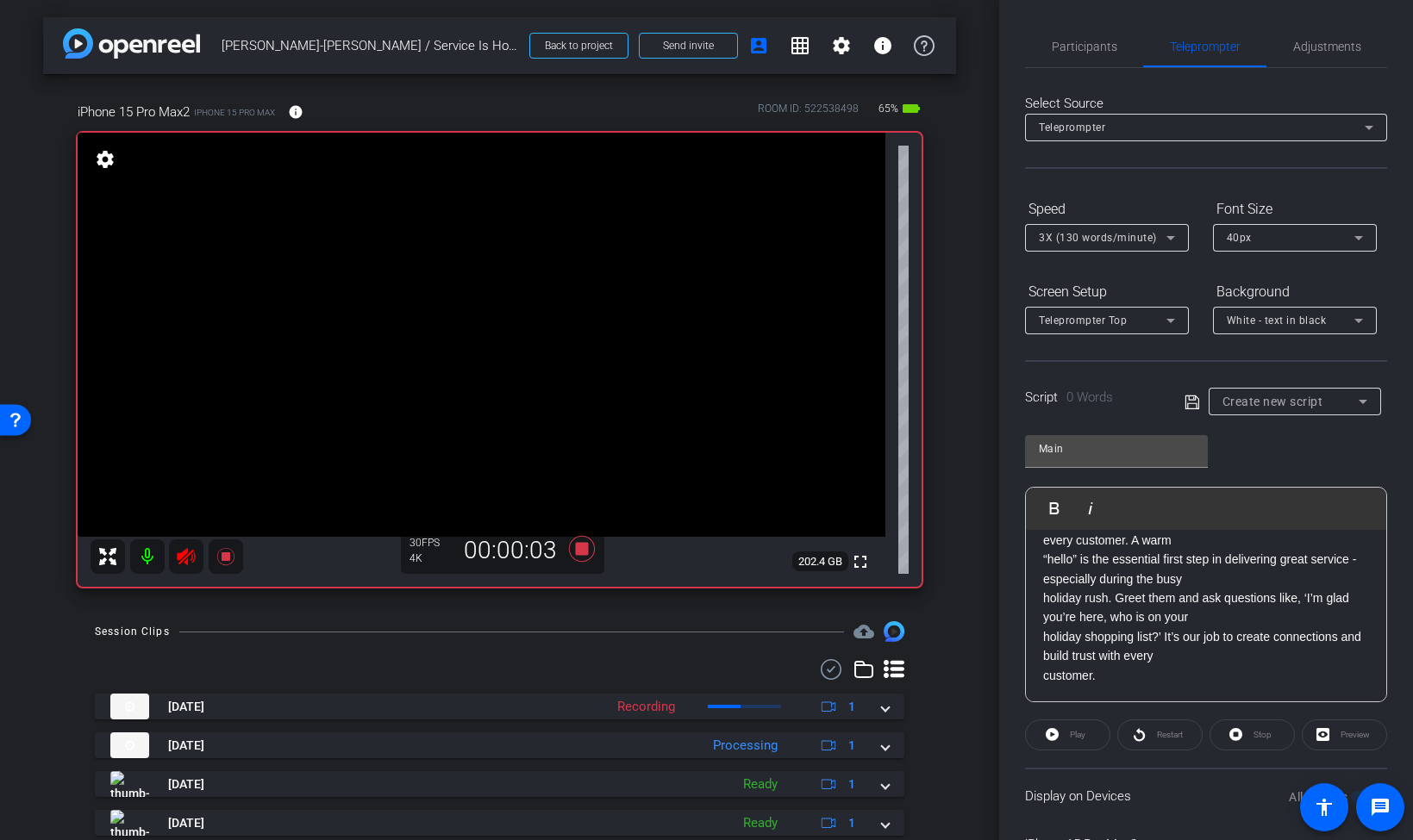
click at [1253, 388] on div "Create new script" at bounding box center [1295, 402] width 145 height 28
click at [214, 550] on div at bounding box center [706, 420] width 1413 height 840
click at [230, 555] on icon at bounding box center [225, 556] width 17 height 17
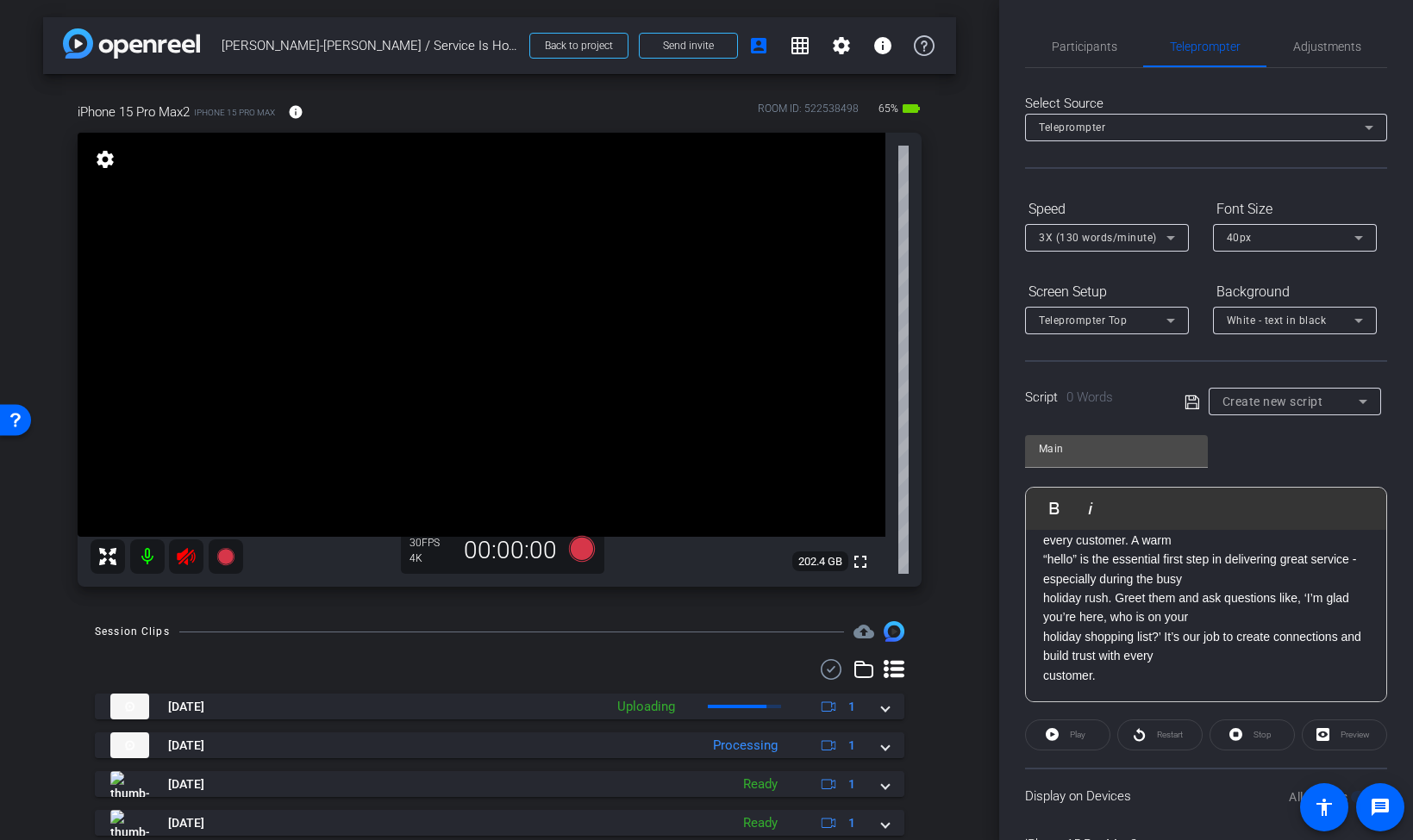
click at [187, 557] on icon at bounding box center [186, 557] width 21 height 21
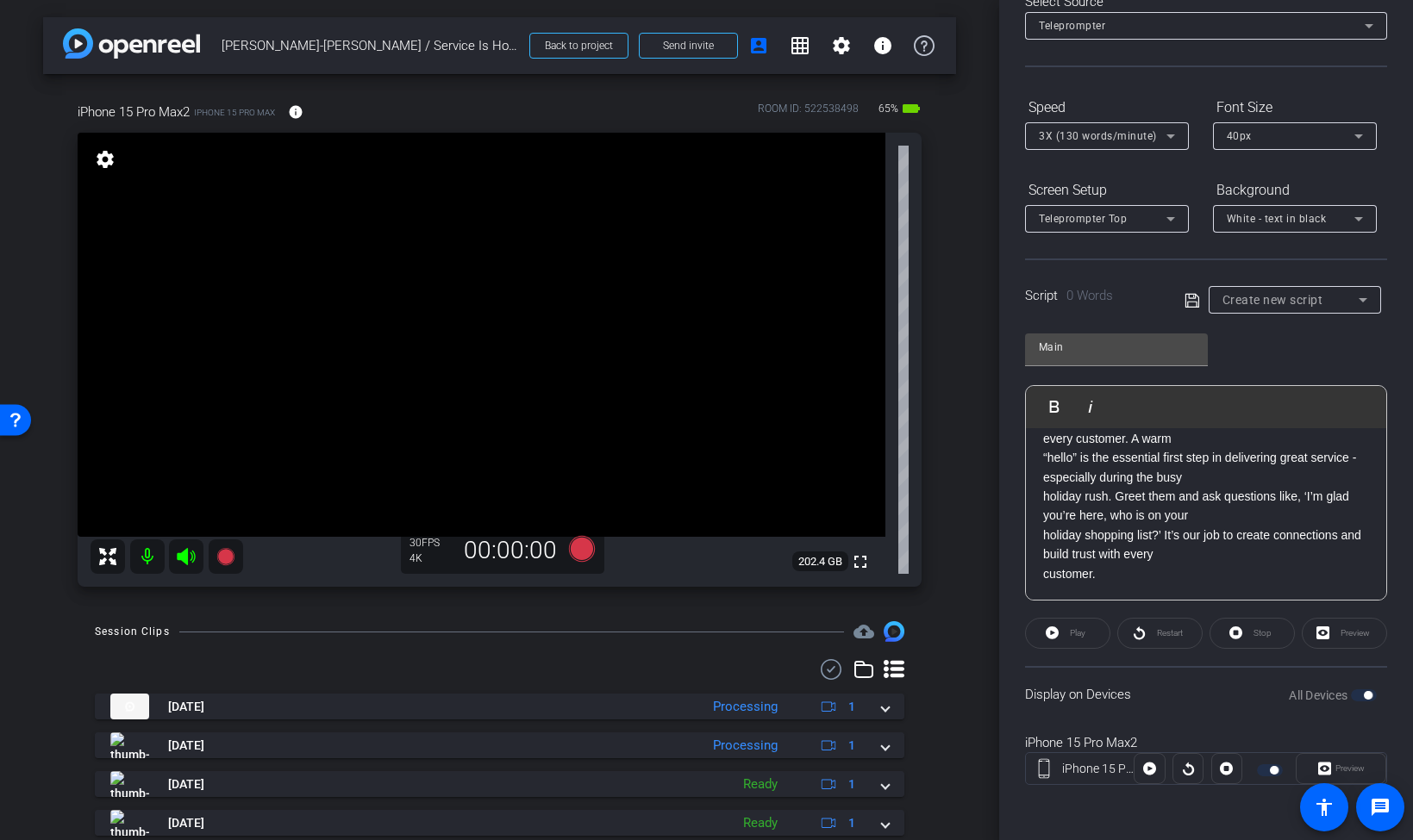
click at [1149, 639] on div "Restart" at bounding box center [1159, 633] width 86 height 31
click at [1074, 629] on div "Play" at bounding box center [1068, 633] width 86 height 31
click at [1054, 637] on div "Play" at bounding box center [1068, 633] width 86 height 31
click at [1053, 634] on div "Play" at bounding box center [1068, 633] width 86 height 31
click at [1303, 715] on div "Display on Devices All Devices" at bounding box center [1206, 694] width 362 height 56
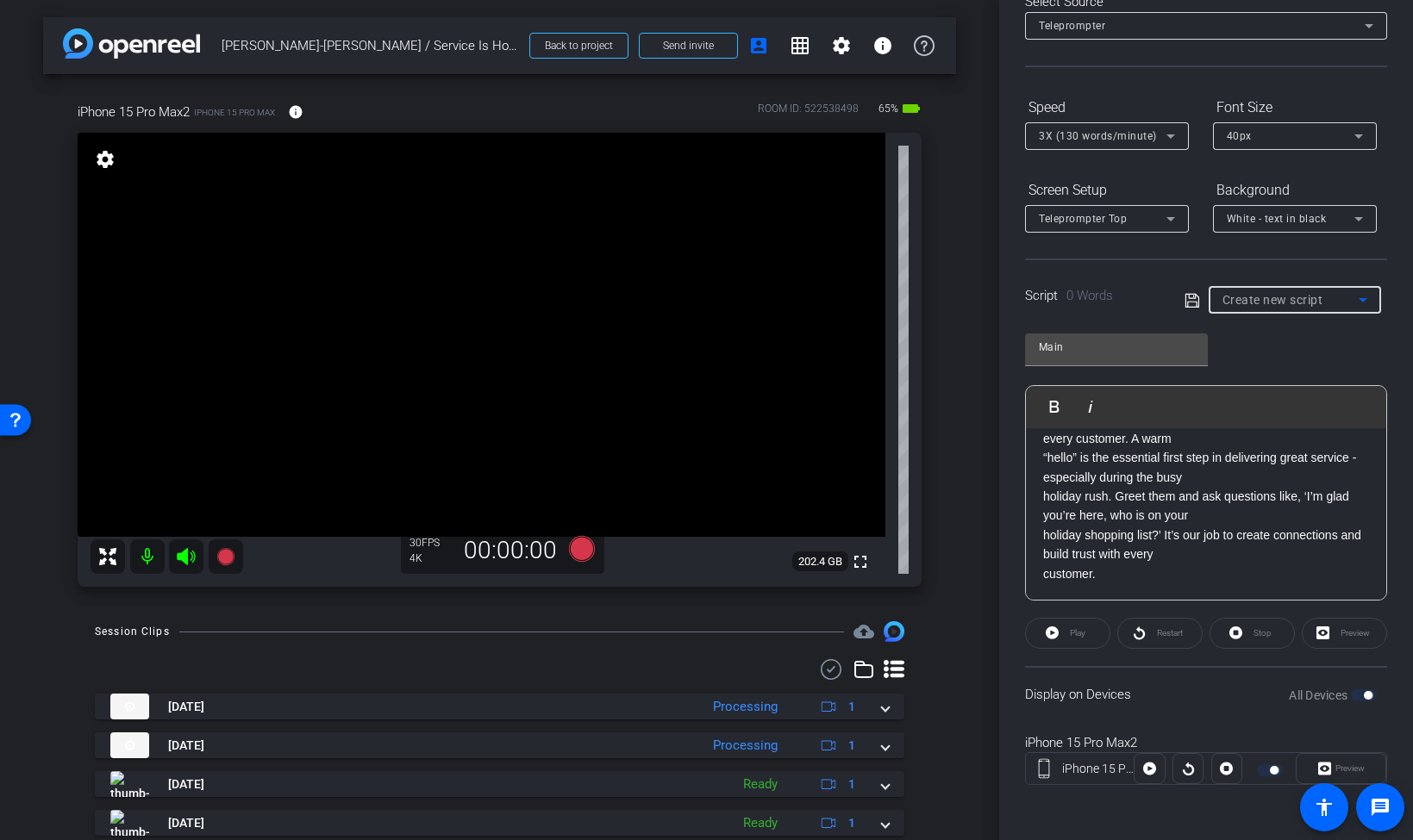
click at [1362, 301] on icon at bounding box center [1362, 299] width 21 height 21
click at [1329, 331] on mat-option "Create new script" at bounding box center [1294, 334] width 172 height 28
click at [1154, 562] on p "holiday shopping list?’ It’s our job to create connections and build trust with…" at bounding box center [1206, 545] width 326 height 39
click at [1154, 580] on p "customer." at bounding box center [1206, 574] width 326 height 19
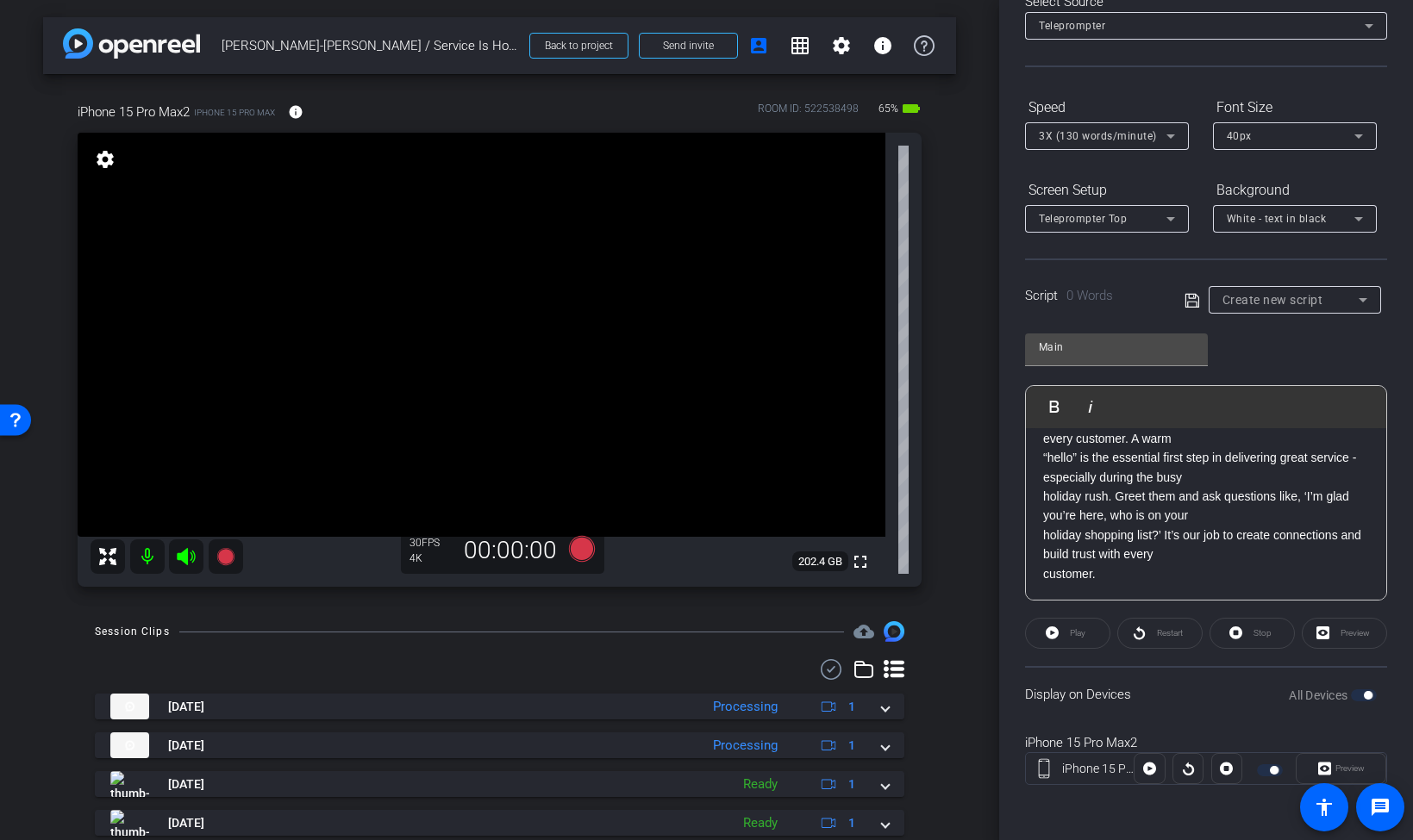
scroll to position [0, 0]
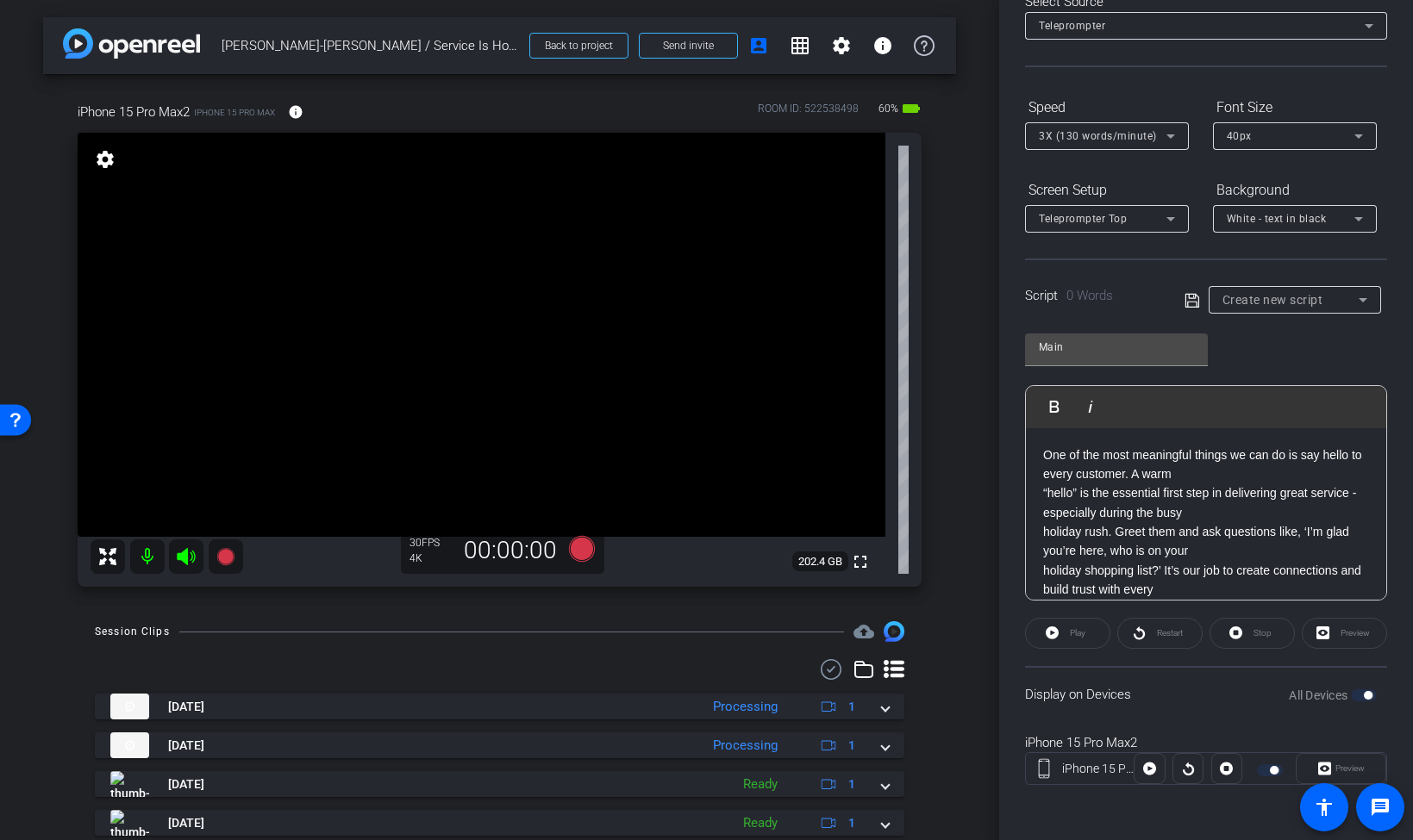
click at [1194, 300] on icon at bounding box center [1192, 300] width 16 height 21
click at [1187, 299] on icon at bounding box center [1192, 300] width 16 height 21
click at [1168, 350] on input "Main" at bounding box center [1117, 347] width 155 height 21
click at [1187, 301] on icon at bounding box center [1191, 300] width 14 height 14
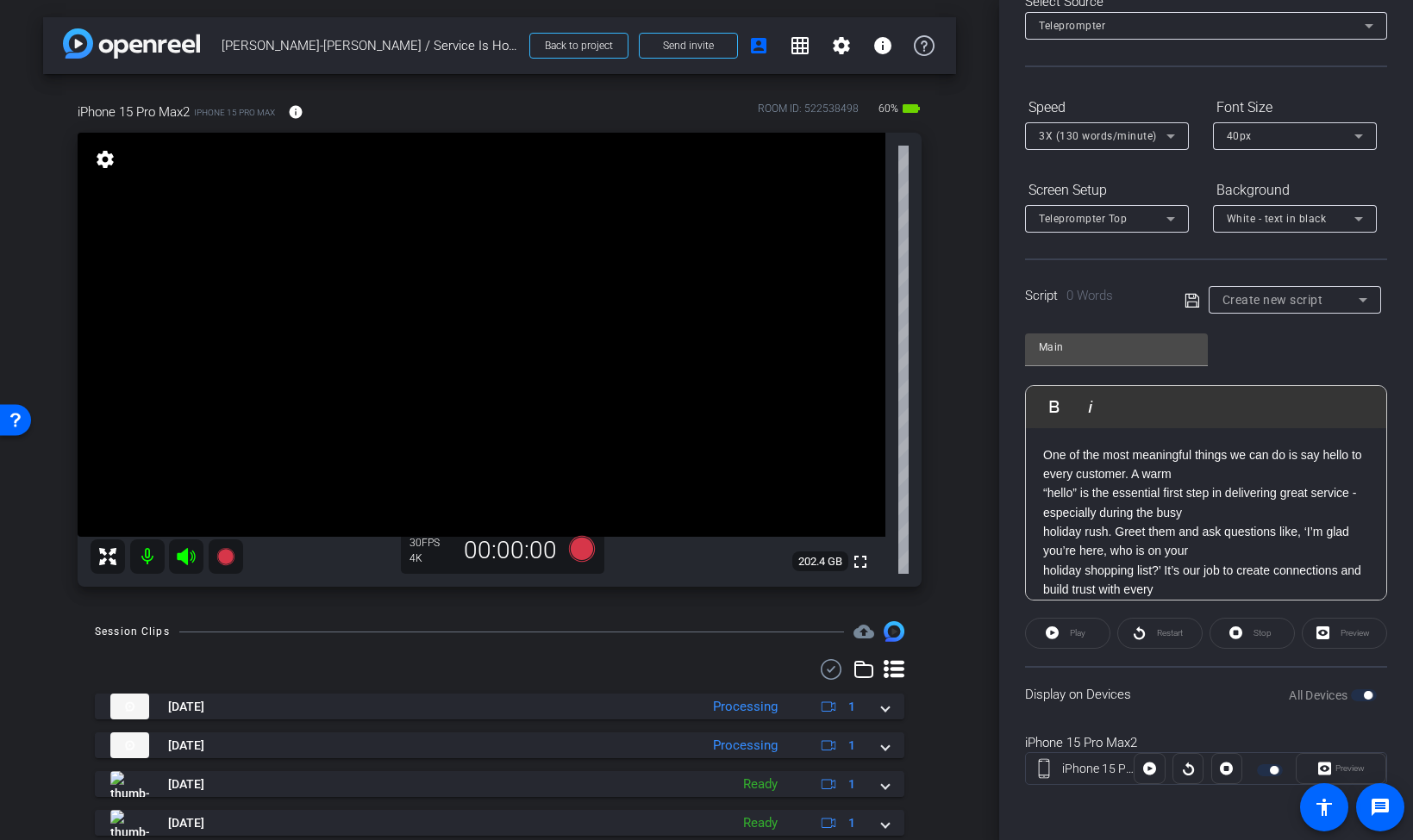
click at [1362, 298] on icon at bounding box center [1362, 300] width 9 height 4
click at [1262, 266] on div at bounding box center [706, 420] width 1413 height 840
click at [1190, 294] on icon at bounding box center [1192, 300] width 16 height 21
click at [1330, 633] on div "Preview" at bounding box center [1344, 633] width 86 height 31
click at [1372, 698] on div "All Devices" at bounding box center [1332, 695] width 88 height 17
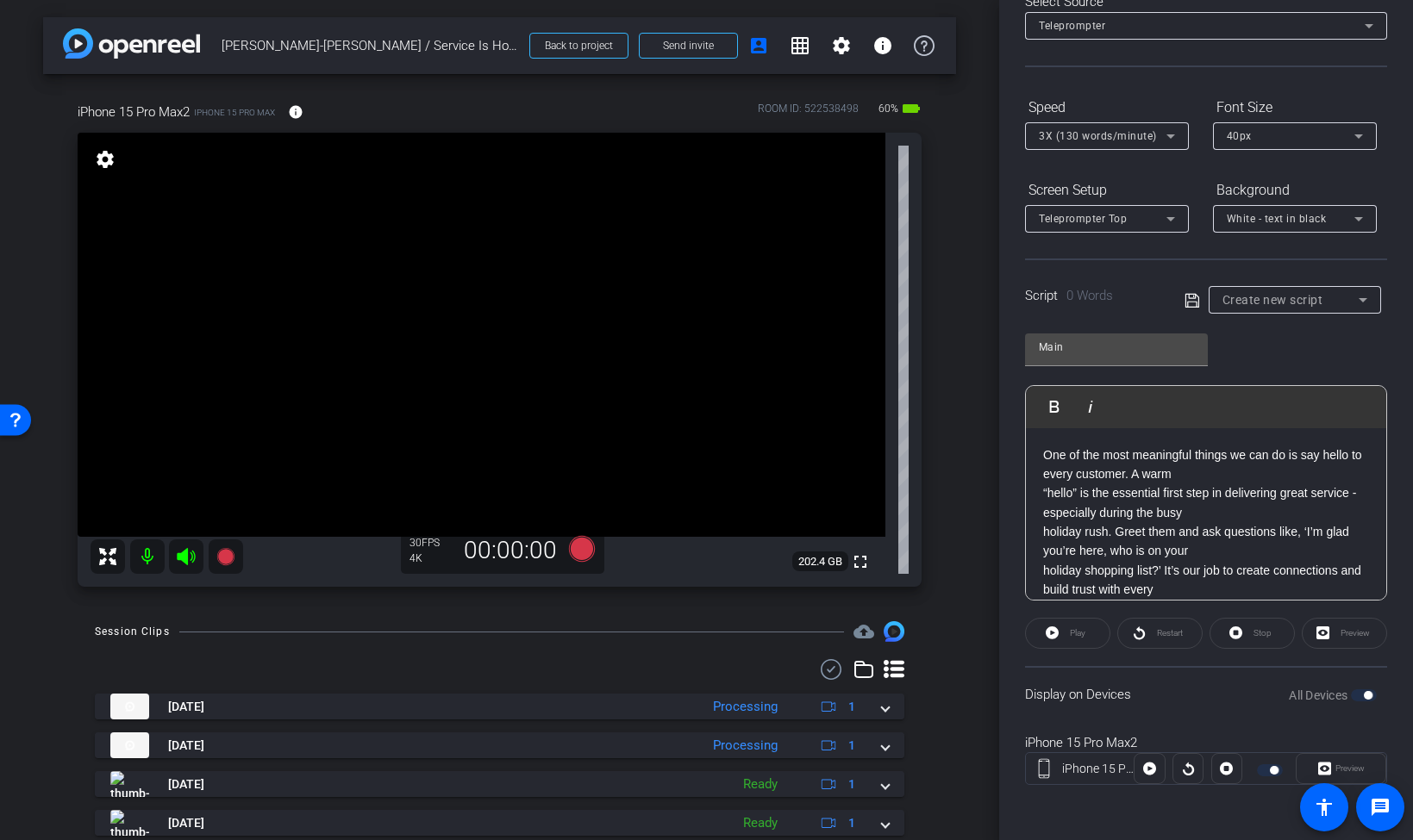
click at [1143, 773] on div at bounding box center [1148, 768] width 31 height 31
click at [1148, 770] on div at bounding box center [1148, 768] width 31 height 31
click at [1059, 624] on div "Play" at bounding box center [1068, 633] width 86 height 31
click at [1055, 631] on div "Play" at bounding box center [1068, 633] width 86 height 31
click at [1241, 452] on p "One of the most meaningful things we can do is say hello to every customer. A w…" at bounding box center [1206, 464] width 326 height 39
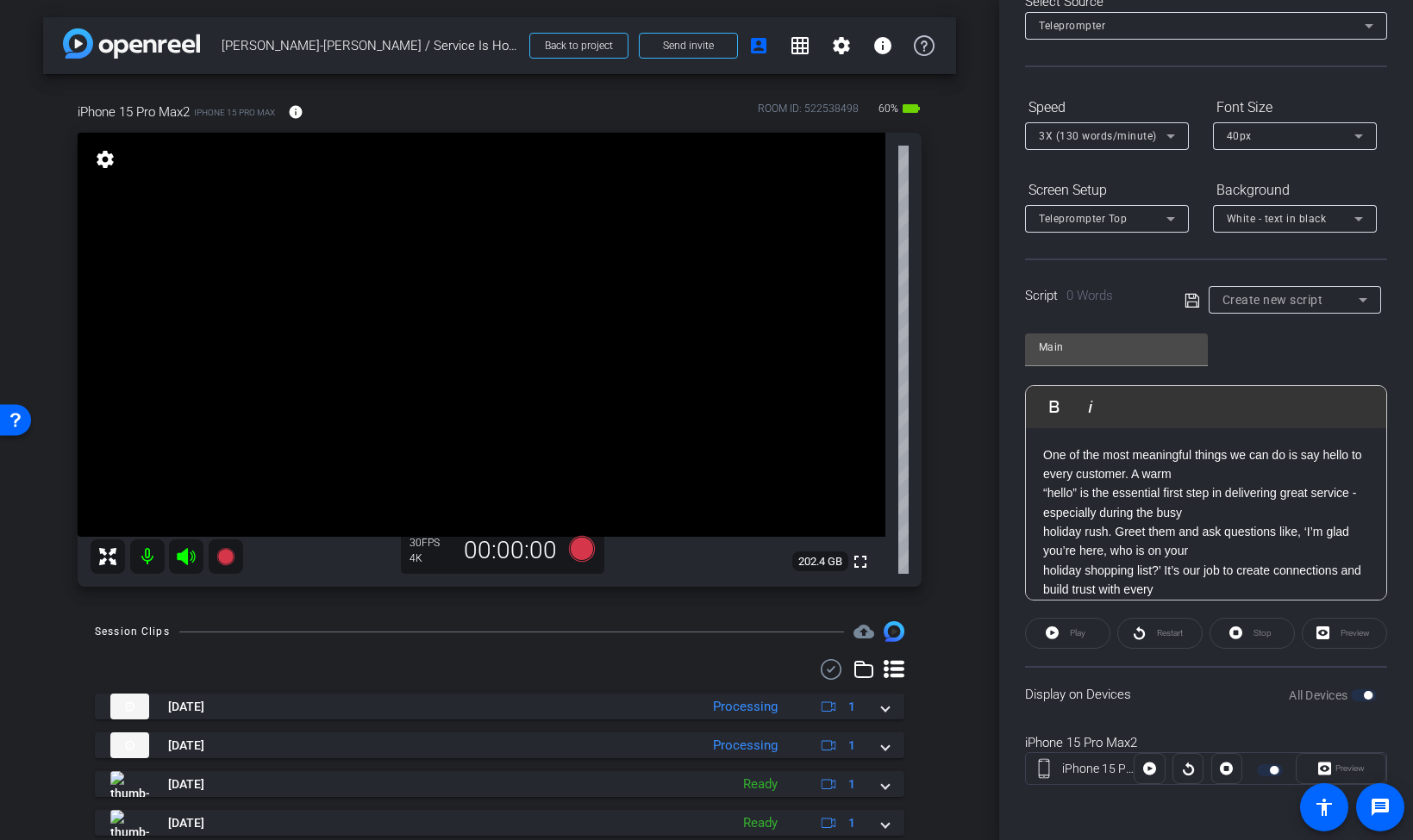
click at [1241, 452] on p "One of the most meaningful things we can do is say hello to every customer. A w…" at bounding box center [1206, 464] width 326 height 39
click at [1239, 481] on p "One of the most meaningful things we can do is say hello to every customer. A w…" at bounding box center [1206, 464] width 326 height 39
click at [1231, 471] on p "One of the most meaningful things we can do is say hello to every customer. A w…" at bounding box center [1206, 464] width 326 height 39
click at [1044, 488] on p "“hello” is the essential first step in delivering great service - especially du…" at bounding box center [1206, 502] width 326 height 39
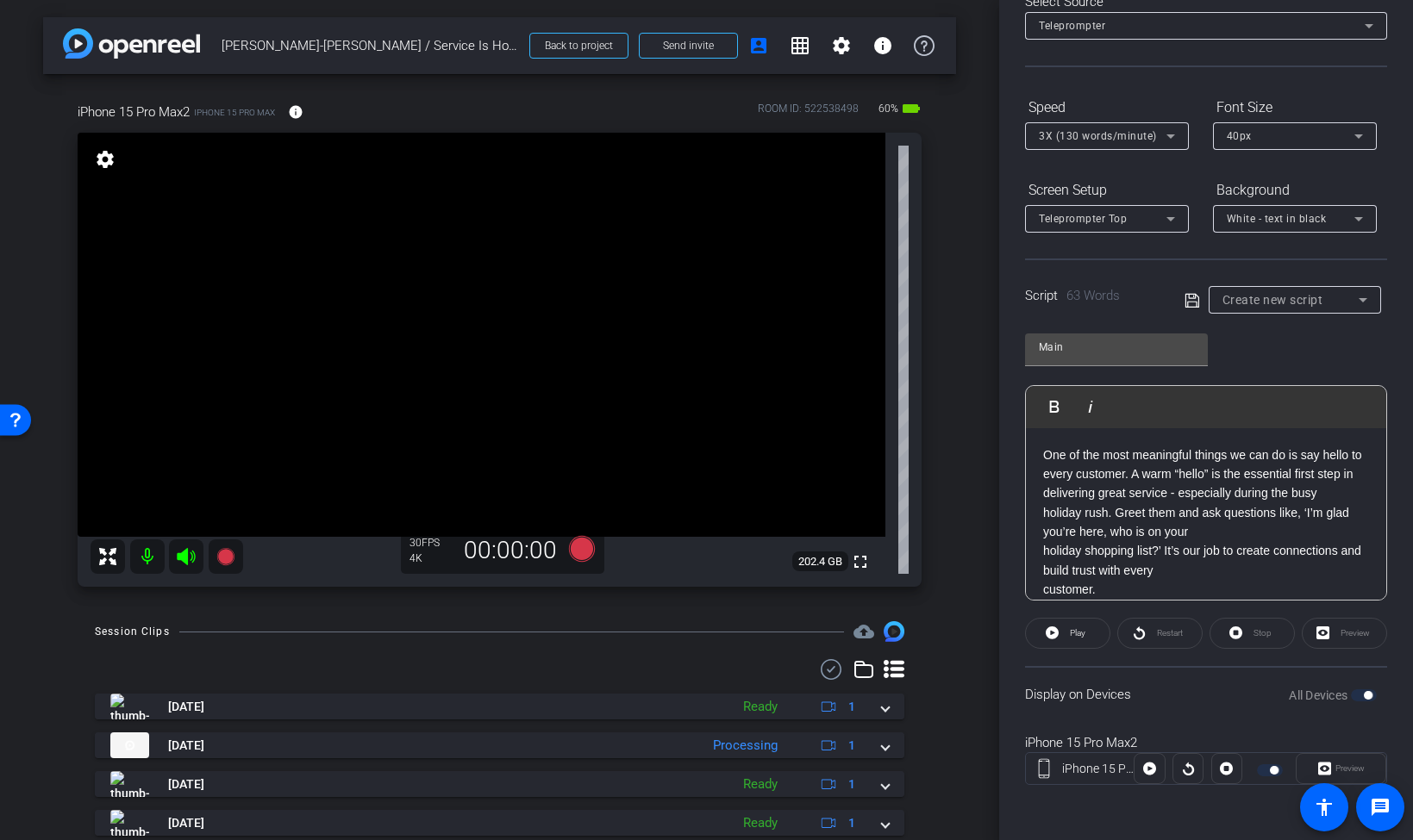
click at [1041, 550] on div "One of the most meaningful things we can do is say hello to every customer. A w…" at bounding box center [1206, 523] width 360 height 189
click at [1092, 572] on p "customer." at bounding box center [1206, 570] width 326 height 19
click at [1103, 572] on p "customer." at bounding box center [1206, 570] width 326 height 19
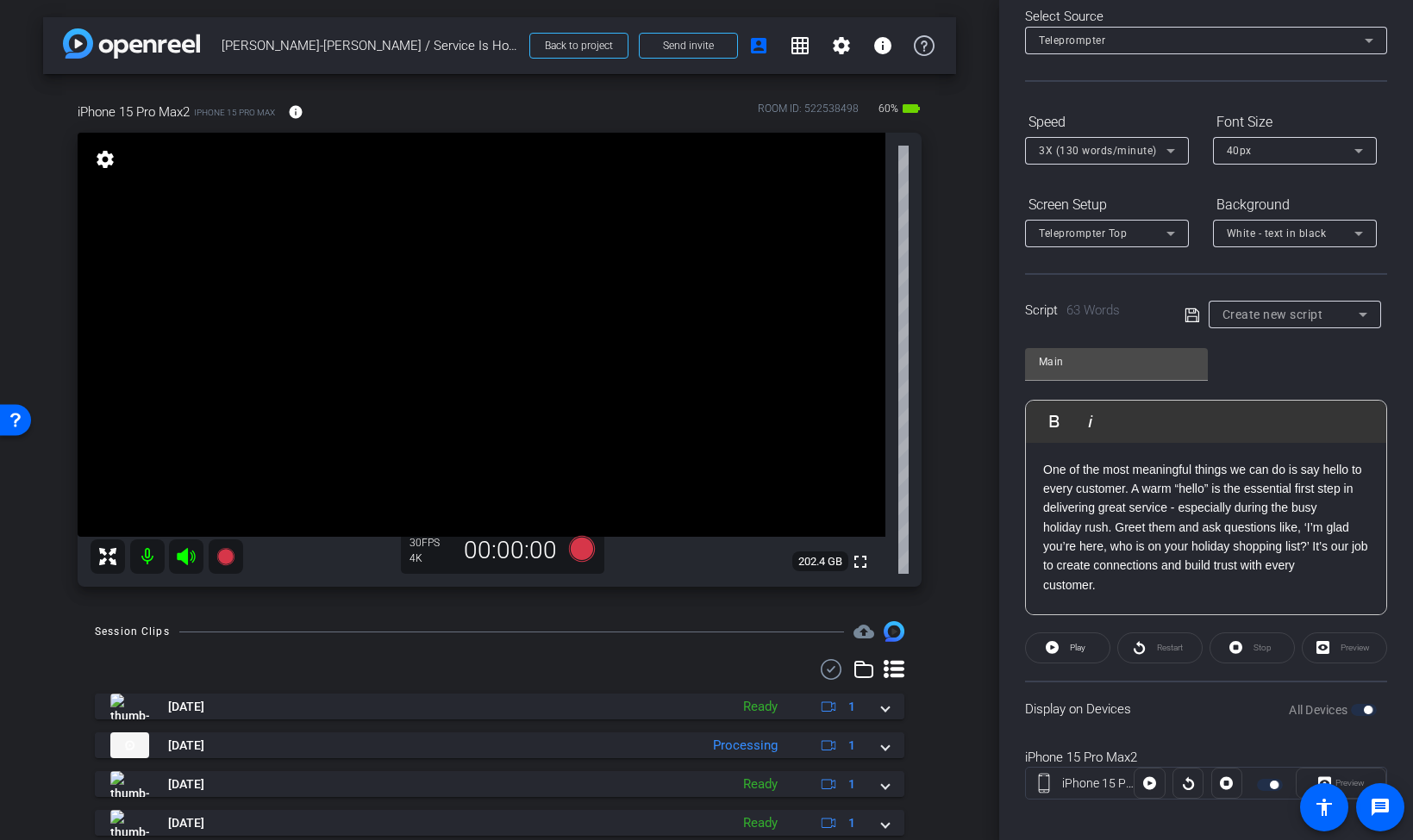
scroll to position [101, 0]
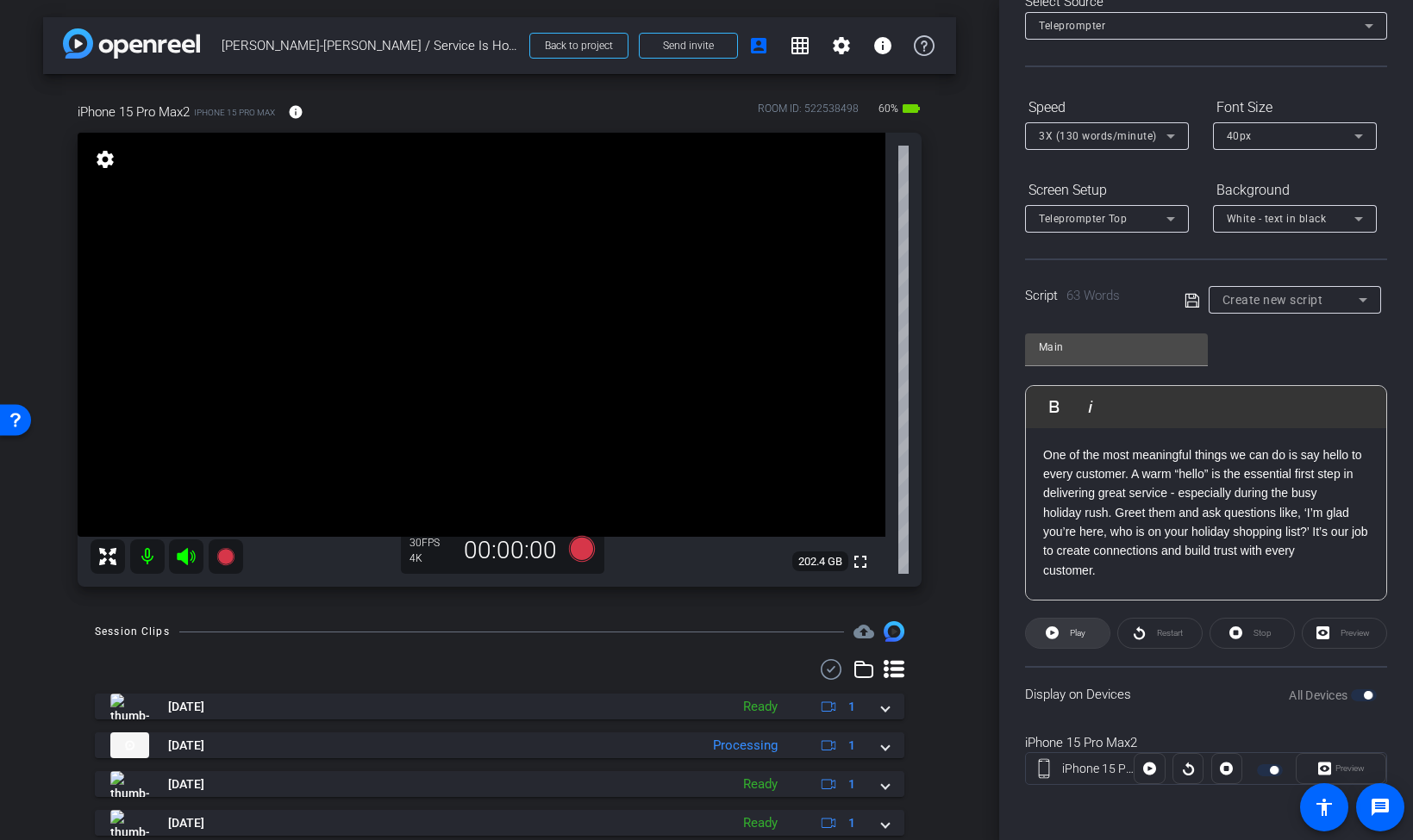
click at [1078, 626] on span "Play" at bounding box center [1075, 633] width 20 height 24
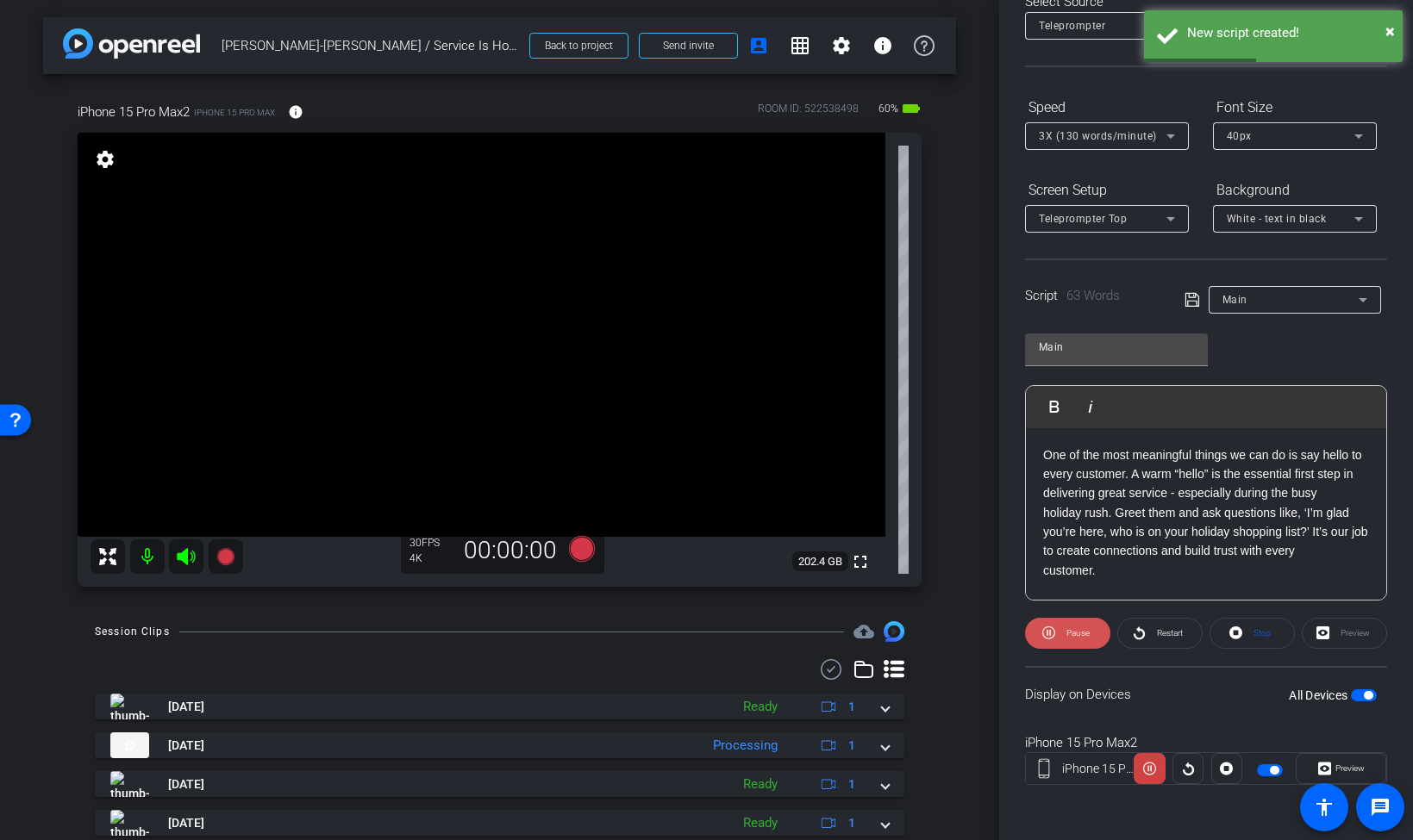
click at [1076, 626] on span "Pause" at bounding box center [1076, 633] width 28 height 24
click at [191, 553] on icon at bounding box center [186, 557] width 21 height 21
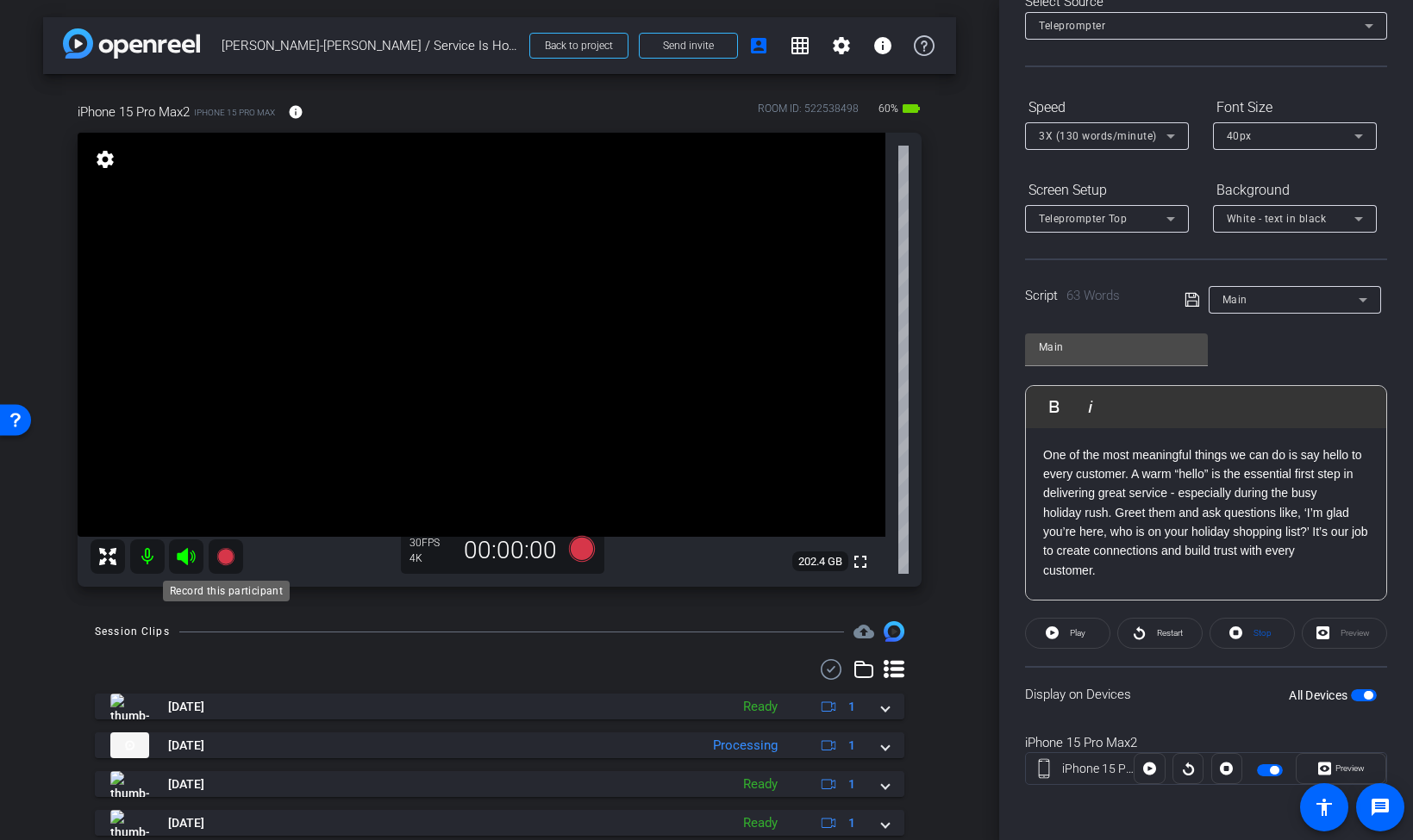
click at [225, 555] on icon at bounding box center [225, 556] width 17 height 17
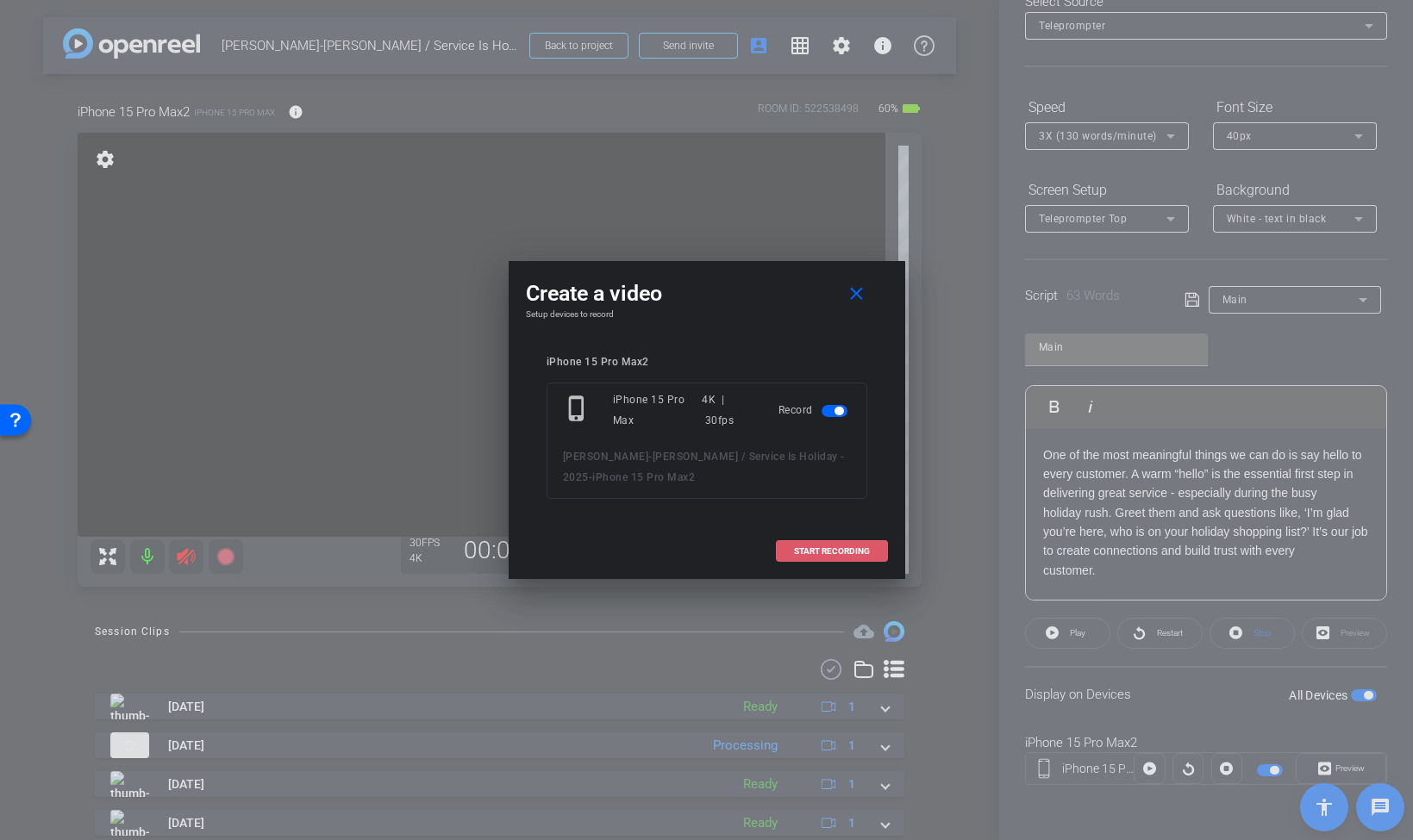
click at [799, 551] on span "START RECORDING" at bounding box center [831, 551] width 76 height 9
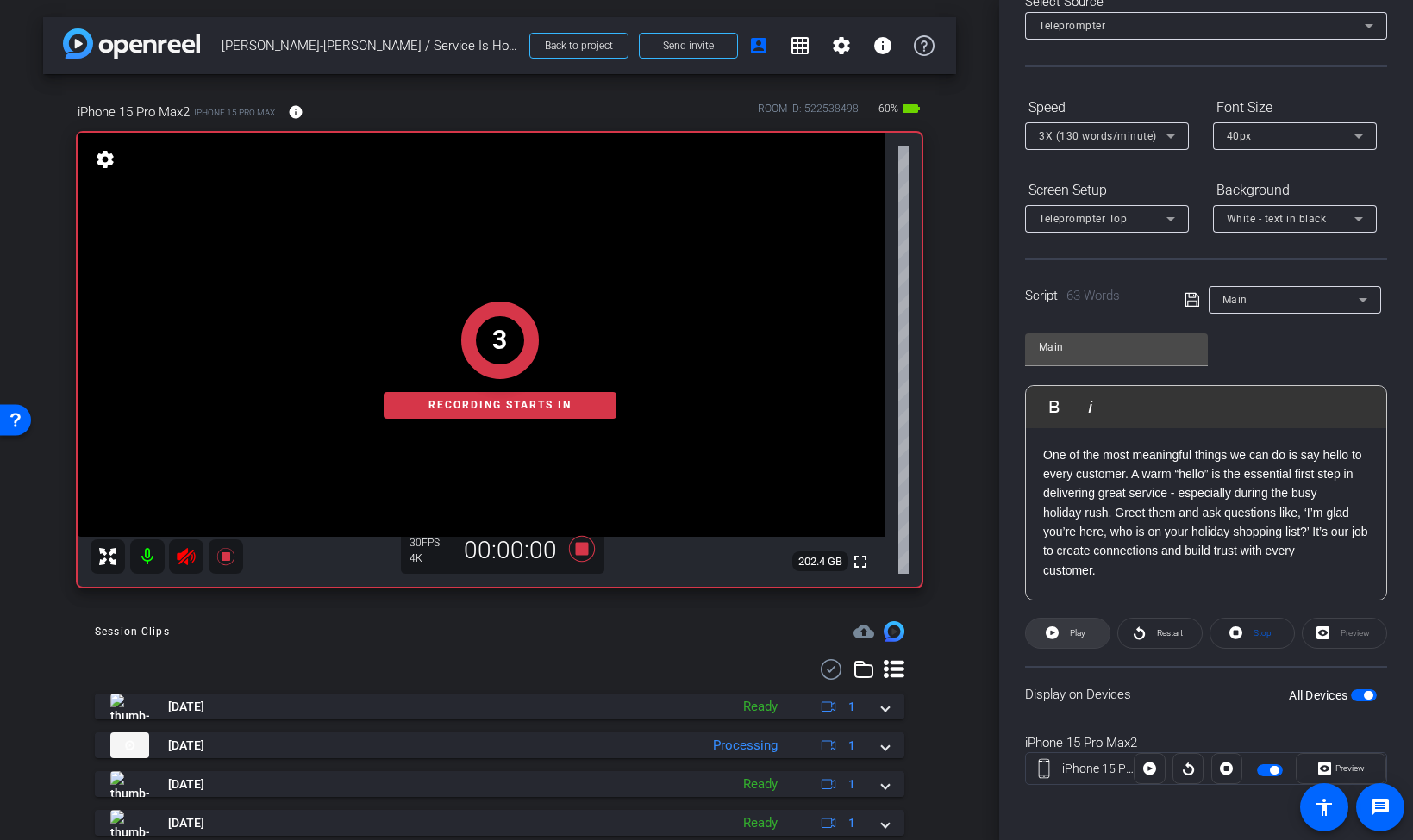
click at [1079, 632] on span "Play" at bounding box center [1078, 633] width 16 height 10
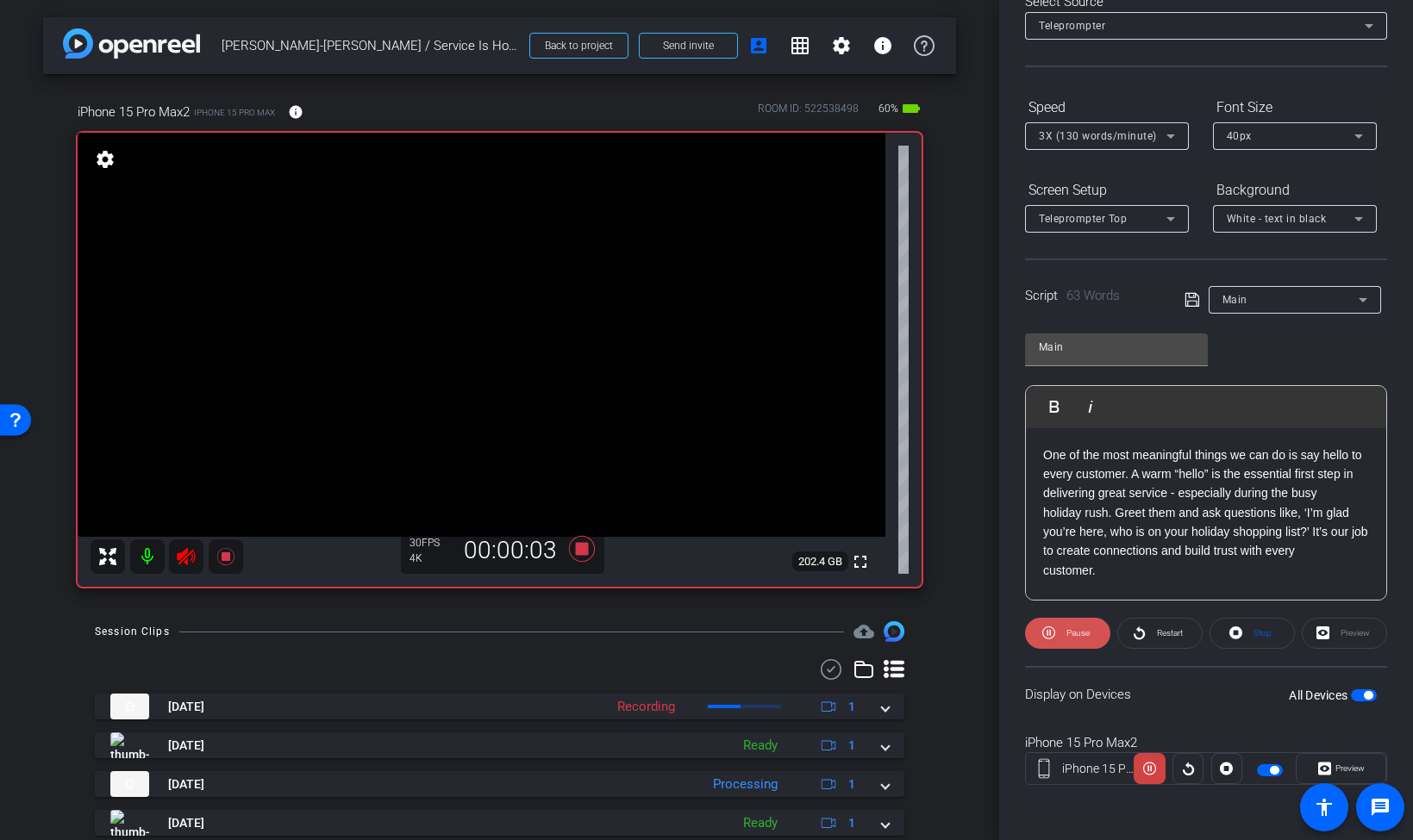
click at [1054, 643] on span at bounding box center [1068, 633] width 86 height 42
click at [1054, 643] on icon at bounding box center [1051, 633] width 13 height 22
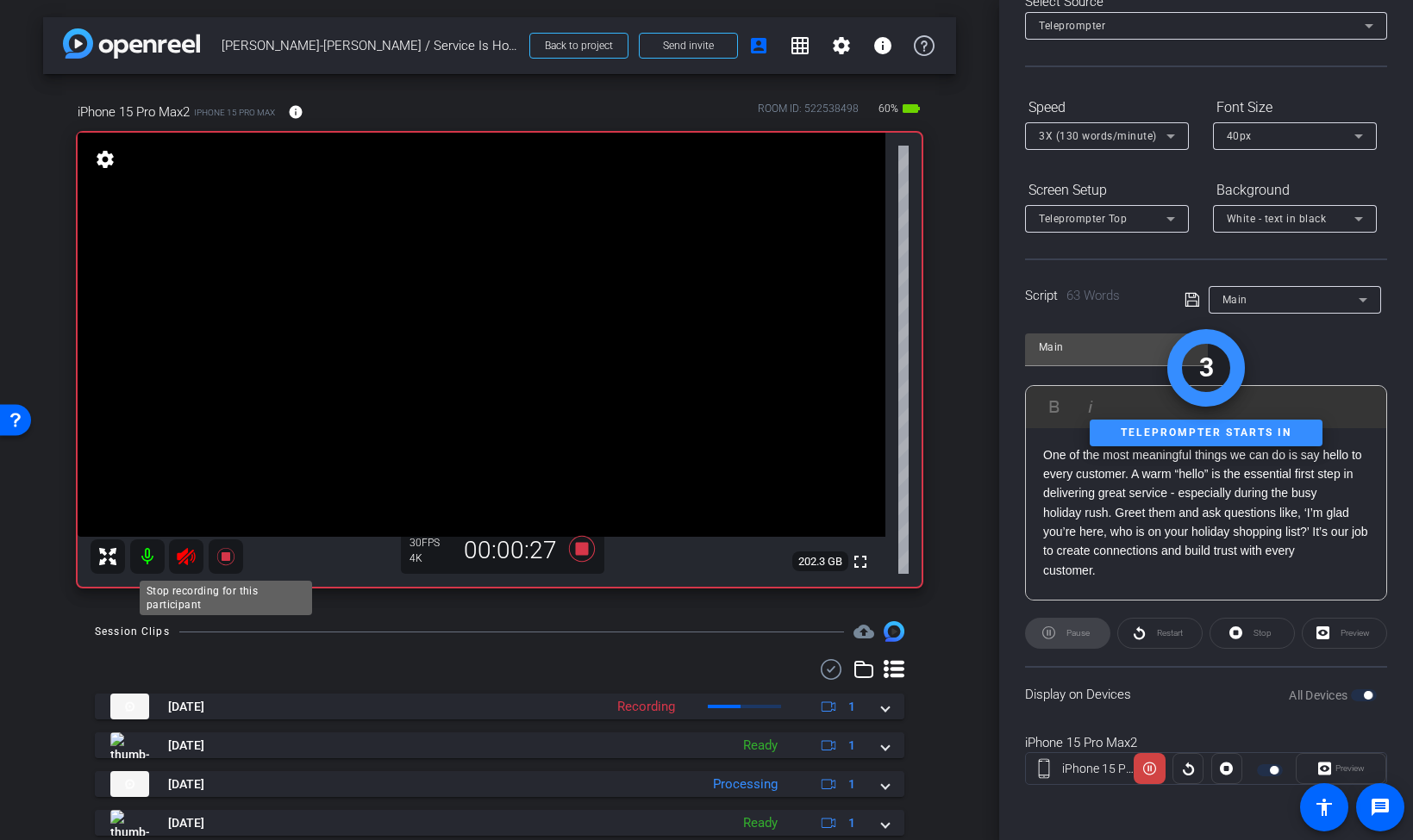
click at [232, 559] on icon at bounding box center [226, 557] width 21 height 21
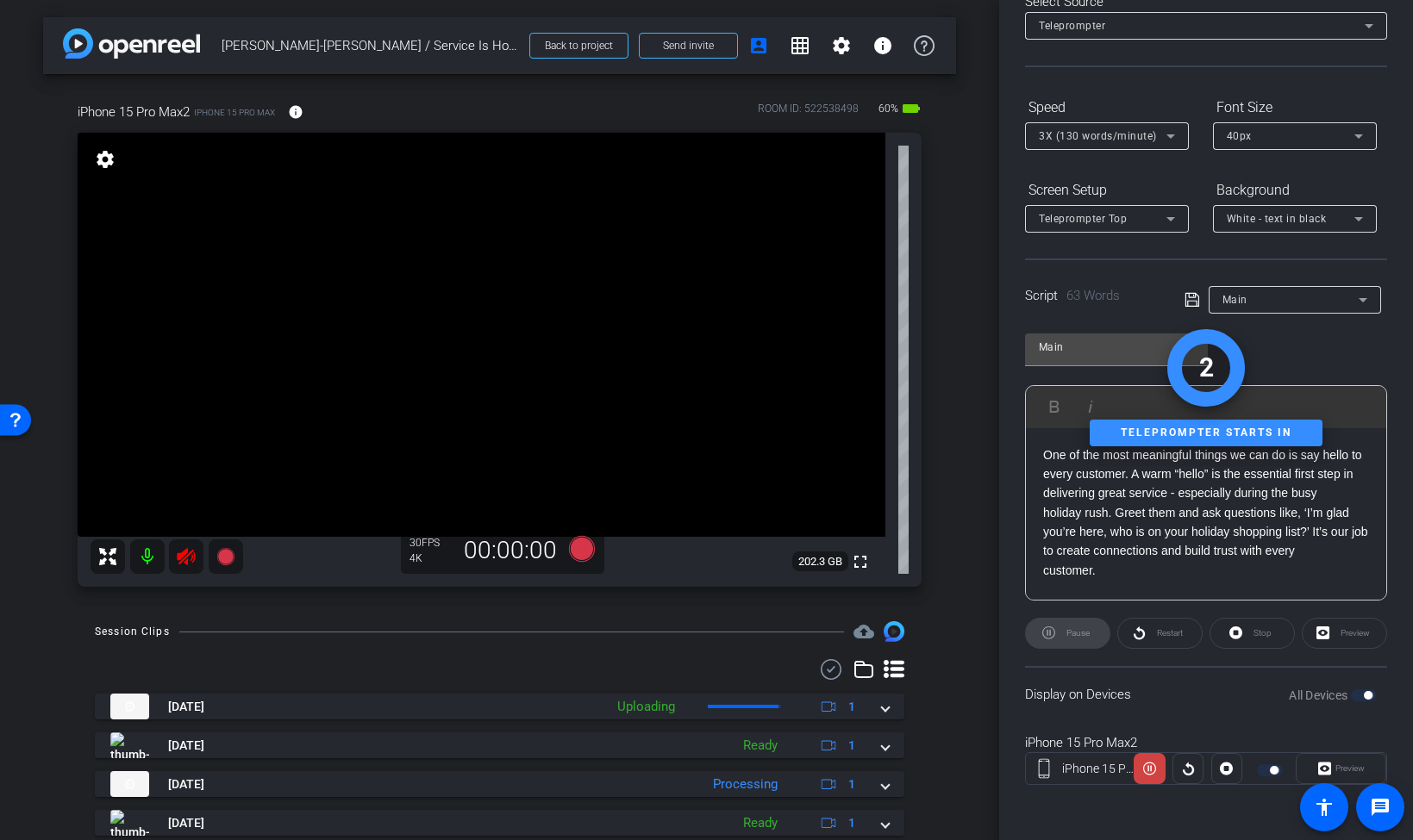
click at [195, 559] on icon at bounding box center [186, 557] width 21 height 21
